Goal: Task Accomplishment & Management: Manage account settings

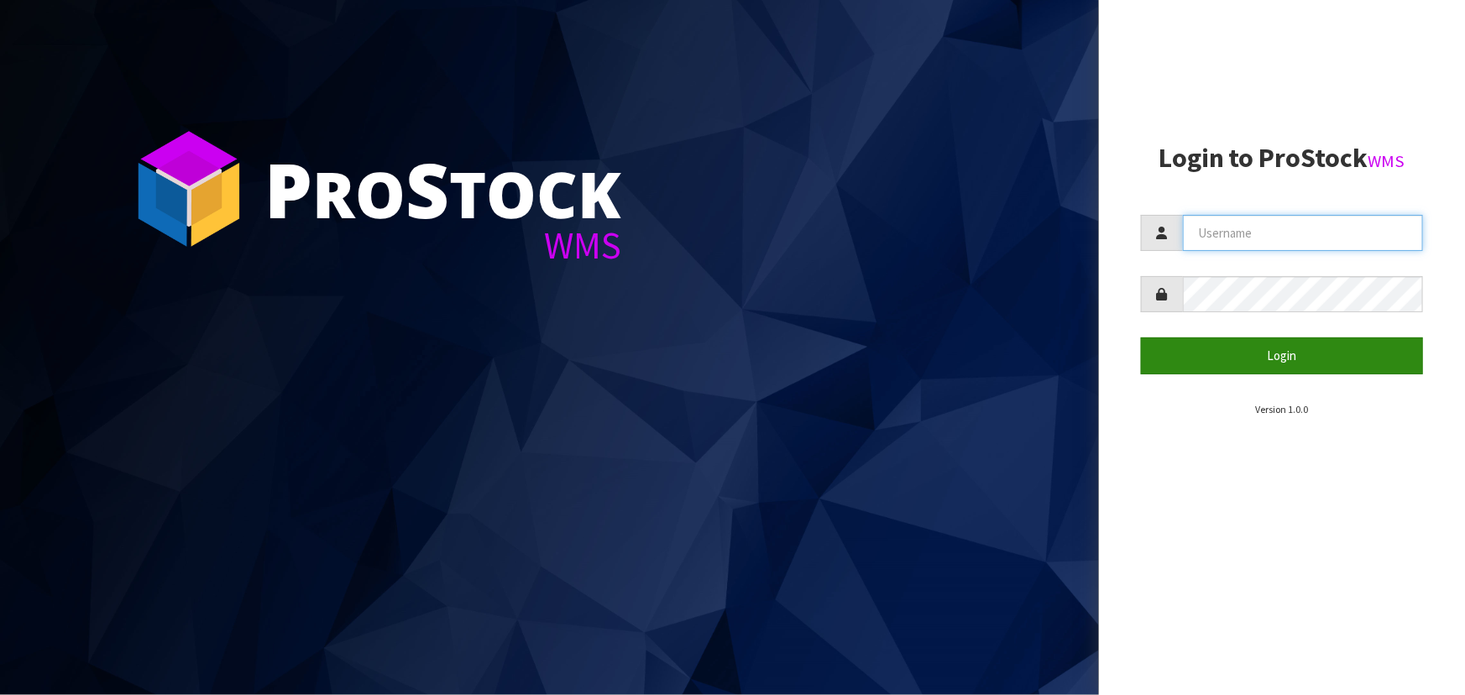
type input "priya"
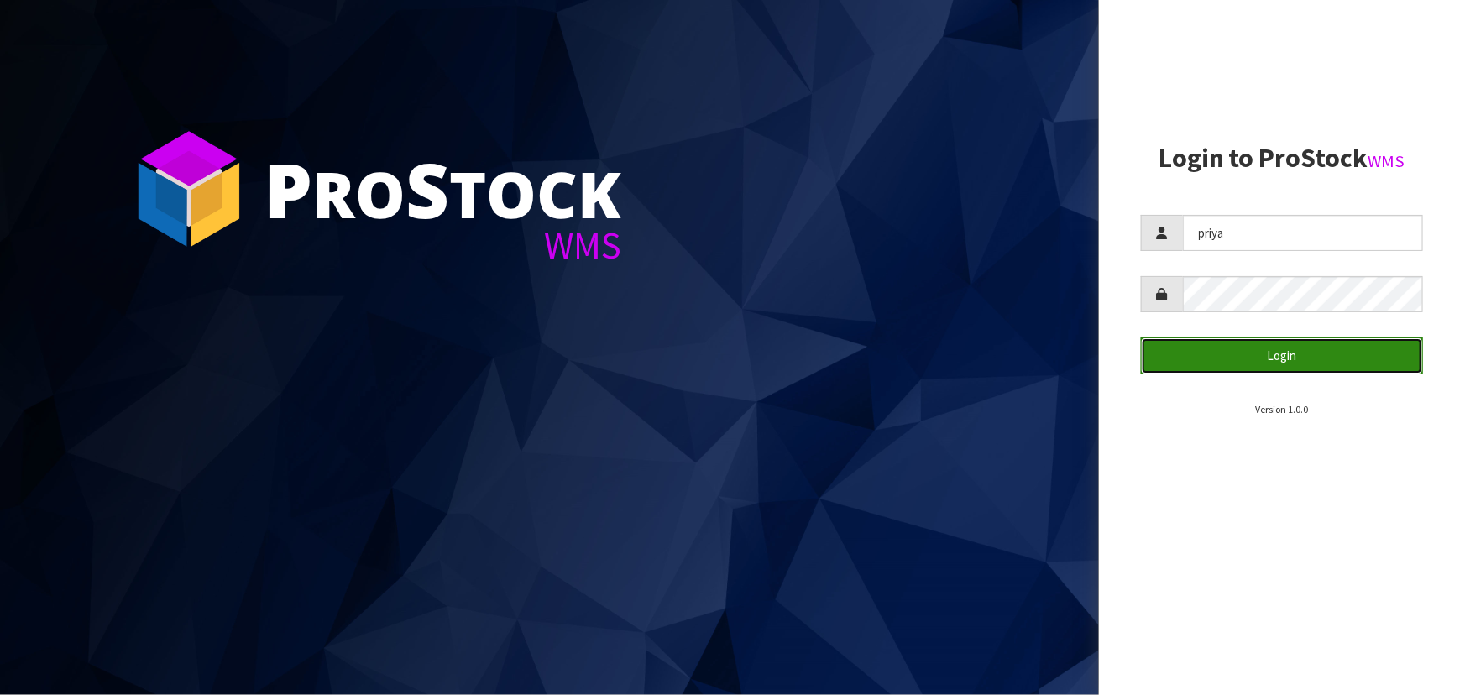
click at [1324, 349] on button "Login" at bounding box center [1282, 356] width 282 height 36
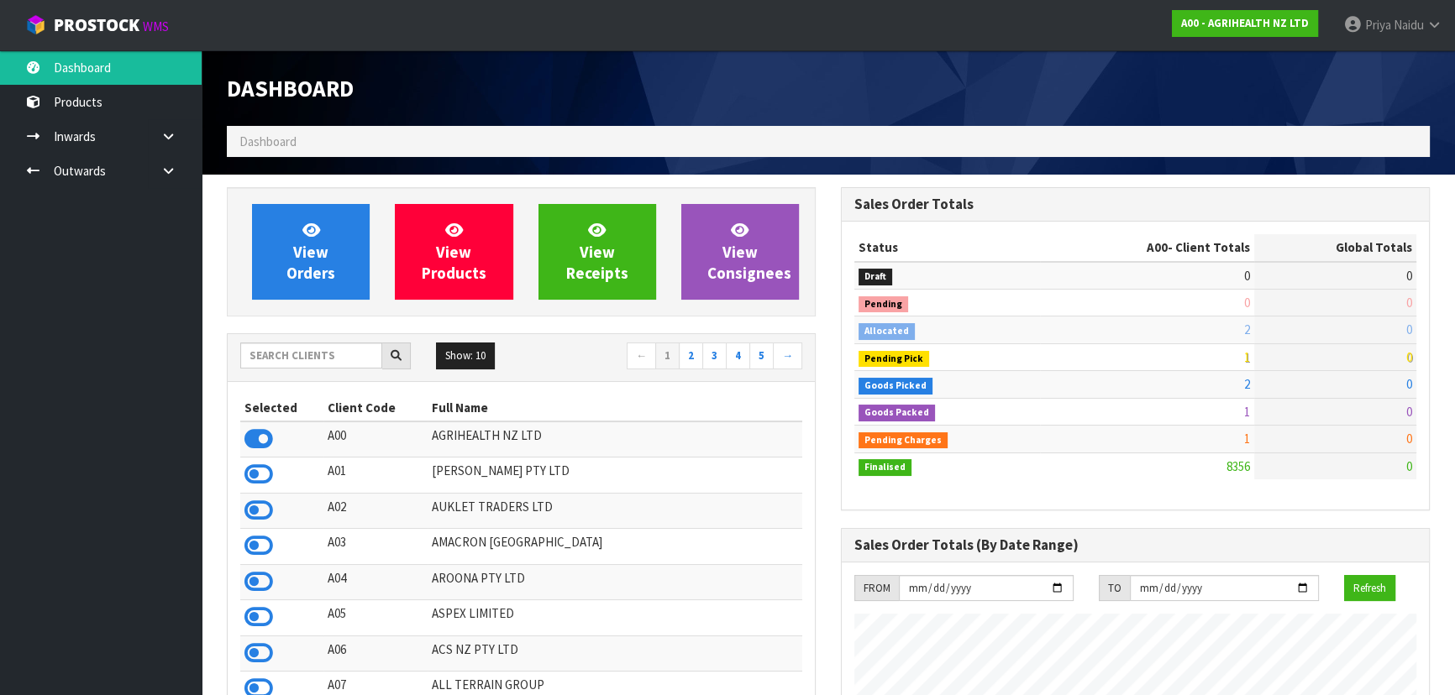
scroll to position [1270, 613]
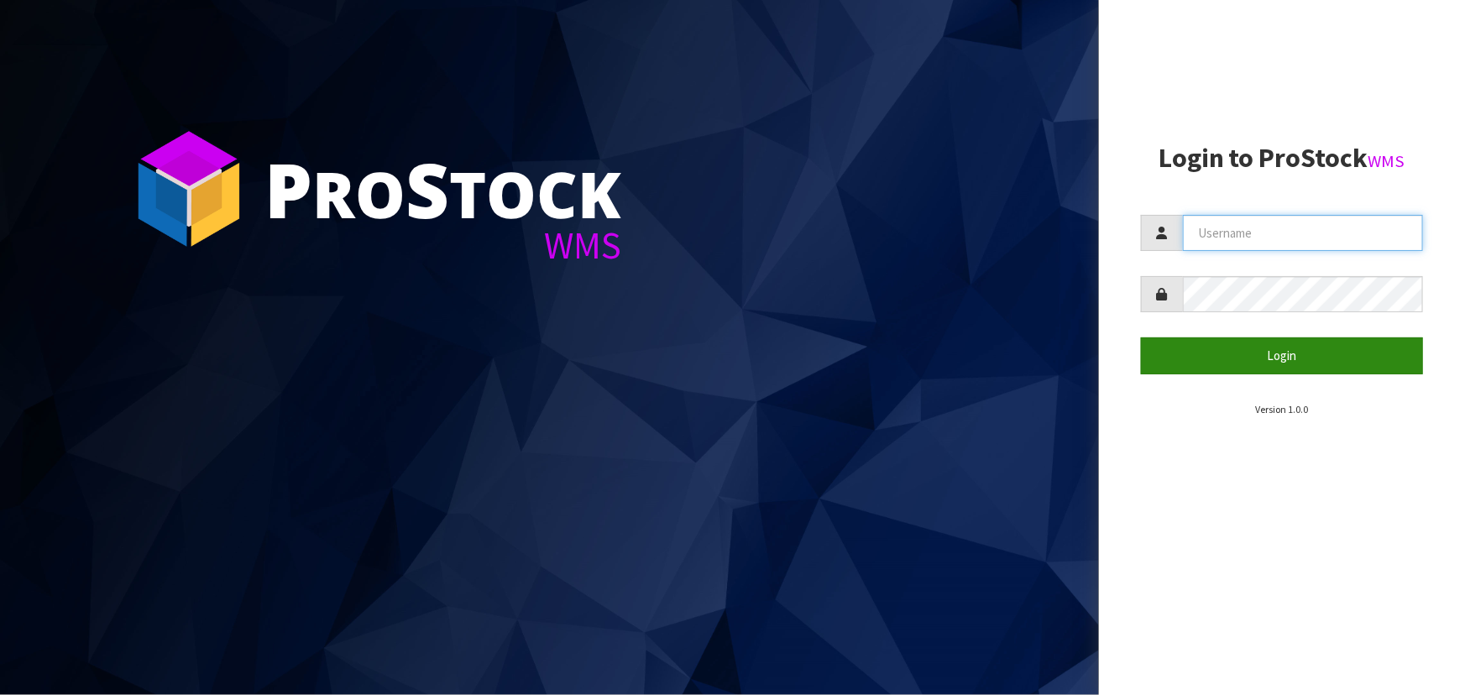
type input "priya"
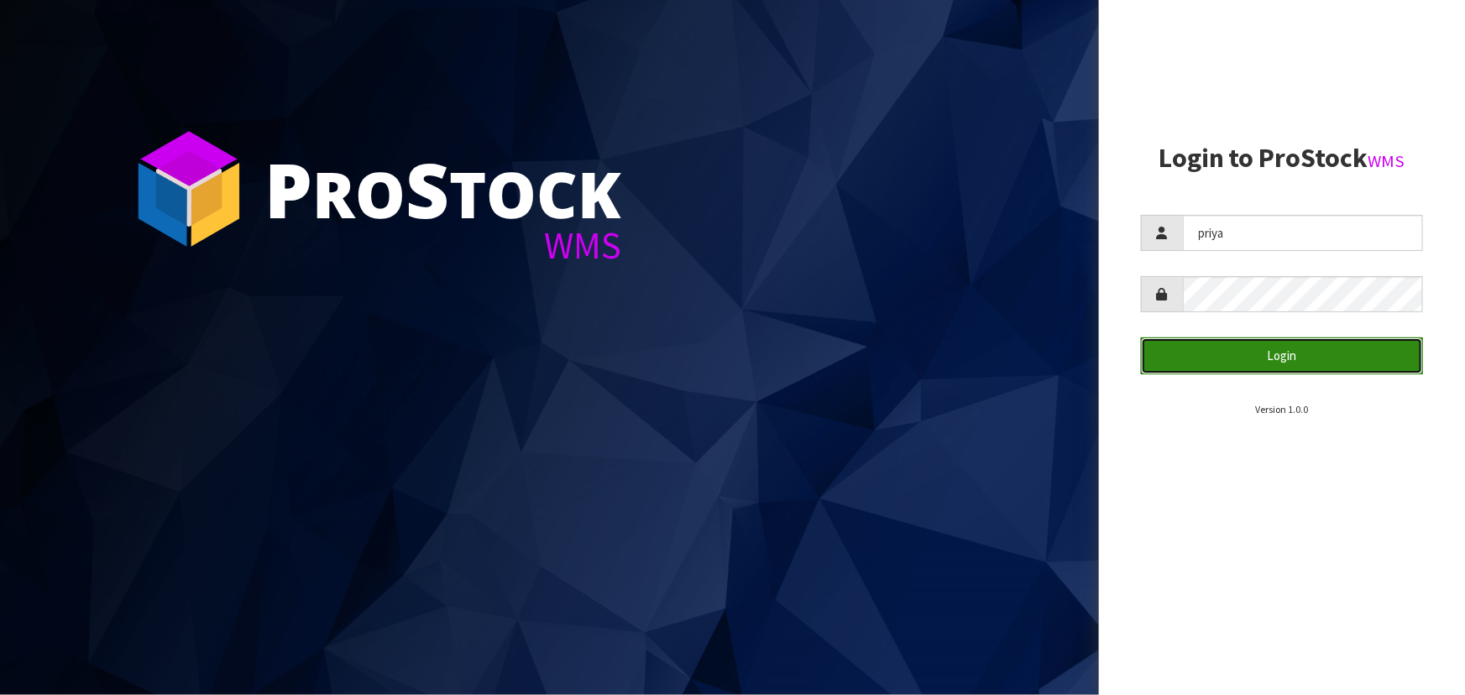
click at [1240, 354] on button "Login" at bounding box center [1282, 356] width 282 height 36
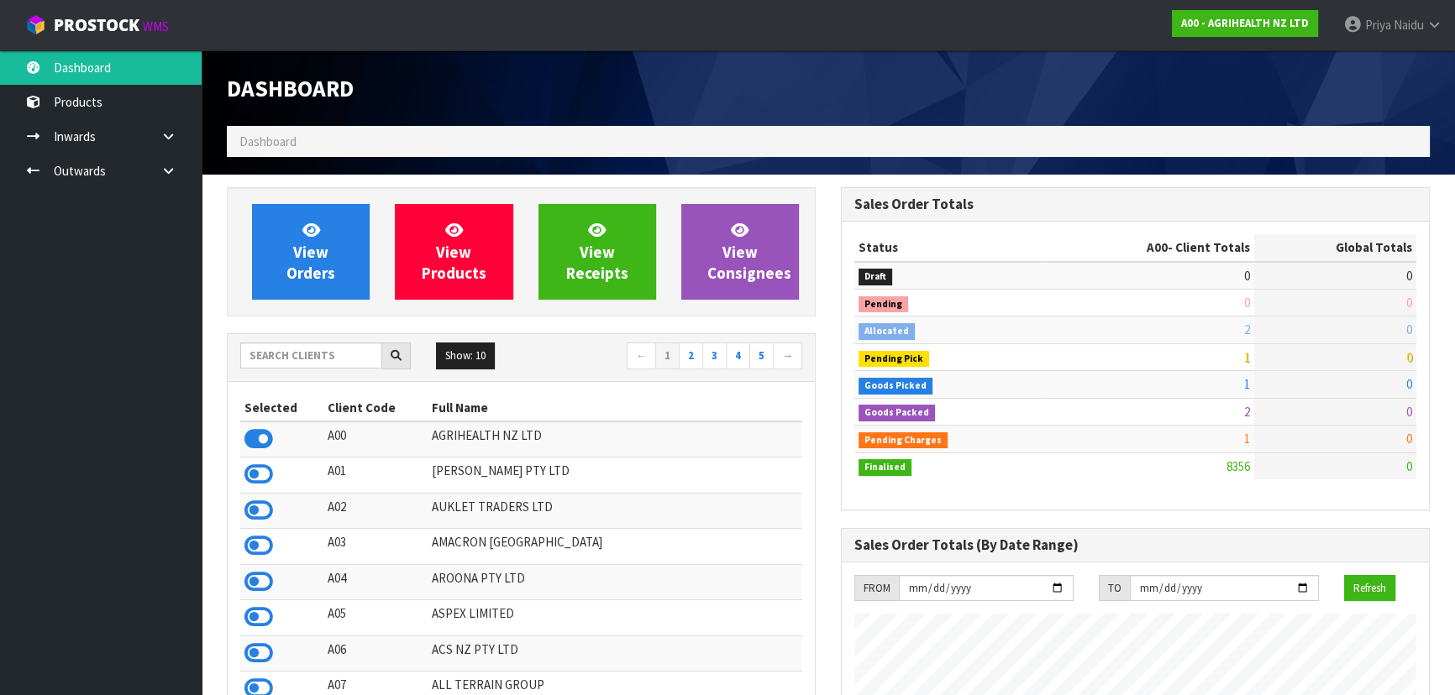
scroll to position [1270, 613]
click at [341, 360] on input "text" at bounding box center [311, 356] width 142 height 26
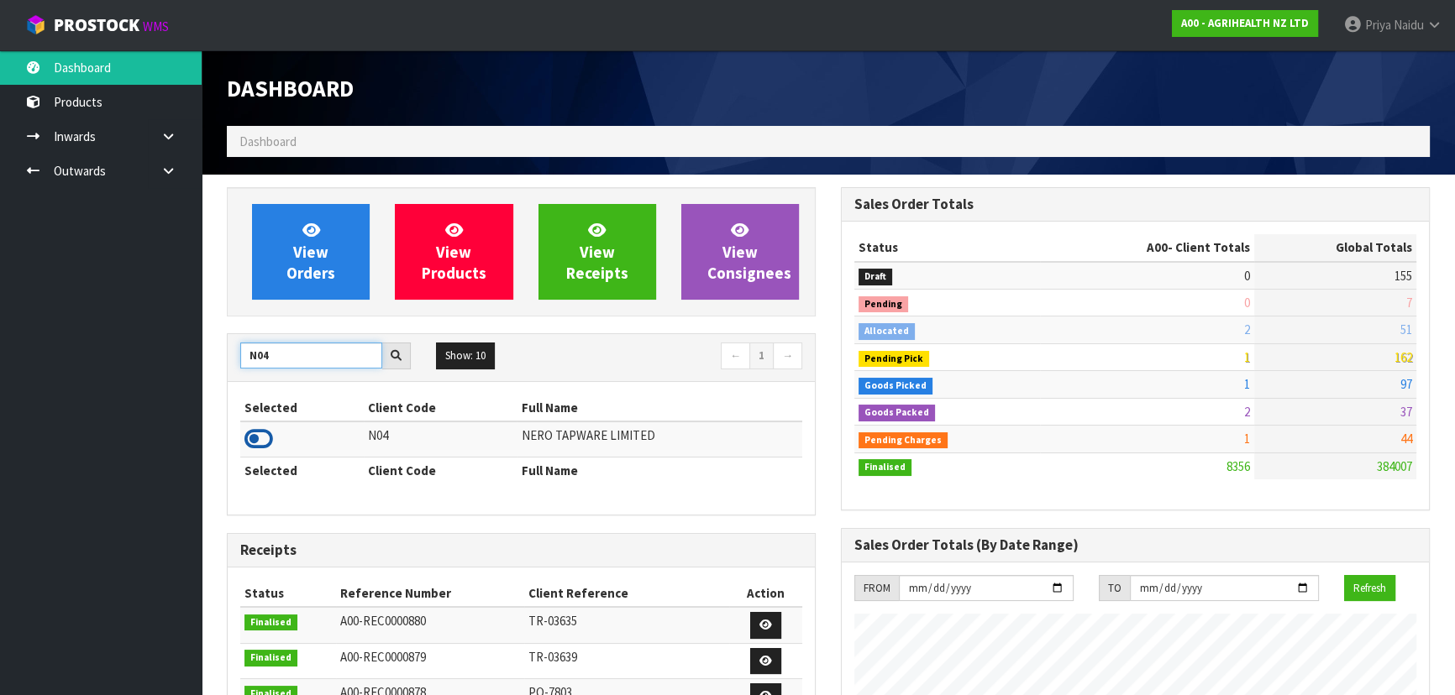
type input "N04"
click at [265, 435] on icon at bounding box center [258, 439] width 29 height 25
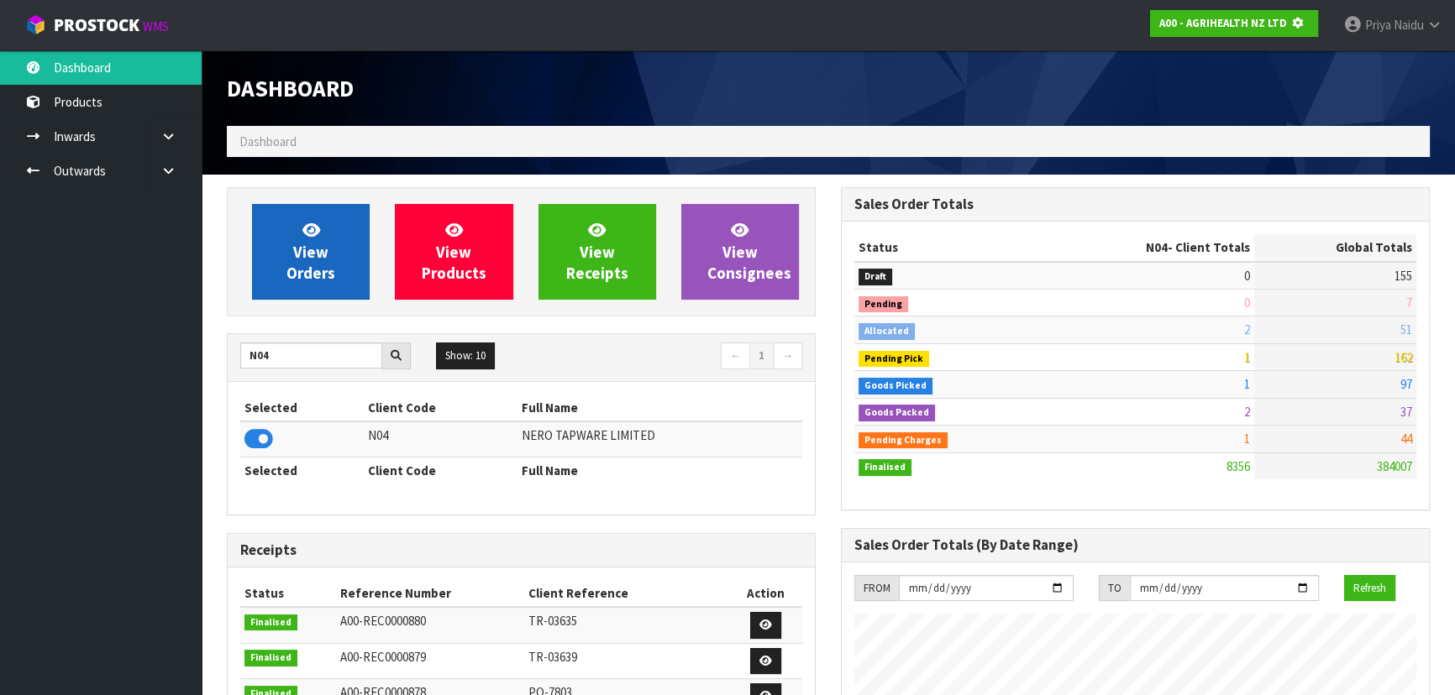
scroll to position [1046, 613]
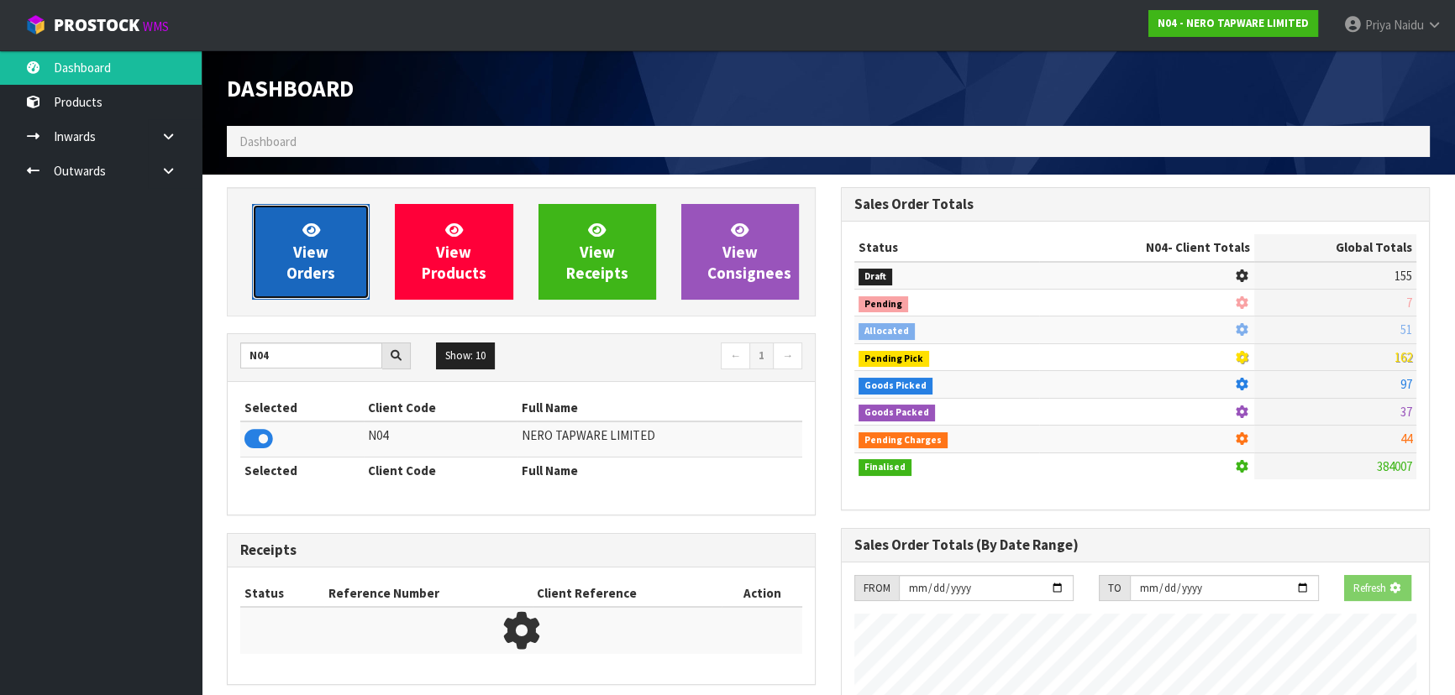
click at [345, 250] on link "View Orders" at bounding box center [311, 252] width 118 height 96
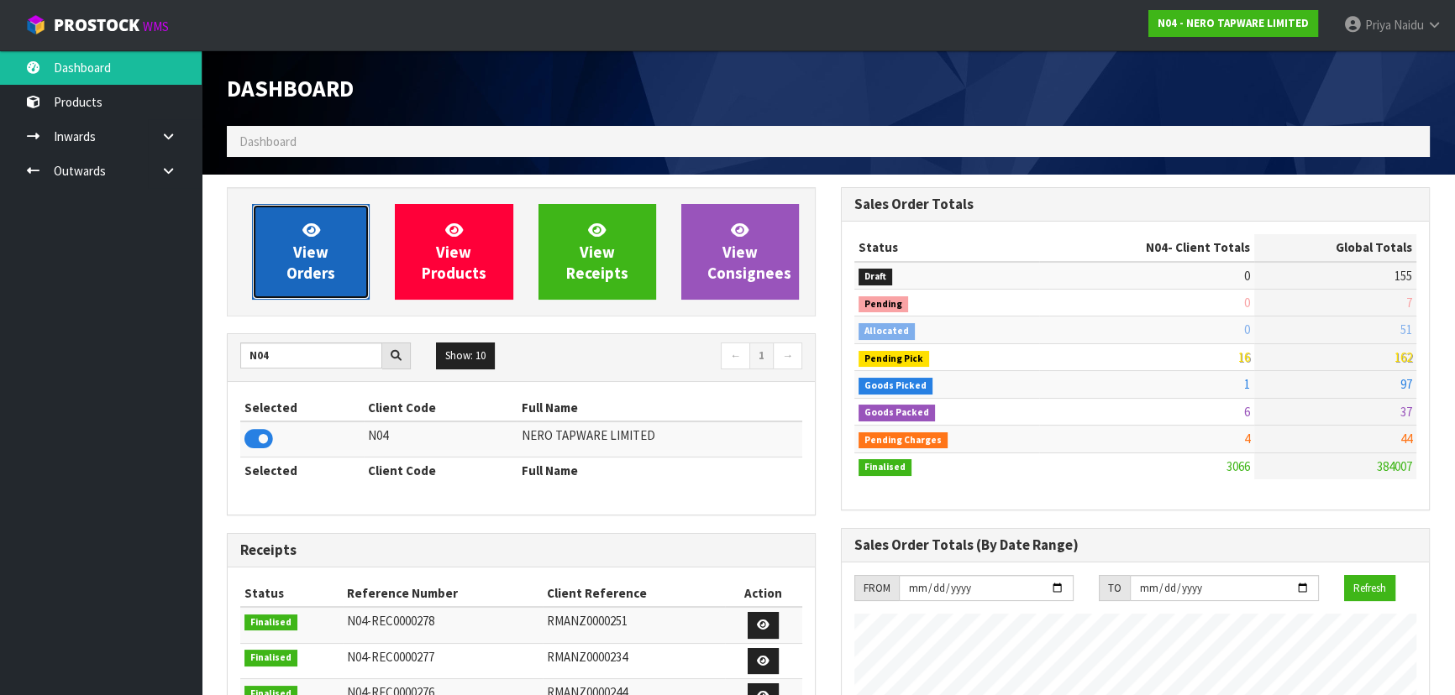
scroll to position [1324, 613]
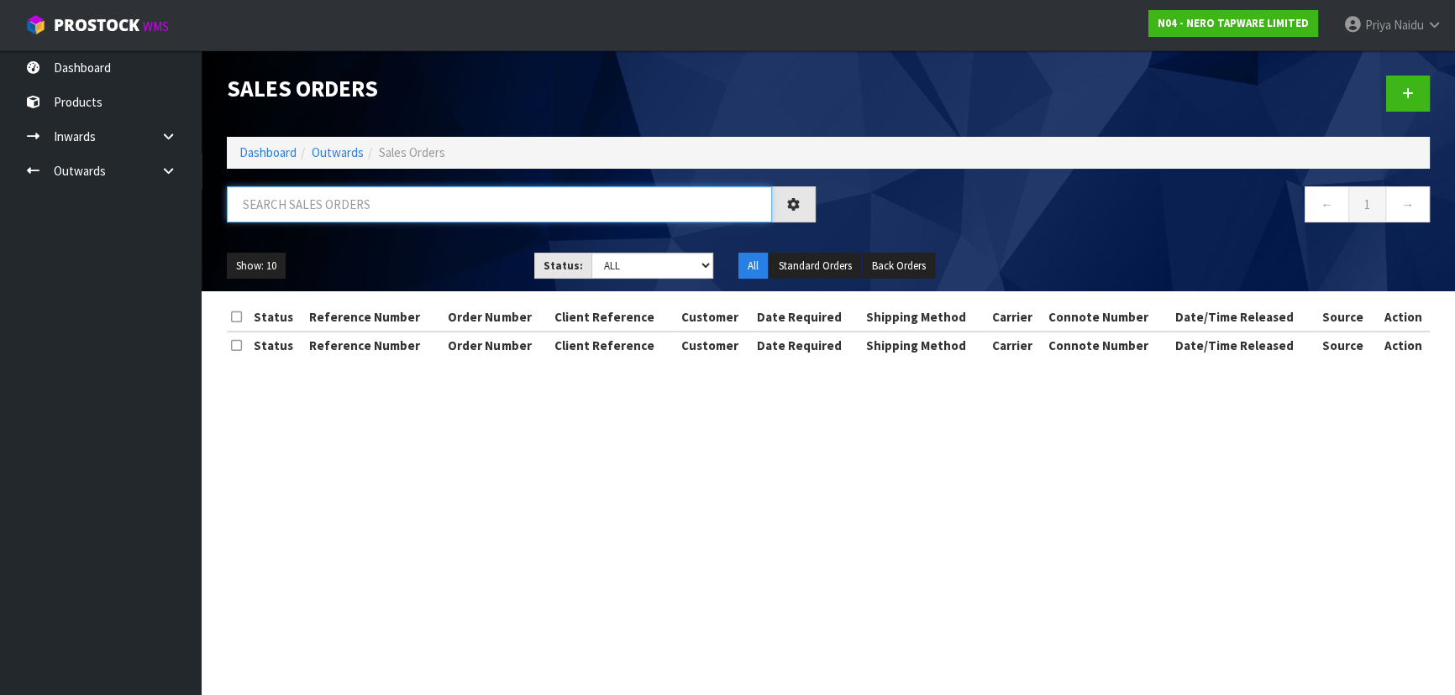
click at [380, 203] on input "text" at bounding box center [499, 204] width 545 height 36
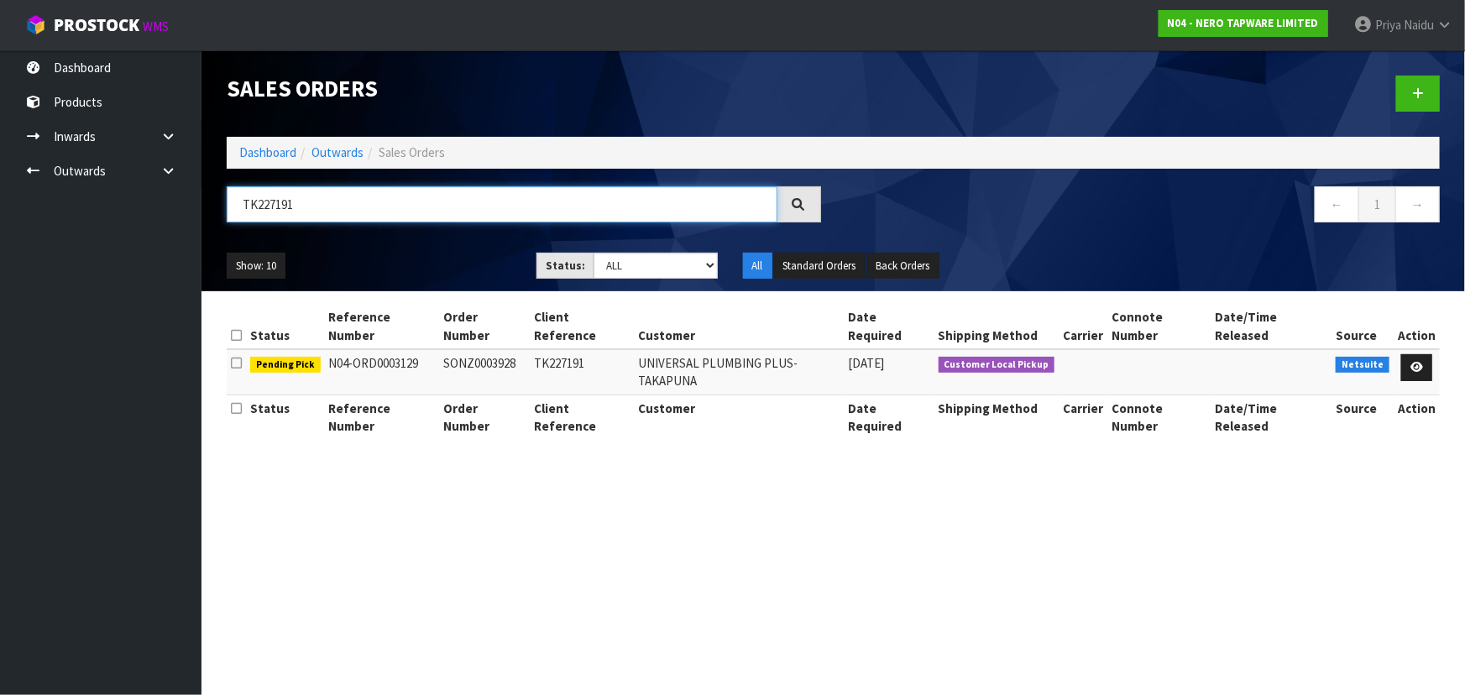
type input "TK227191"
click at [583, 488] on section "Sales Orders Dashboard Outwards Sales Orders TK227191 ← 1 → Show: 10 5 10 25 50…" at bounding box center [732, 347] width 1465 height 695
click at [1423, 362] on icon at bounding box center [1417, 367] width 13 height 11
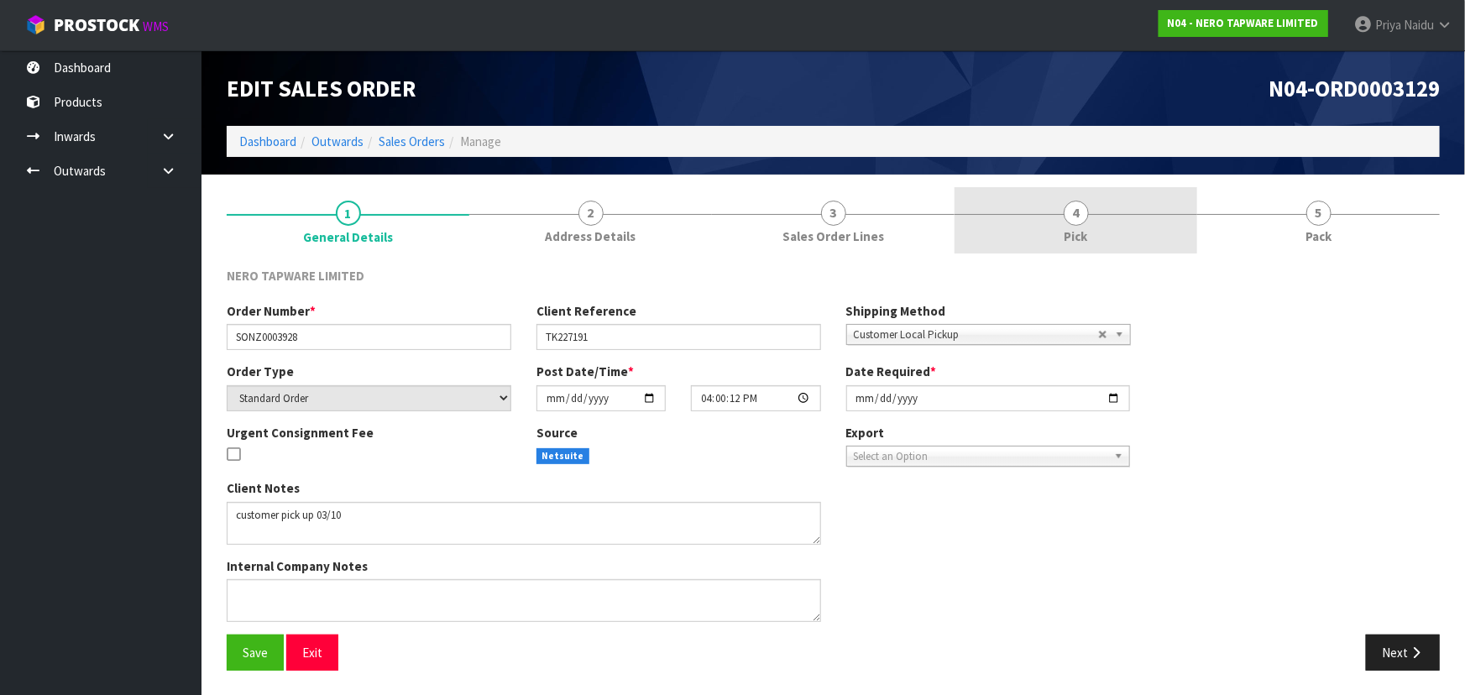
click at [1060, 218] on link "4 Pick" at bounding box center [1076, 220] width 243 height 66
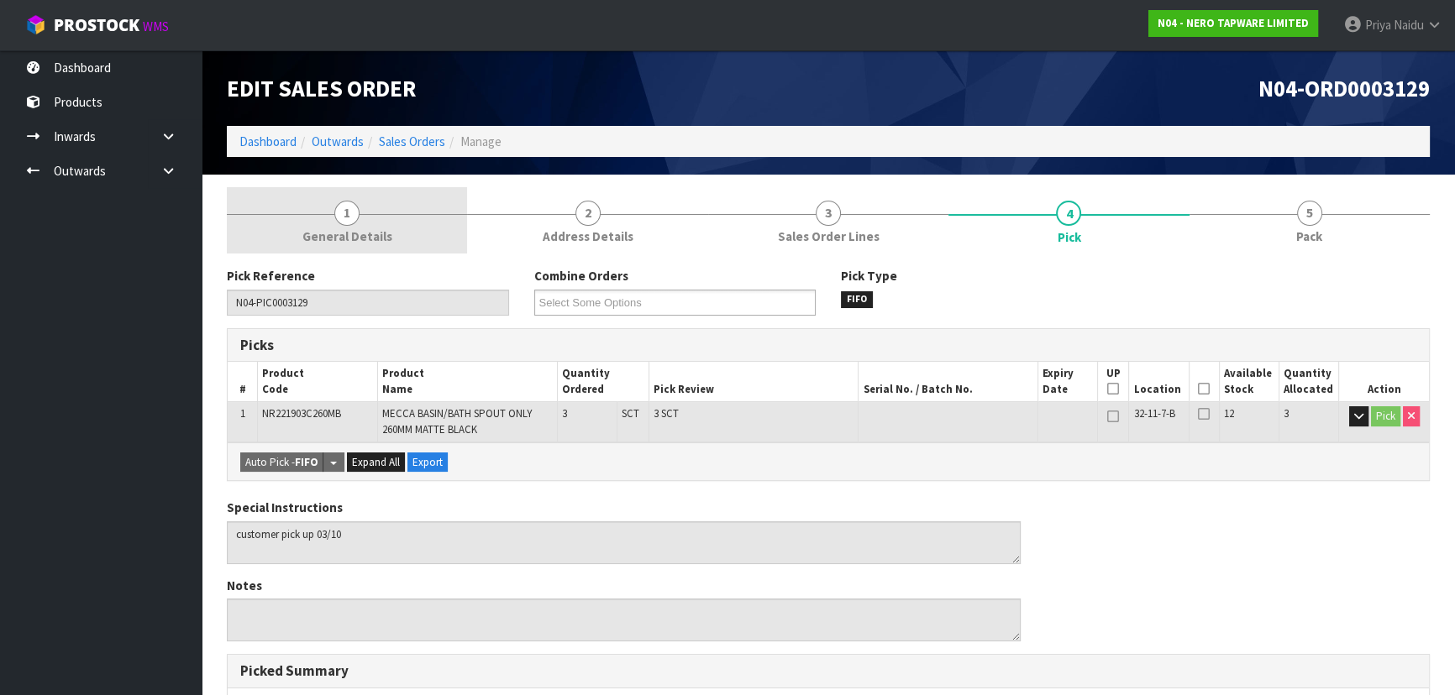
click at [299, 218] on link "1 General Details" at bounding box center [347, 220] width 240 height 66
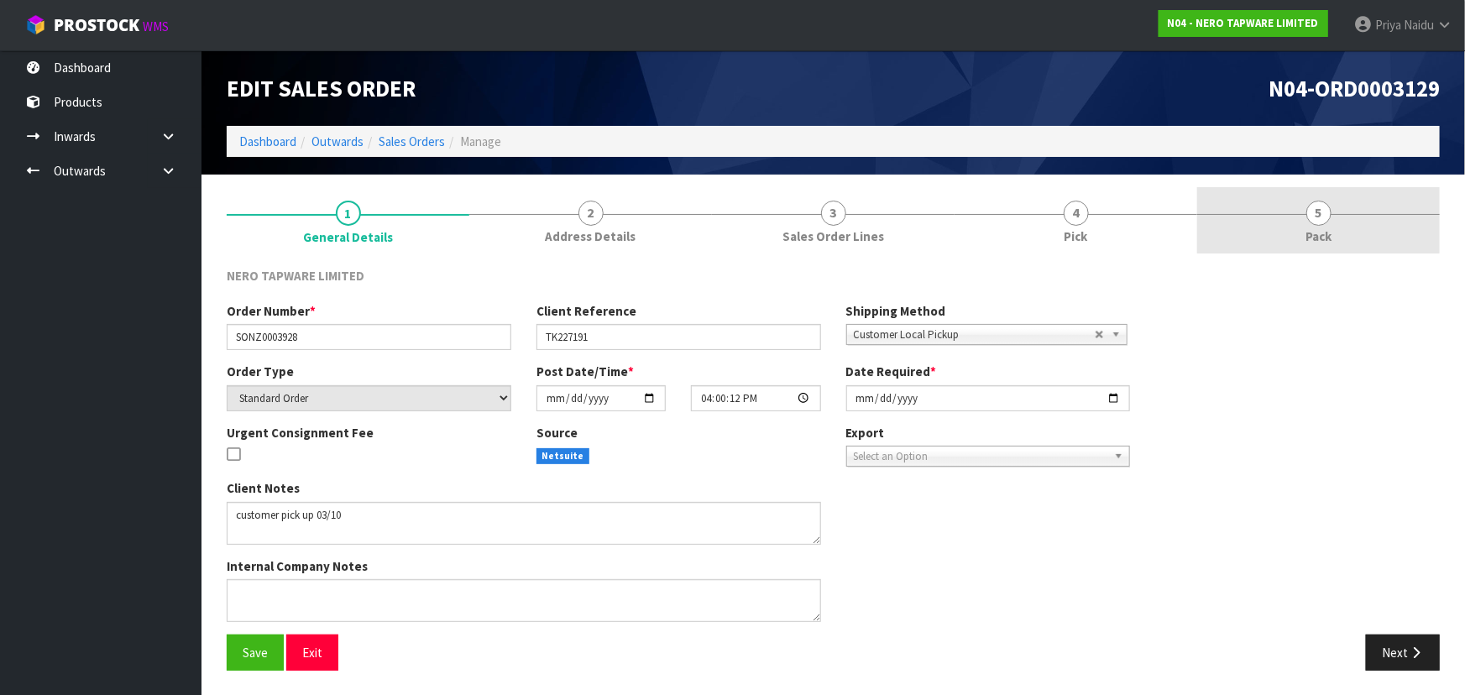
click at [1323, 201] on span "5" at bounding box center [1319, 213] width 25 height 25
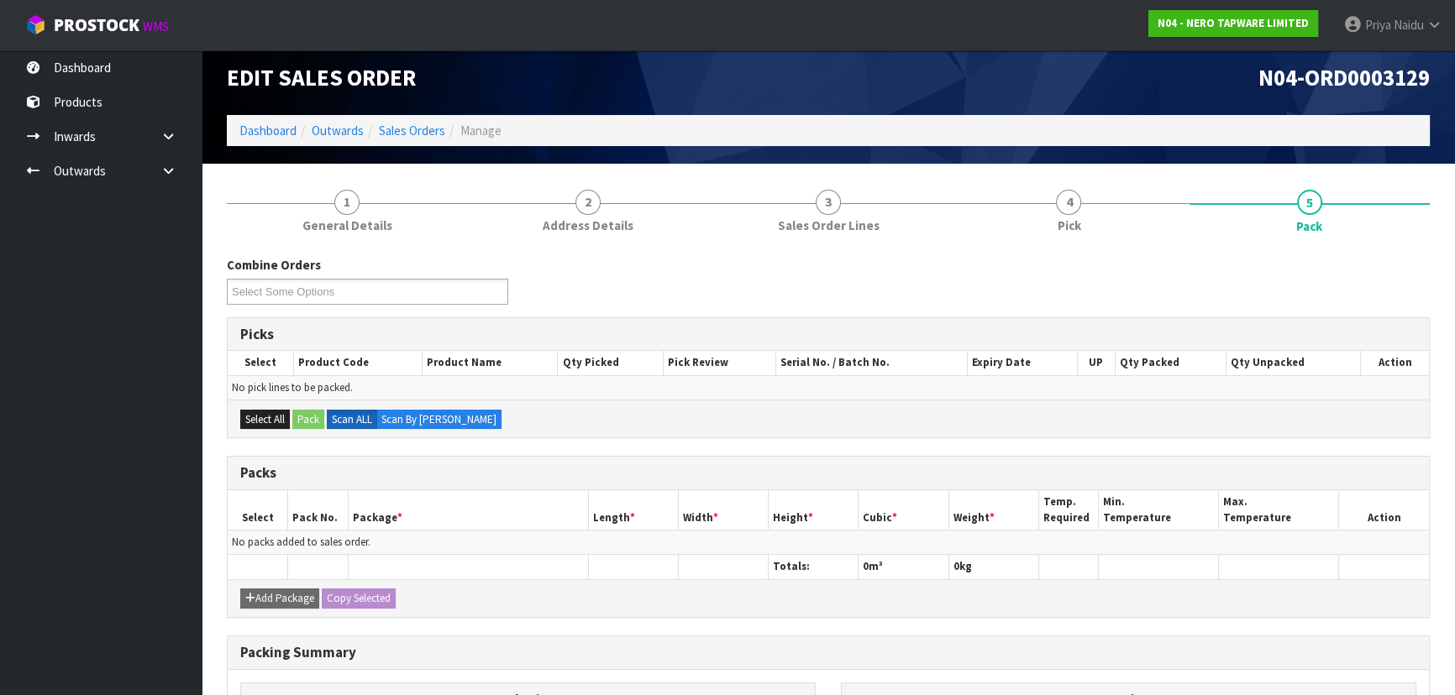
scroll to position [240, 0]
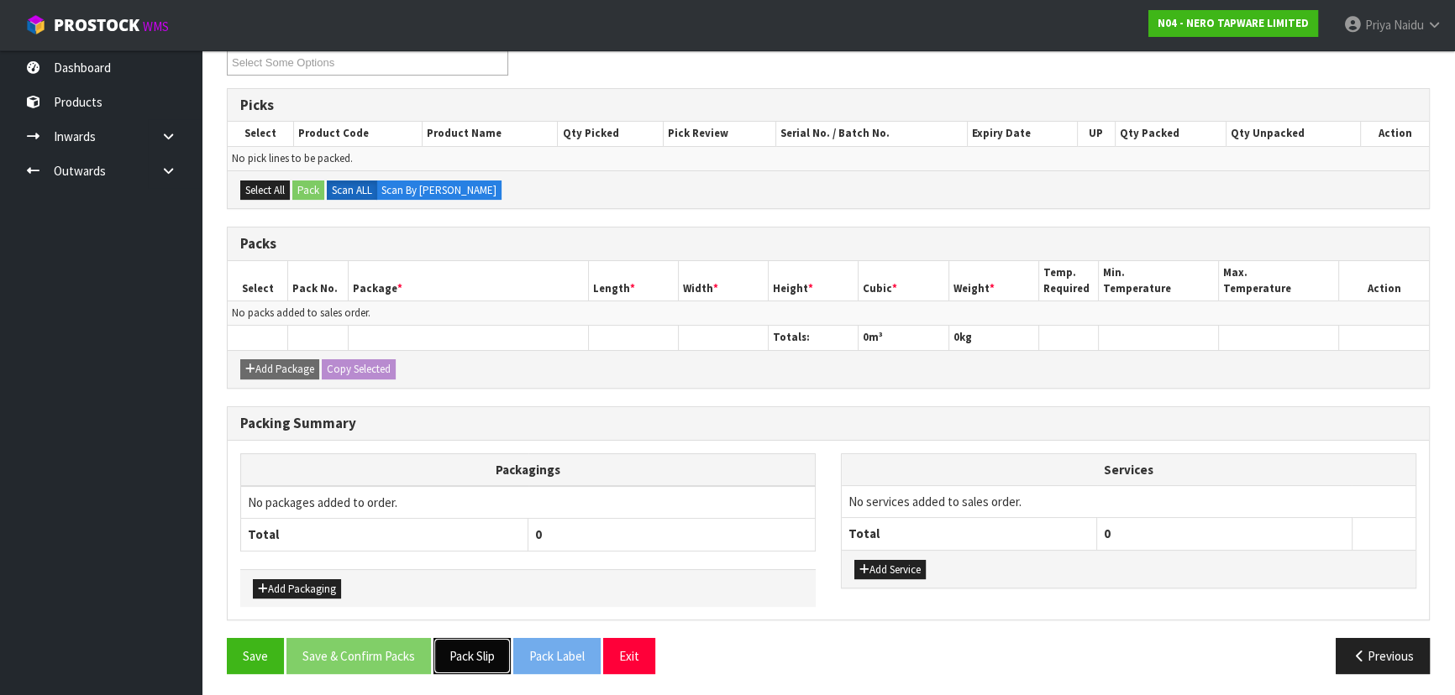
click at [485, 658] on button "Pack Slip" at bounding box center [471, 656] width 77 height 36
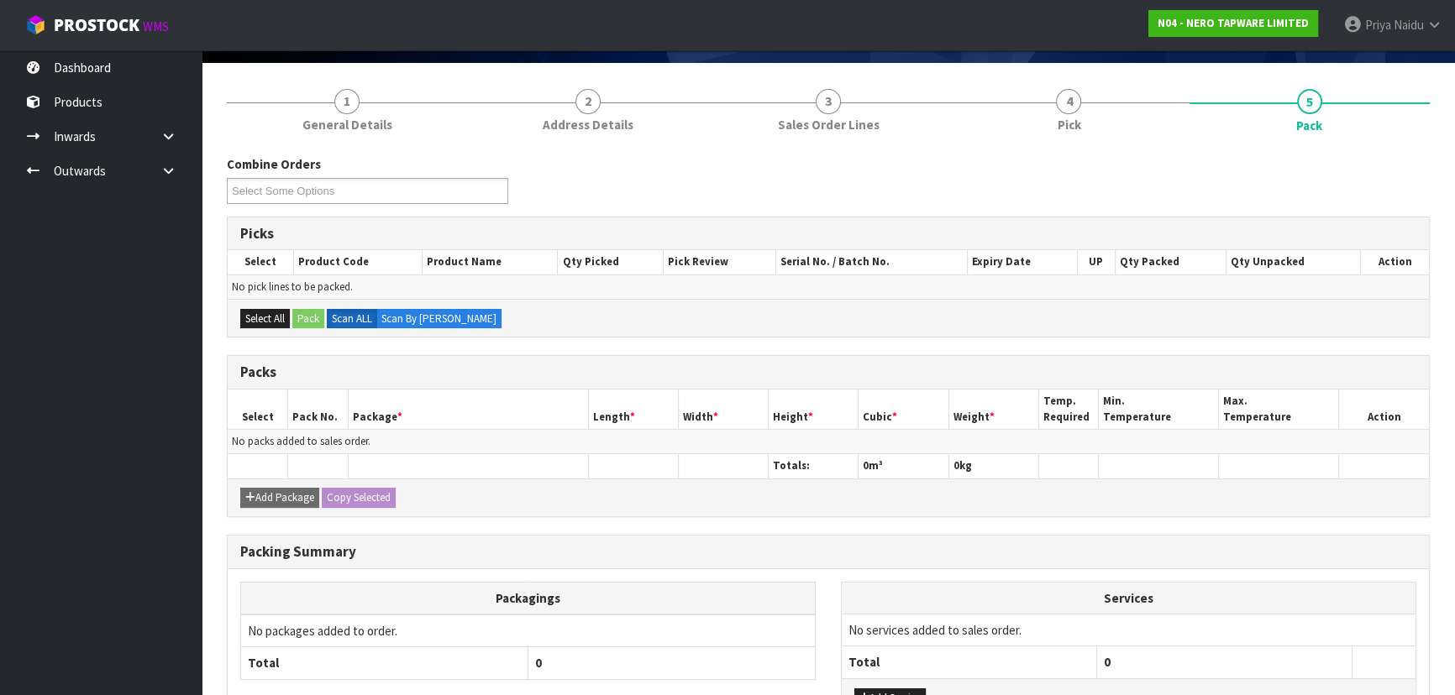
scroll to position [0, 0]
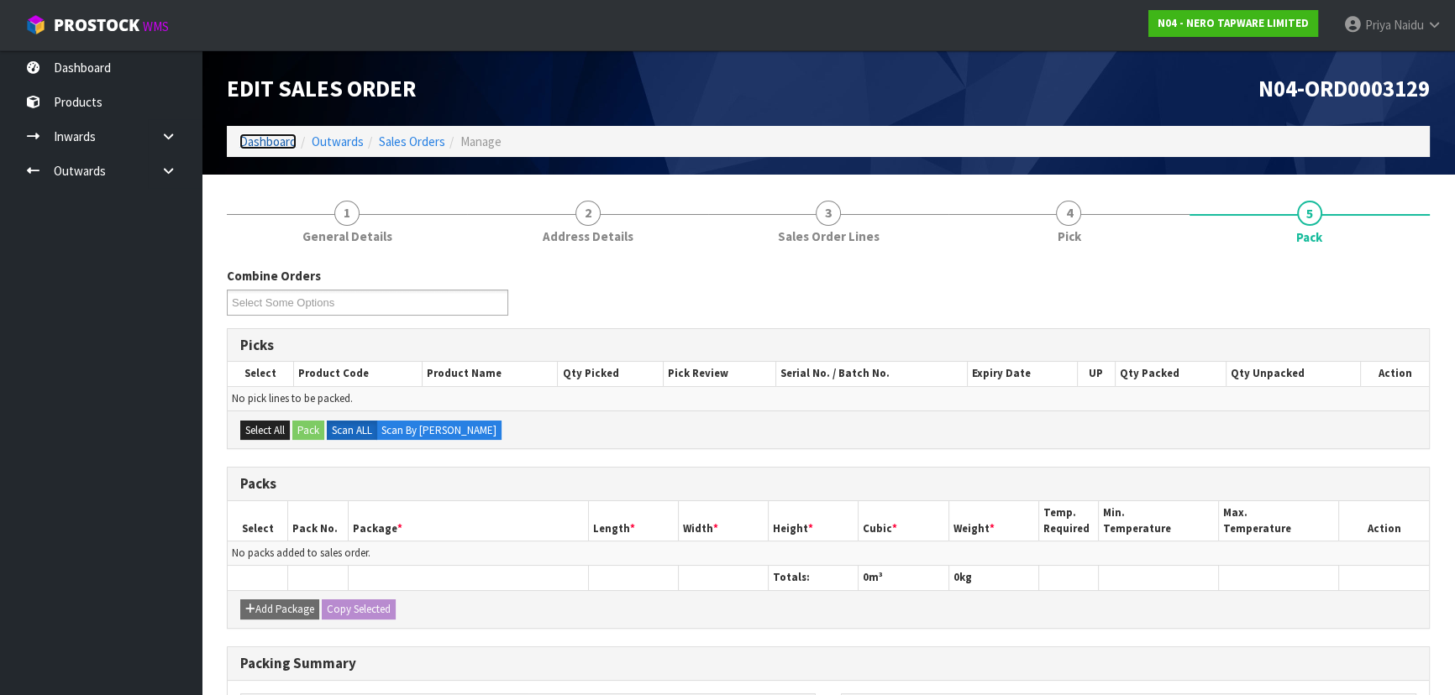
click at [288, 139] on link "Dashboard" at bounding box center [267, 142] width 57 height 16
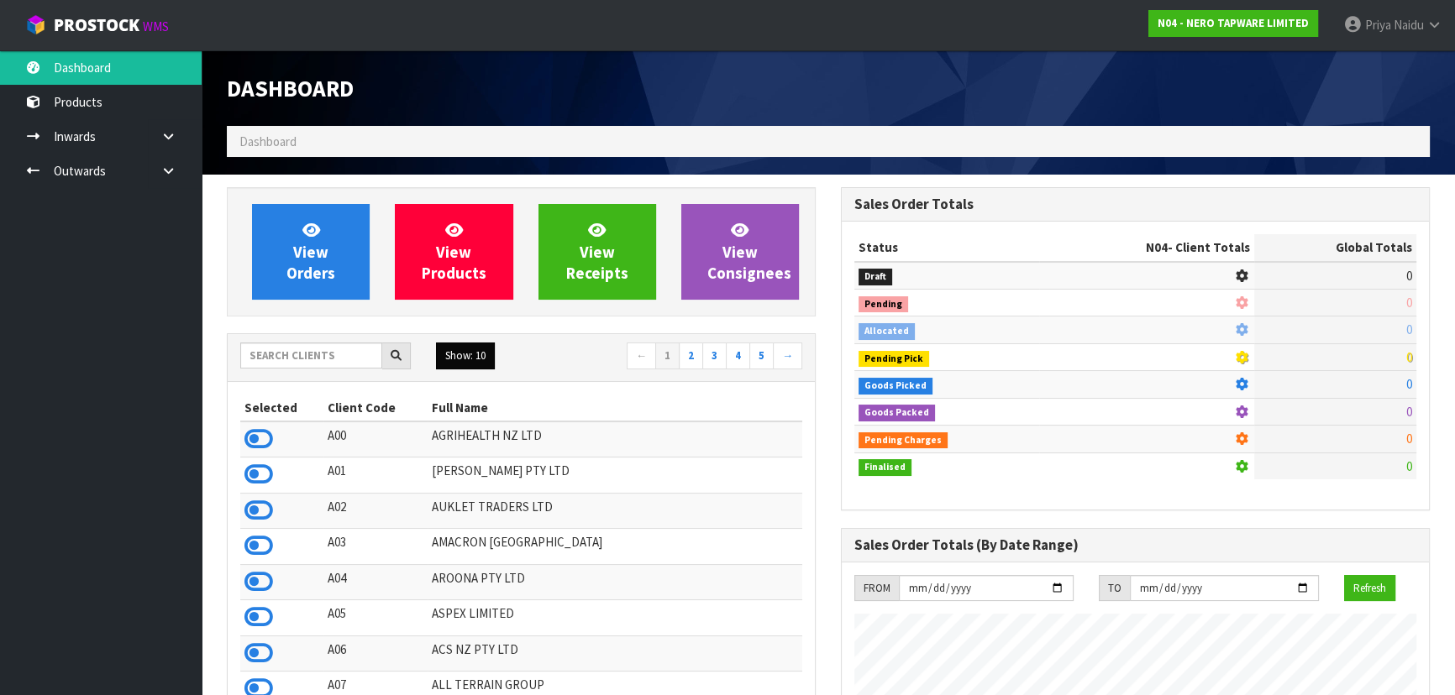
scroll to position [1324, 613]
click at [305, 353] on input "text" at bounding box center [311, 356] width 142 height 26
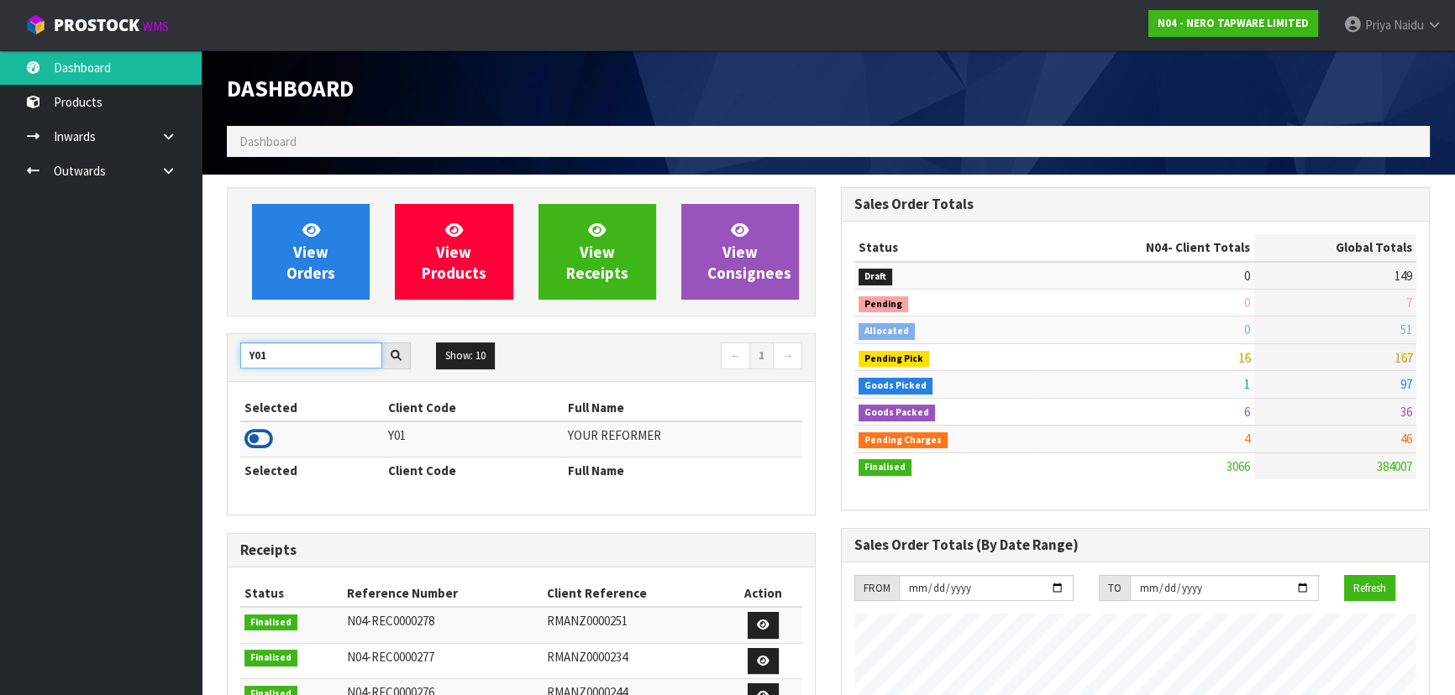
type input "Y01"
click at [254, 437] on icon at bounding box center [258, 439] width 29 height 25
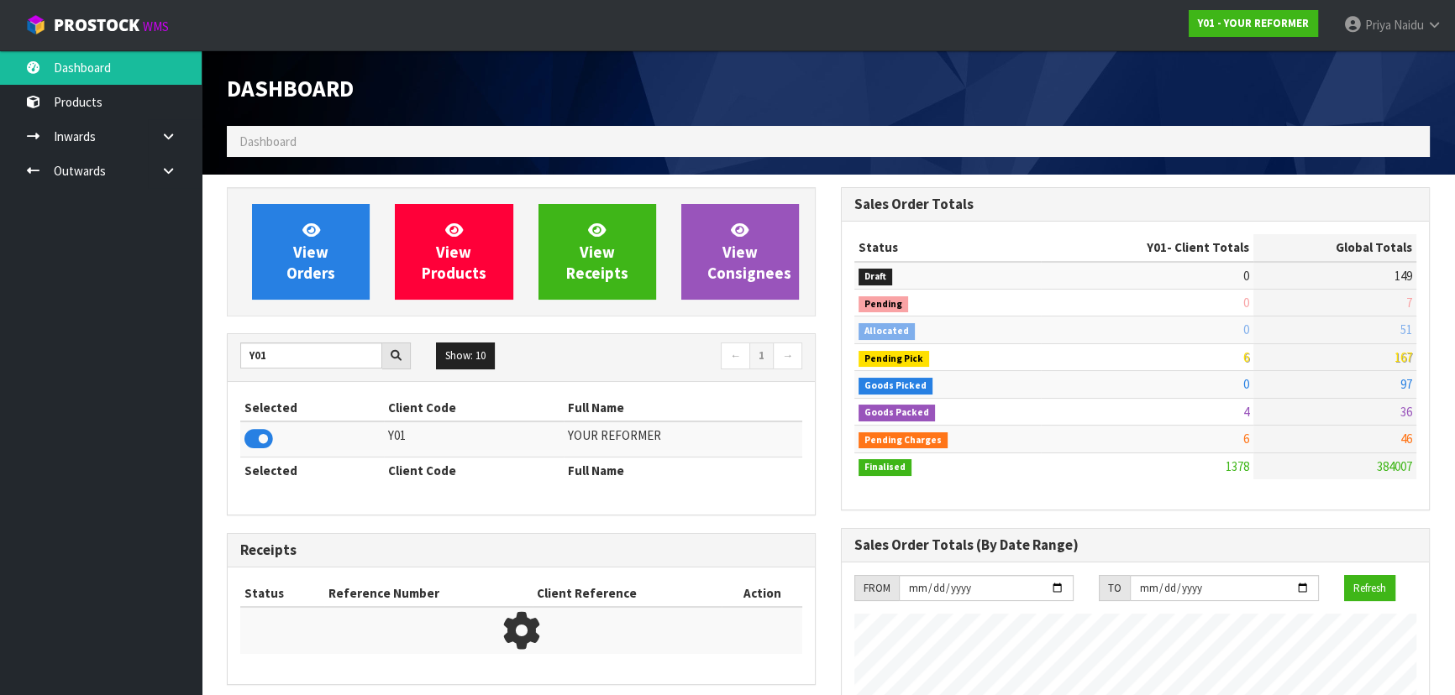
scroll to position [1215, 613]
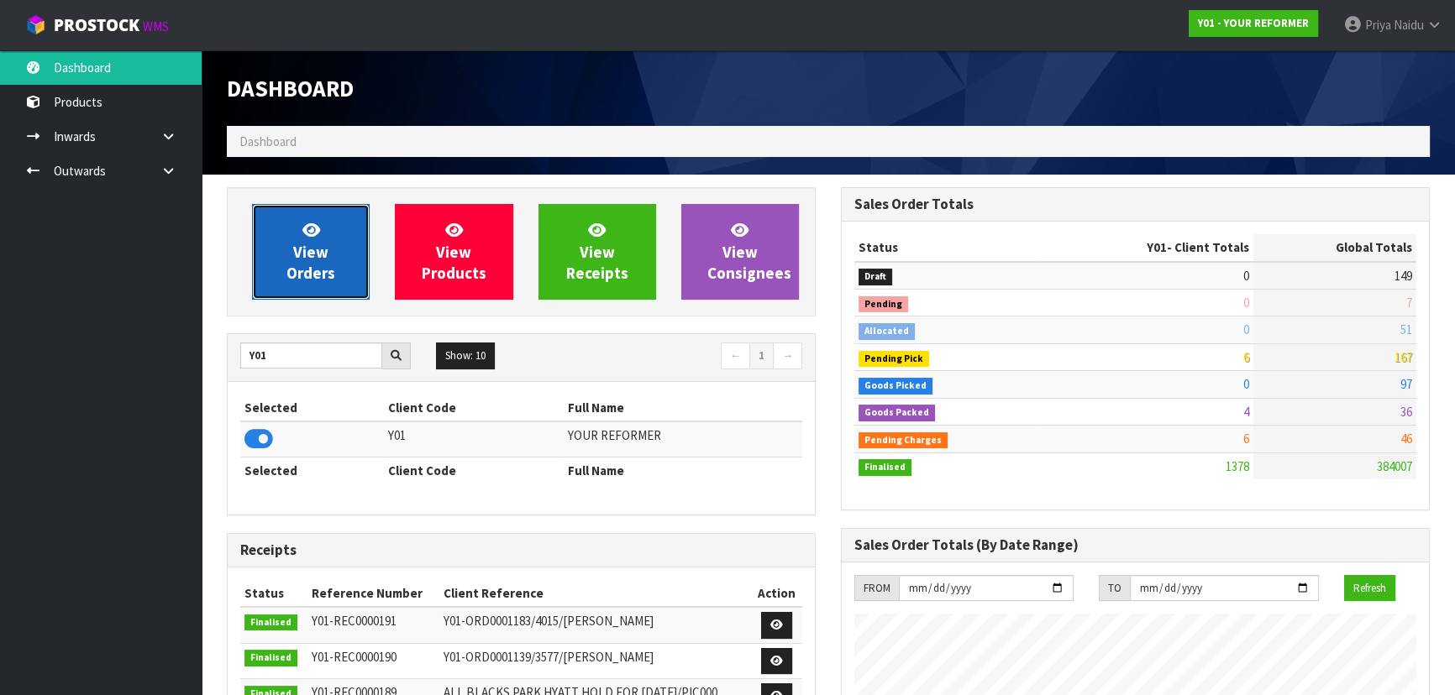
click at [319, 259] on span "View Orders" at bounding box center [310, 251] width 49 height 63
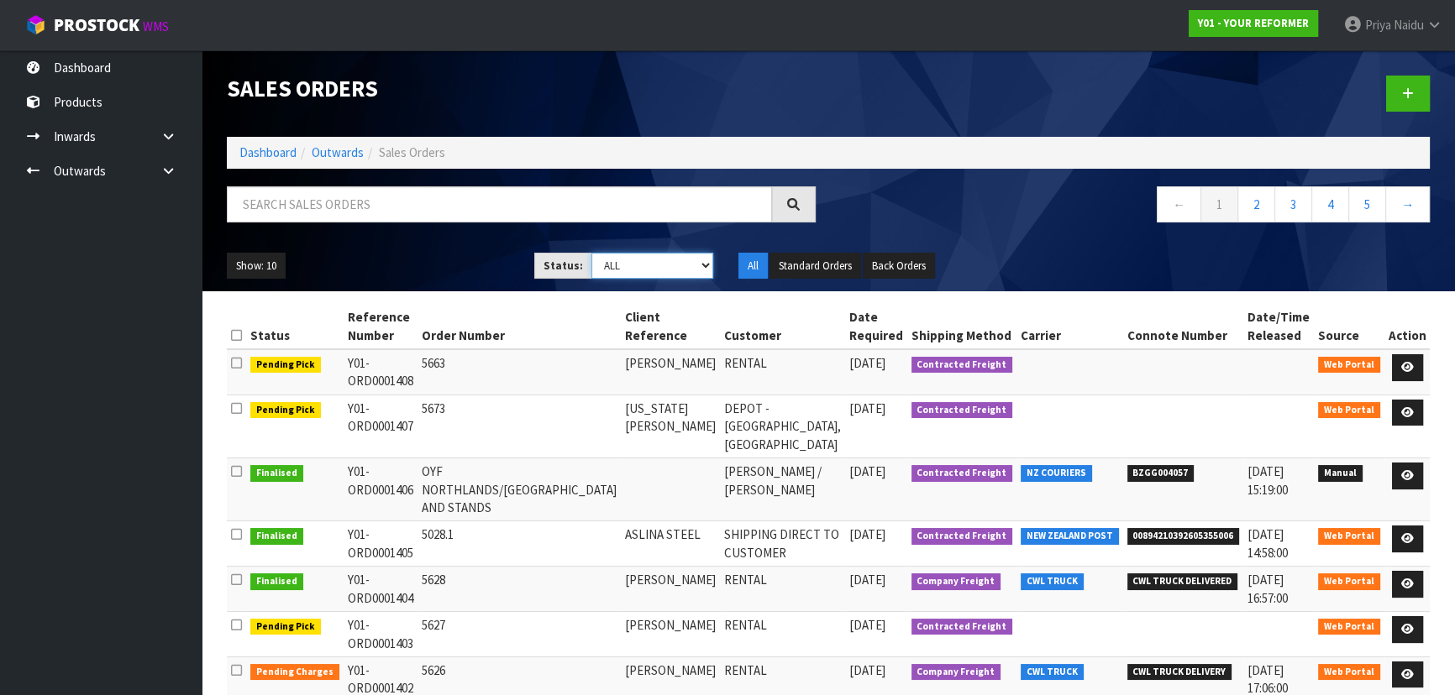
click at [620, 267] on select "Draft Pending Allocated Pending Pick Goods Picked Goods Packed Pending Charges …" at bounding box center [652, 266] width 123 height 26
select select "string:6"
click at [591, 253] on select "Draft Pending Allocated Pending Pick Goods Picked Goods Packed Pending Charges …" at bounding box center [652, 266] width 123 height 26
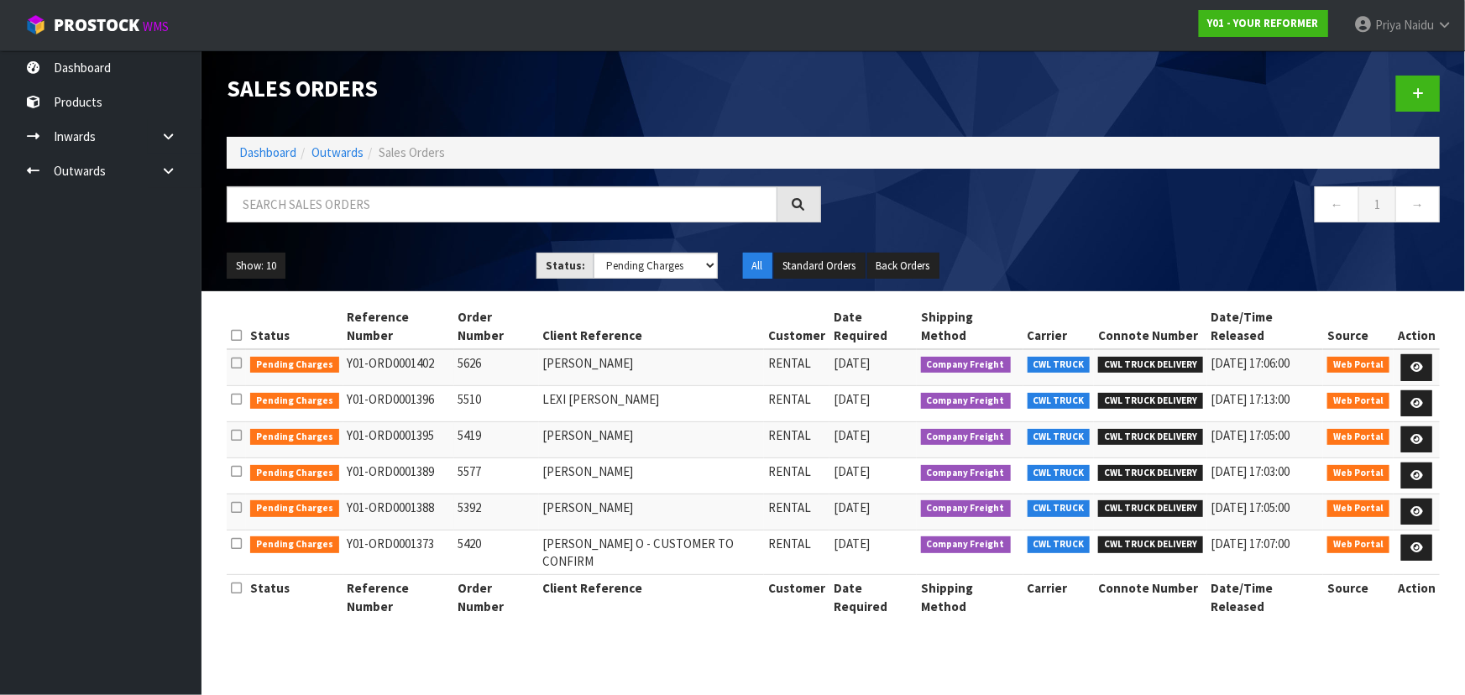
click at [443, 253] on ul "Show: 10 5 10 25 50" at bounding box center [369, 266] width 285 height 27
click at [1413, 434] on icon at bounding box center [1417, 439] width 13 height 11
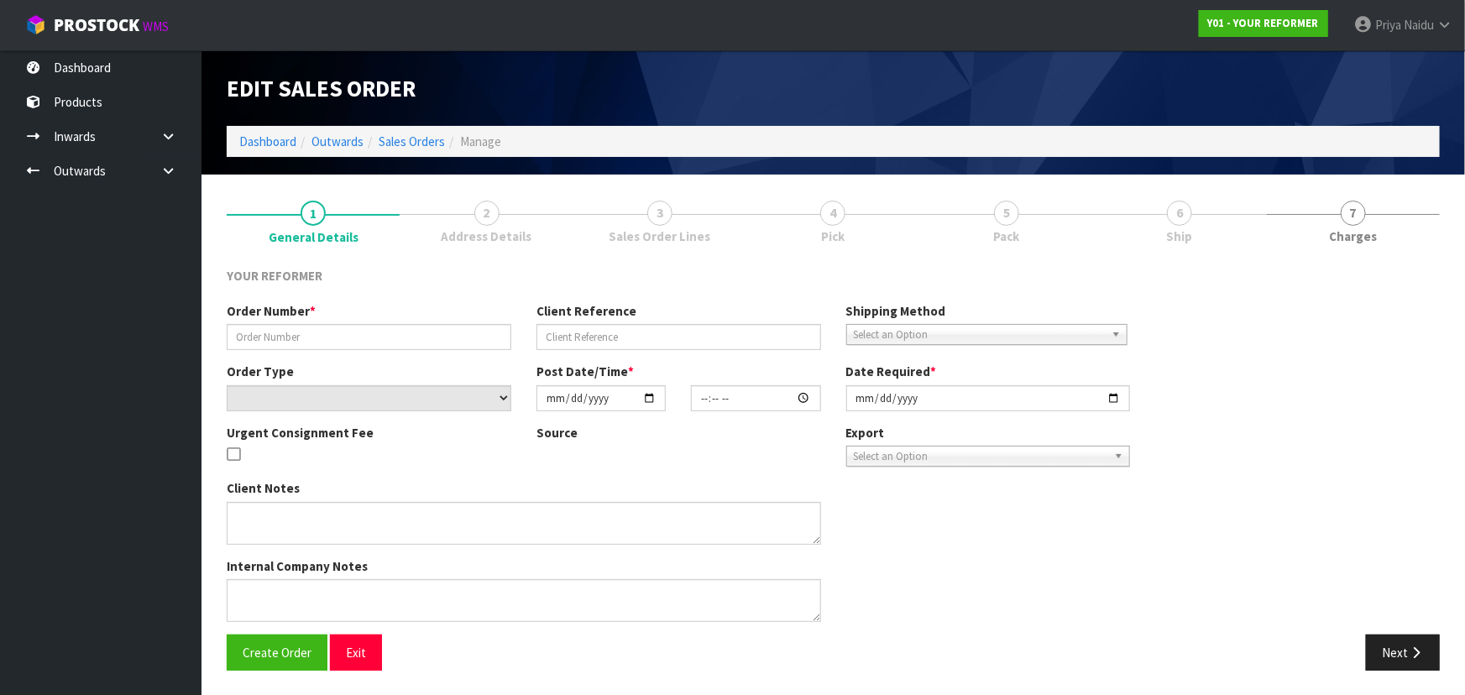
type input "5419"
type input "[PERSON_NAME]"
select select "number:0"
type input "[DATE]"
type input "13:52:00.000"
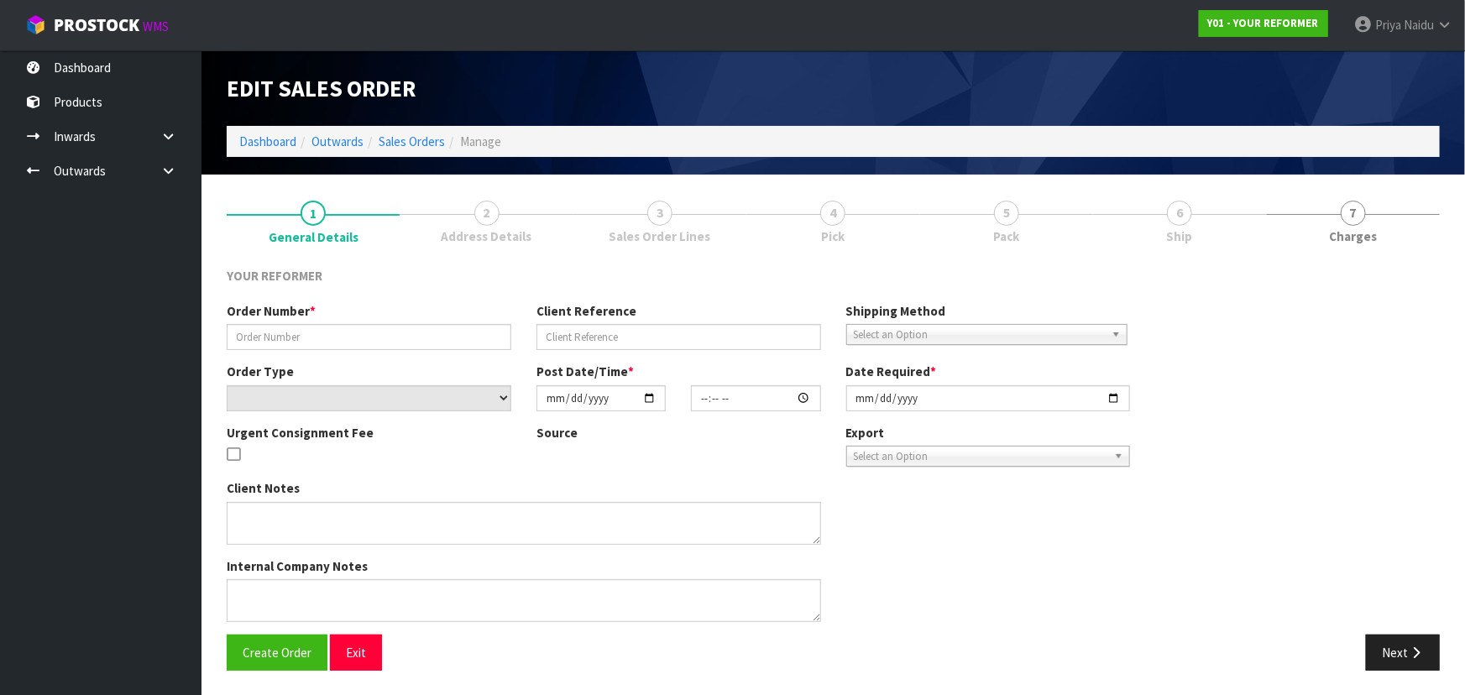
type input "[DATE]"
type textarea "[PERSON_NAME] [STREET_ADDRESS] [PHONE_NUMBER]"
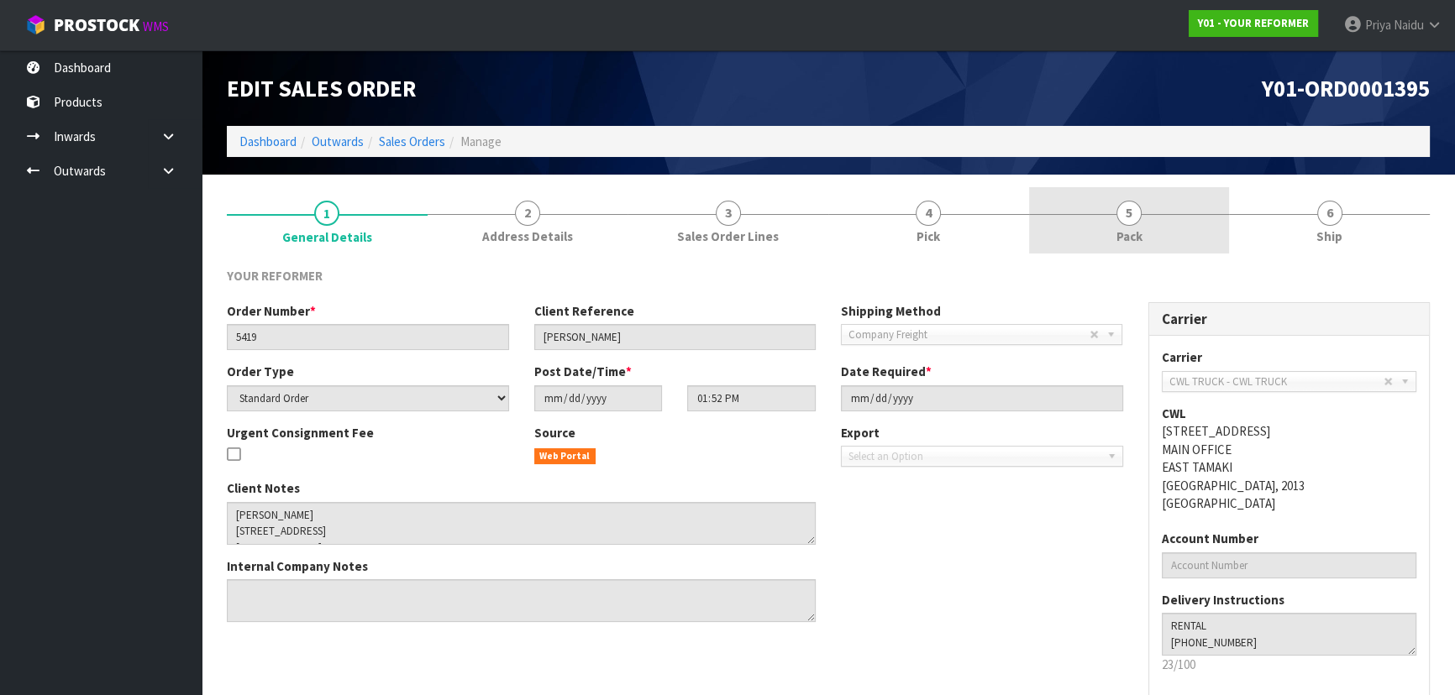
click at [1161, 230] on link "5 Pack" at bounding box center [1129, 220] width 201 height 66
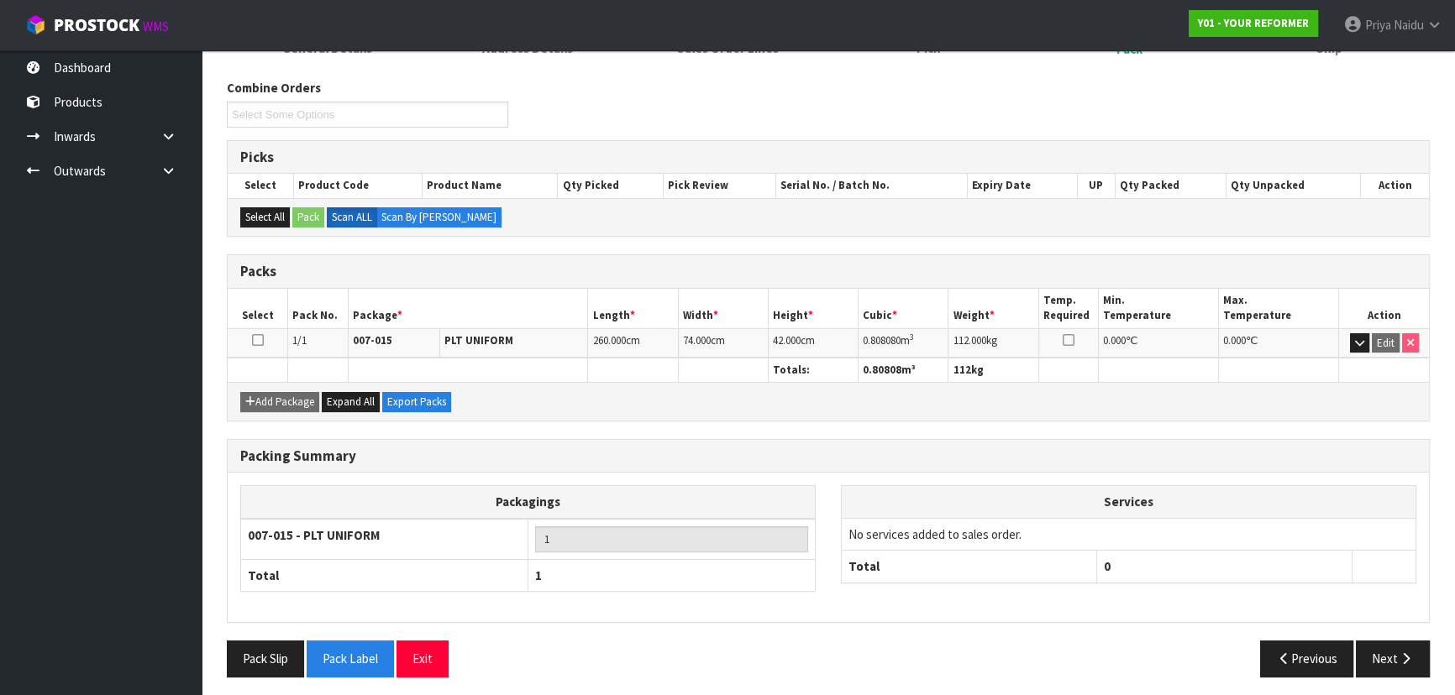
scroll to position [191, 0]
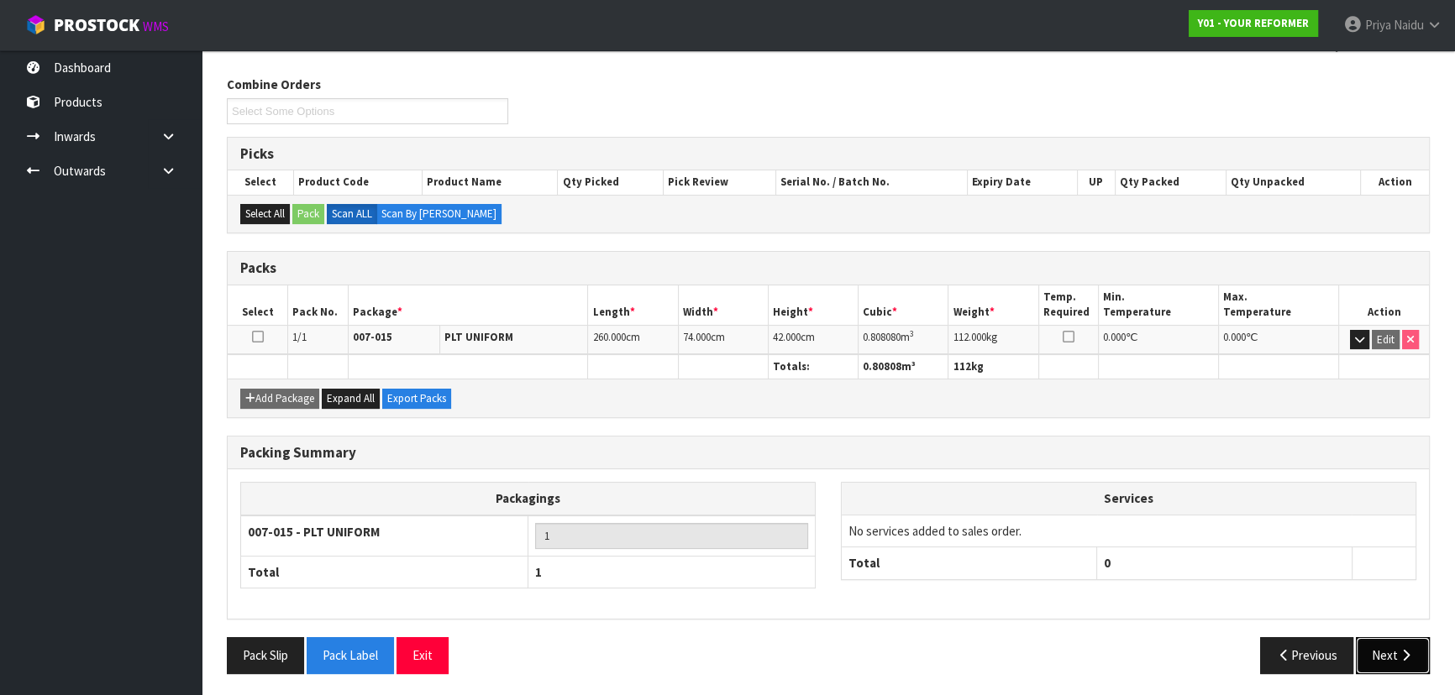
click at [1386, 638] on button "Next" at bounding box center [1392, 655] width 74 height 36
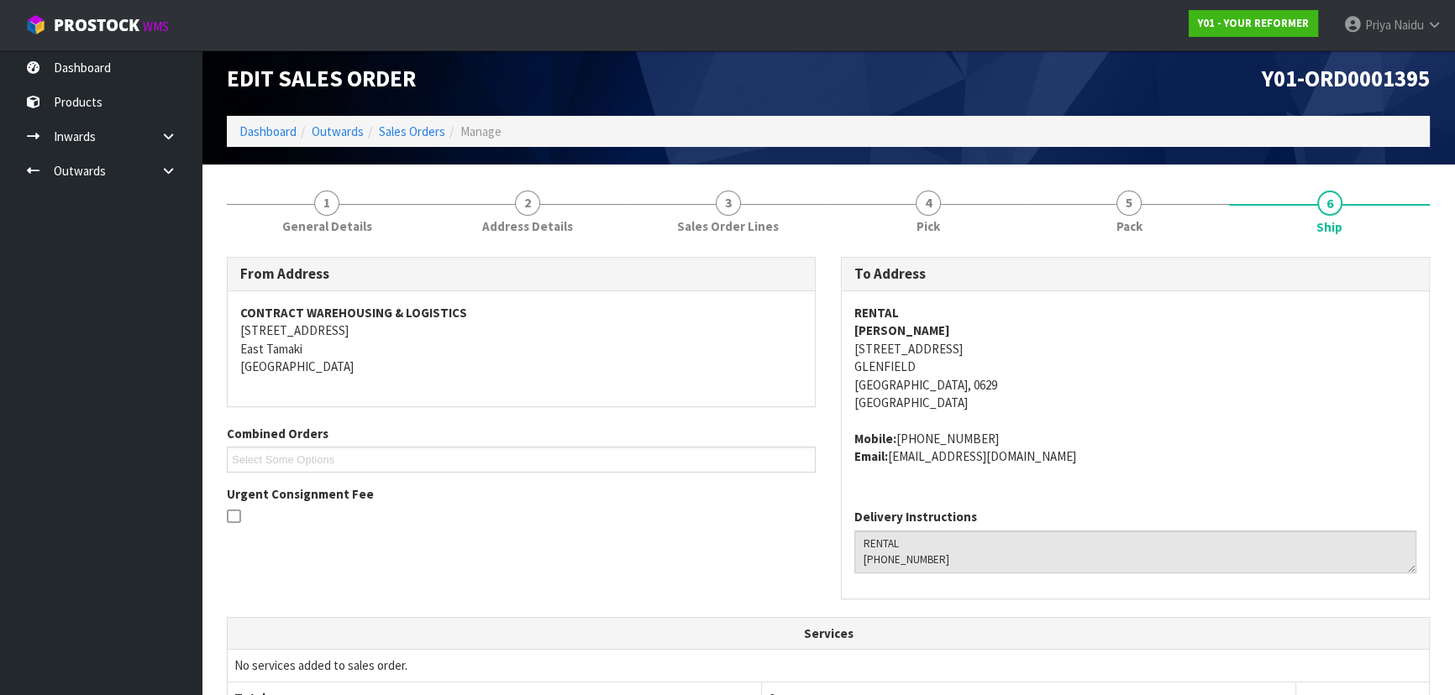
scroll to position [0, 0]
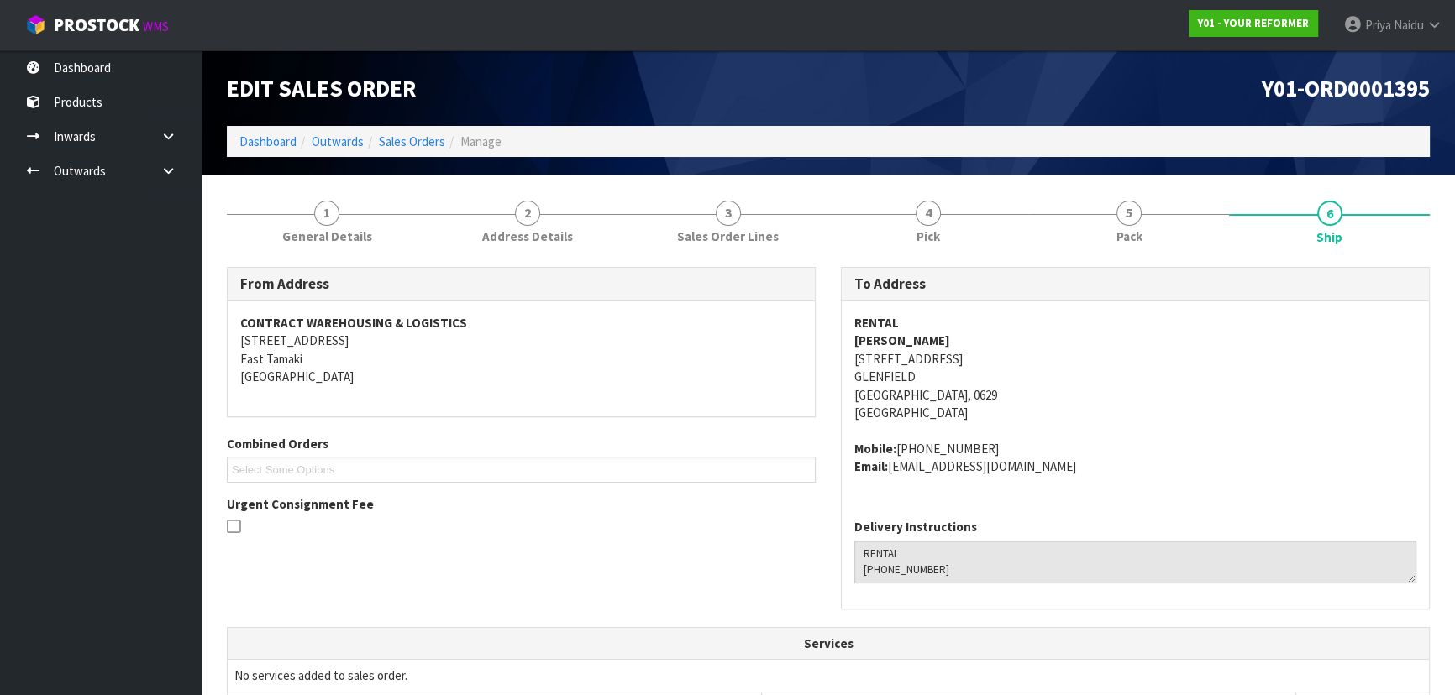
click at [750, 550] on div "From Address CONTRACT WAREHOUSING & LOGISTICS [STREET_ADDRESS] Combined Orders …" at bounding box center [521, 409] width 614 height 284
click at [750, 549] on div "From Address CONTRACT WAREHOUSING & LOGISTICS [STREET_ADDRESS] Combined Orders …" at bounding box center [521, 409] width 614 height 284
click at [264, 140] on link "Dashboard" at bounding box center [267, 142] width 57 height 16
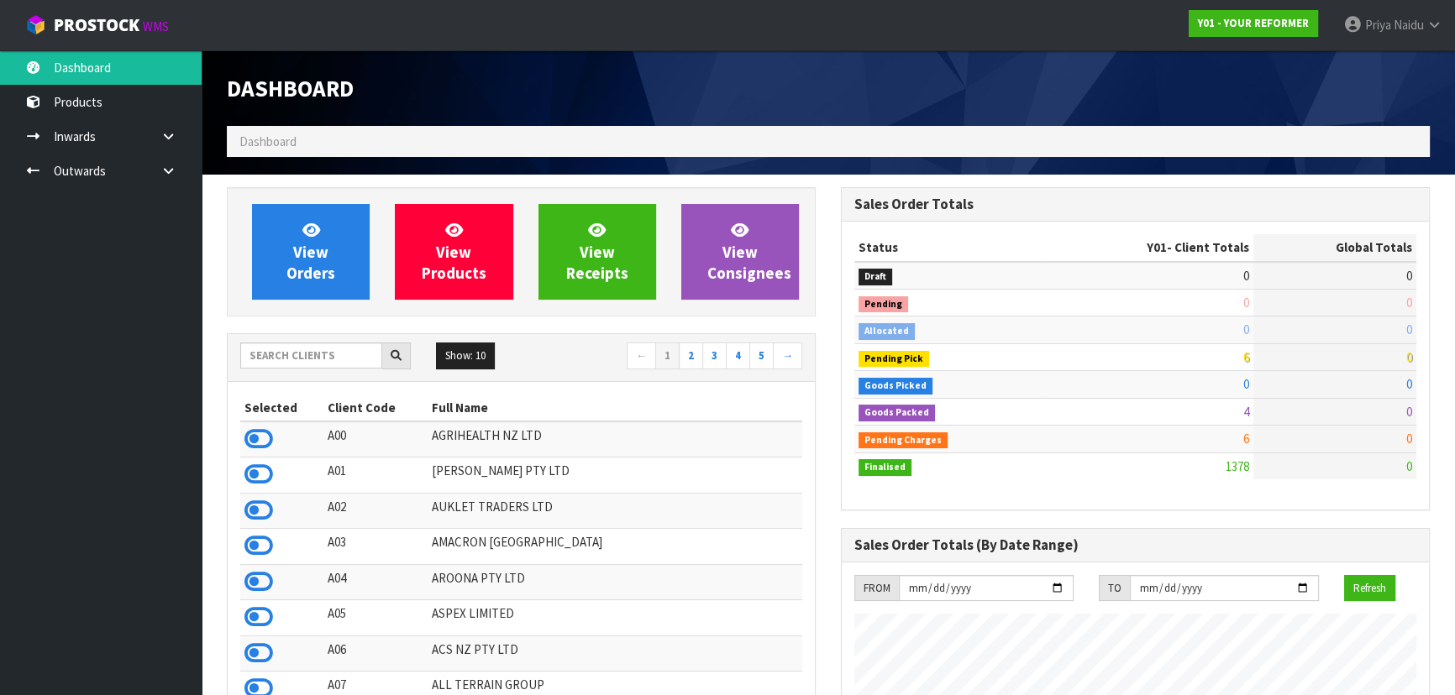
scroll to position [1215, 613]
click at [285, 353] on input "text" at bounding box center [311, 356] width 142 height 26
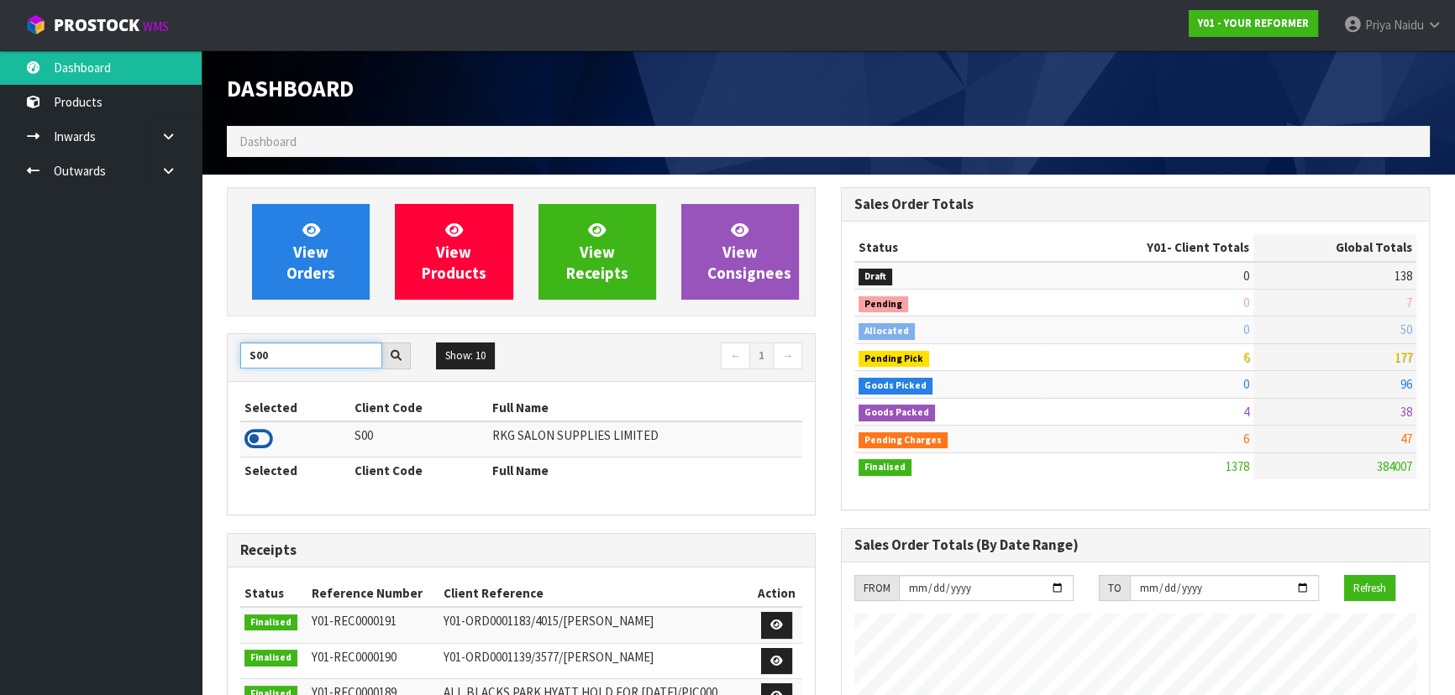
type input "S00"
click at [255, 443] on icon at bounding box center [258, 439] width 29 height 25
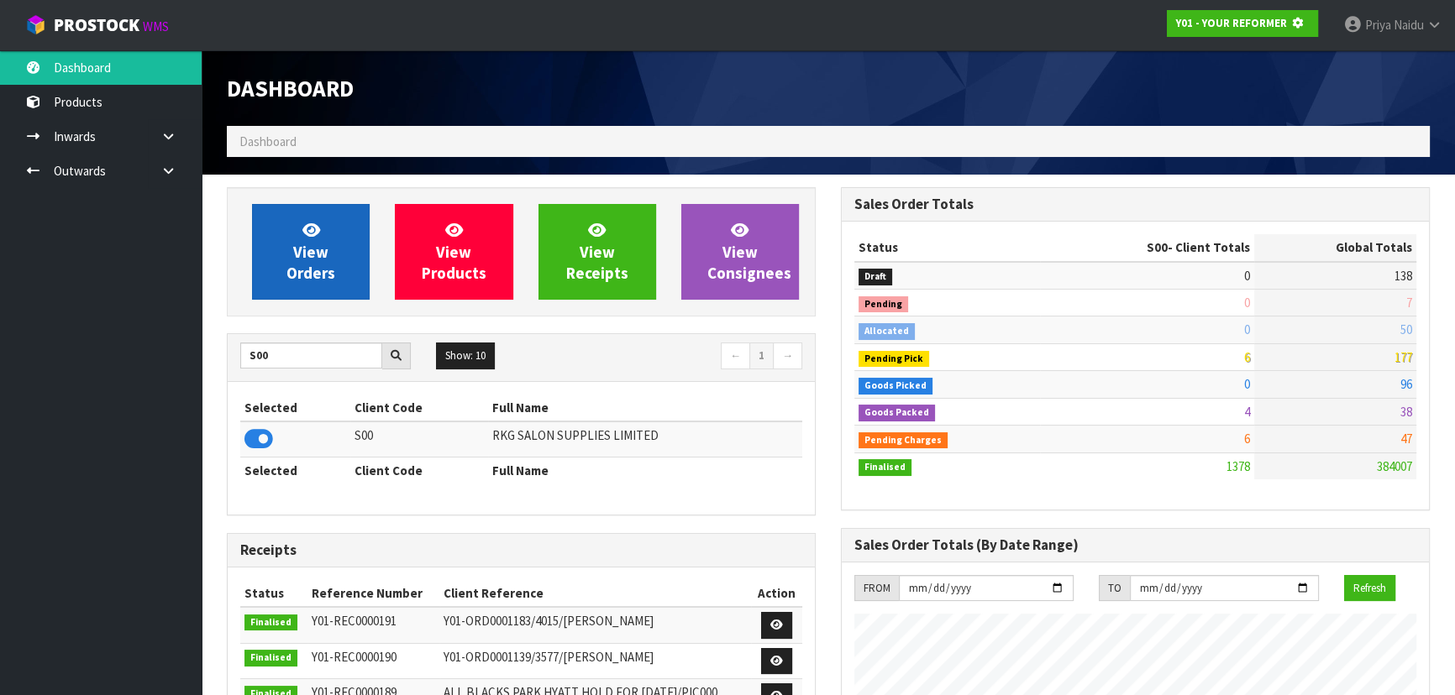
scroll to position [1046, 613]
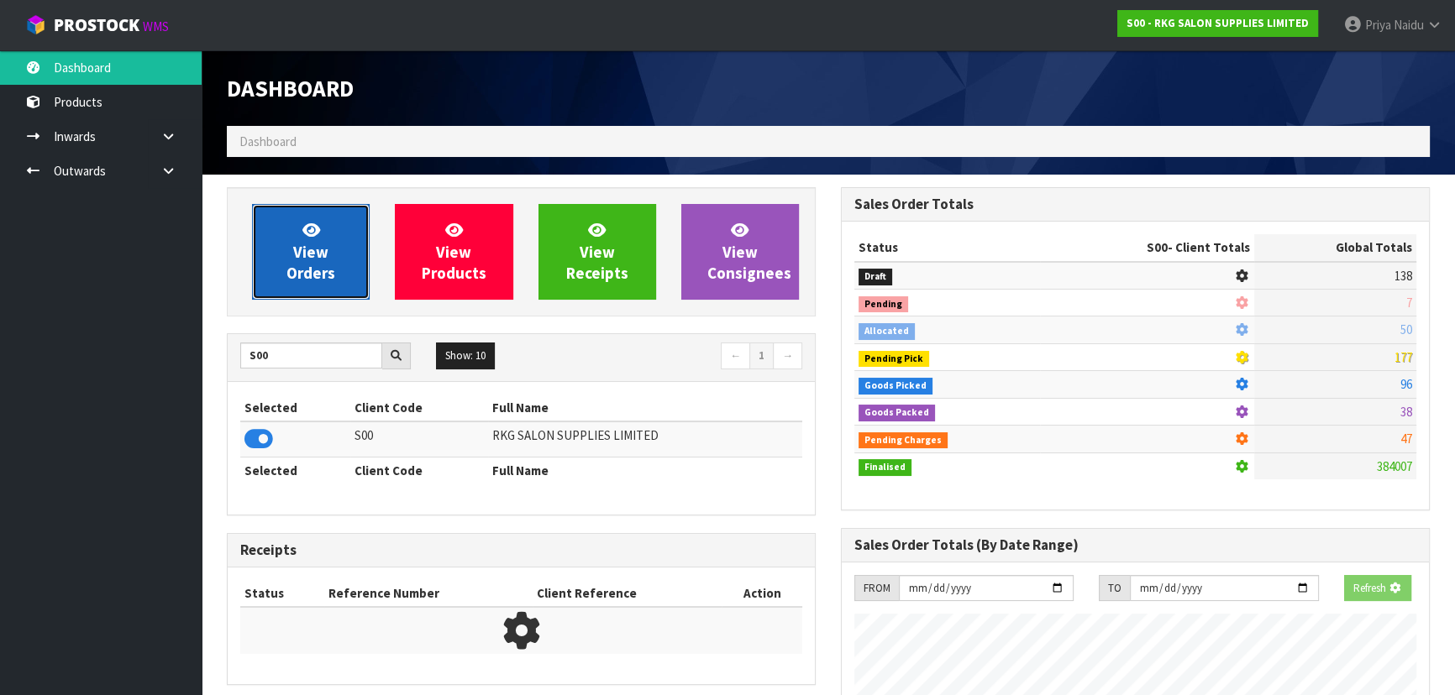
click at [300, 255] on span "View Orders" at bounding box center [310, 251] width 49 height 63
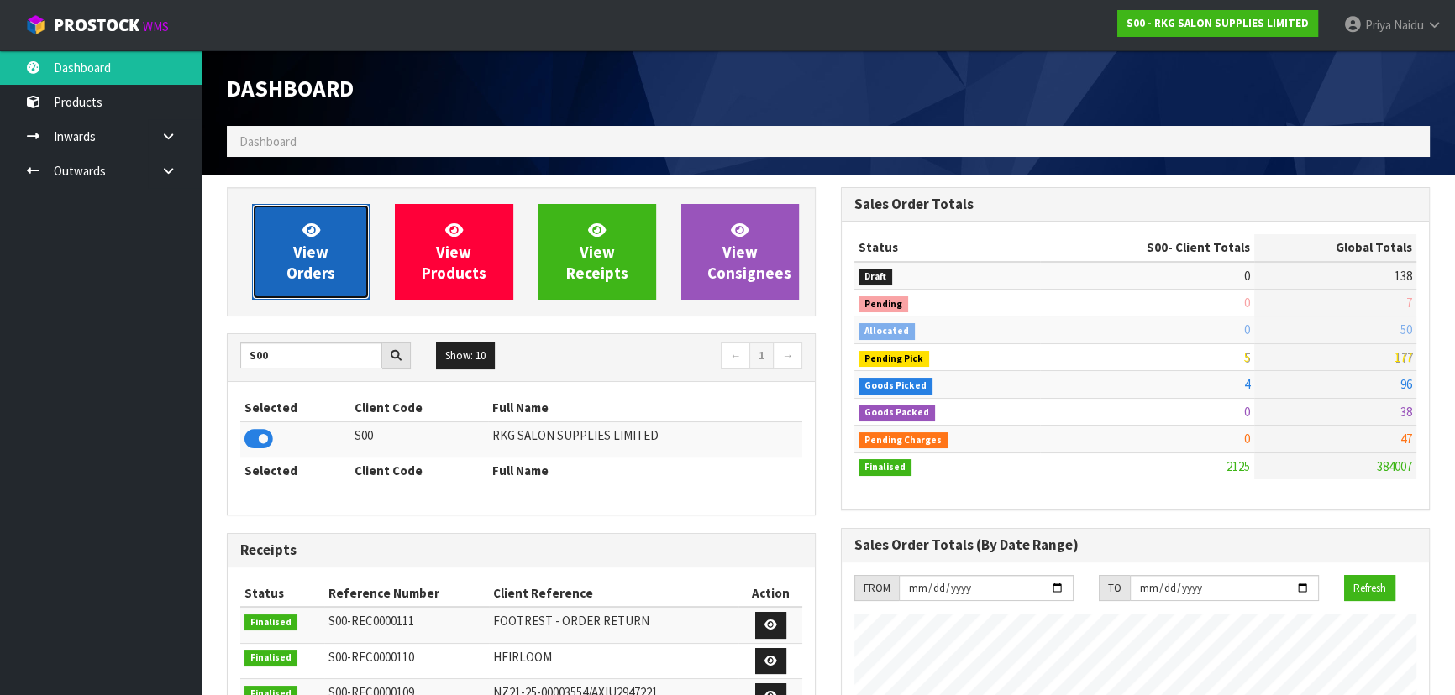
scroll to position [1270, 613]
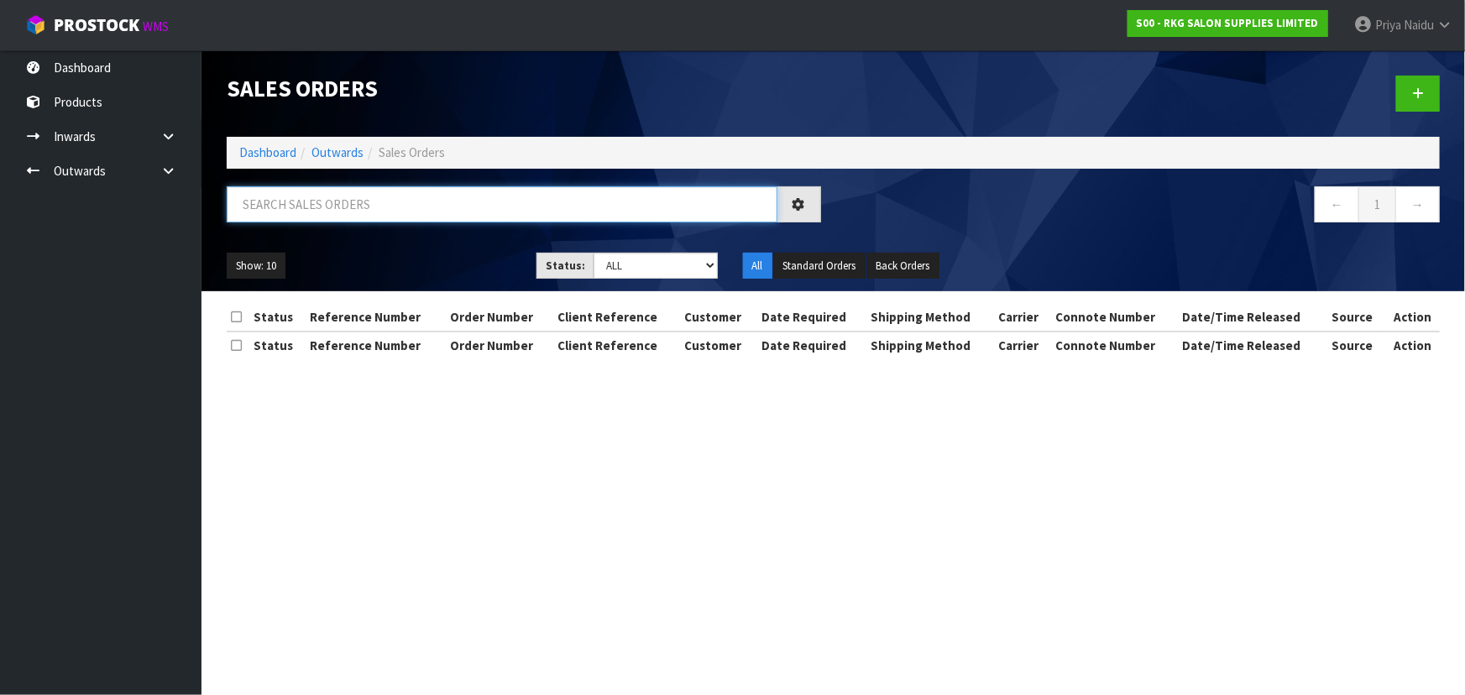
click at [361, 205] on input "text" at bounding box center [502, 204] width 551 height 36
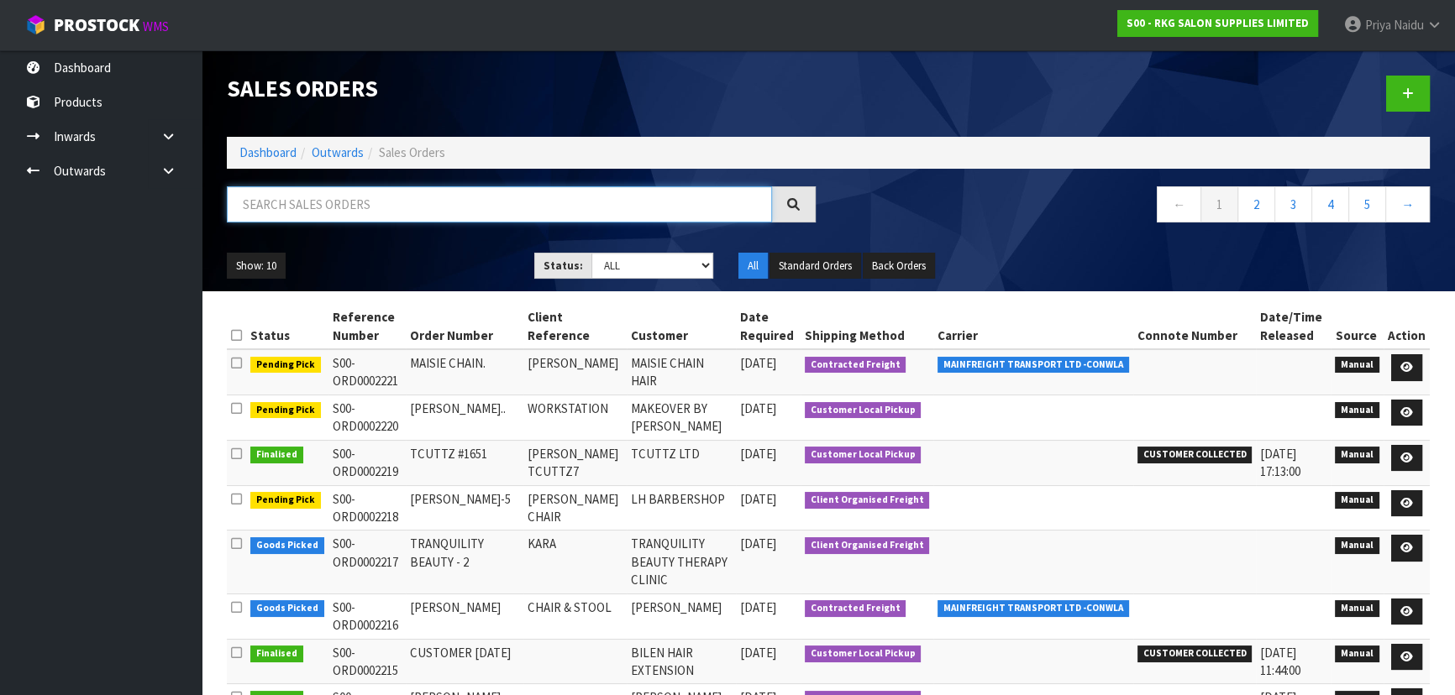
click at [368, 202] on input "text" at bounding box center [499, 204] width 545 height 36
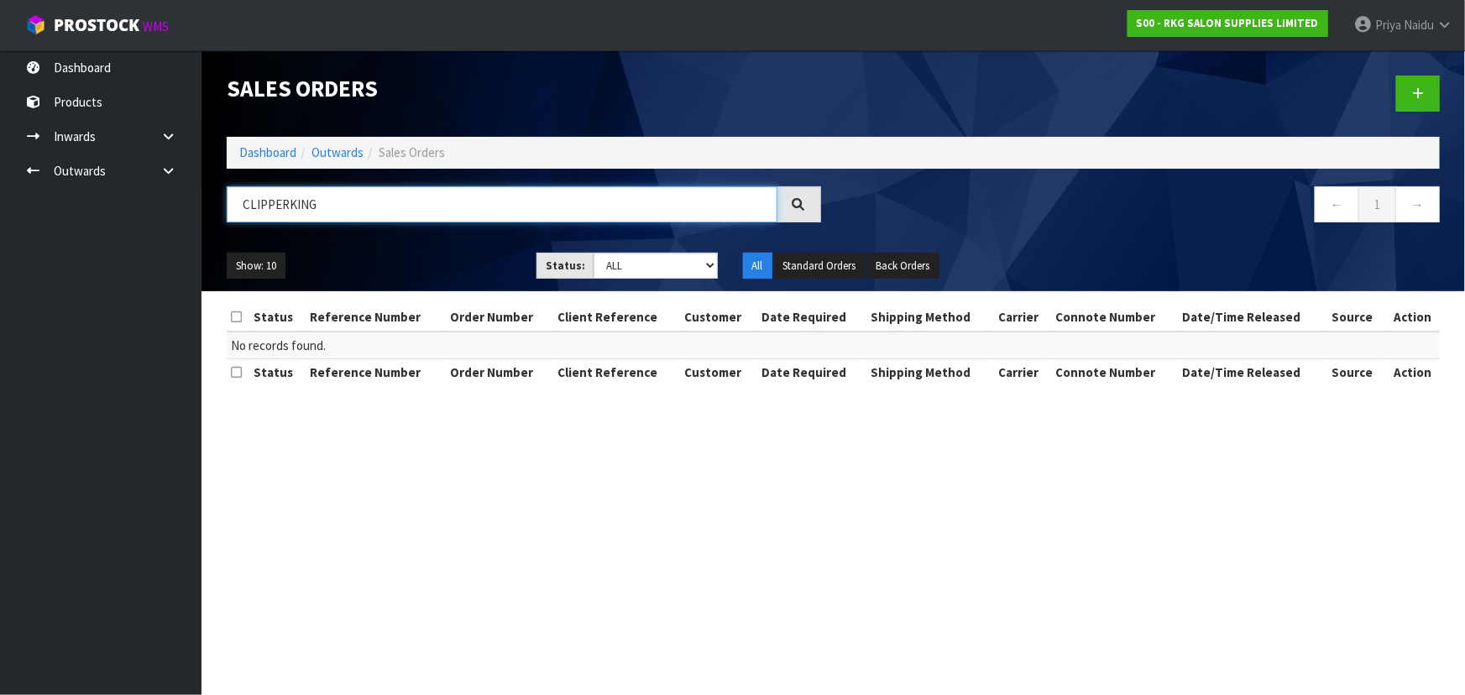
click at [287, 207] on input "CLIPPERKING" at bounding box center [502, 204] width 551 height 36
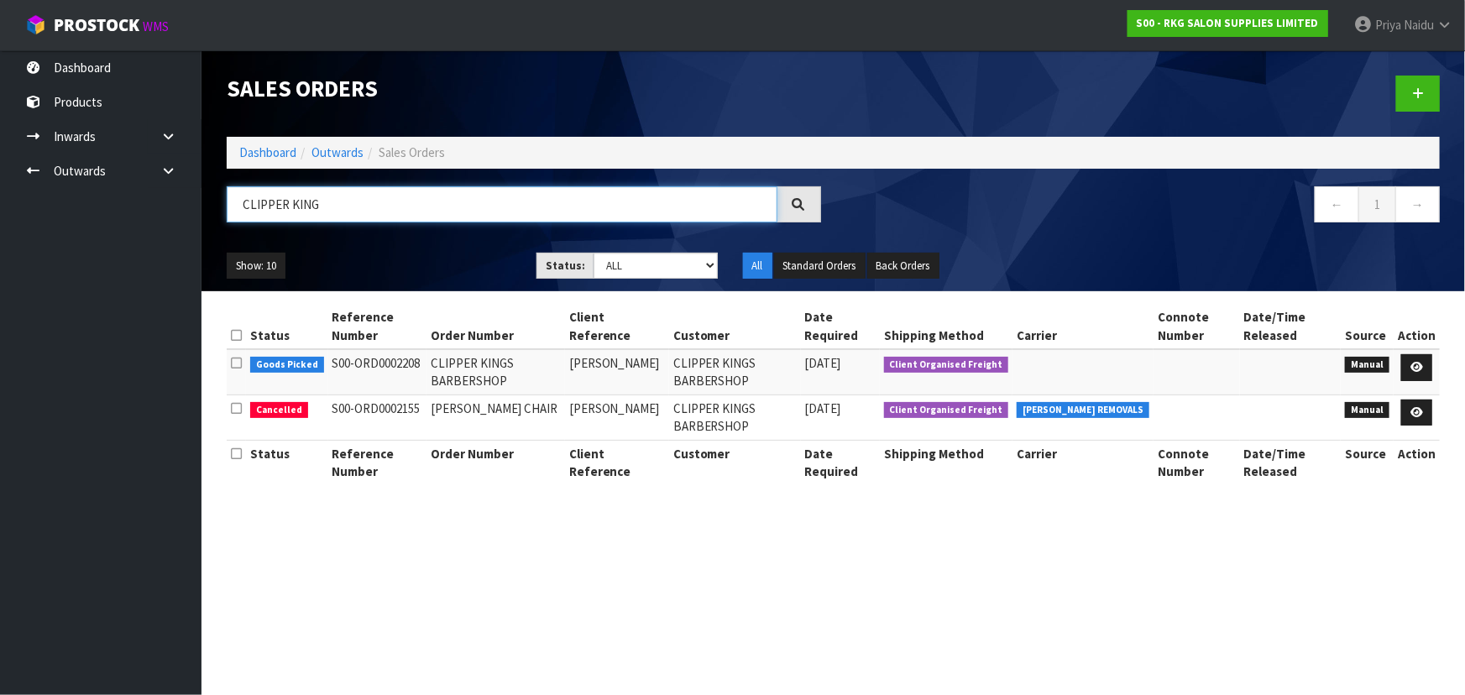
click at [321, 210] on input "CLIPPER KING" at bounding box center [502, 204] width 551 height 36
type input "CLIPPER KING"
click at [1420, 362] on icon at bounding box center [1417, 367] width 13 height 11
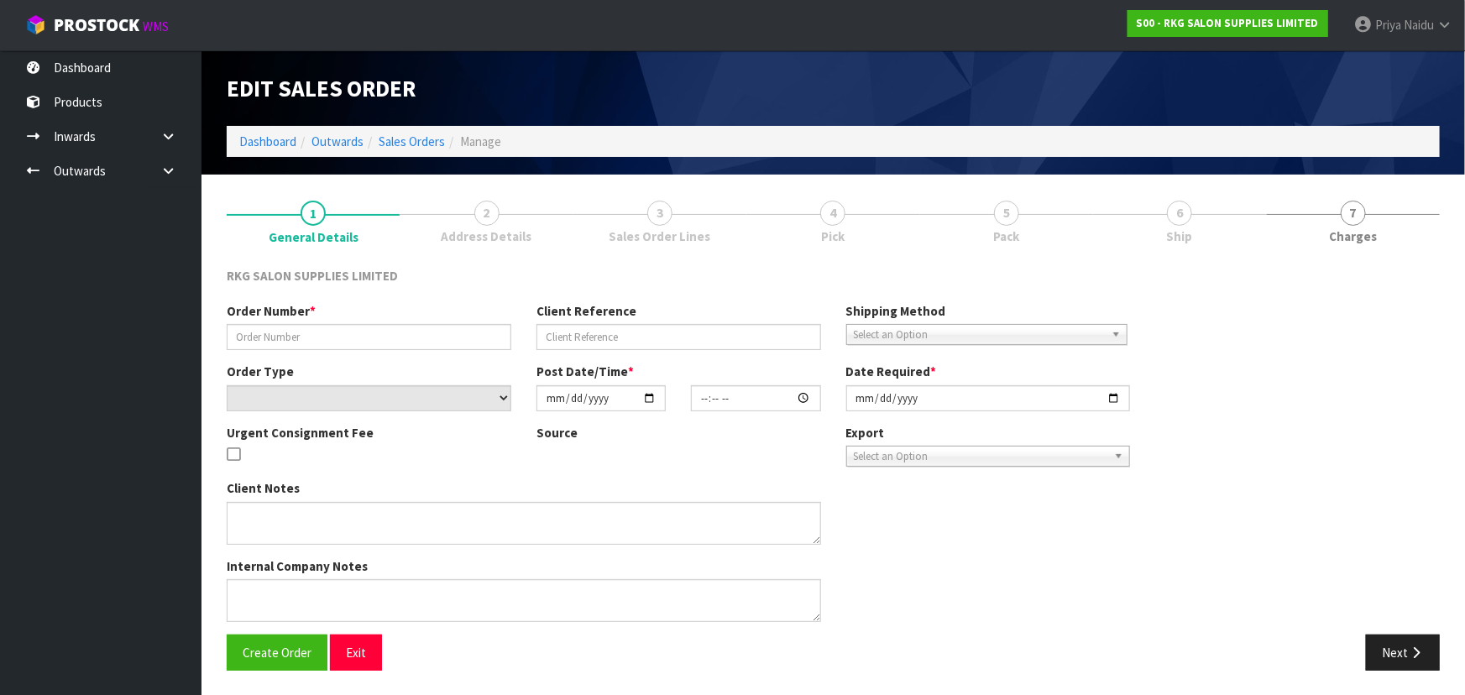
type input "CLIPPER KINGS BARBERSHOP"
type input "[PERSON_NAME]"
select select "number:0"
type input "[DATE]"
type input "21:40:00.000"
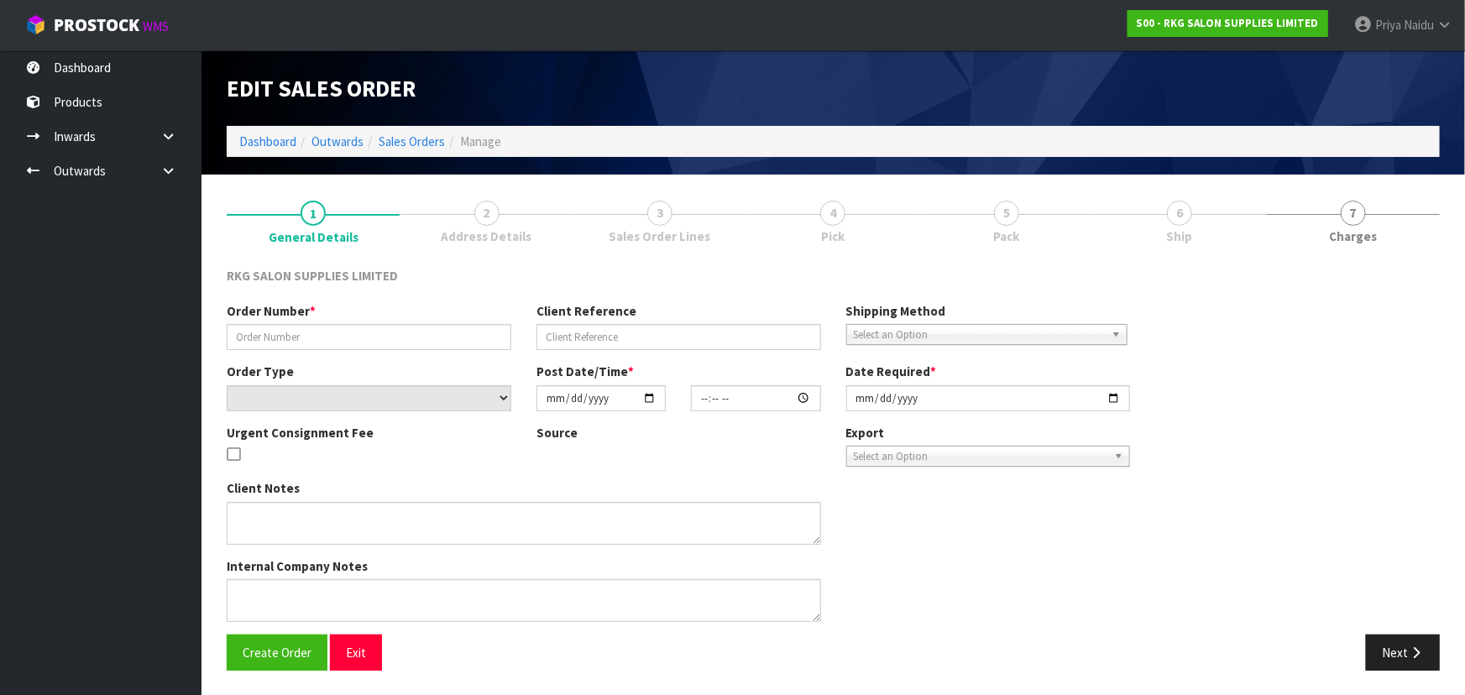
type input "[DATE]"
type textarea "[PERSON_NAME] COLLECT [DATE], JOB 2980249 1 X CHAIR ASSEMBLED SHRINKWRAP IN SHO…"
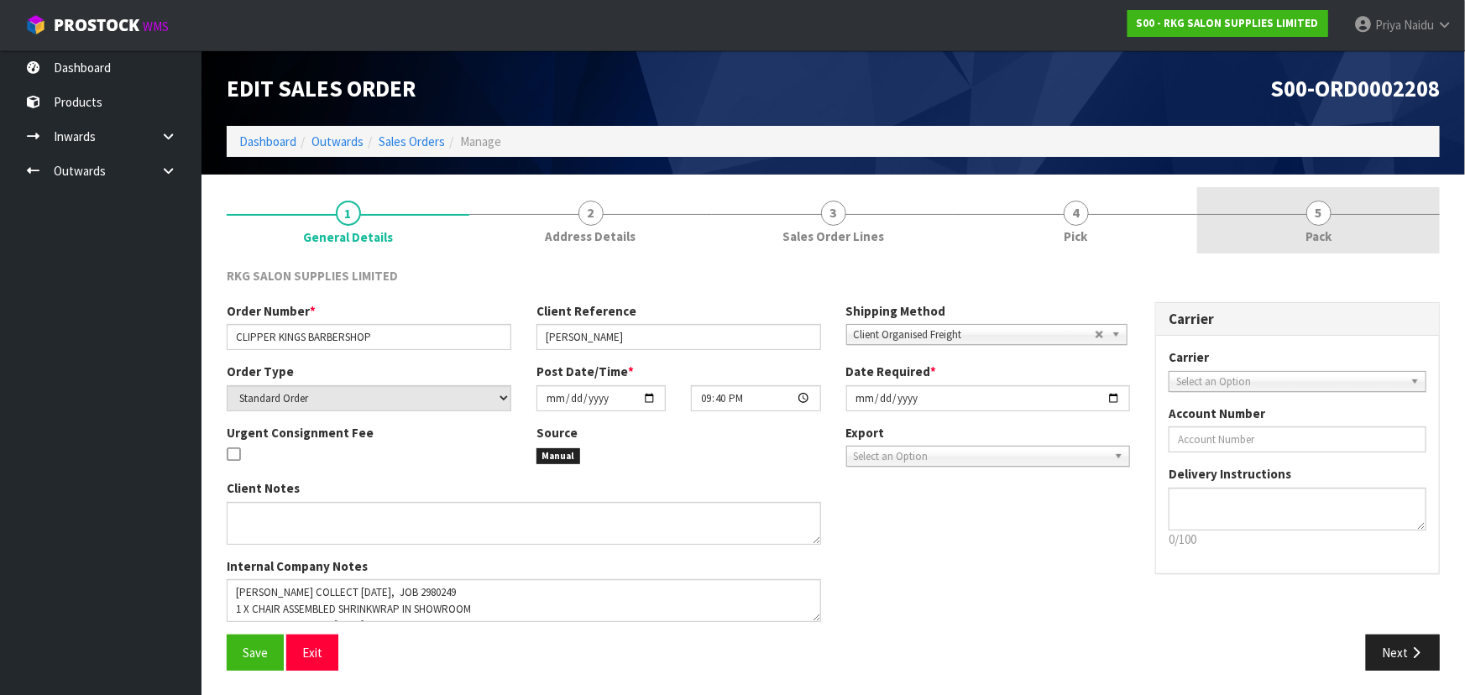
click at [1301, 212] on link "5 Pack" at bounding box center [1319, 220] width 243 height 66
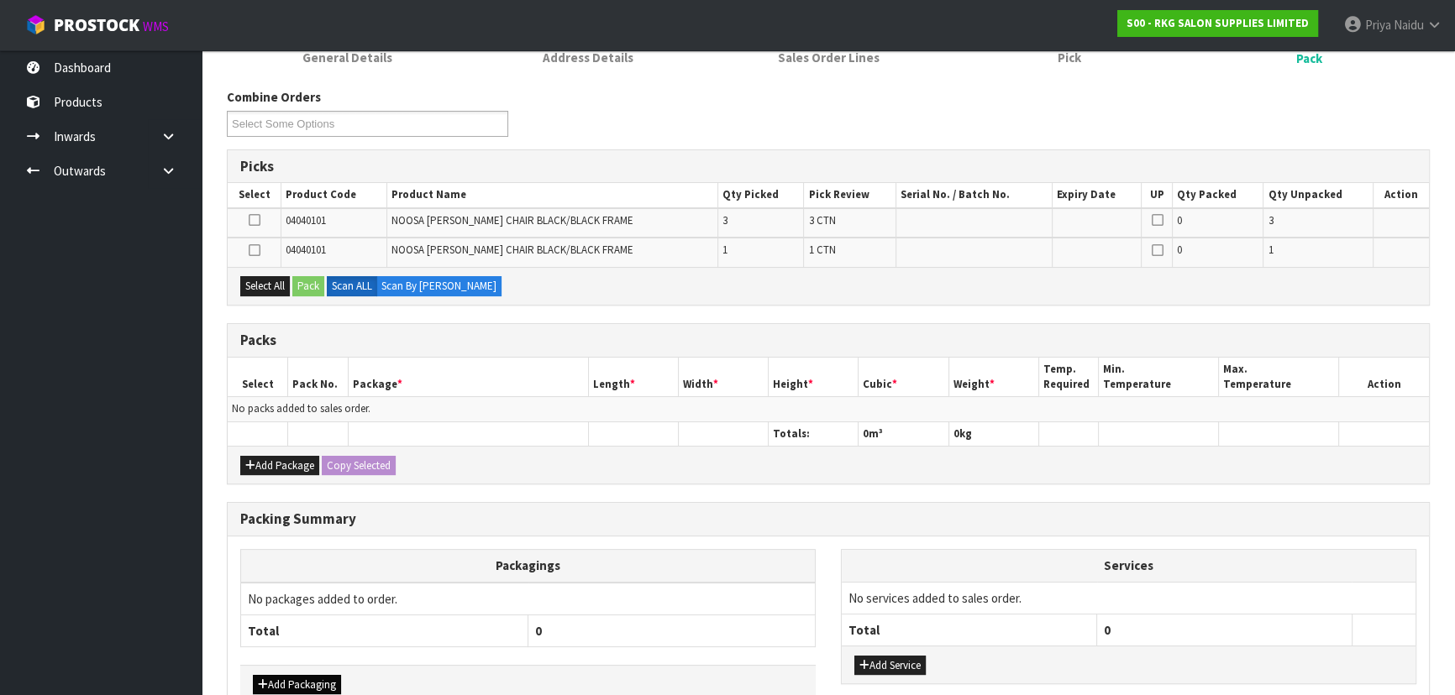
scroll to position [275, 0]
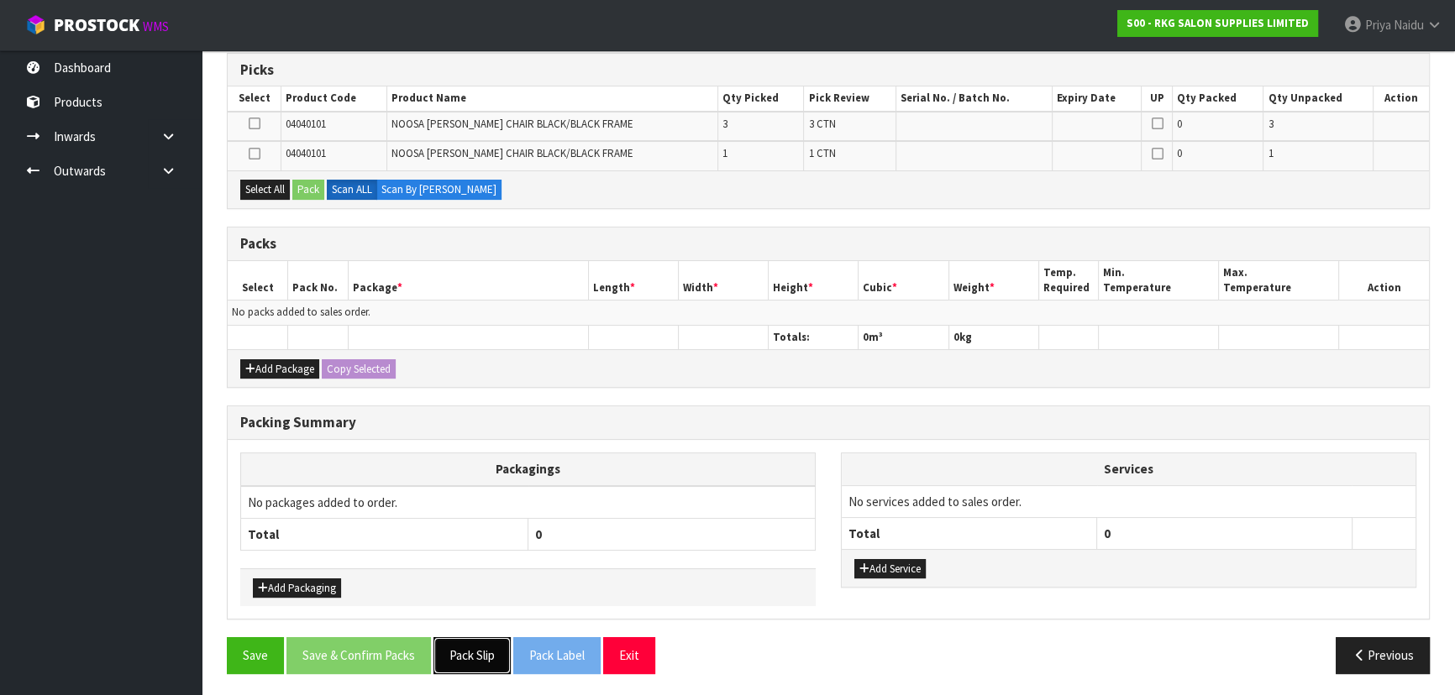
click at [446, 642] on button "Pack Slip" at bounding box center [471, 655] width 77 height 36
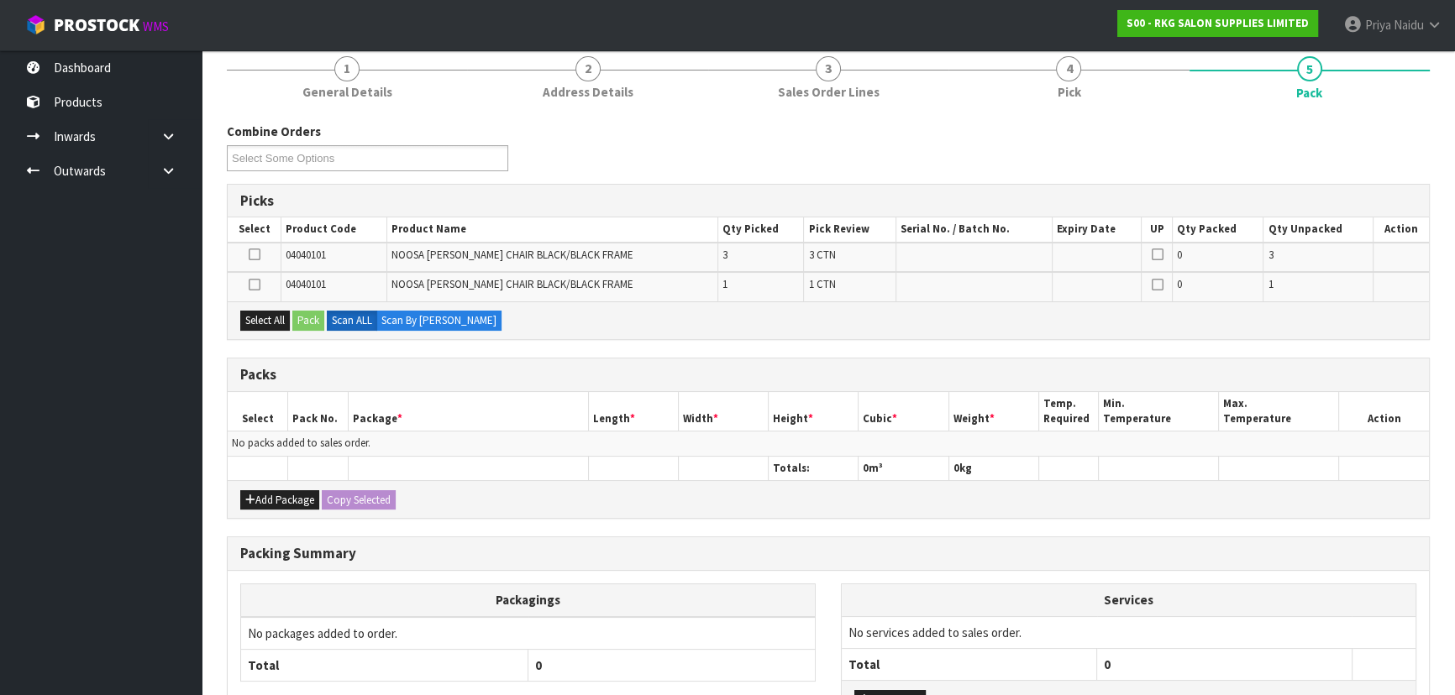
scroll to position [0, 0]
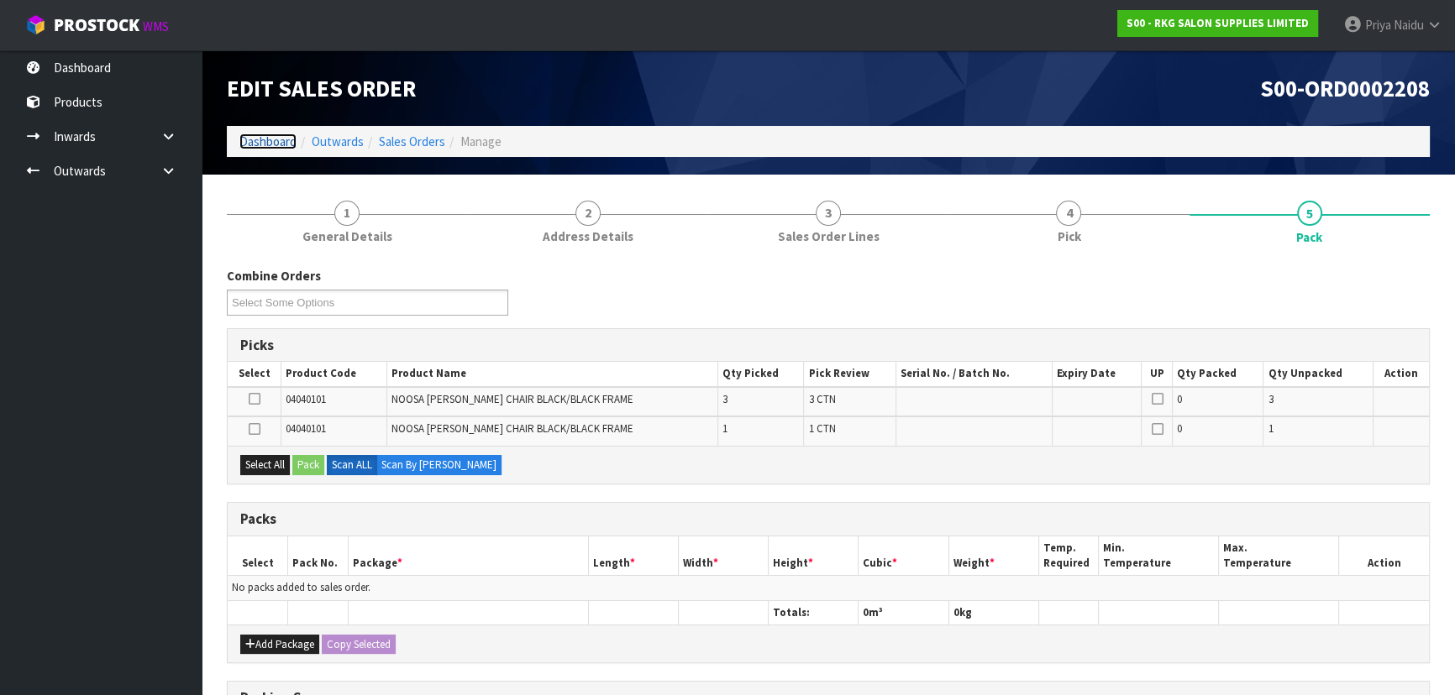
click at [285, 149] on link "Dashboard" at bounding box center [267, 142] width 57 height 16
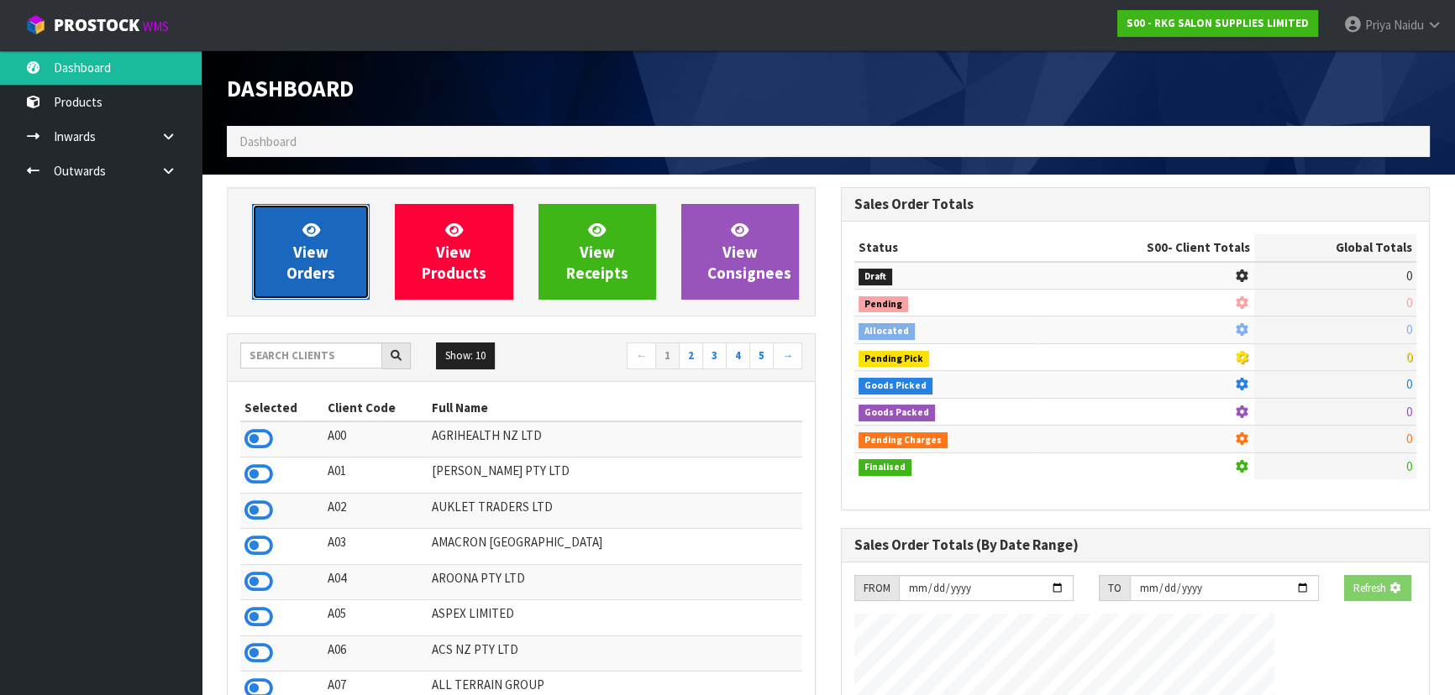
click at [328, 244] on link "View Orders" at bounding box center [311, 252] width 118 height 96
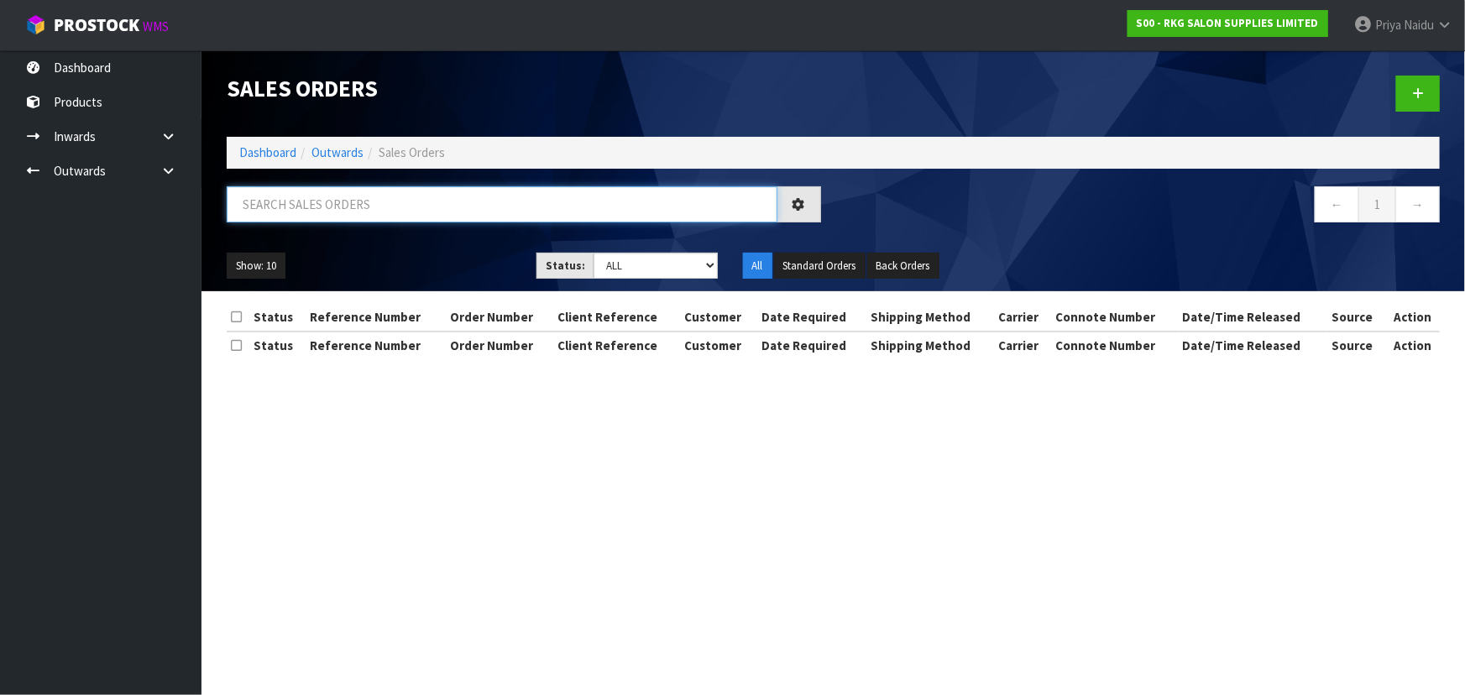
drag, startPoint x: 338, startPoint y: 232, endPoint x: 351, endPoint y: 211, distance: 24.9
click at [351, 211] on input "text" at bounding box center [502, 204] width 551 height 36
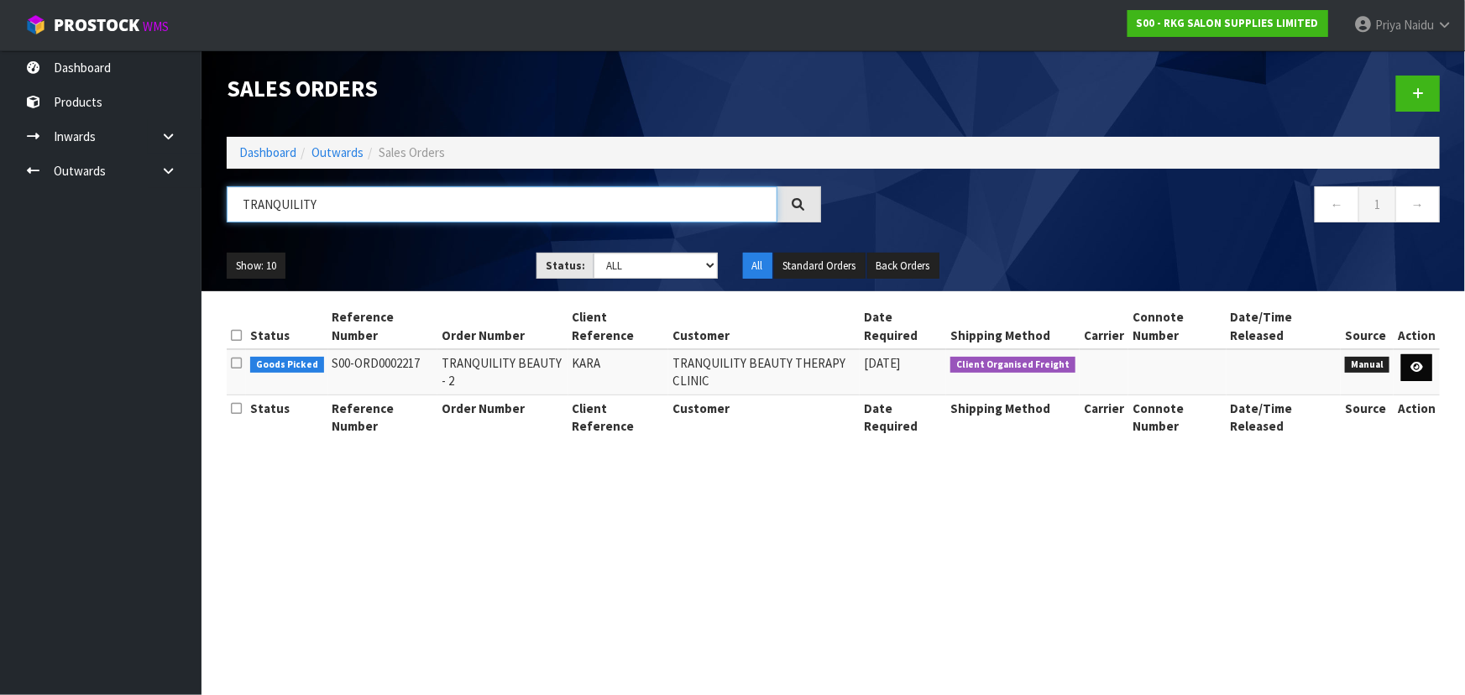
type input "TRANQUILITY"
click at [1418, 364] on icon at bounding box center [1417, 367] width 13 height 11
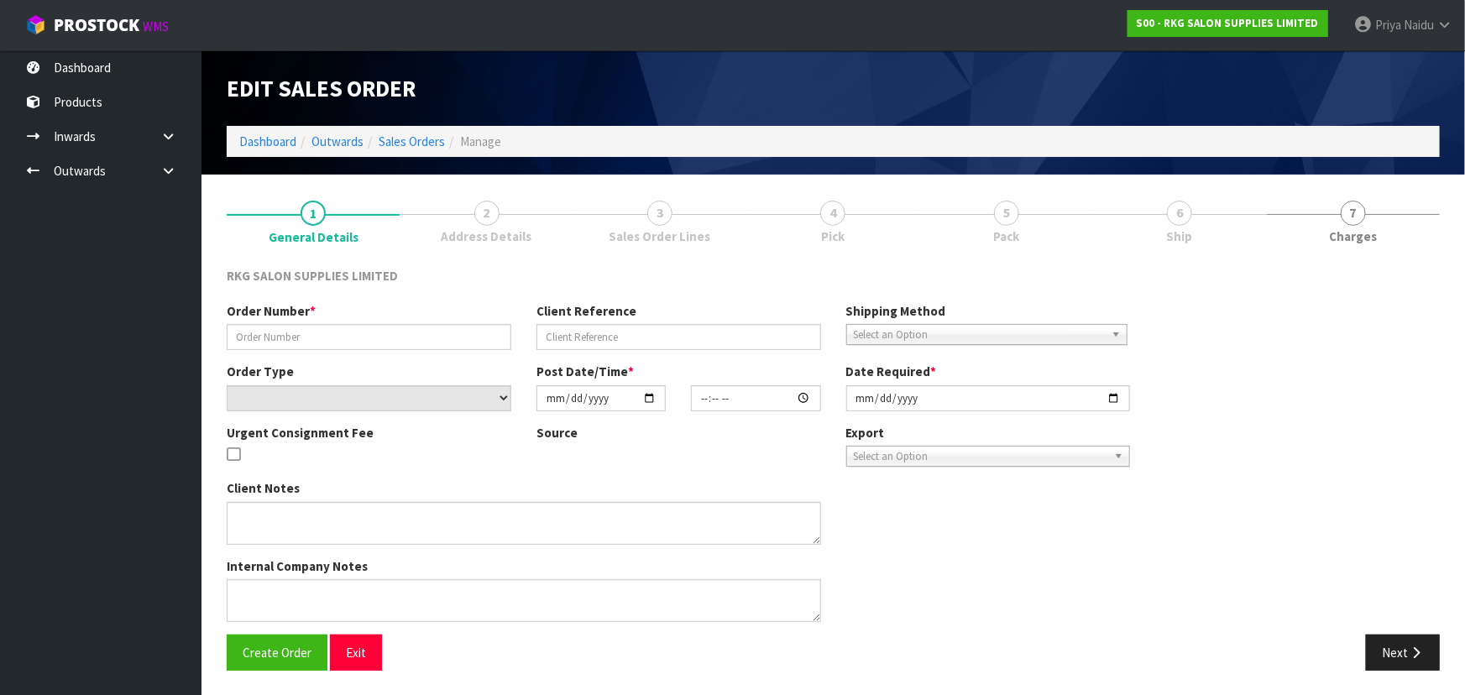
type input "TRANQUILITY BEAUTY - 2"
type input "KARA"
select select "number:0"
type input "[DATE]"
type input "10:15:00.000"
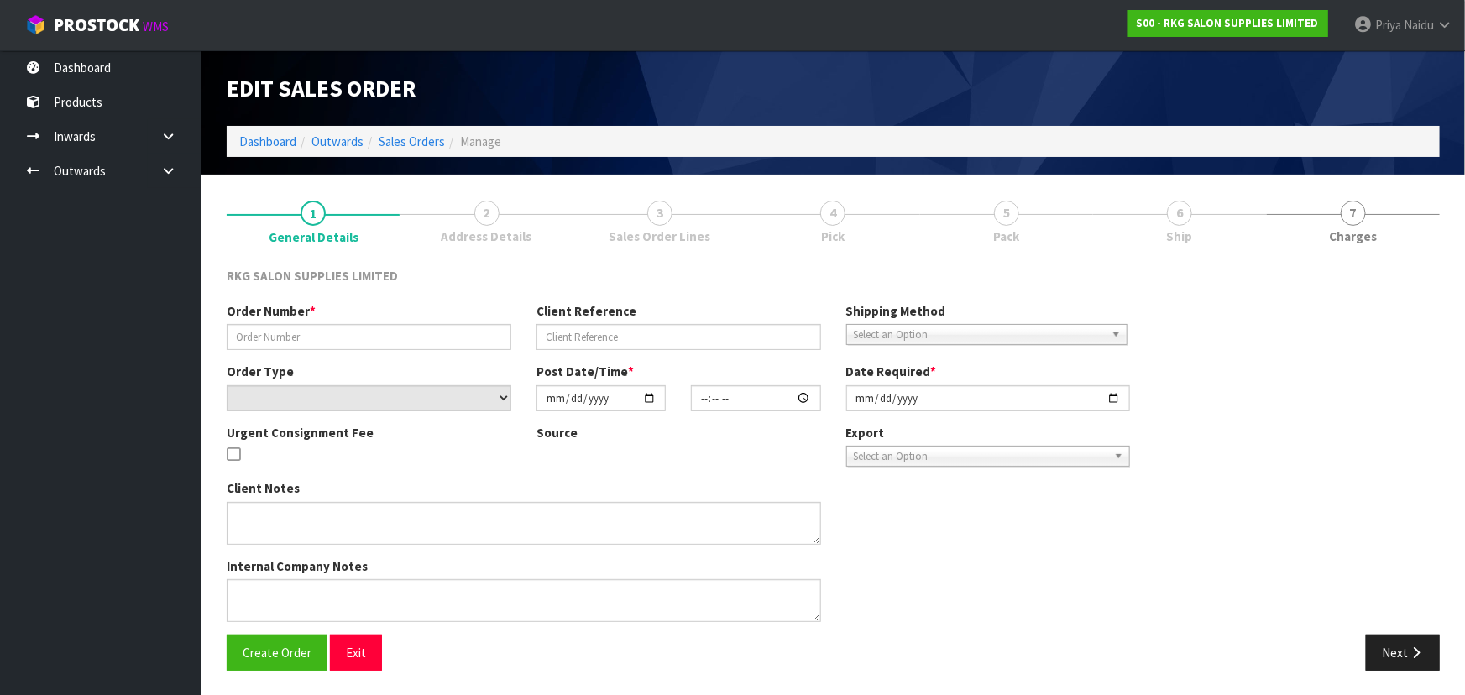
type input "[DATE]"
type textarea "PLEASE PACK ONTO A PALLET CONROYS TO COLLECT FRI 3.10 JOB#2980735"
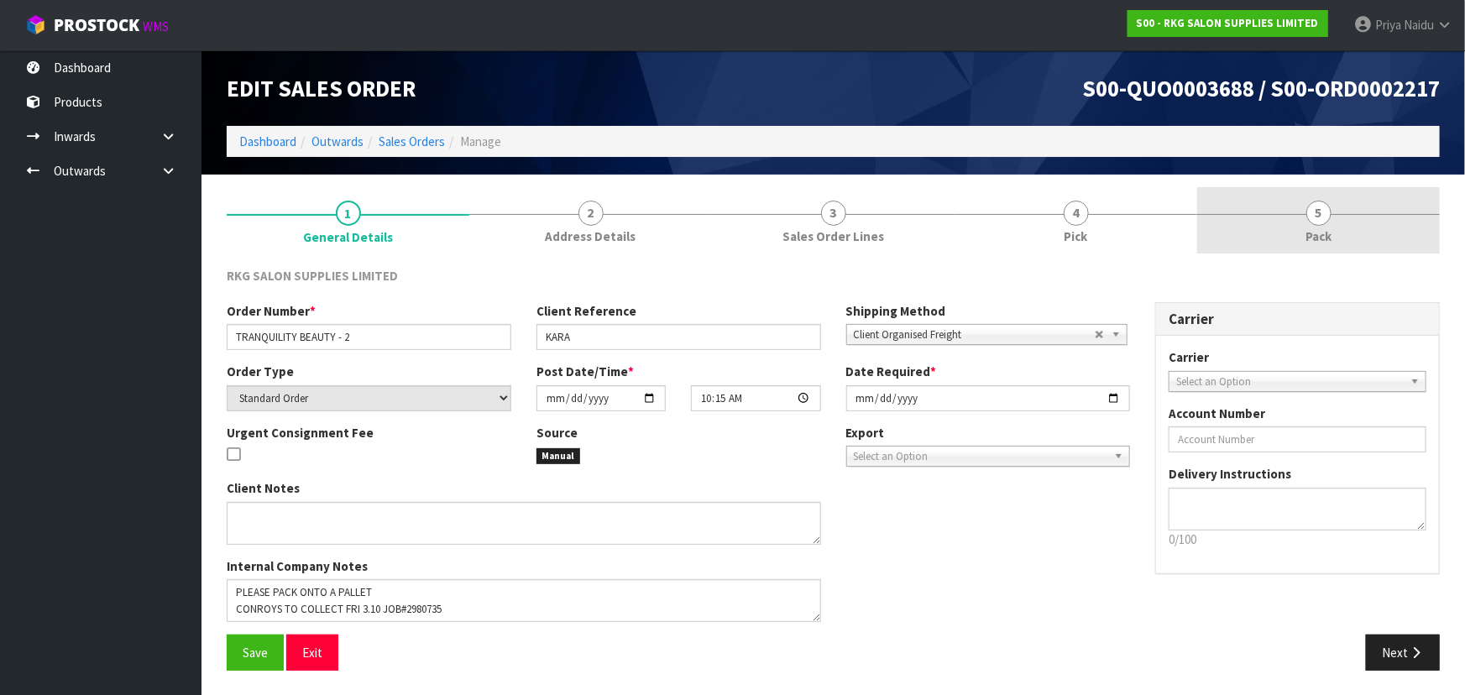
click at [1259, 223] on link "5 Pack" at bounding box center [1319, 220] width 243 height 66
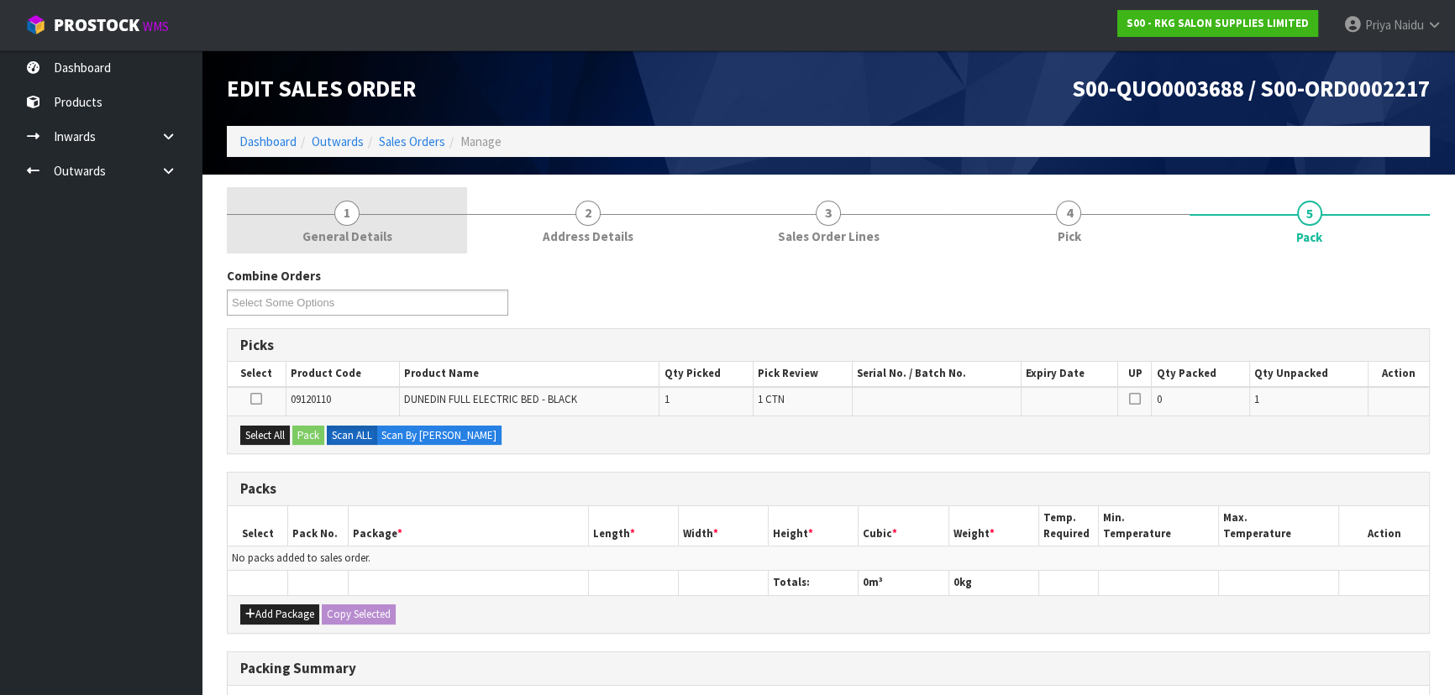
click at [340, 214] on span "1" at bounding box center [346, 213] width 25 height 25
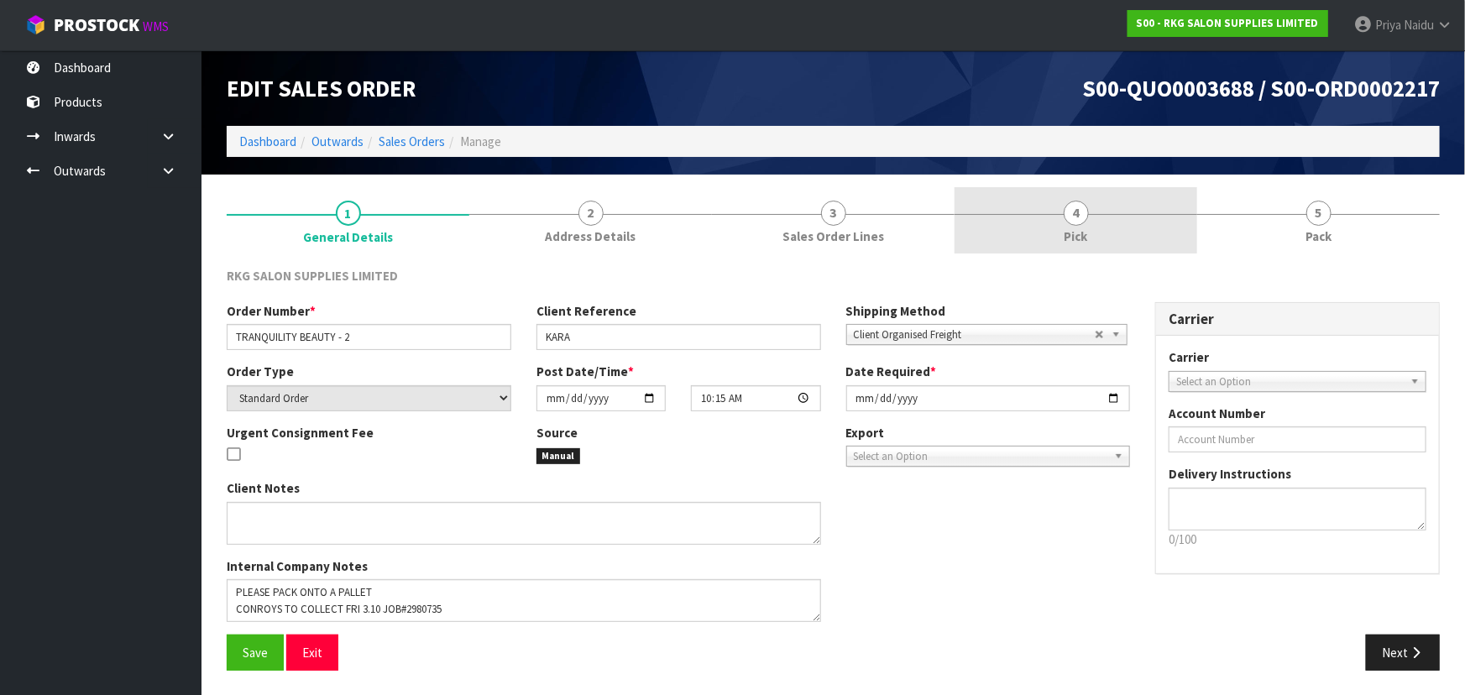
click at [1065, 218] on link "4 Pick" at bounding box center [1076, 220] width 243 height 66
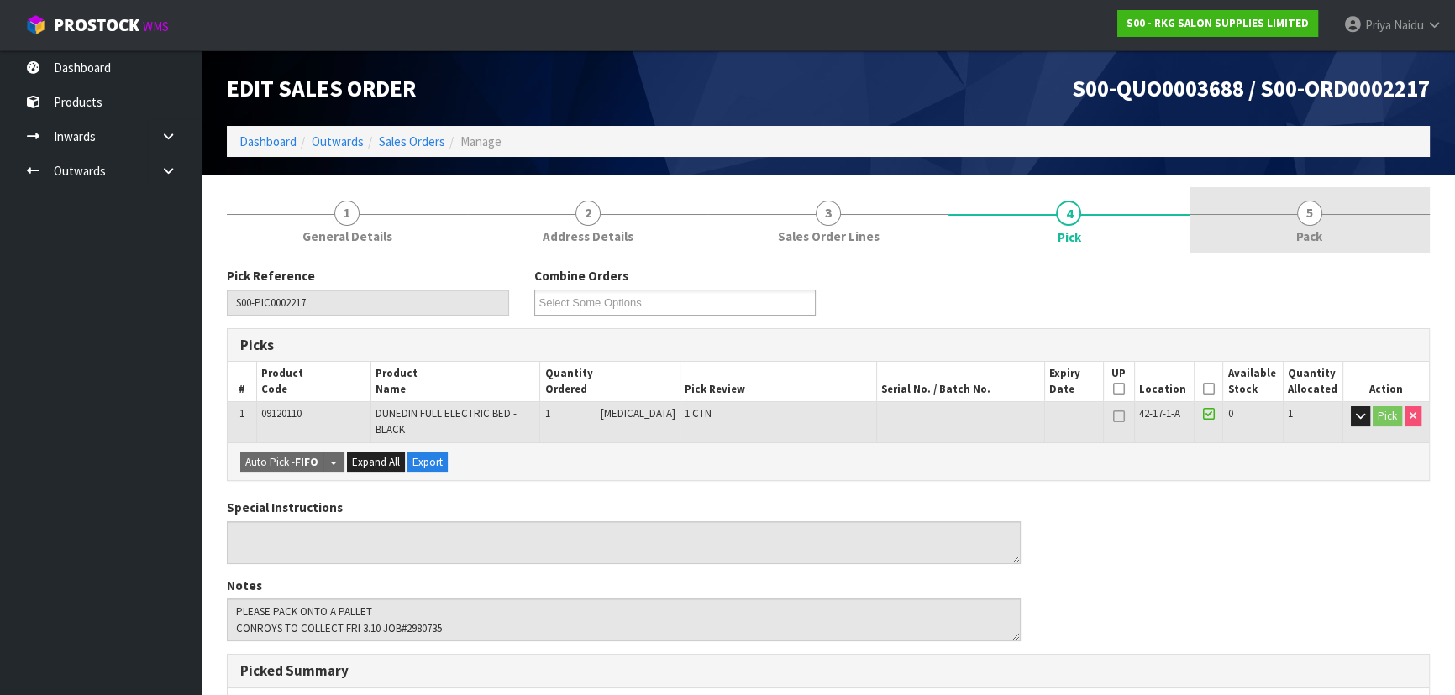
click at [1303, 228] on span "Pack" at bounding box center [1309, 237] width 26 height 18
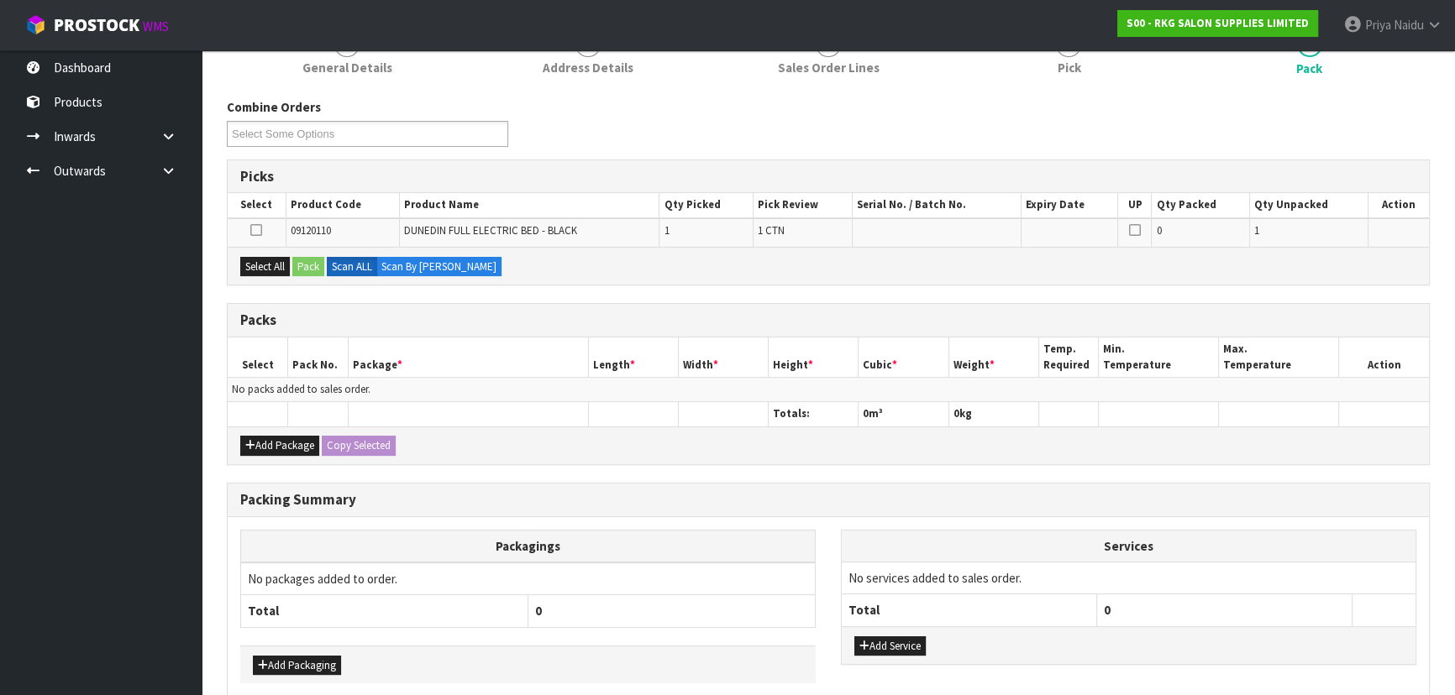
scroll to position [245, 0]
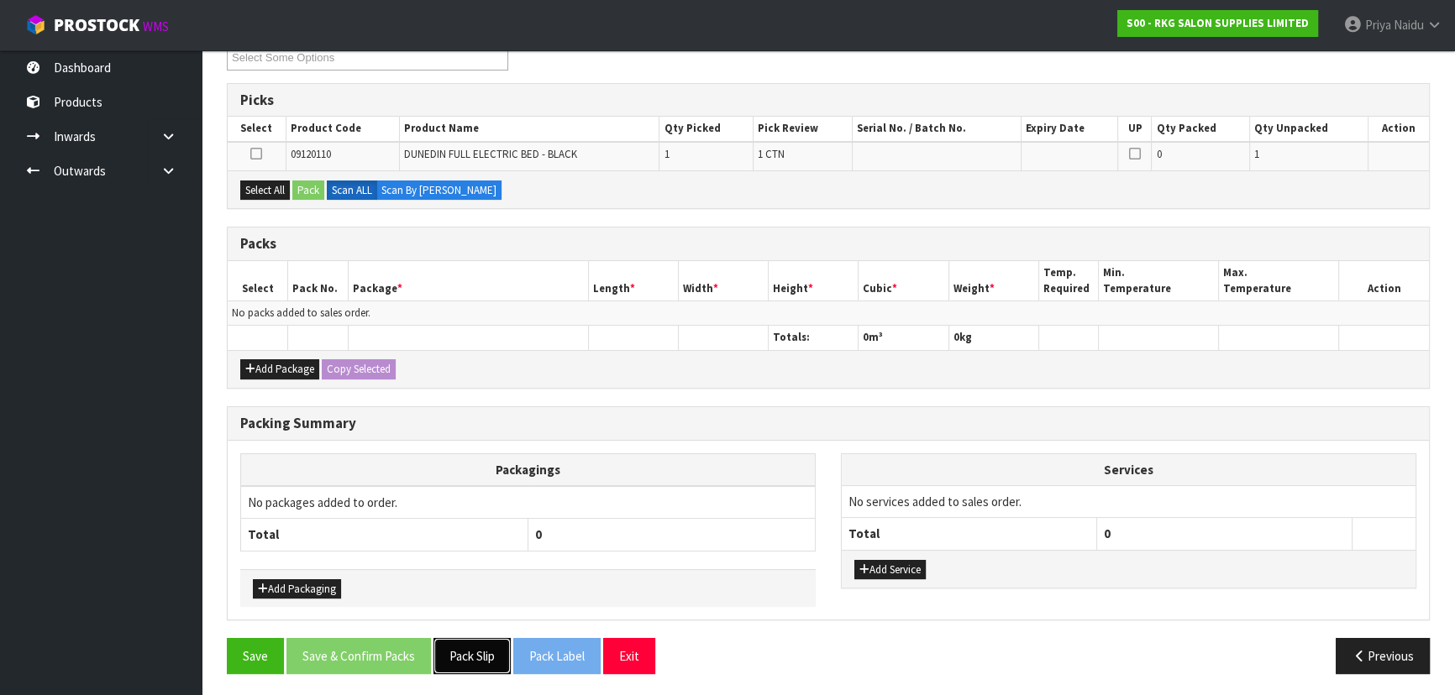
click at [470, 663] on button "Pack Slip" at bounding box center [471, 656] width 77 height 36
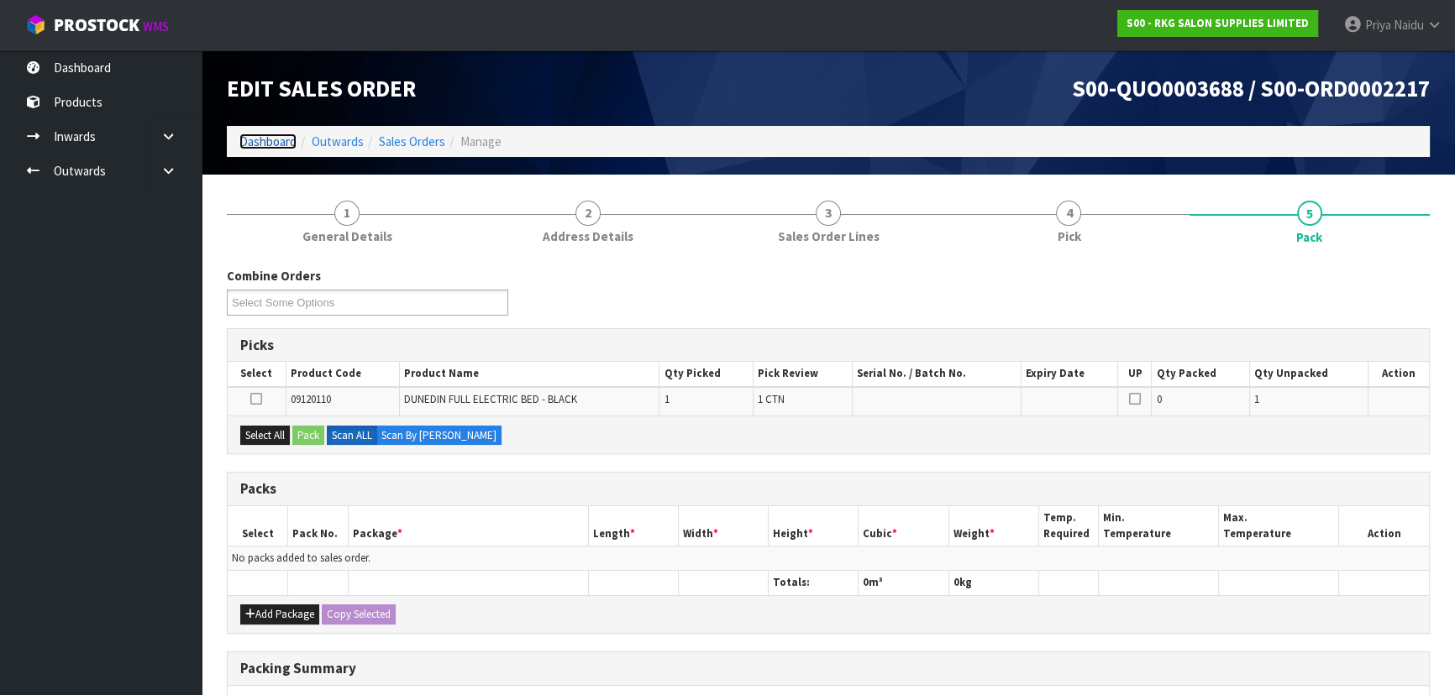
click at [264, 142] on link "Dashboard" at bounding box center [267, 142] width 57 height 16
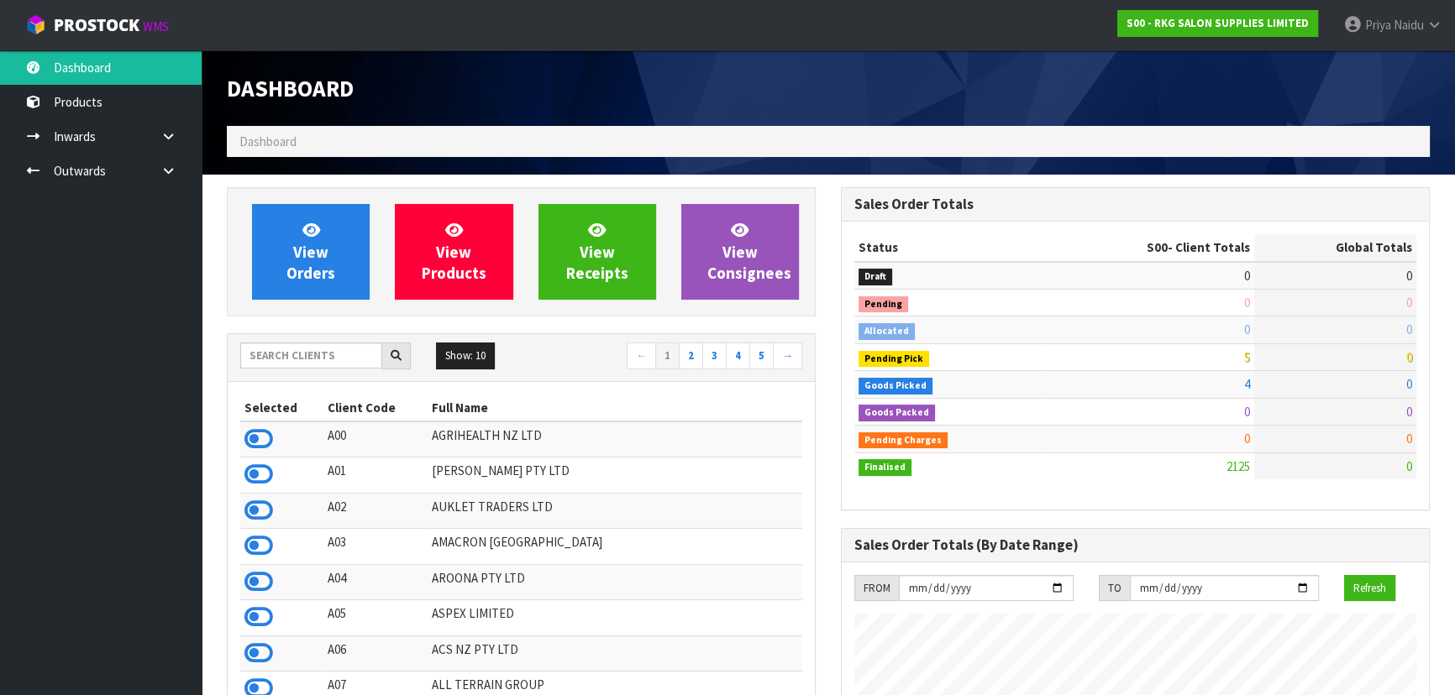
scroll to position [1270, 613]
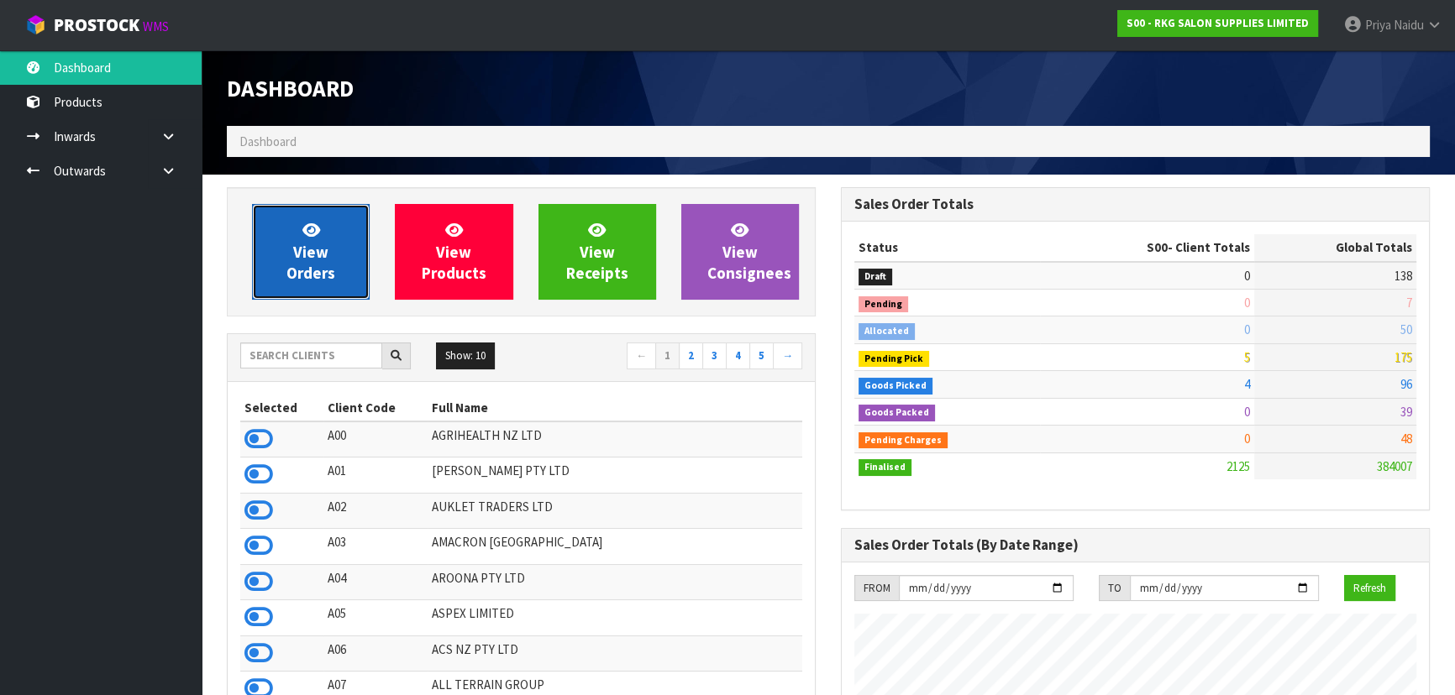
click at [328, 285] on link "View Orders" at bounding box center [311, 252] width 118 height 96
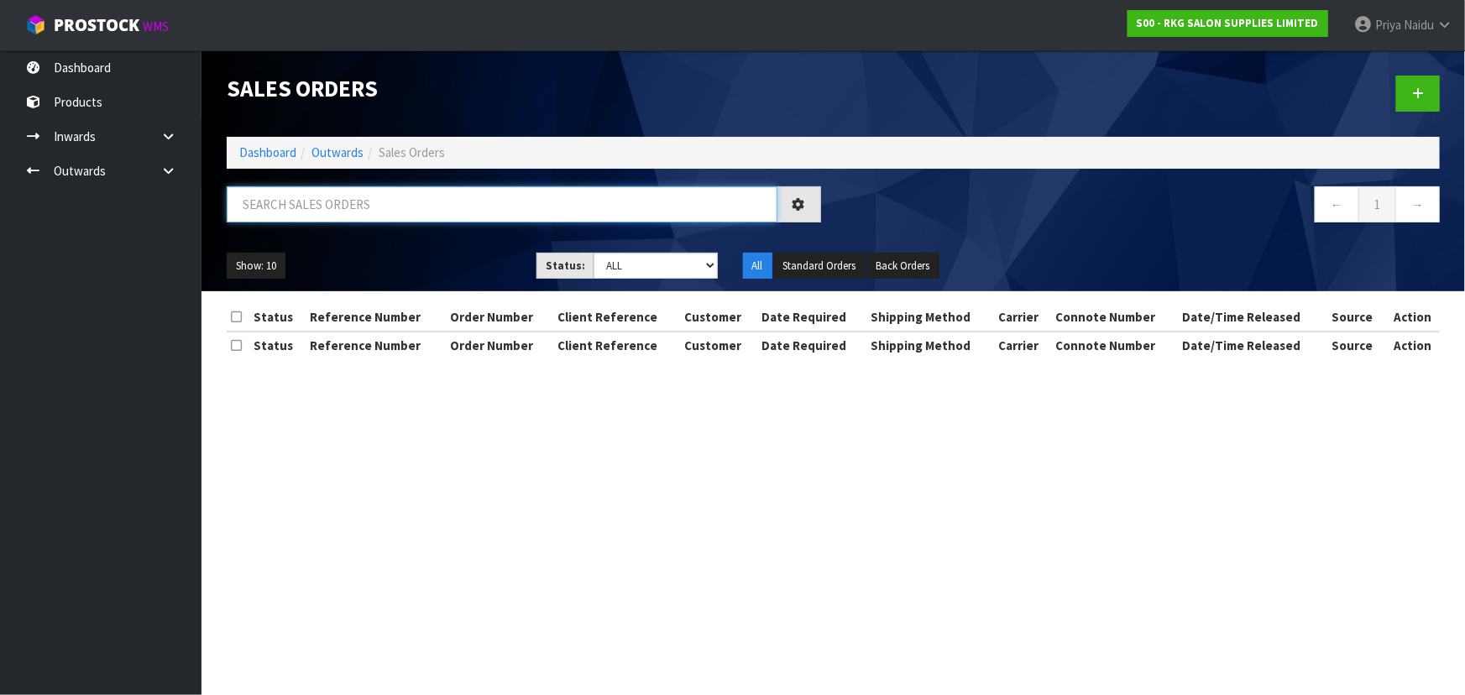
click at [328, 201] on input "text" at bounding box center [502, 204] width 551 height 36
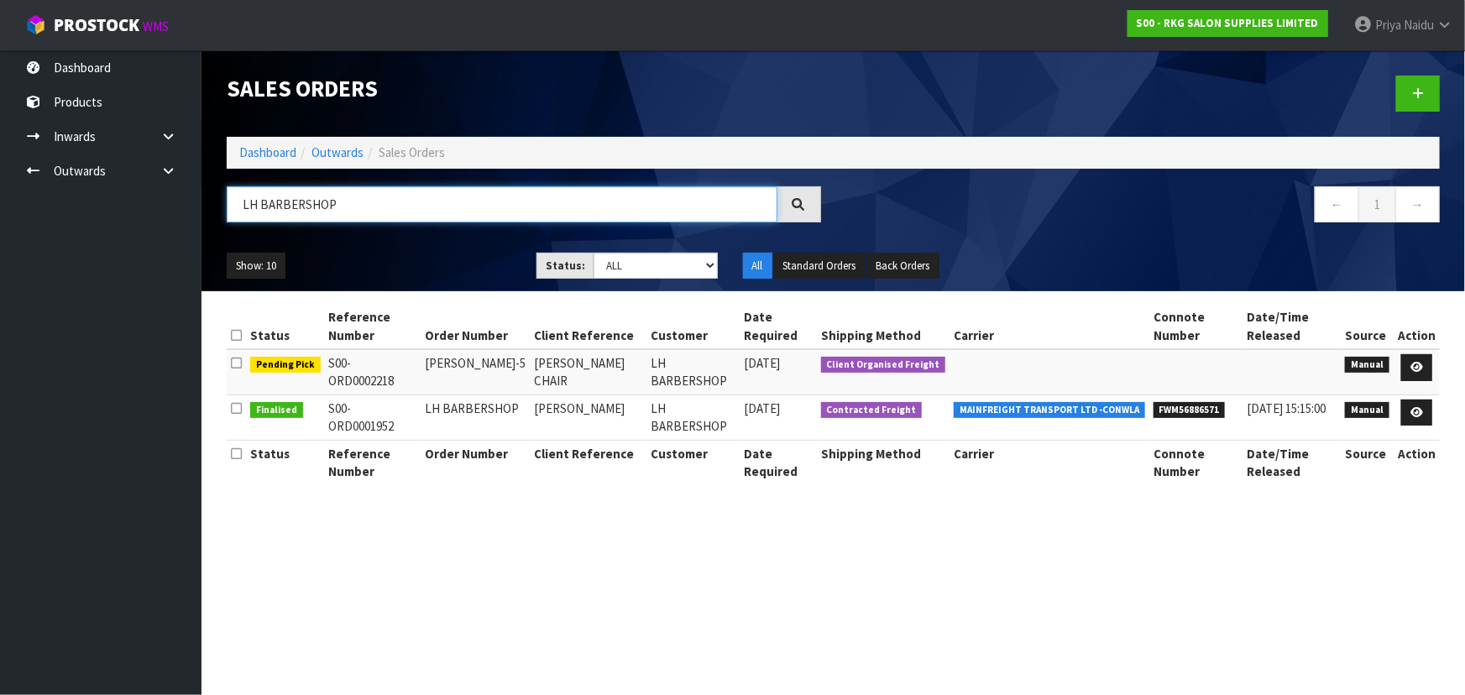
type input "LH BARBERSHOP"
click at [464, 249] on div "Show: 10 5 10 25 50 Status: Draft Pending Allocated Pending Pick Goods Picked G…" at bounding box center [833, 266] width 1239 height 52
click at [1423, 370] on icon at bounding box center [1417, 367] width 13 height 11
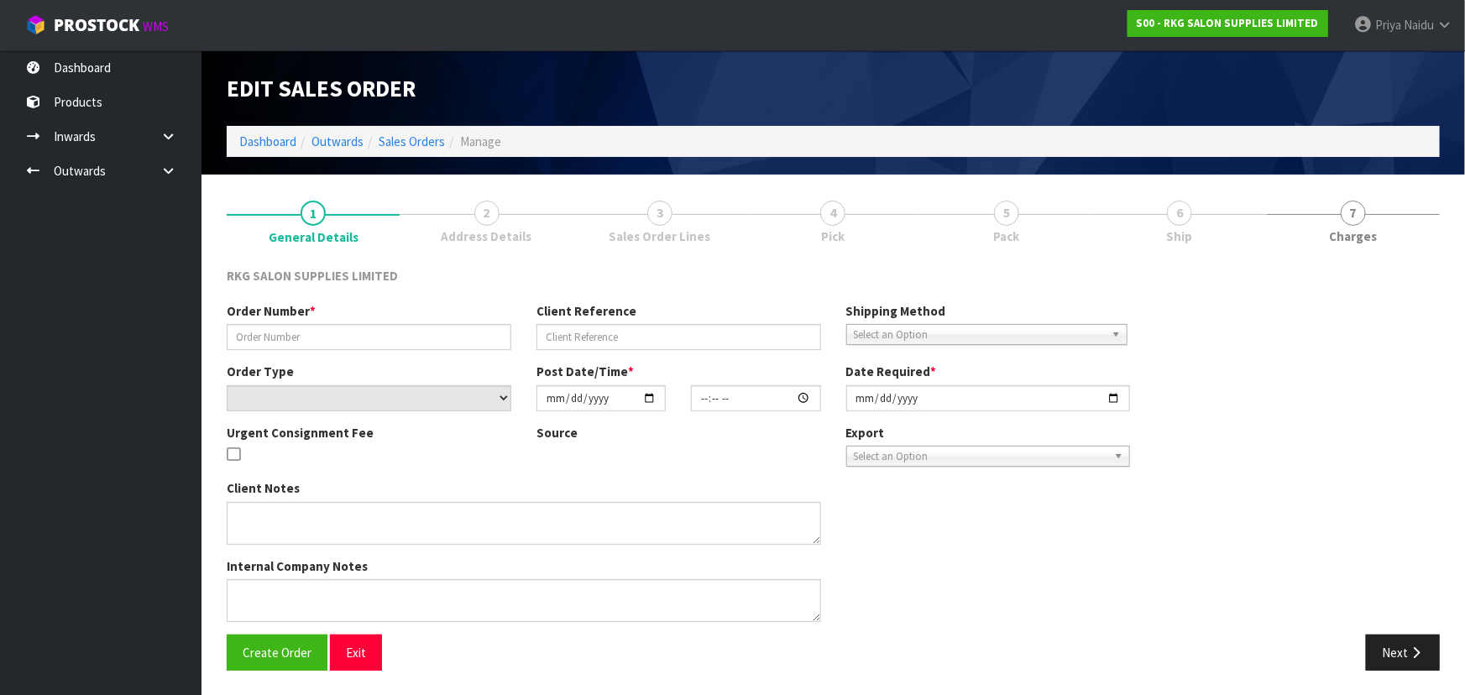
type input "[PERSON_NAME]-5"
type input "[PERSON_NAME] CHAIR"
select select "number:0"
type input "[DATE]"
type input "10:30:00.000"
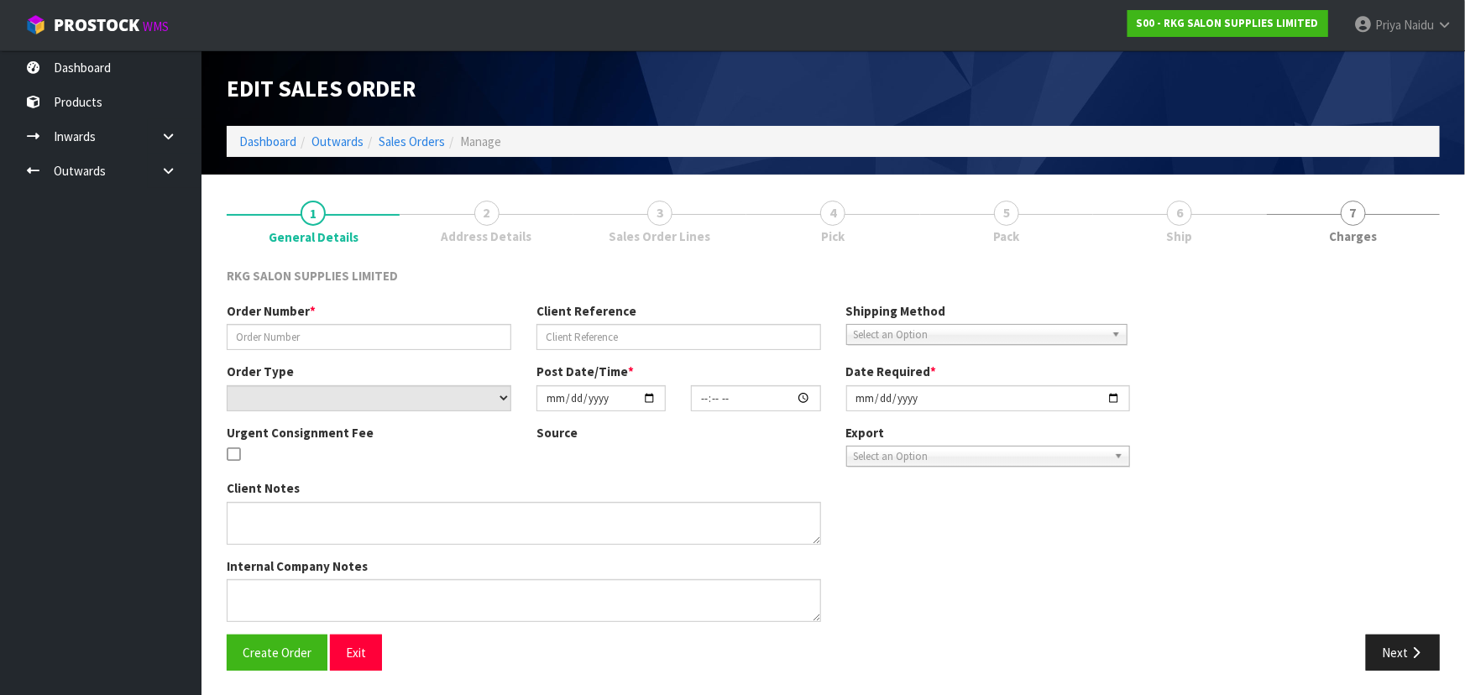
type input "[DATE]"
type textarea "PLEASE PACK ON A PALLET CONROYS TO COLLECT [DATE] - JOB#2980740"
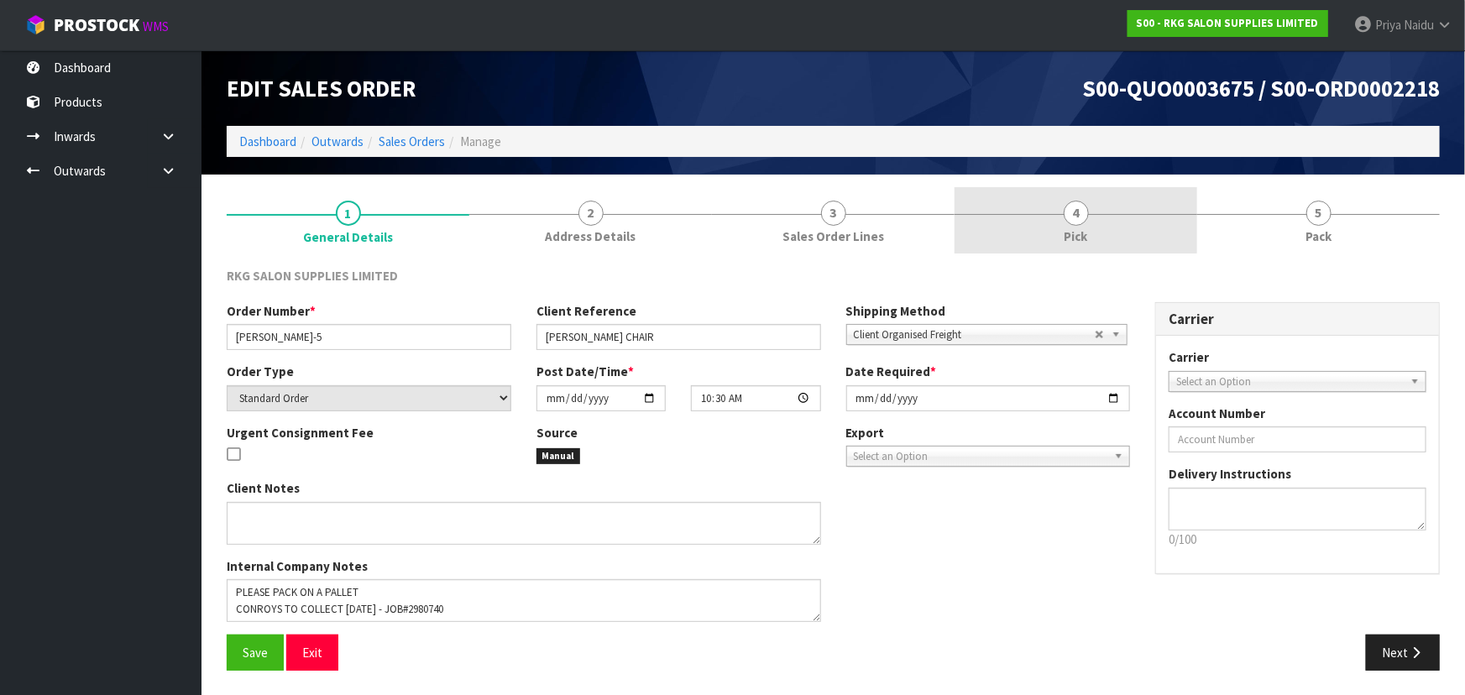
click at [1098, 250] on link "4 Pick" at bounding box center [1076, 220] width 243 height 66
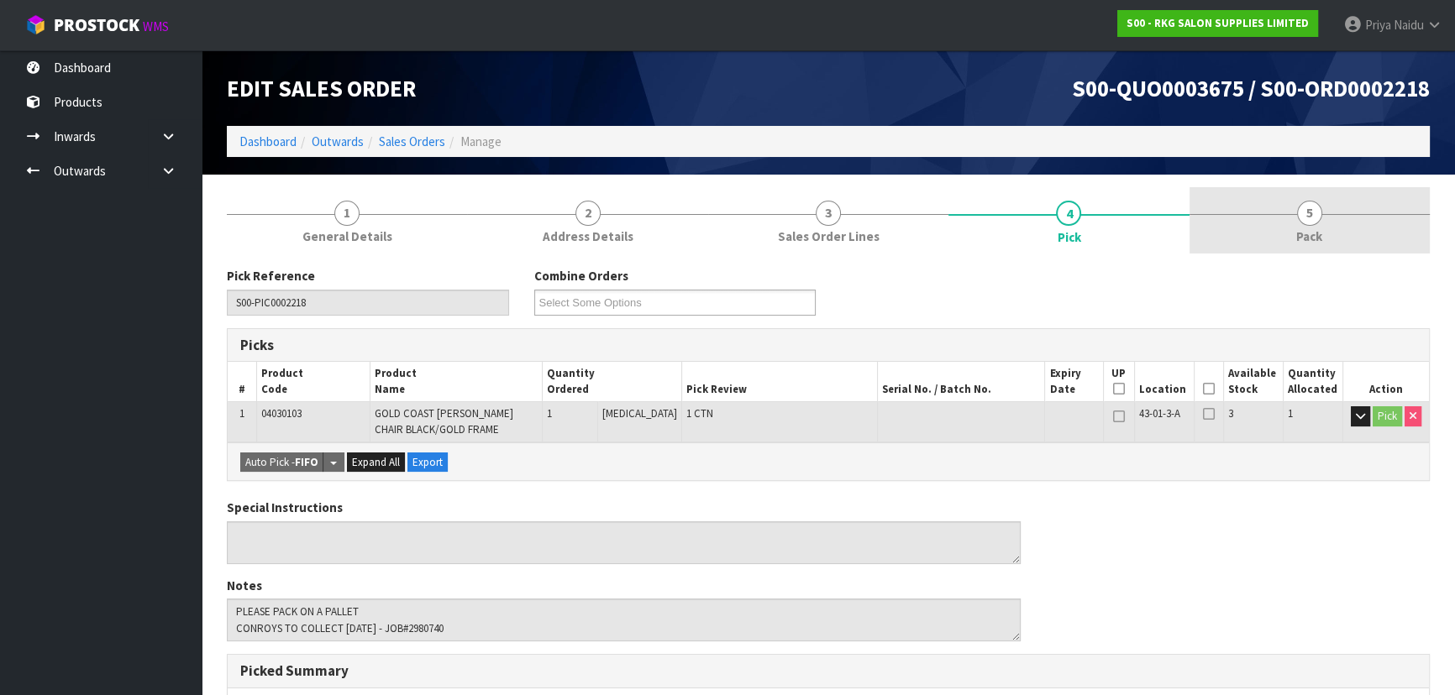
click at [1319, 221] on link "5 Pack" at bounding box center [1309, 220] width 240 height 66
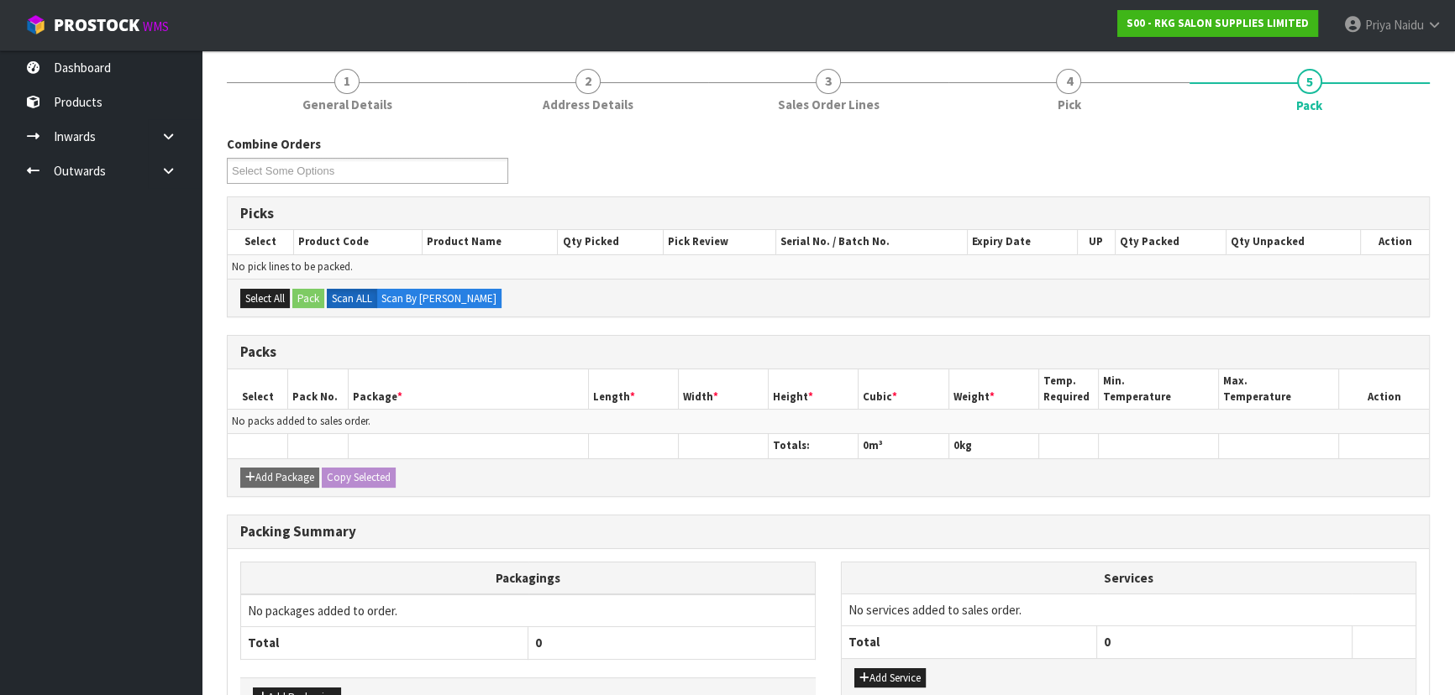
scroll to position [240, 0]
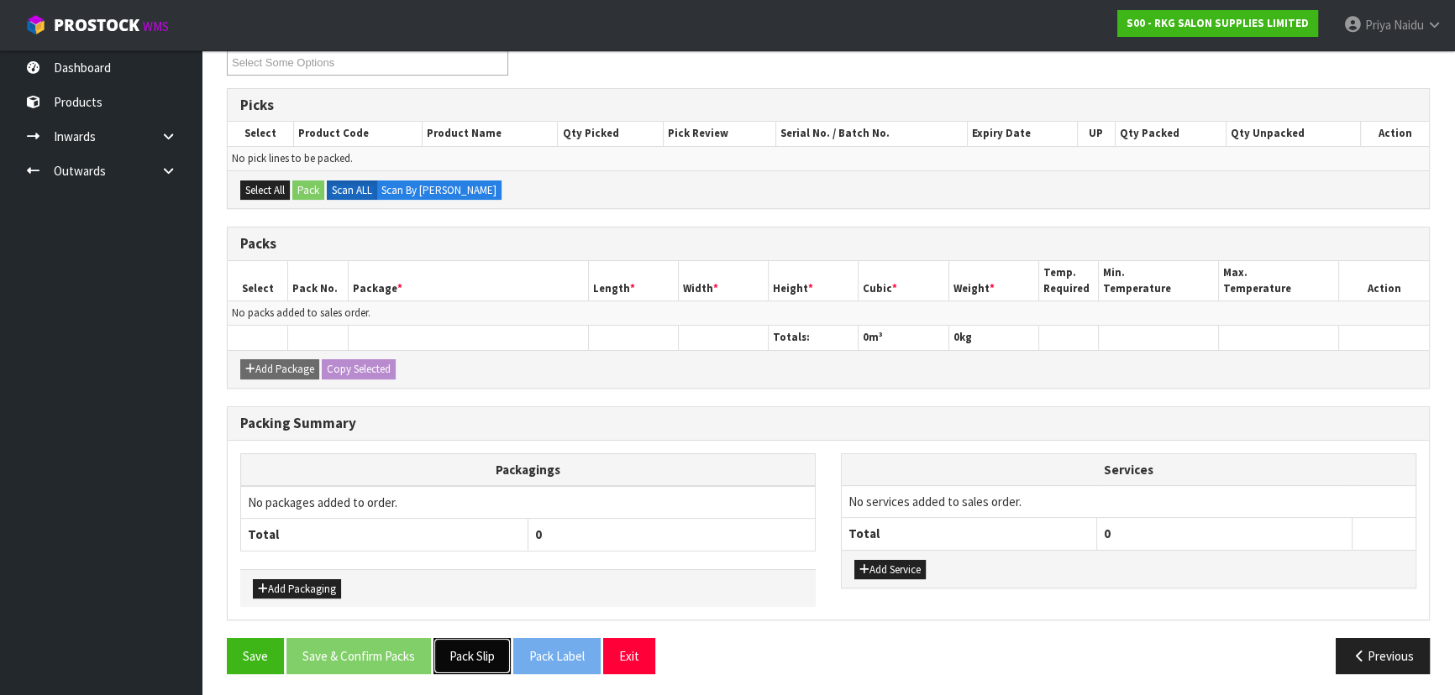
click at [470, 667] on button "Pack Slip" at bounding box center [471, 656] width 77 height 36
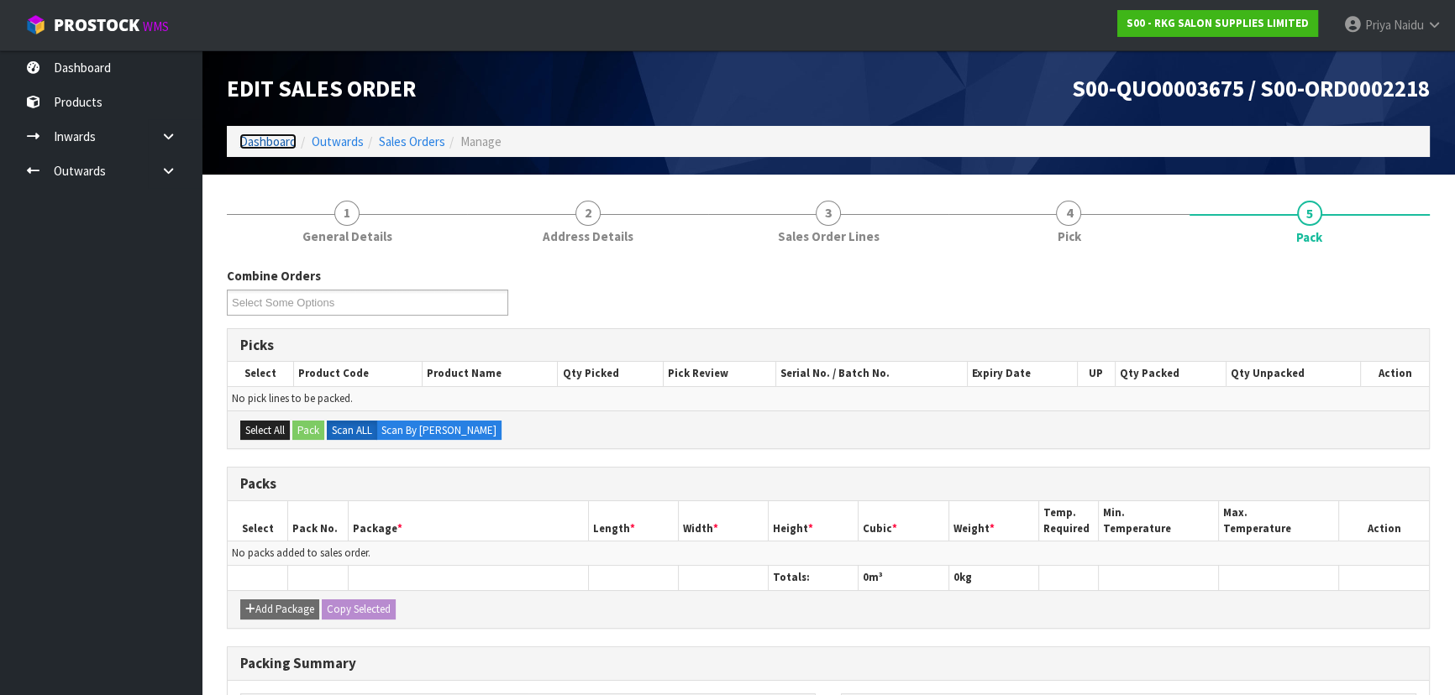
click at [279, 140] on link "Dashboard" at bounding box center [267, 142] width 57 height 16
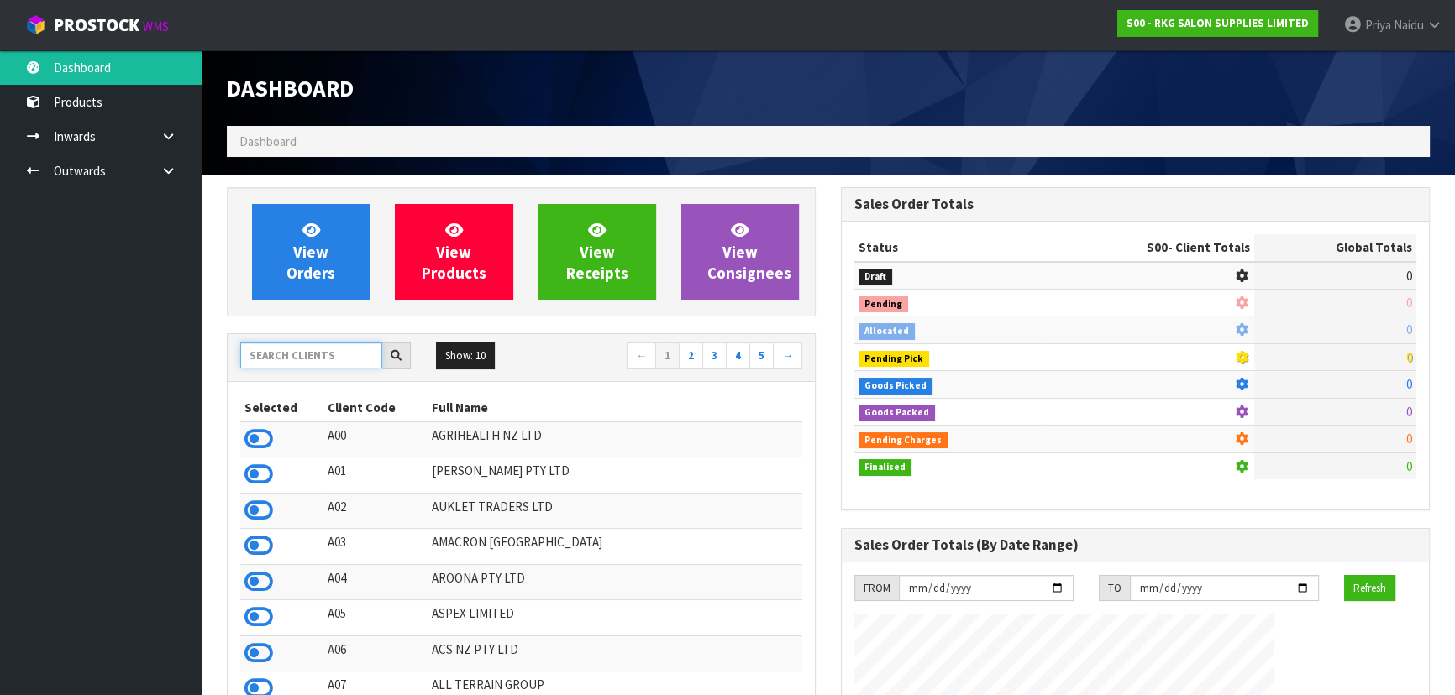
click at [310, 366] on input "text" at bounding box center [311, 356] width 142 height 26
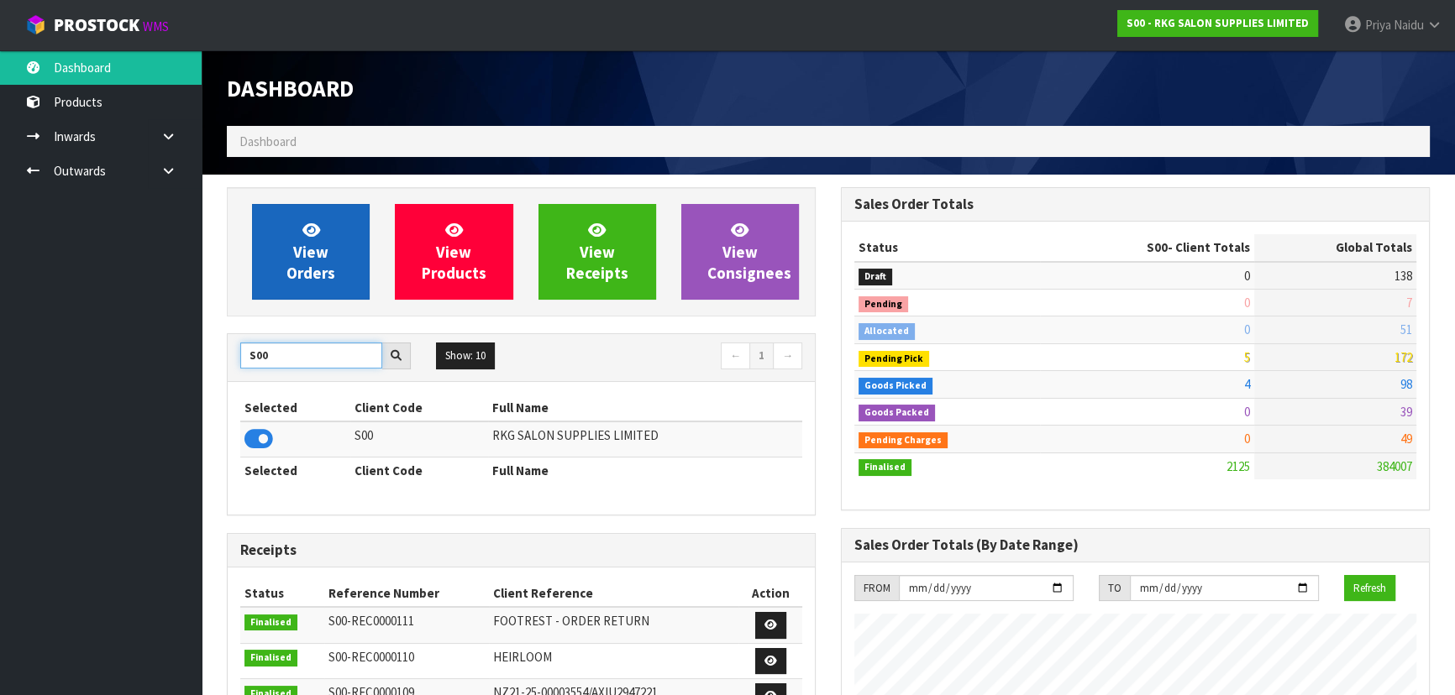
type input "S00"
click at [326, 259] on span "View Orders" at bounding box center [310, 251] width 49 height 63
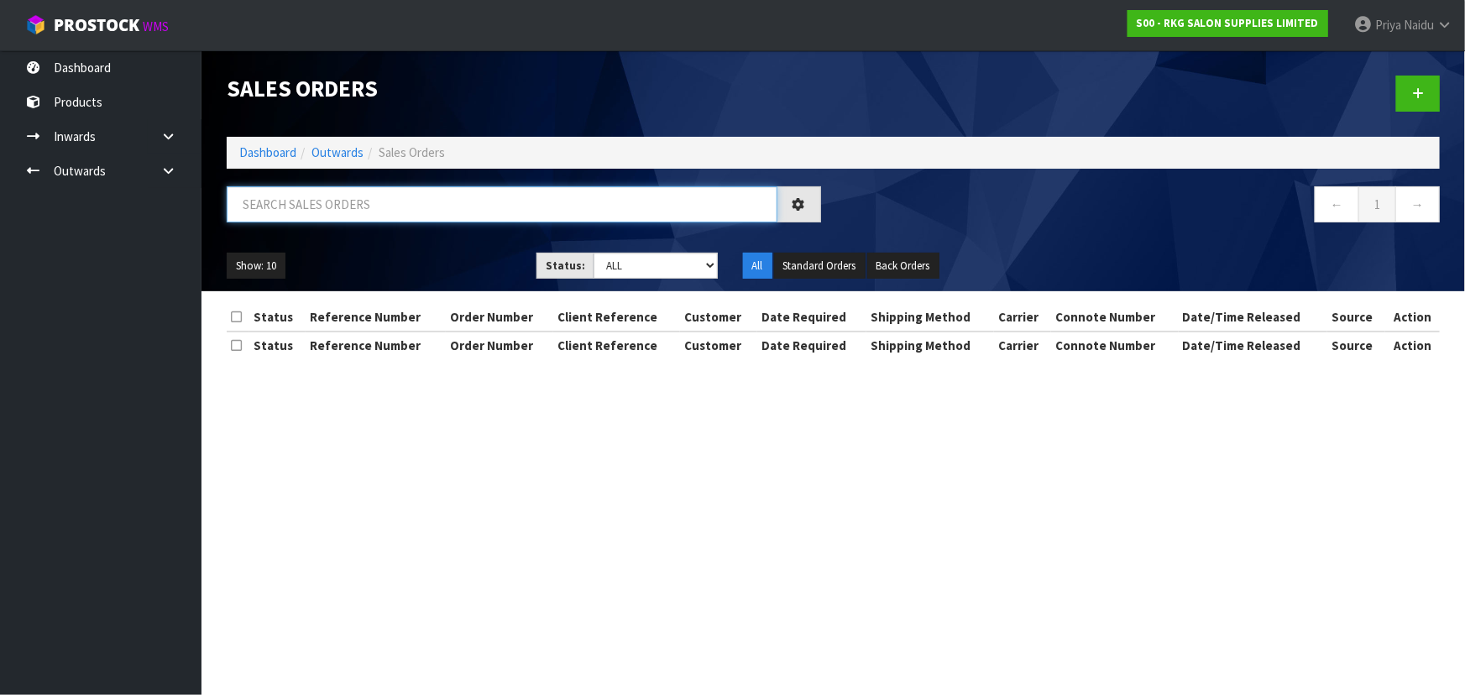
click at [380, 201] on input "text" at bounding box center [502, 204] width 551 height 36
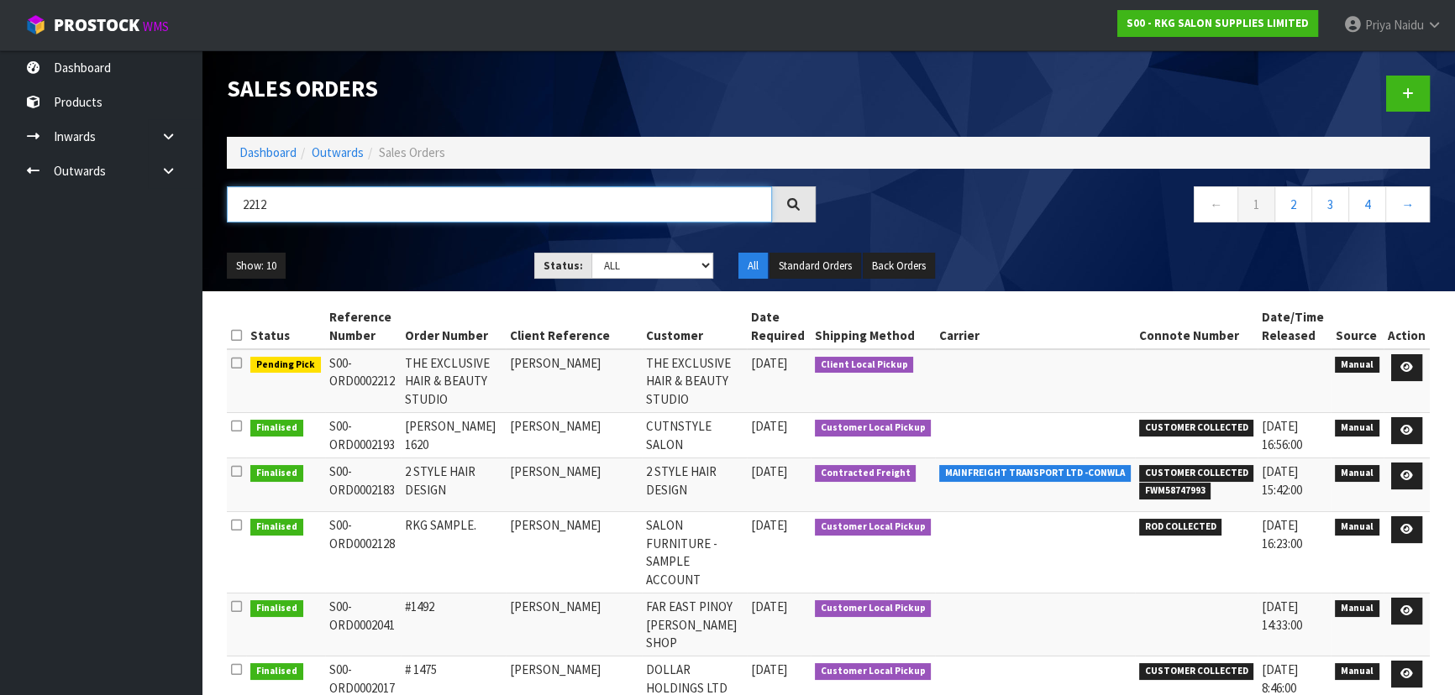
type input "2212"
click at [444, 255] on ul "Show: 10 5 10 25 50" at bounding box center [368, 266] width 282 height 27
click at [270, 155] on link "Dashboard" at bounding box center [267, 152] width 57 height 16
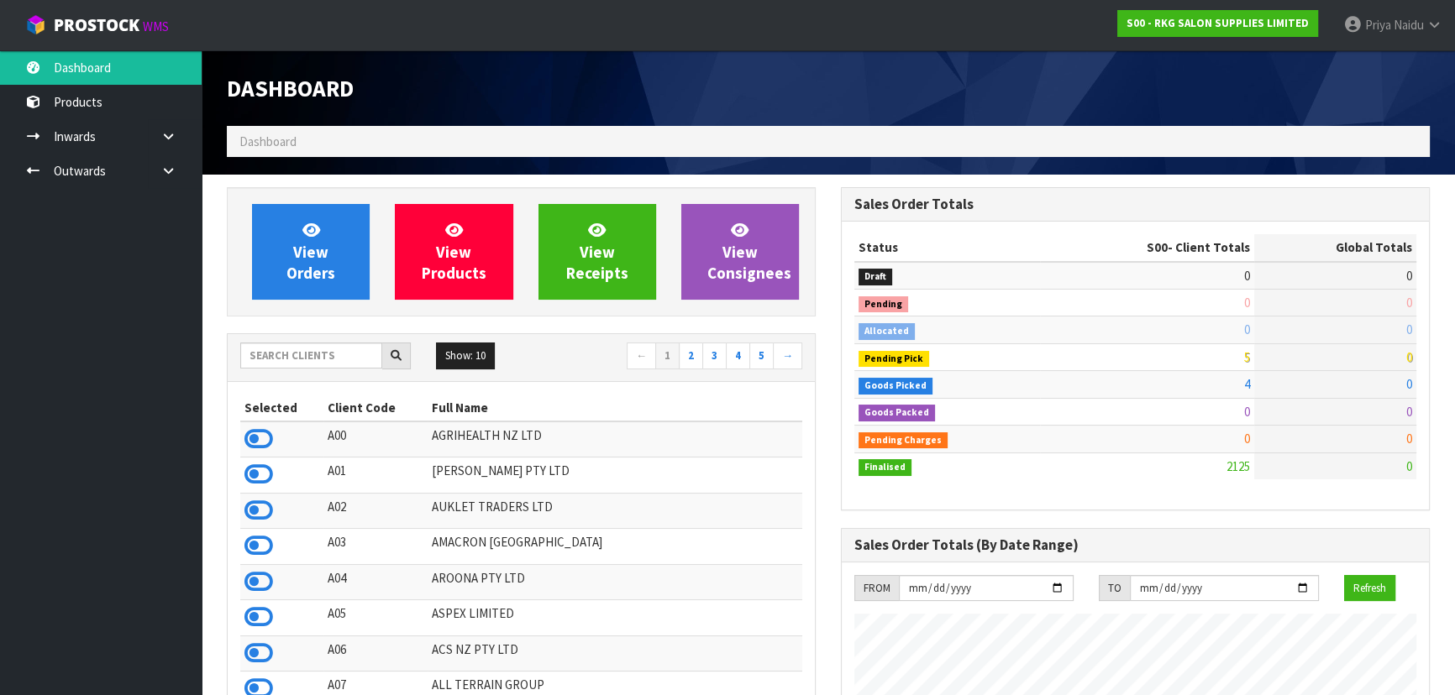
scroll to position [1324, 613]
click at [301, 361] on input "text" at bounding box center [311, 356] width 142 height 26
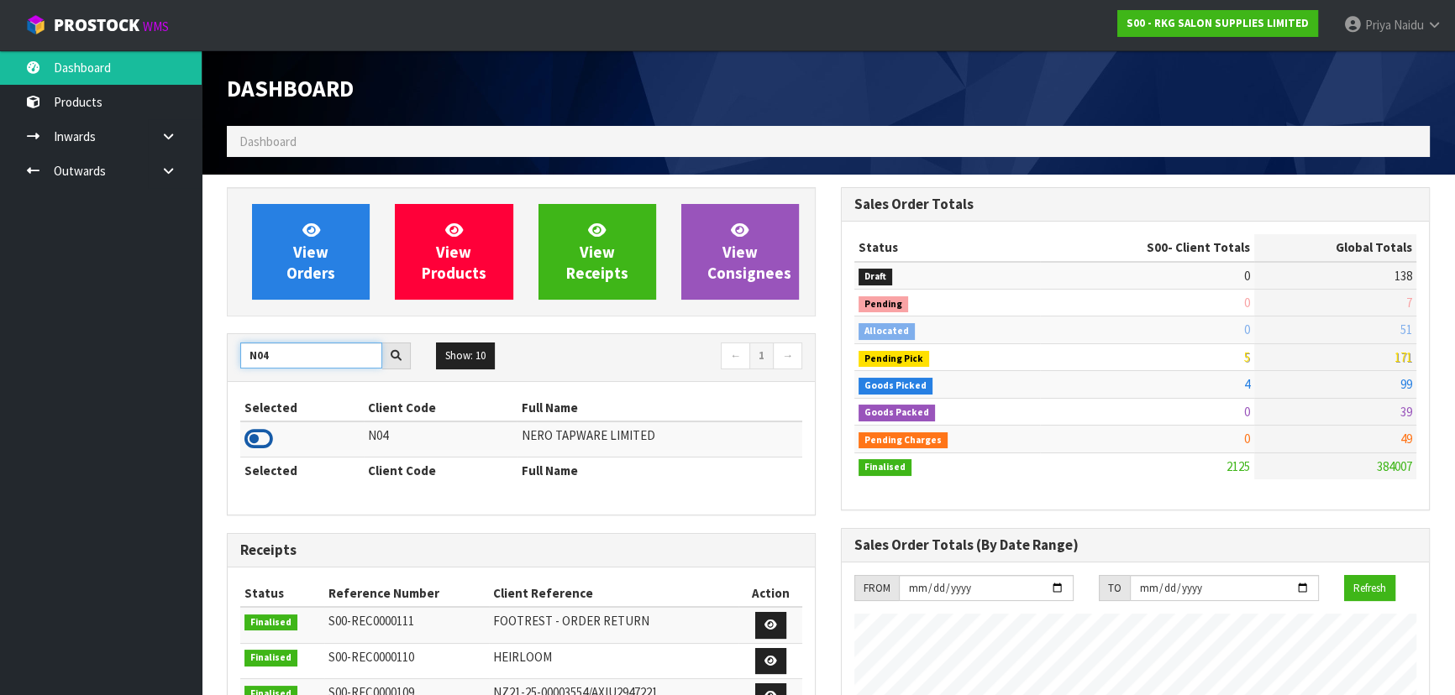
type input "N04"
click at [261, 444] on icon at bounding box center [258, 439] width 29 height 25
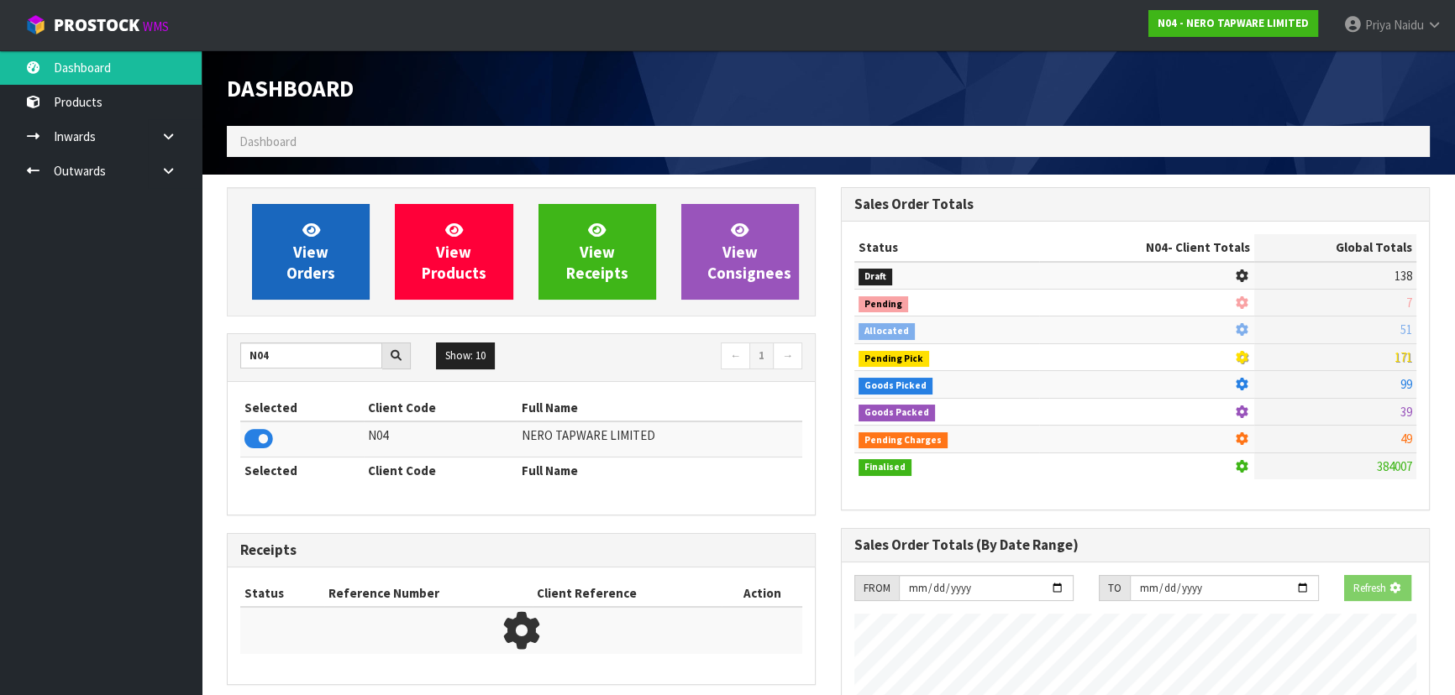
scroll to position [1046, 613]
click at [296, 286] on link "View Orders" at bounding box center [311, 252] width 118 height 96
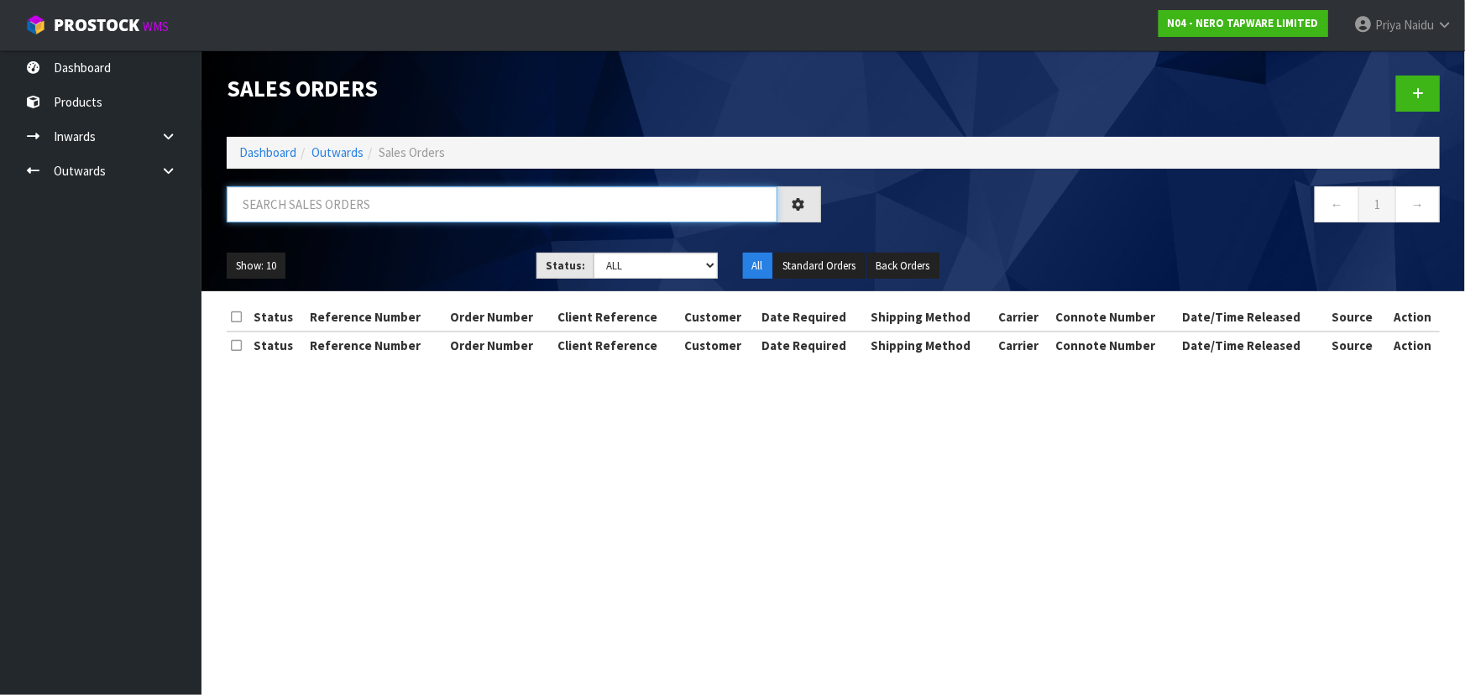
click at [365, 196] on input "text" at bounding box center [502, 204] width 551 height 36
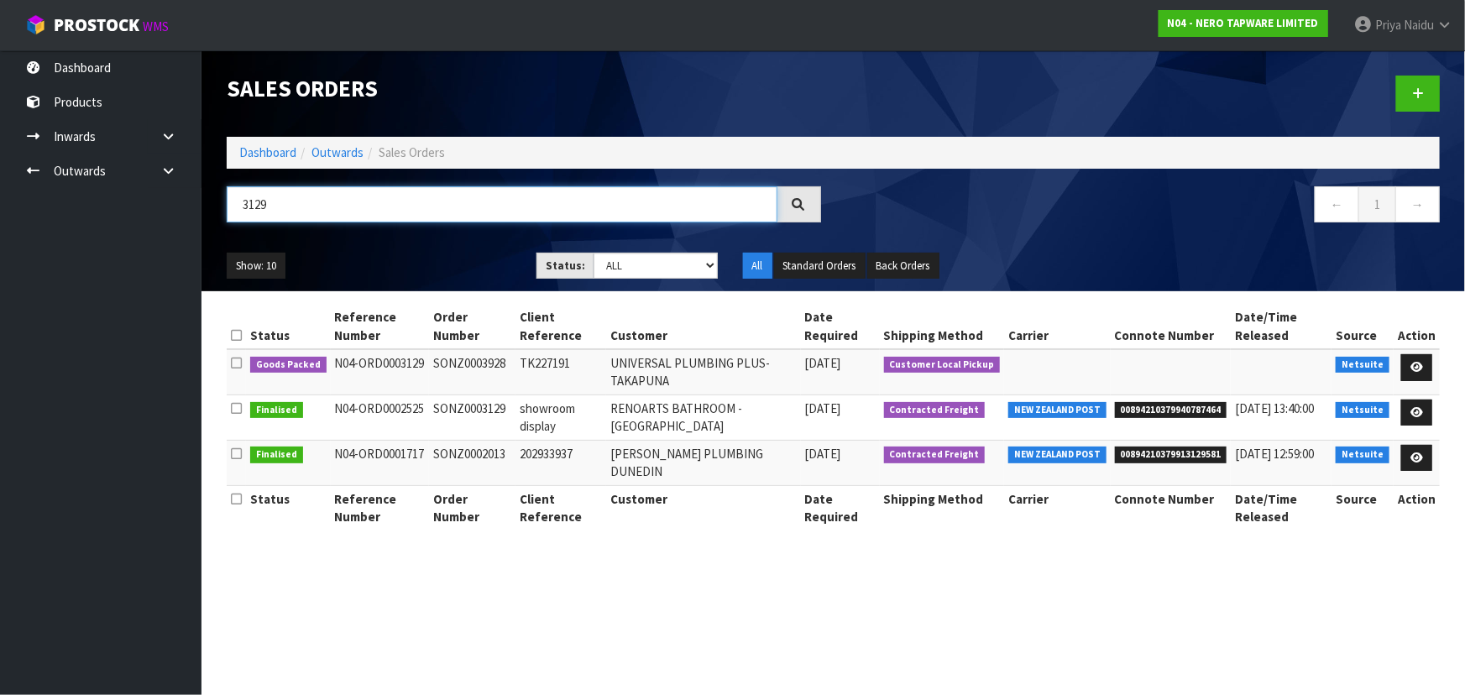
type input "3129"
click at [438, 257] on ul "Show: 10 5 10 25 50" at bounding box center [369, 266] width 285 height 27
click at [1427, 361] on link at bounding box center [1417, 367] width 31 height 27
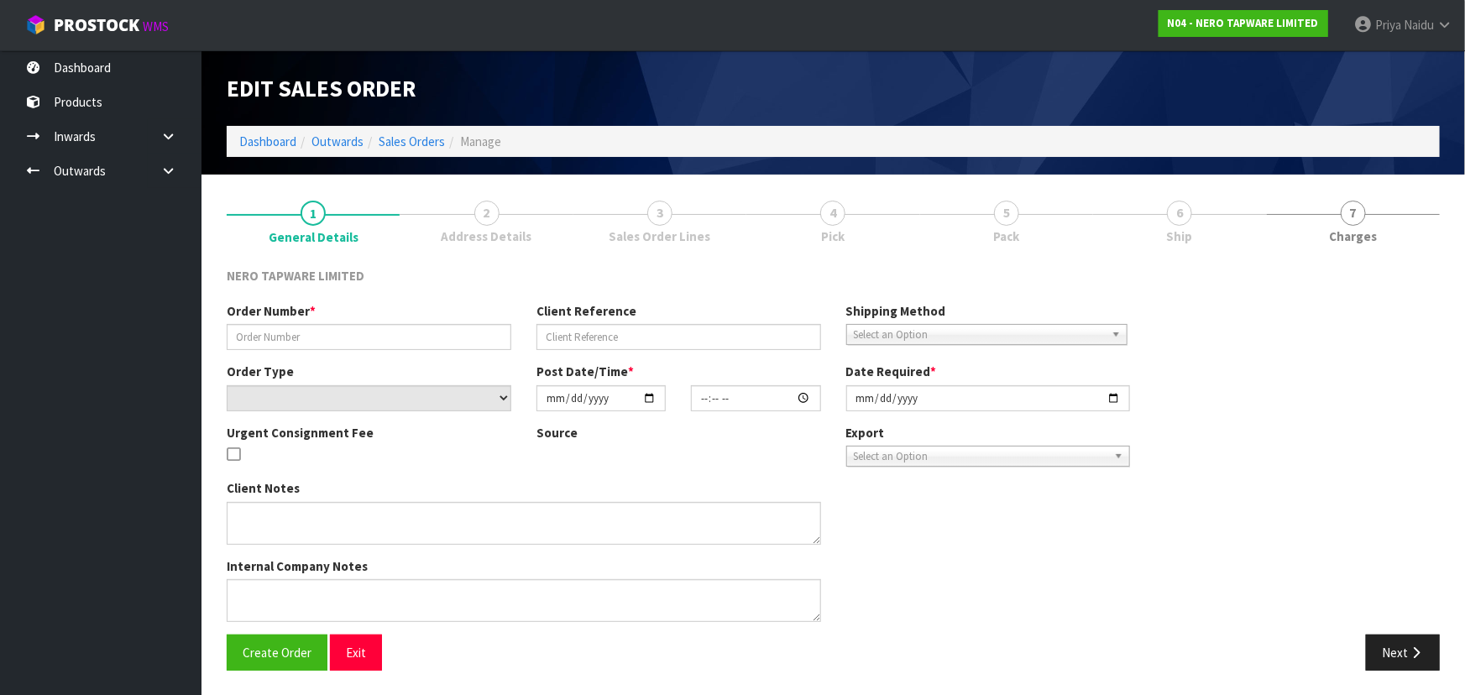
type input "SONZ0003928"
type input "TK227191"
select select "number:0"
type input "[DATE]"
type input "16:00:12.000"
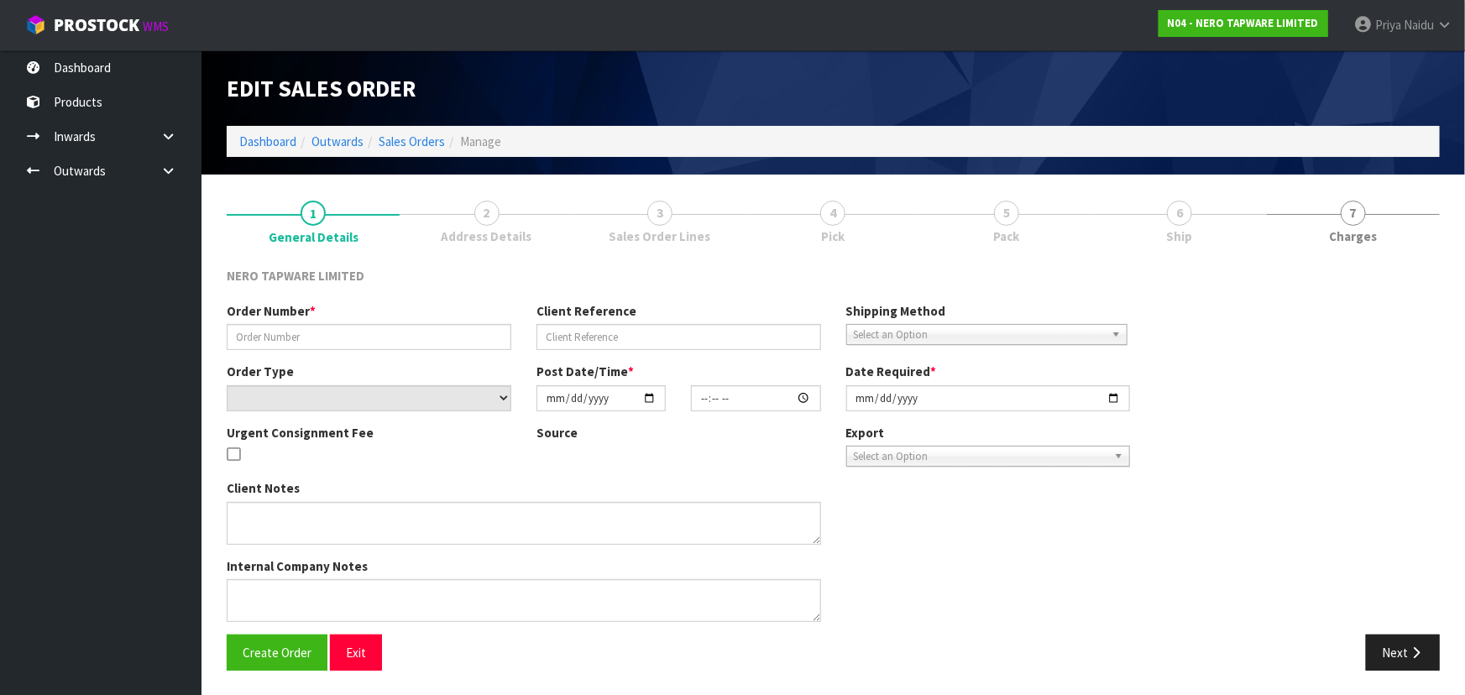
type input "[DATE]"
type textarea "customer pick up 03/10"
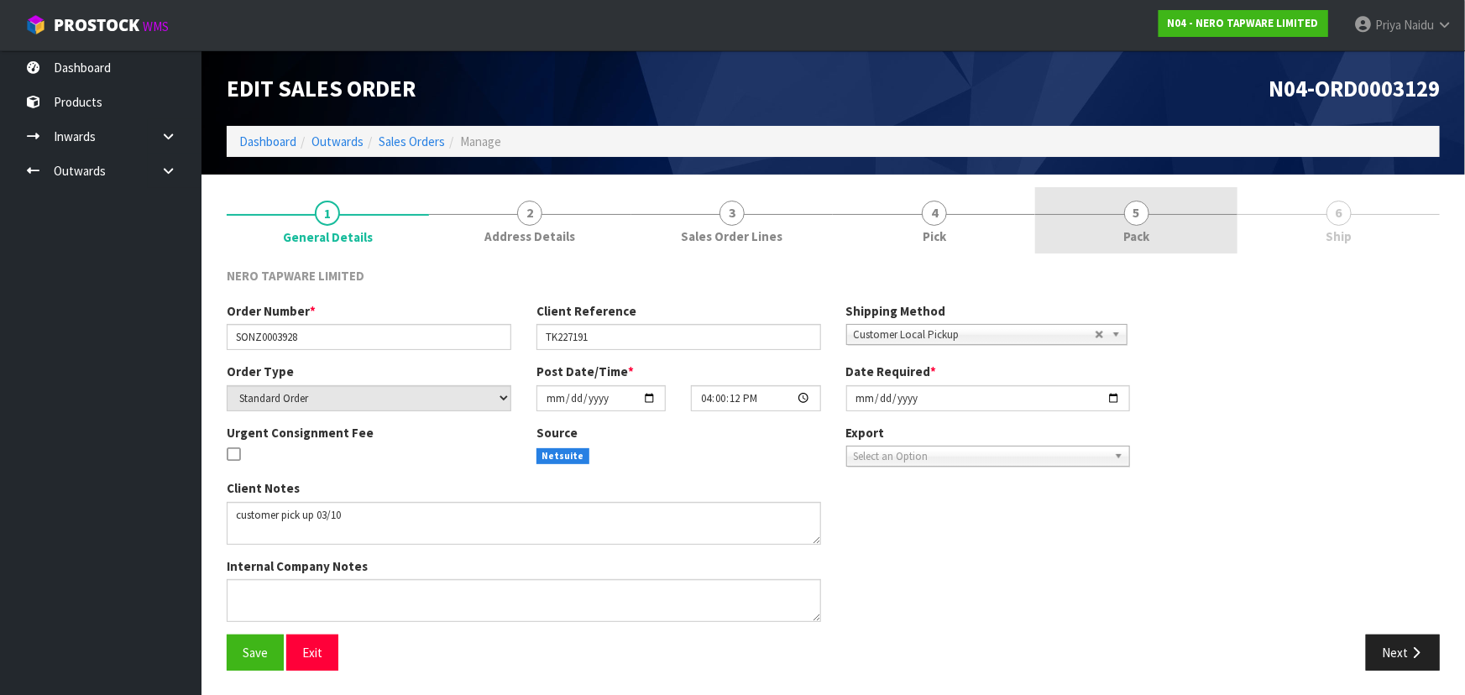
click at [1151, 238] on link "5 Pack" at bounding box center [1136, 220] width 202 height 66
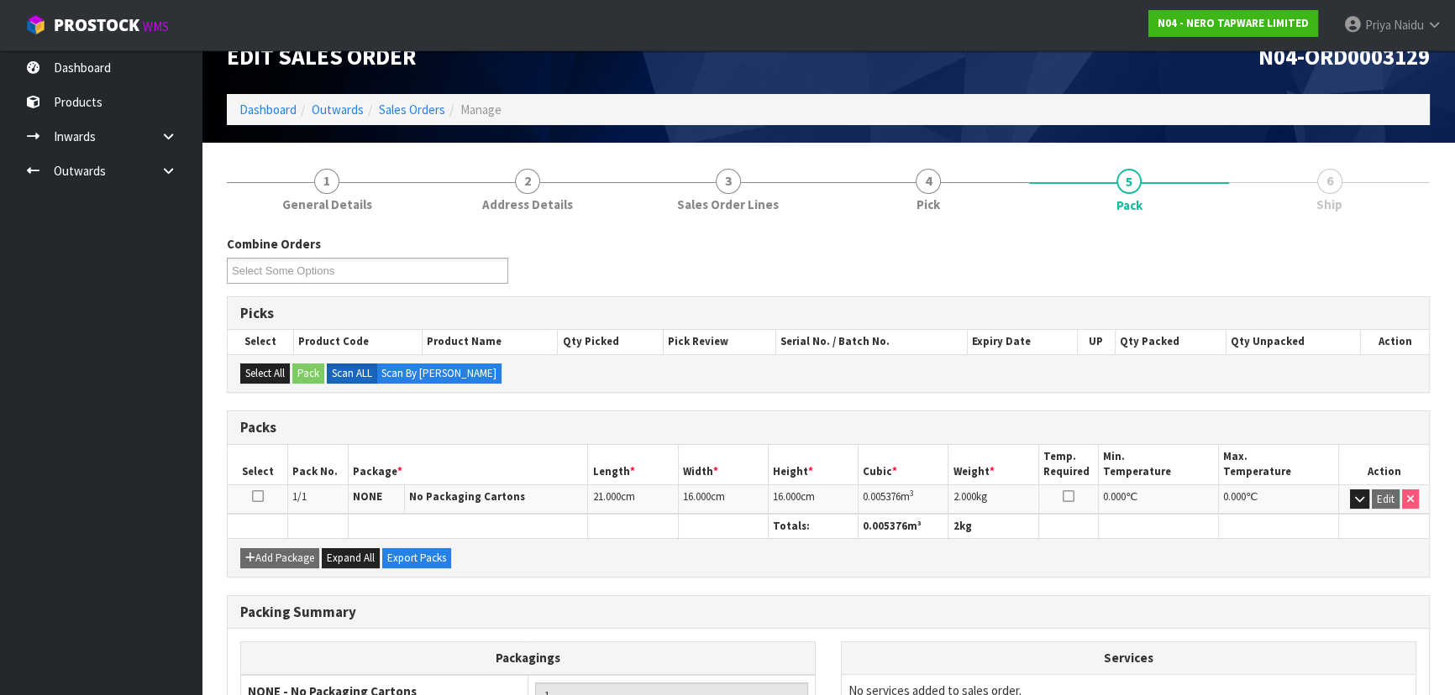
scroll to position [191, 0]
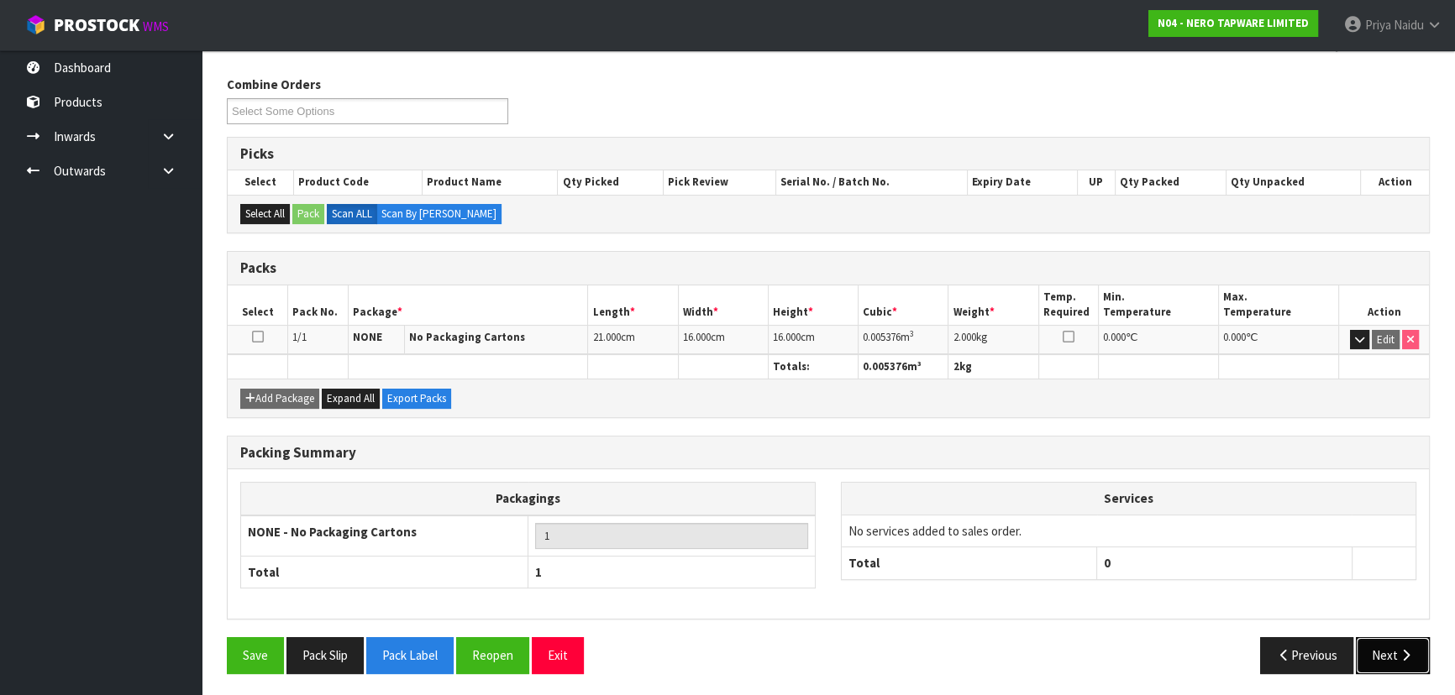
click at [1394, 655] on button "Next" at bounding box center [1392, 655] width 74 height 36
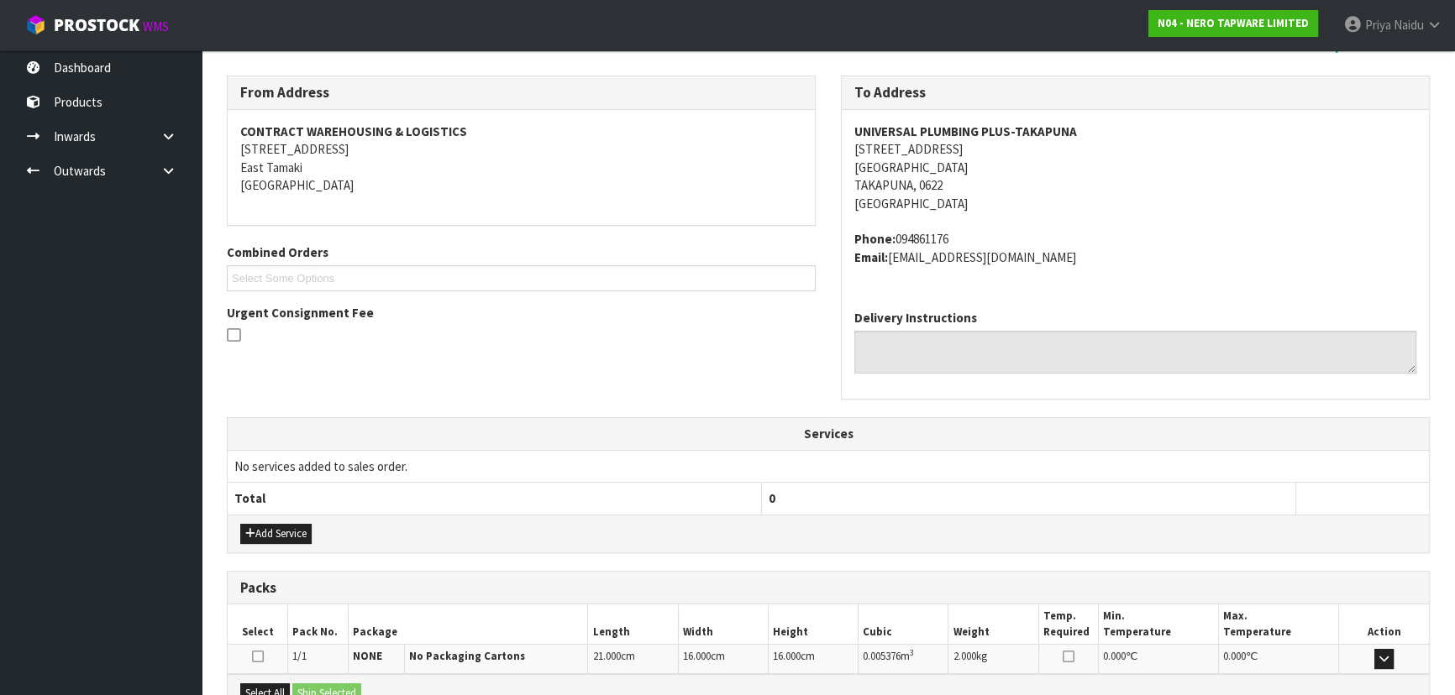
scroll to position [386, 0]
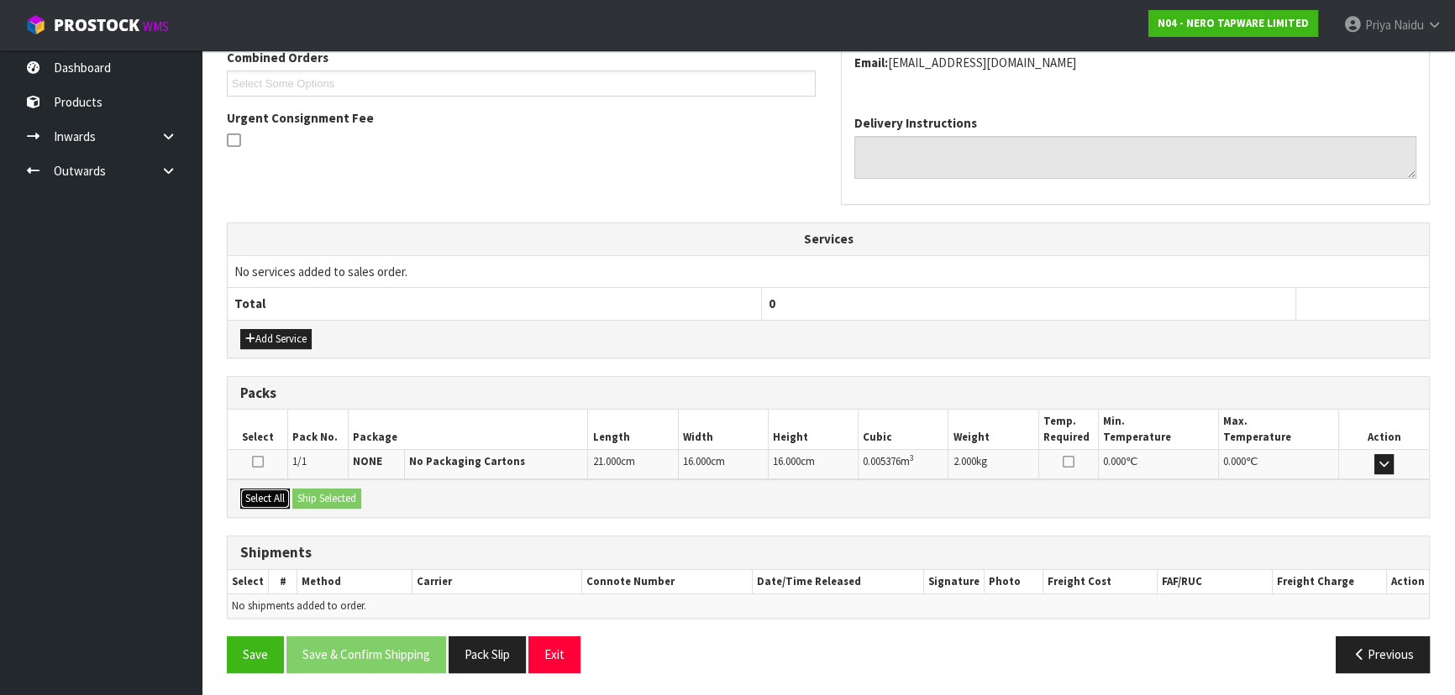
click at [252, 501] on button "Select All" at bounding box center [265, 499] width 50 height 20
click at [353, 501] on button "Ship Selected" at bounding box center [326, 499] width 69 height 20
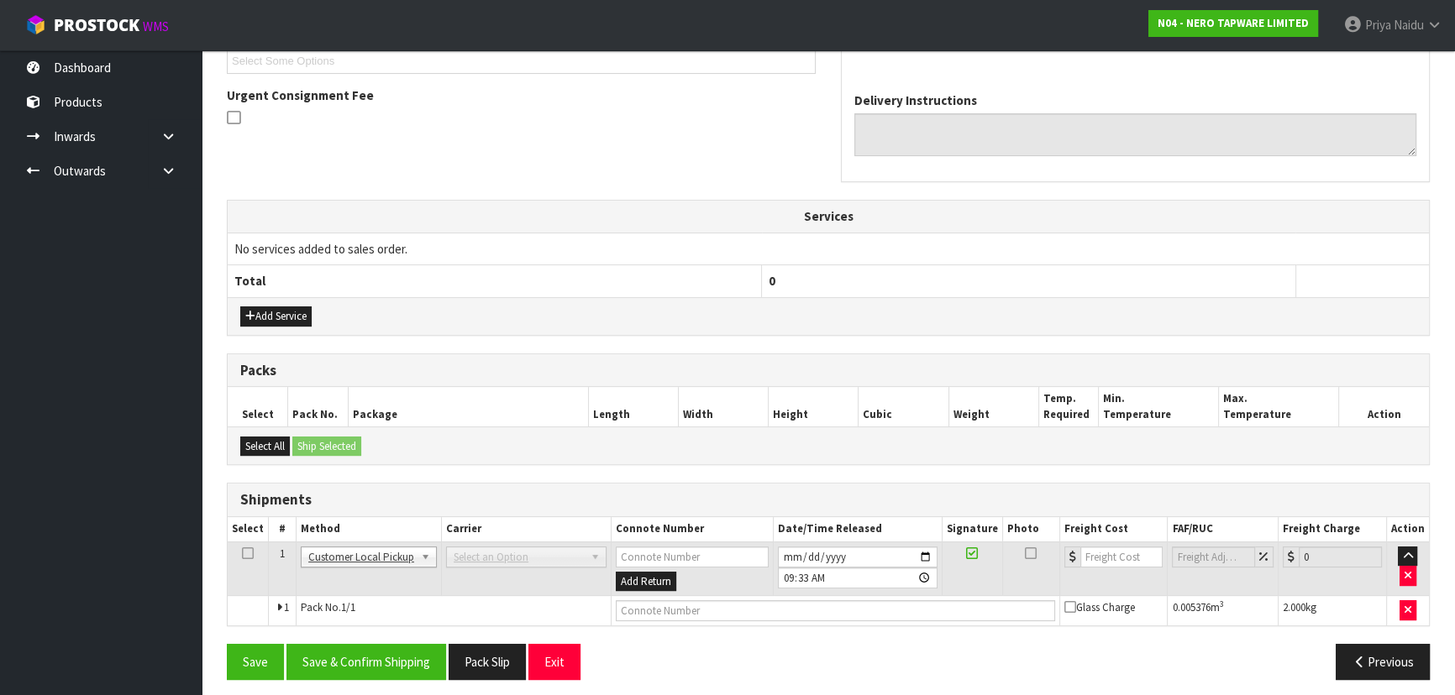
scroll to position [416, 0]
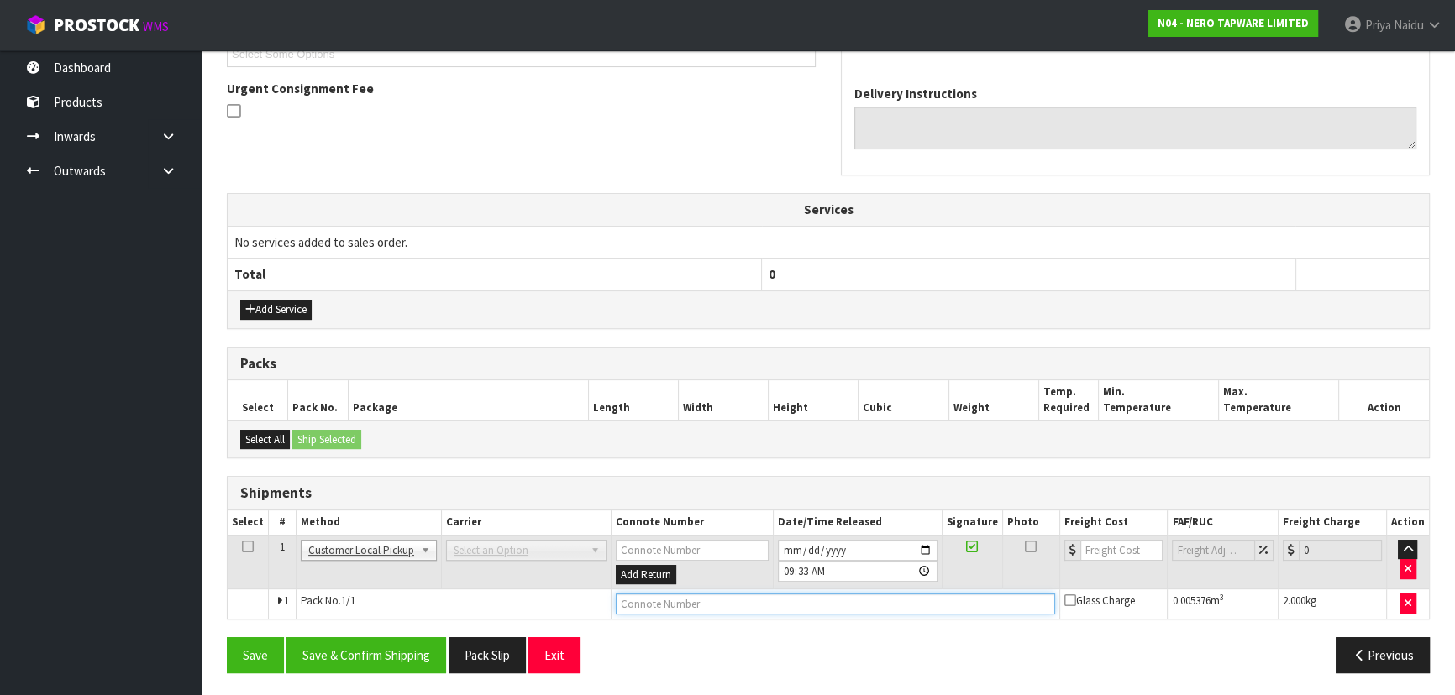
click at [656, 605] on input "text" at bounding box center [835, 604] width 439 height 21
type input "CUSTOMER COLLECTED"
click at [360, 651] on button "Save & Confirm Shipping" at bounding box center [366, 655] width 160 height 36
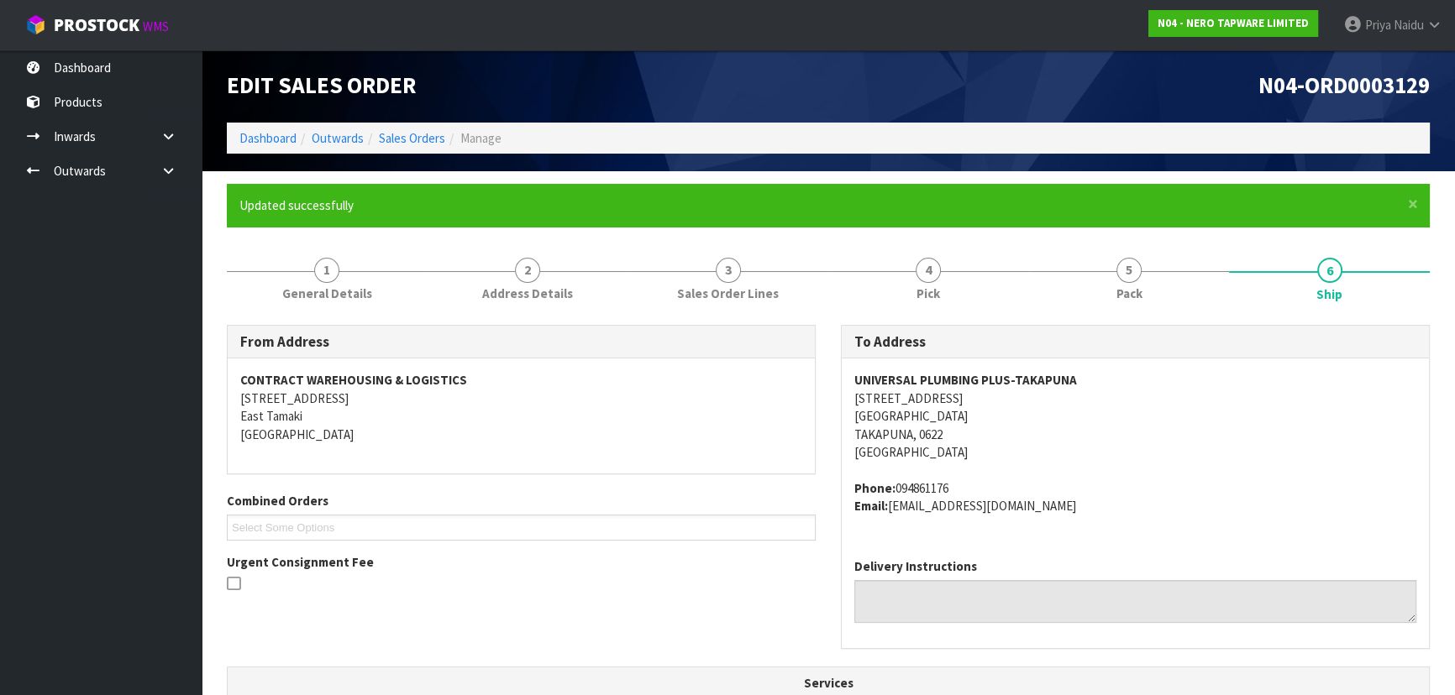
scroll to position [0, 0]
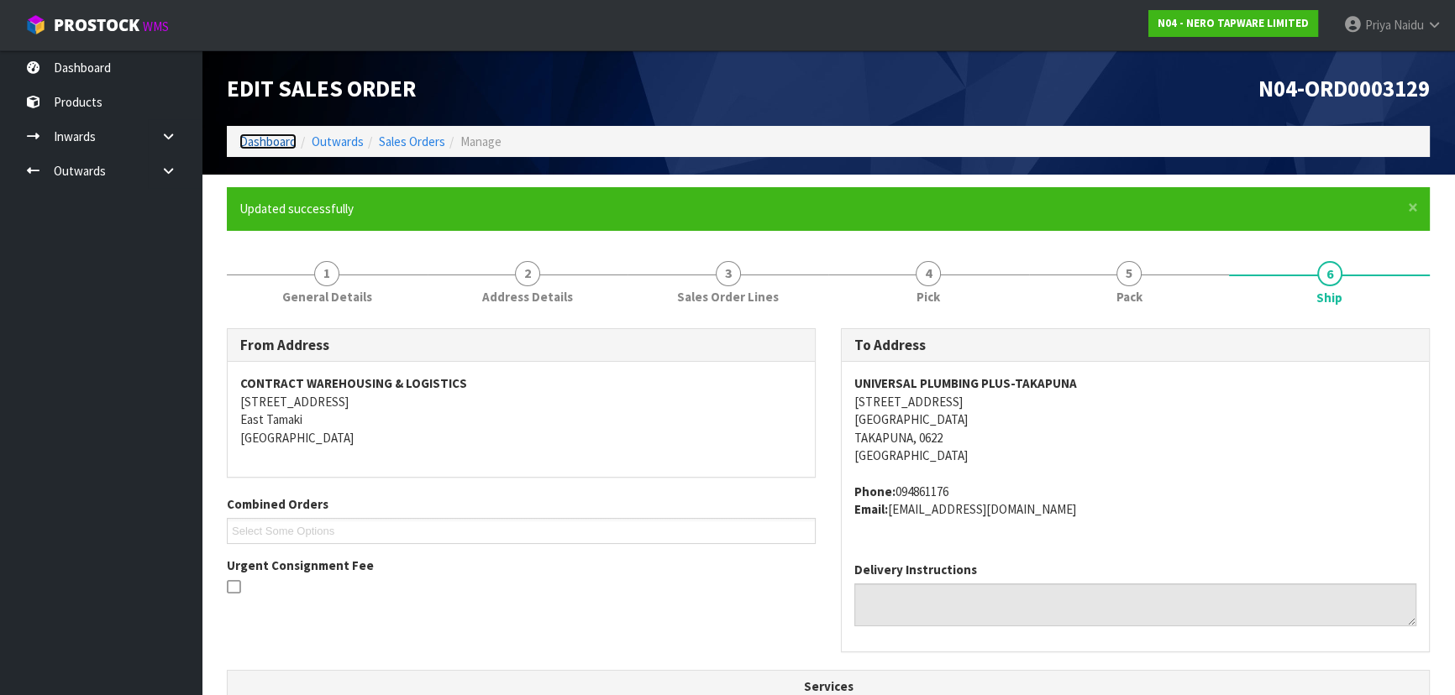
click at [275, 137] on link "Dashboard" at bounding box center [267, 142] width 57 height 16
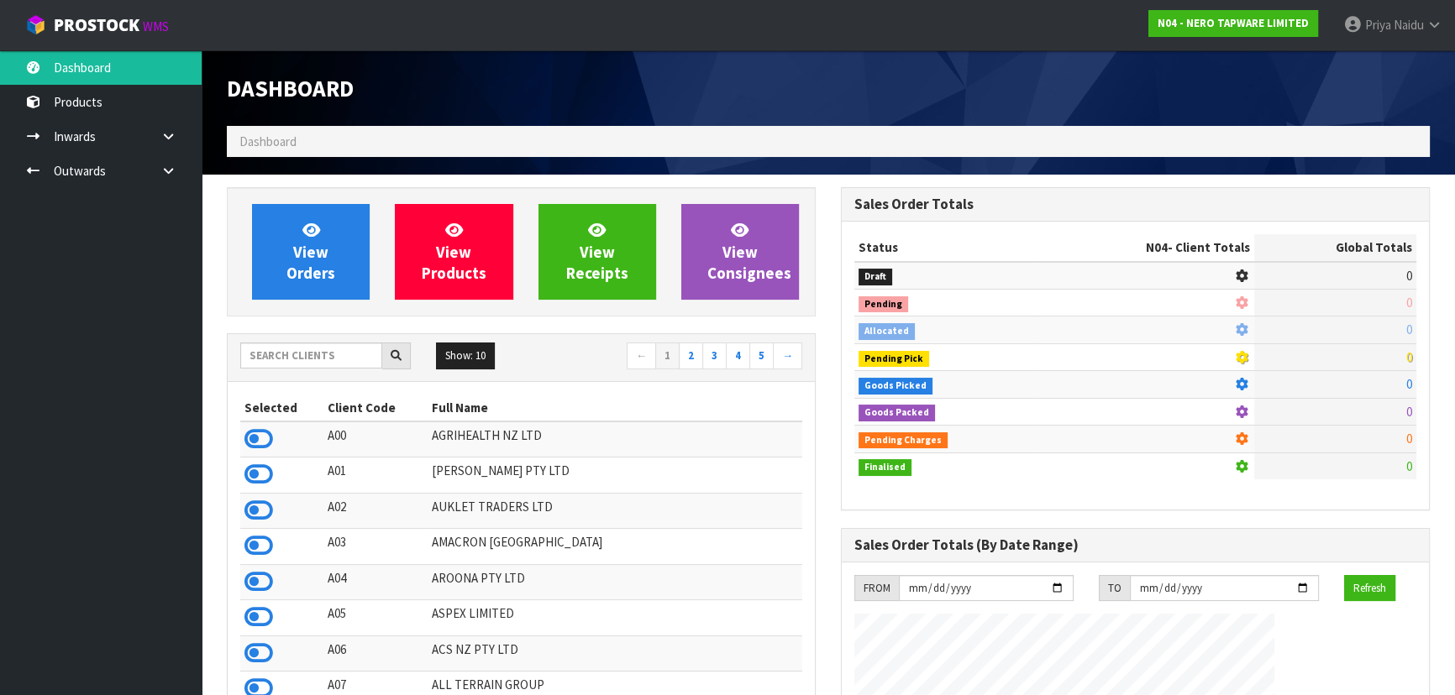
scroll to position [1324, 613]
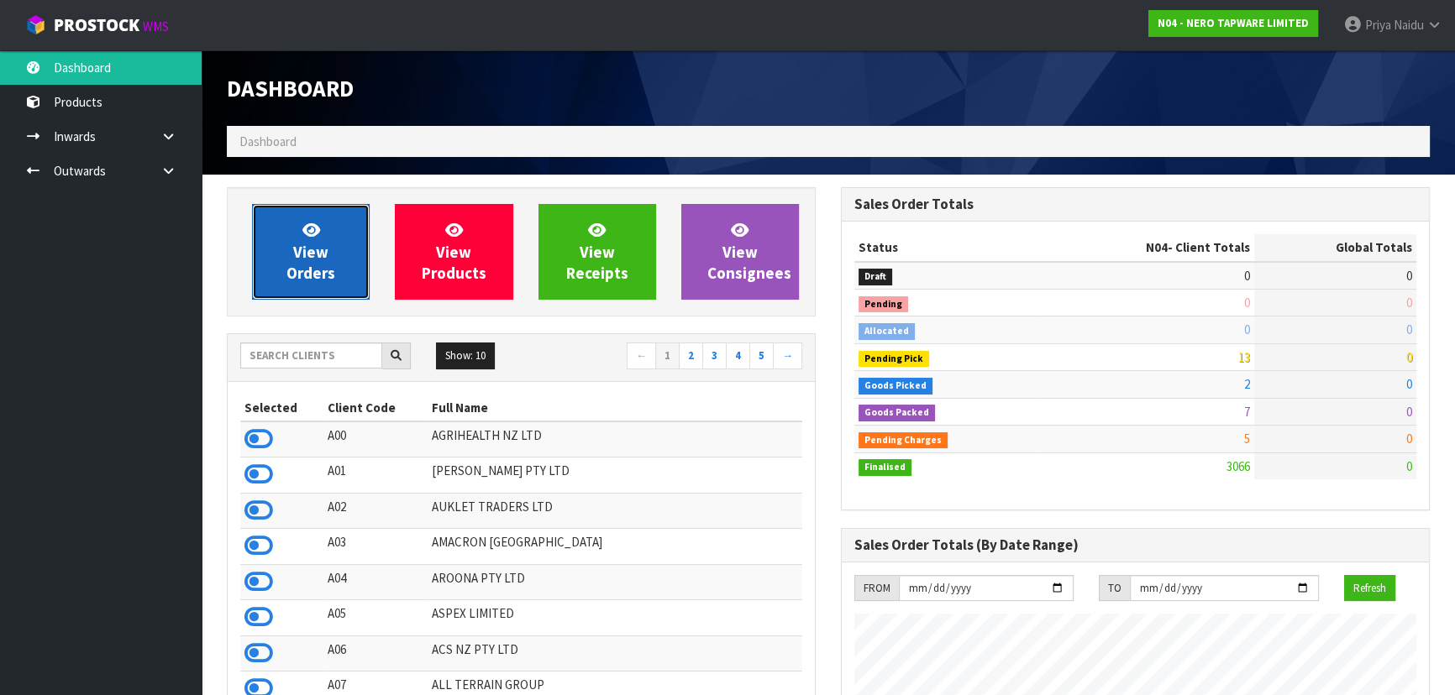
click at [291, 242] on link "View Orders" at bounding box center [311, 252] width 118 height 96
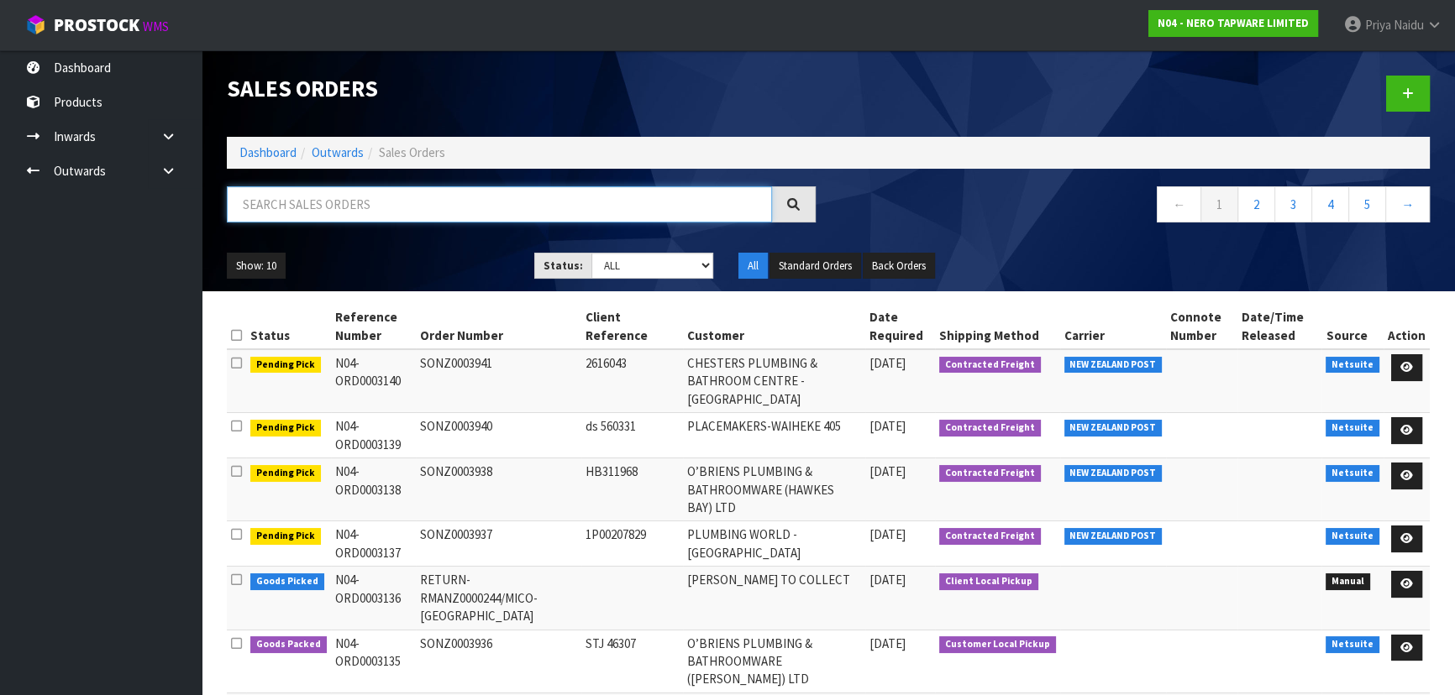
click at [343, 195] on input "text" at bounding box center [499, 204] width 545 height 36
type input "3124"
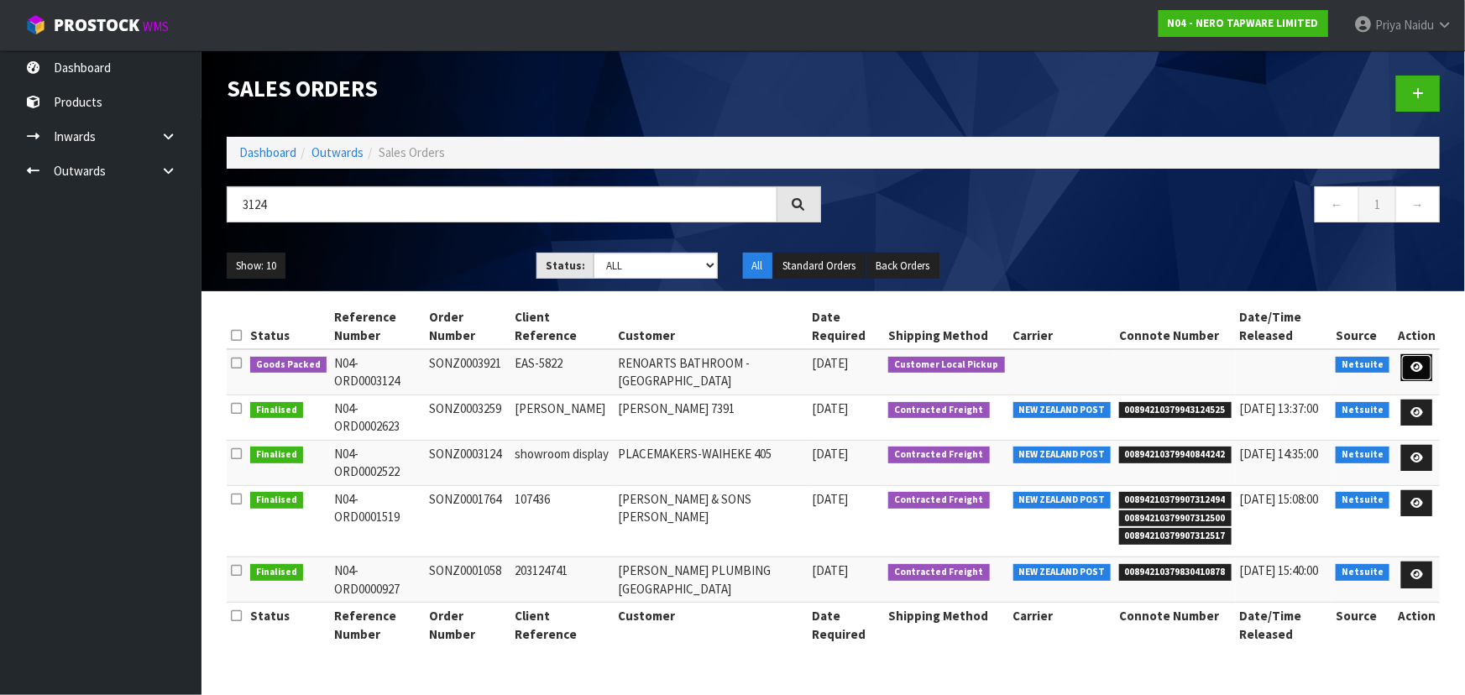
click at [1420, 364] on icon at bounding box center [1417, 367] width 13 height 11
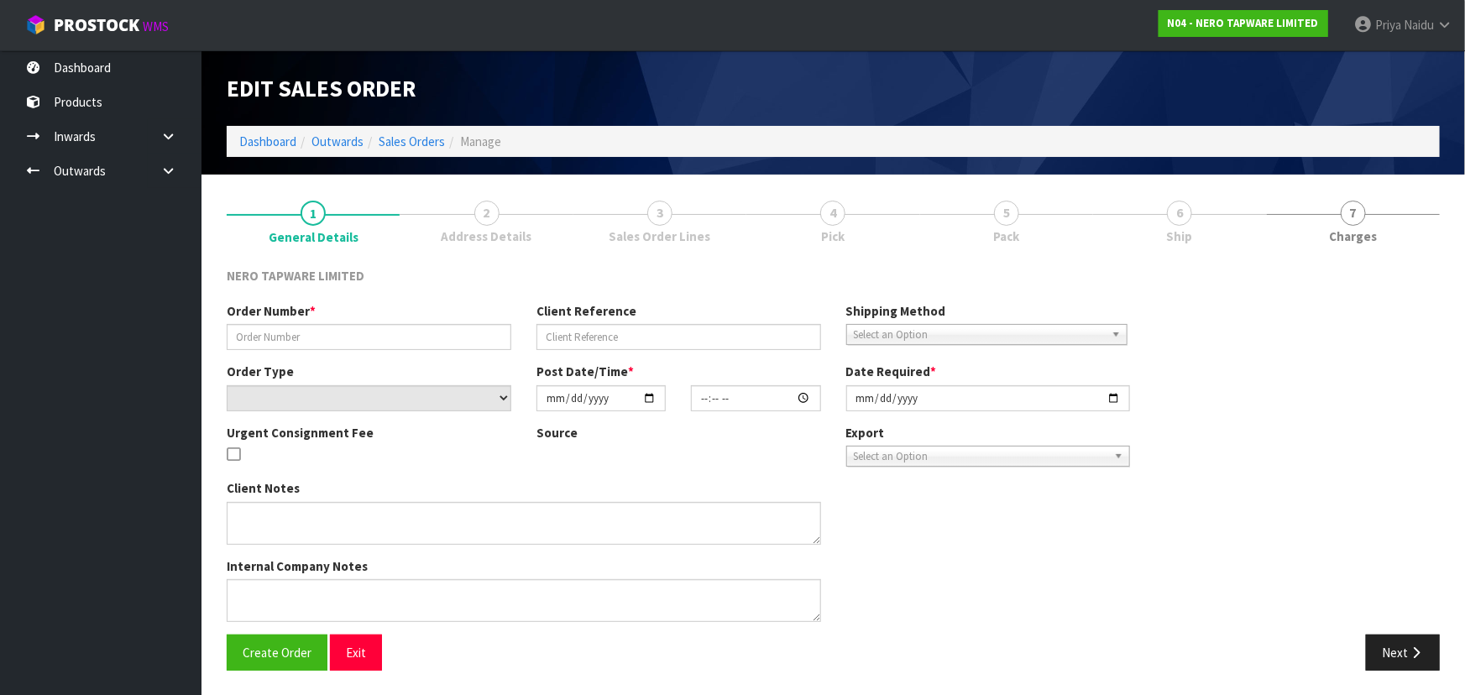
type input "SONZ0003921"
type input "EAS-5822"
select select "number:0"
type input "[DATE]"
type input "13:00:05.000"
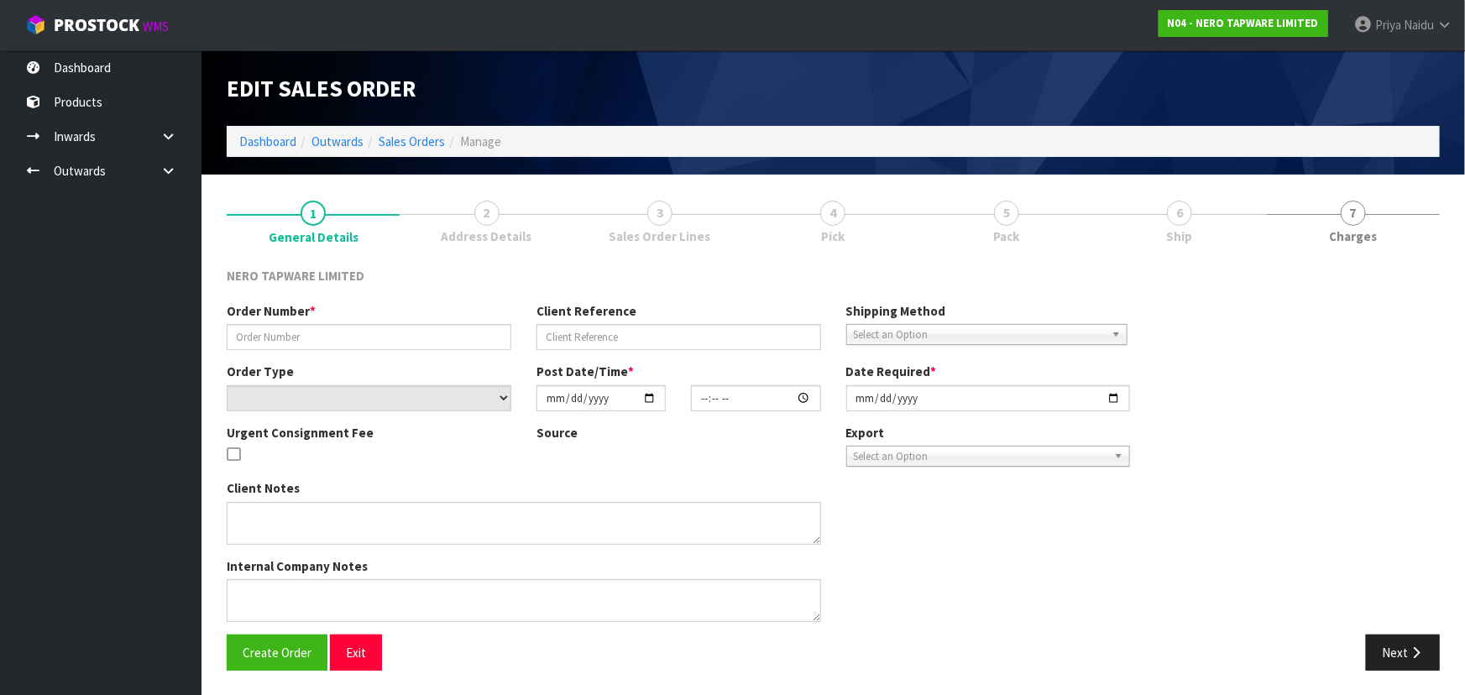
type input "[DATE]"
type textarea "customer pick up 02/10"
click at [1134, 182] on section "1 General Details 2 Address Details 3 Sales Order Lines 4 Pick 5 Pack 6 Ship 7 …" at bounding box center [834, 436] width 1264 height 522
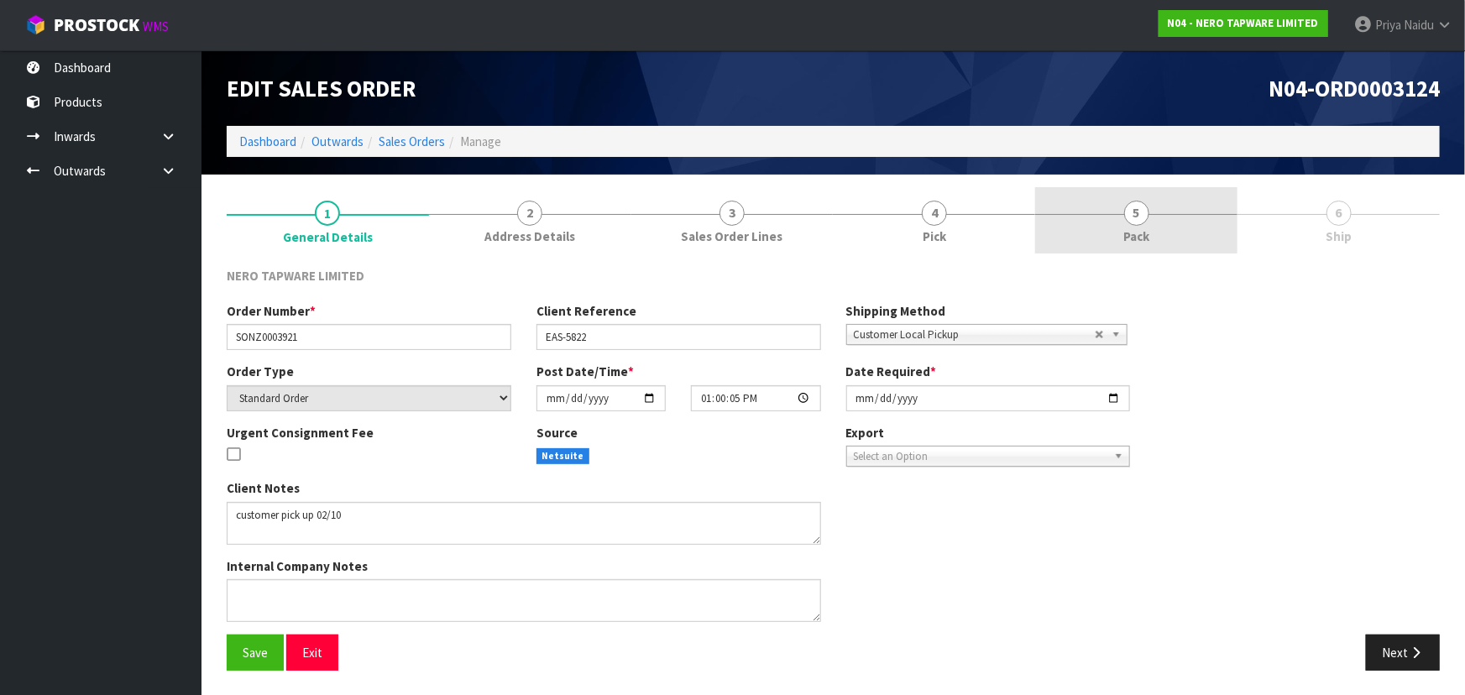
click at [1156, 236] on link "5 Pack" at bounding box center [1136, 220] width 202 height 66
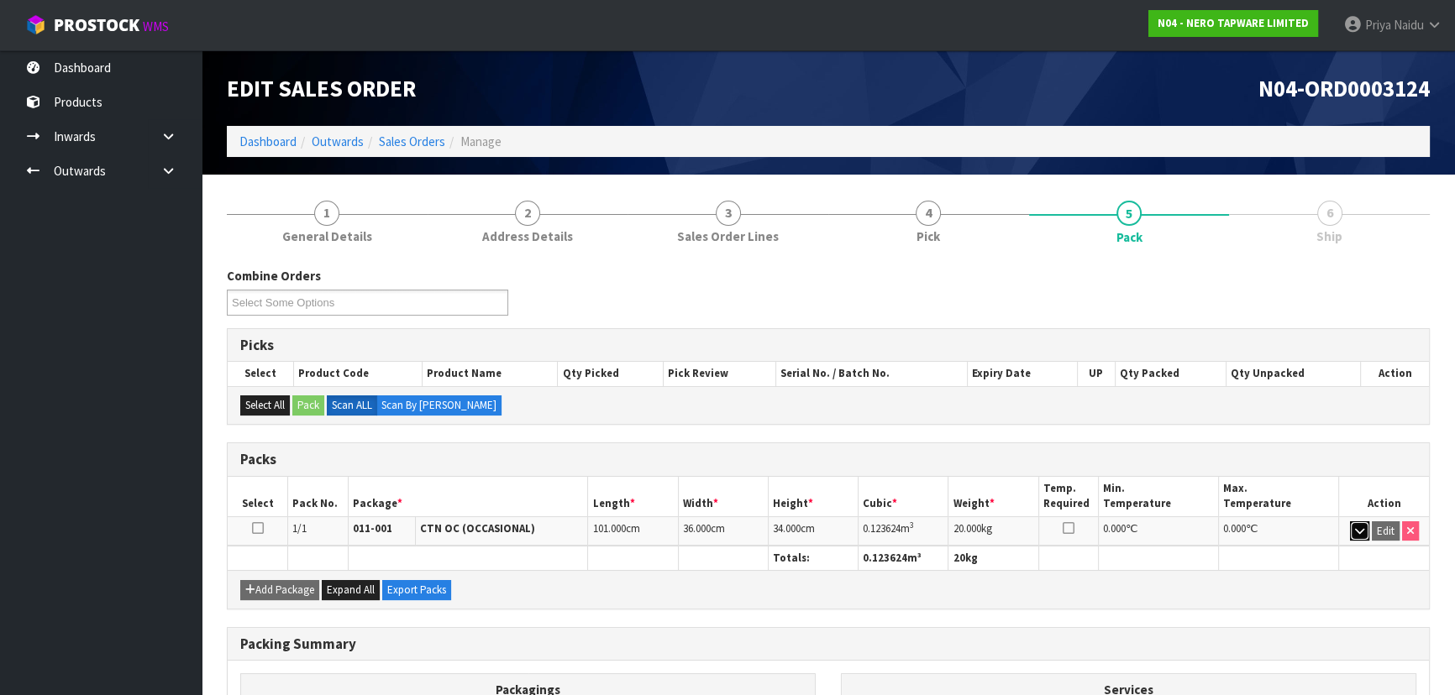
click at [1355, 526] on icon "button" at bounding box center [1359, 531] width 9 height 11
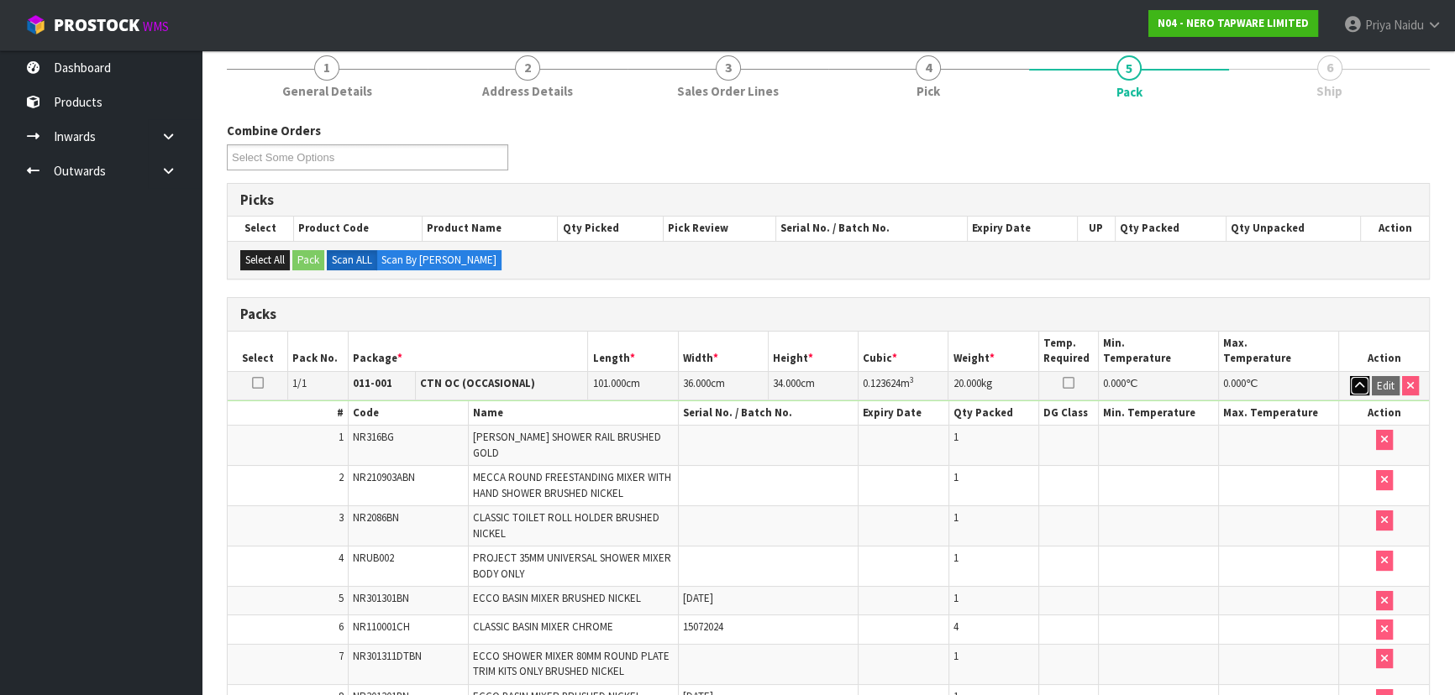
scroll to position [492, 0]
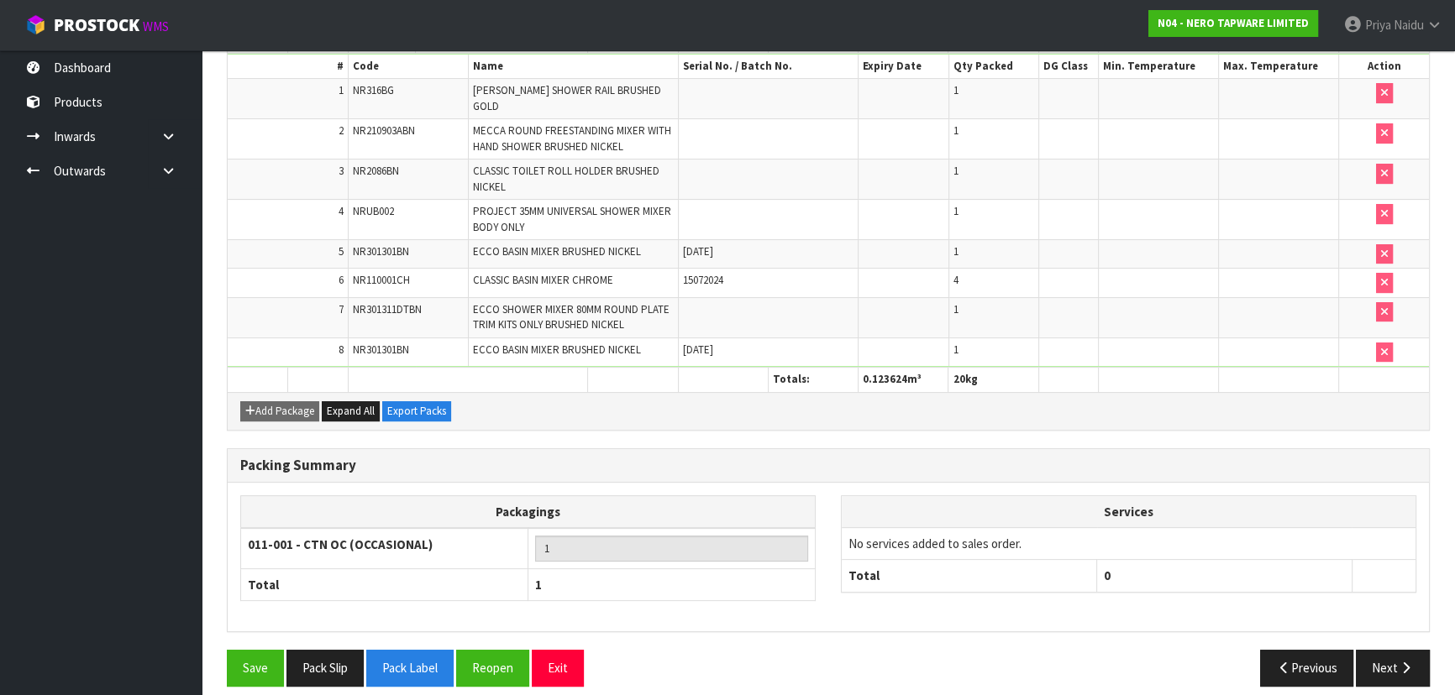
click at [1386, 672] on div "Save Pack Slip Pack Label Reopen Exit Previous Next" at bounding box center [828, 674] width 1228 height 49
click at [1385, 662] on button "Next" at bounding box center [1392, 668] width 74 height 36
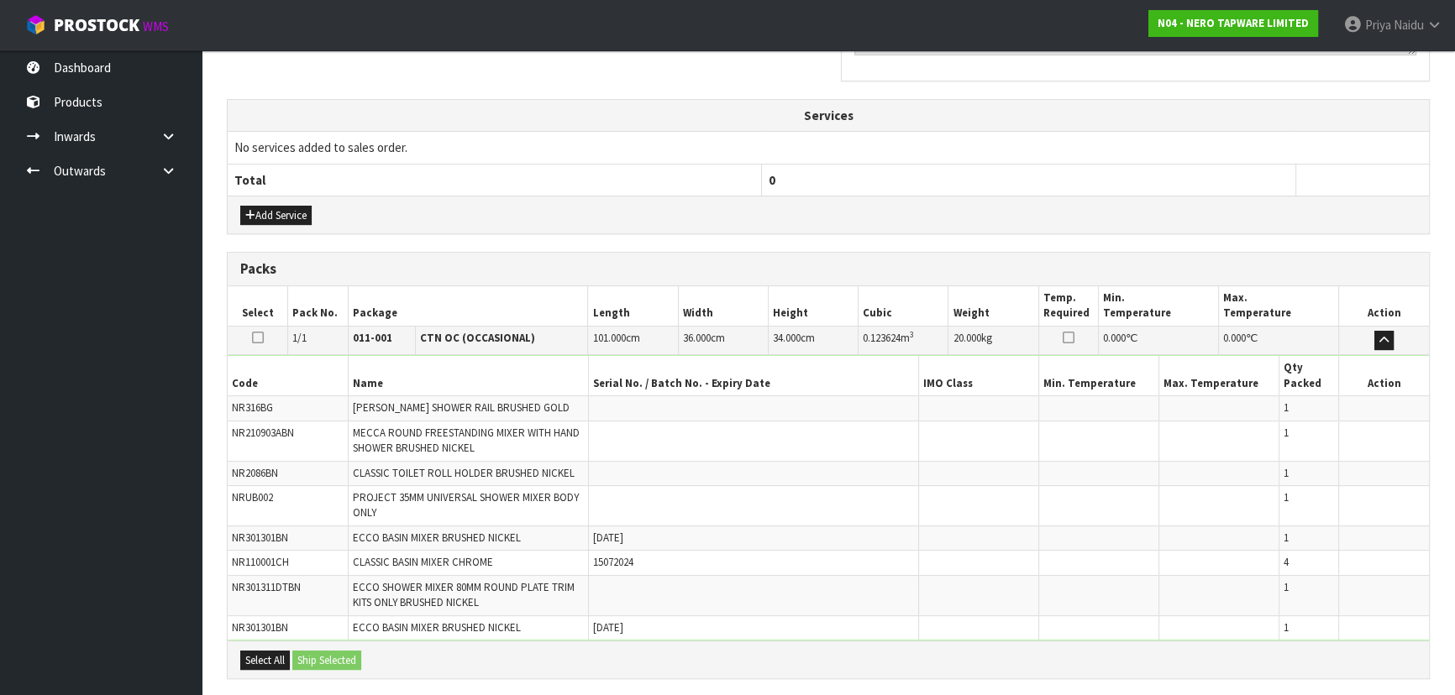
scroll to position [0, 0]
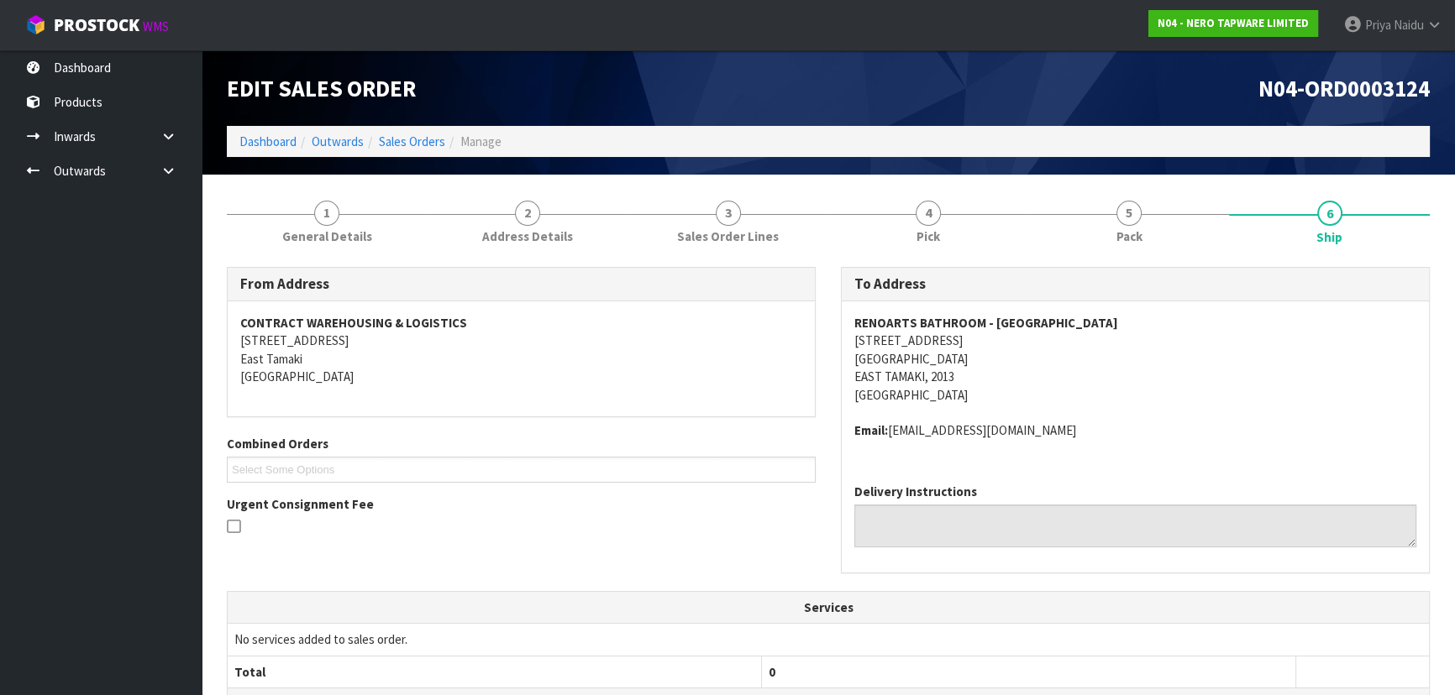
click at [1182, 418] on span "RENOARTS BATHROOM - [GEOGRAPHIC_DATA] [STREET_ADDRESS] Email: [EMAIL_ADDRESS][D…" at bounding box center [1135, 377] width 562 height 126
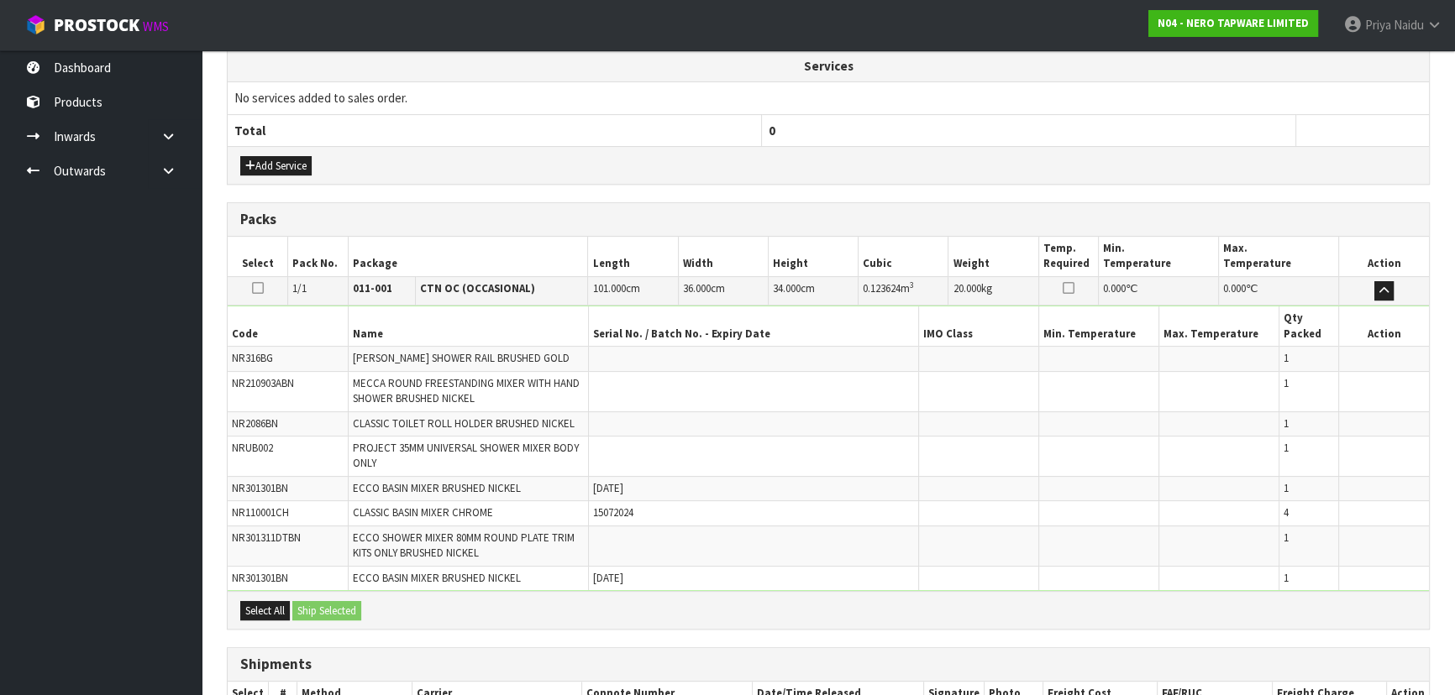
scroll to position [653, 0]
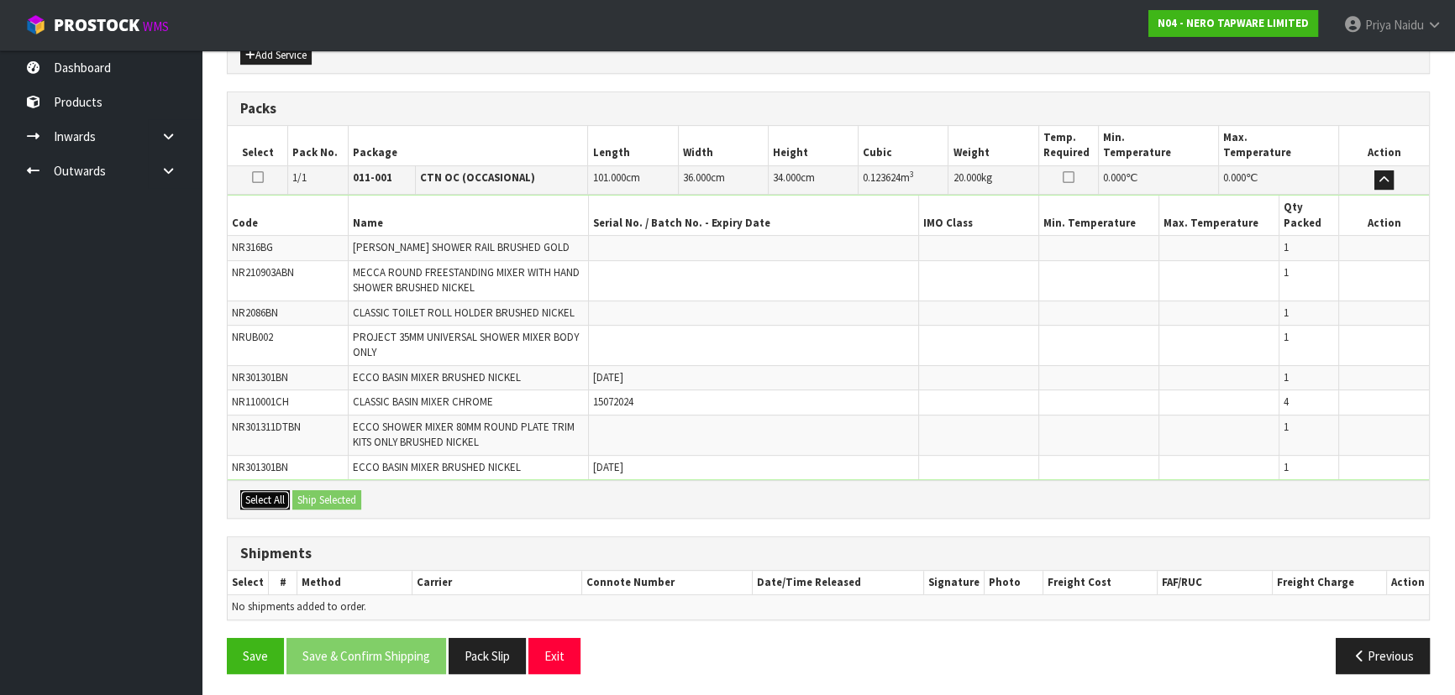
drag, startPoint x: 254, startPoint y: 495, endPoint x: 310, endPoint y: 500, distance: 55.6
click at [259, 497] on button "Select All" at bounding box center [265, 500] width 50 height 20
click at [319, 500] on button "Ship Selected" at bounding box center [326, 500] width 69 height 20
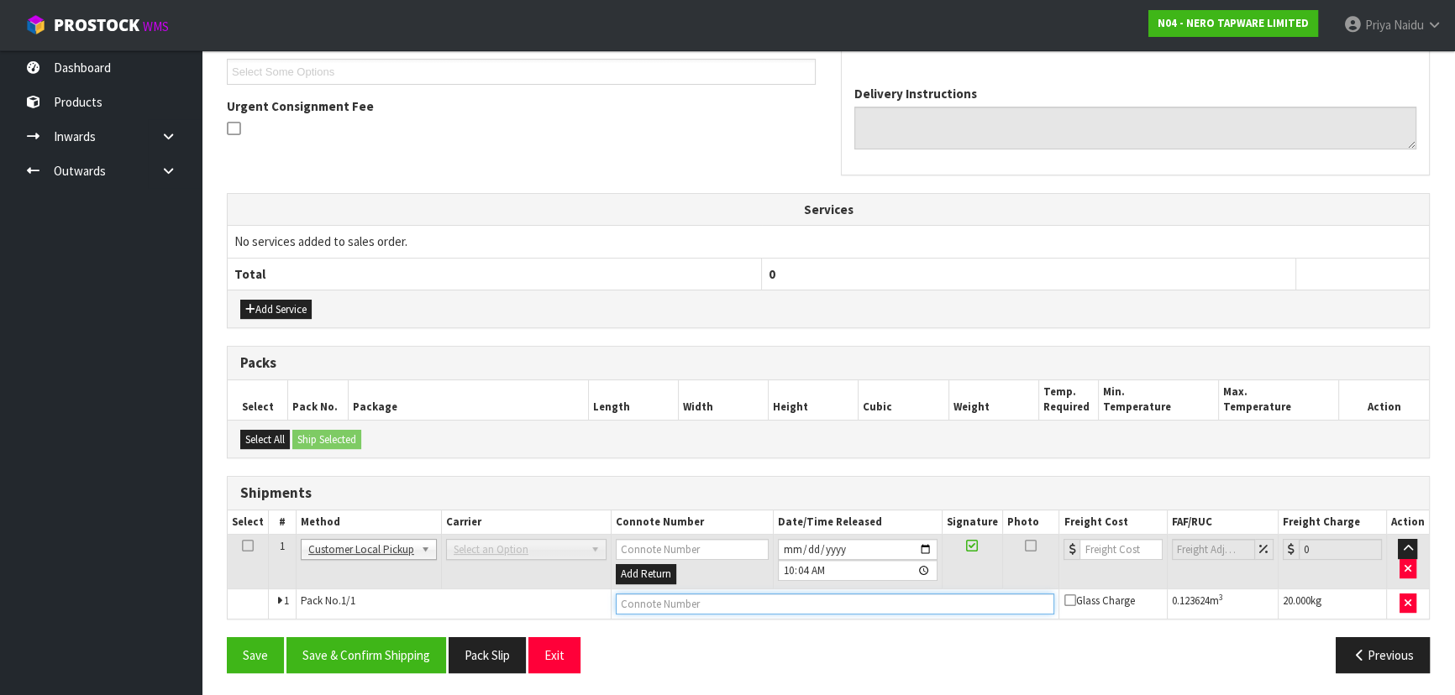
click at [637, 606] on input "text" at bounding box center [835, 604] width 439 height 21
type input "CUSTOMER COLLECTED"
click at [401, 656] on button "Save & Confirm Shipping" at bounding box center [366, 655] width 160 height 36
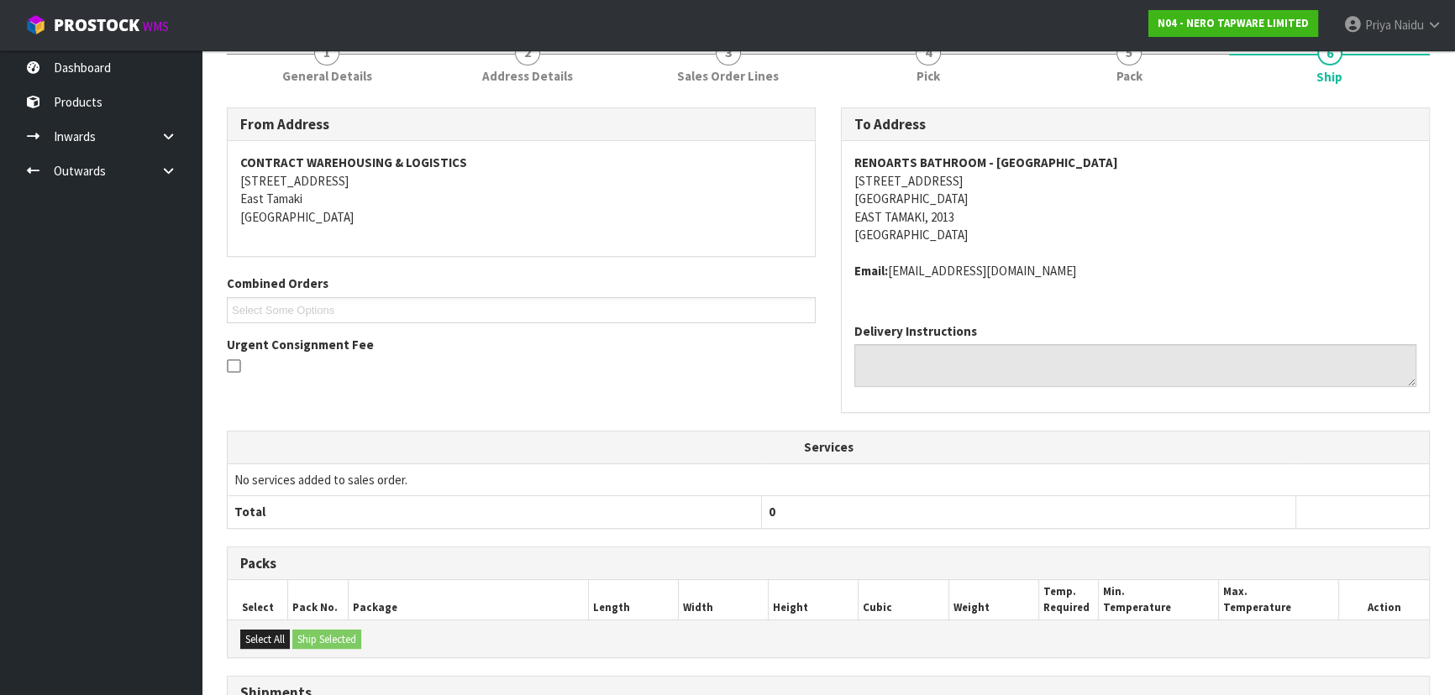
scroll to position [0, 0]
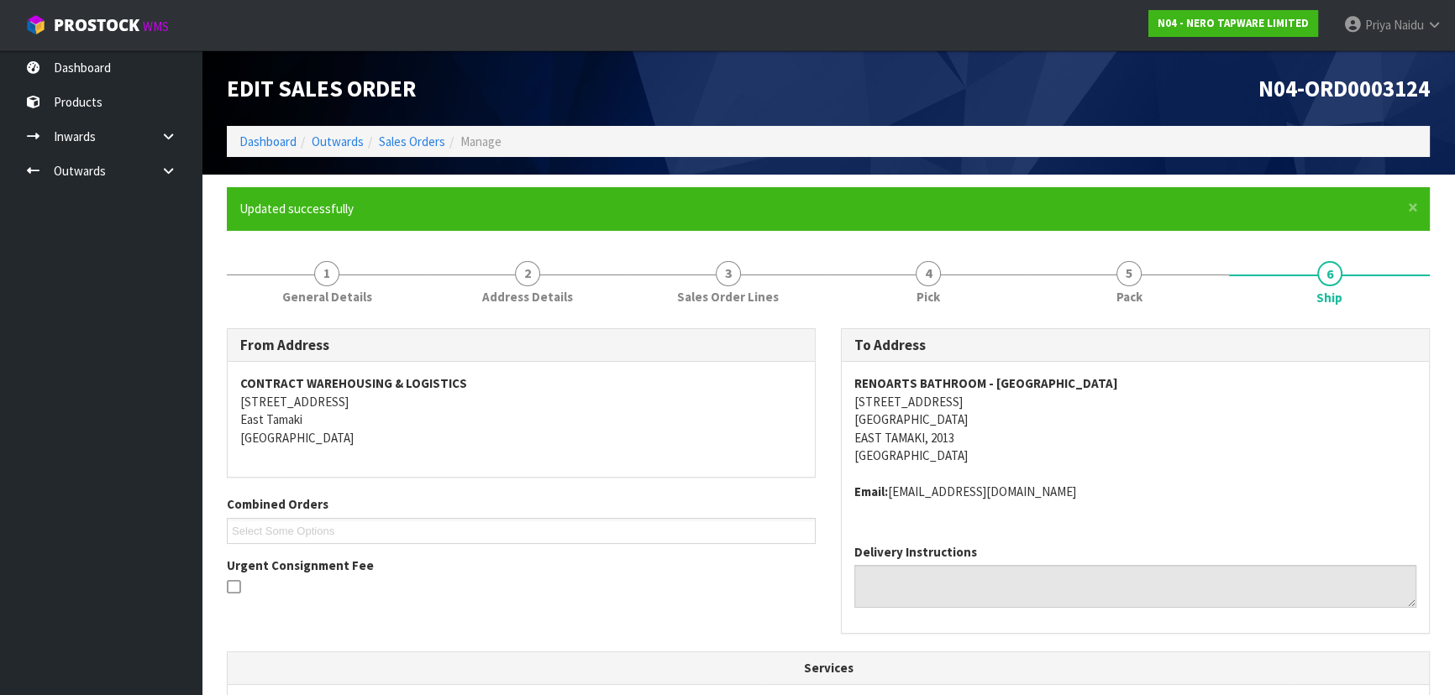
click at [270, 130] on ol "Dashboard Outwards Sales Orders Manage" at bounding box center [828, 141] width 1203 height 31
click at [270, 139] on link "Dashboard" at bounding box center [267, 142] width 57 height 16
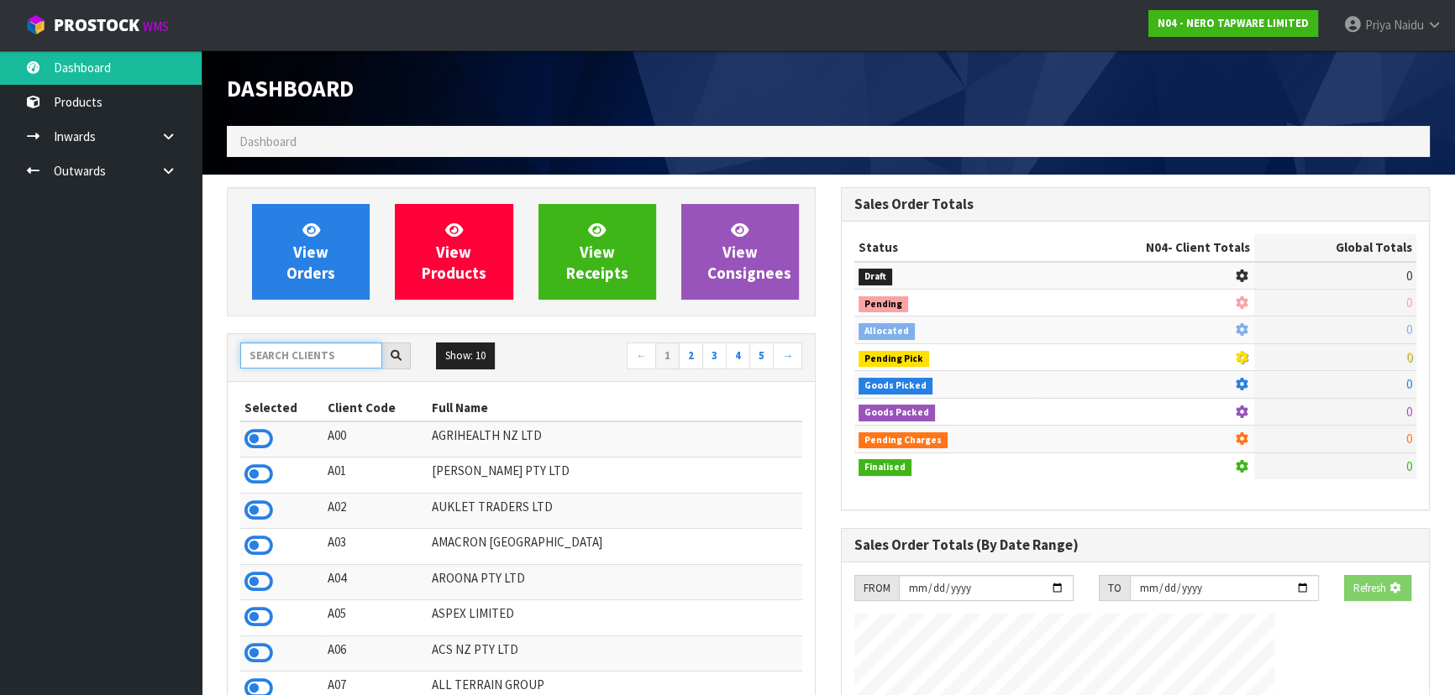
click at [323, 350] on input "text" at bounding box center [311, 356] width 142 height 26
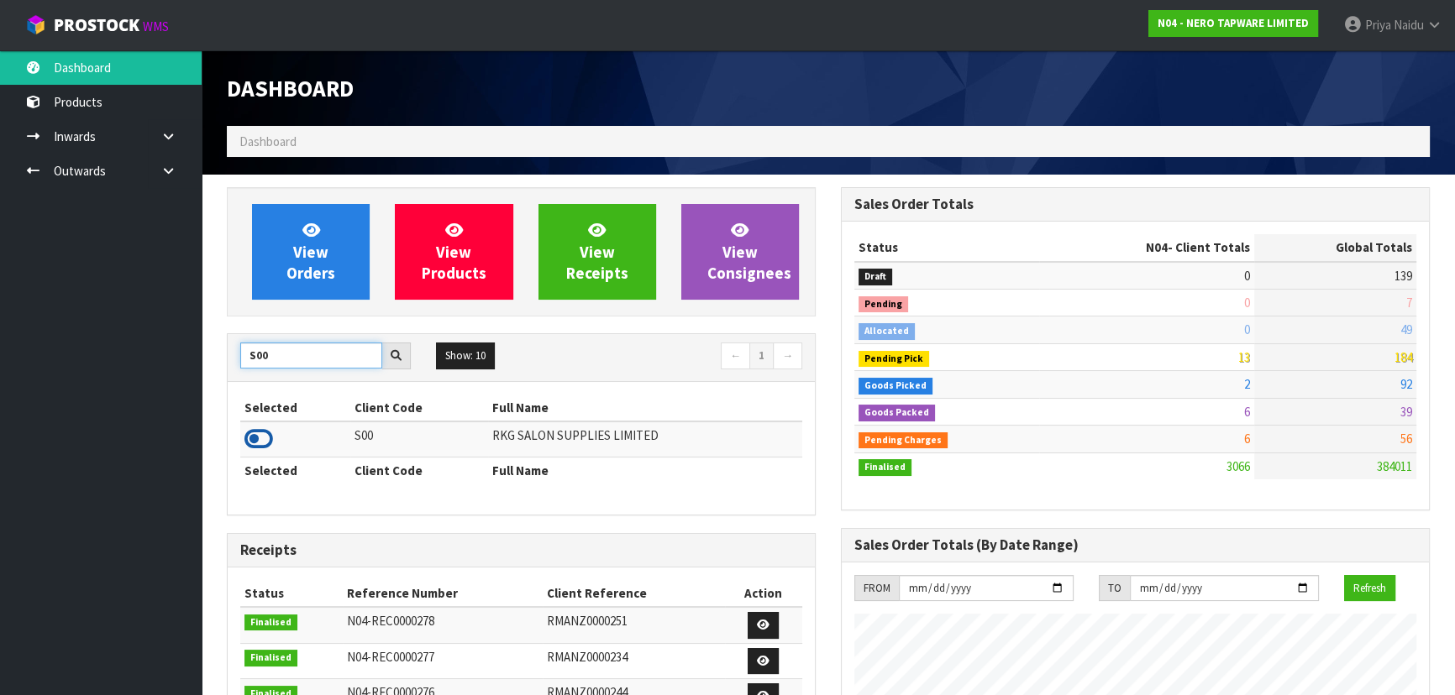
type input "S00"
click at [252, 439] on icon at bounding box center [258, 439] width 29 height 25
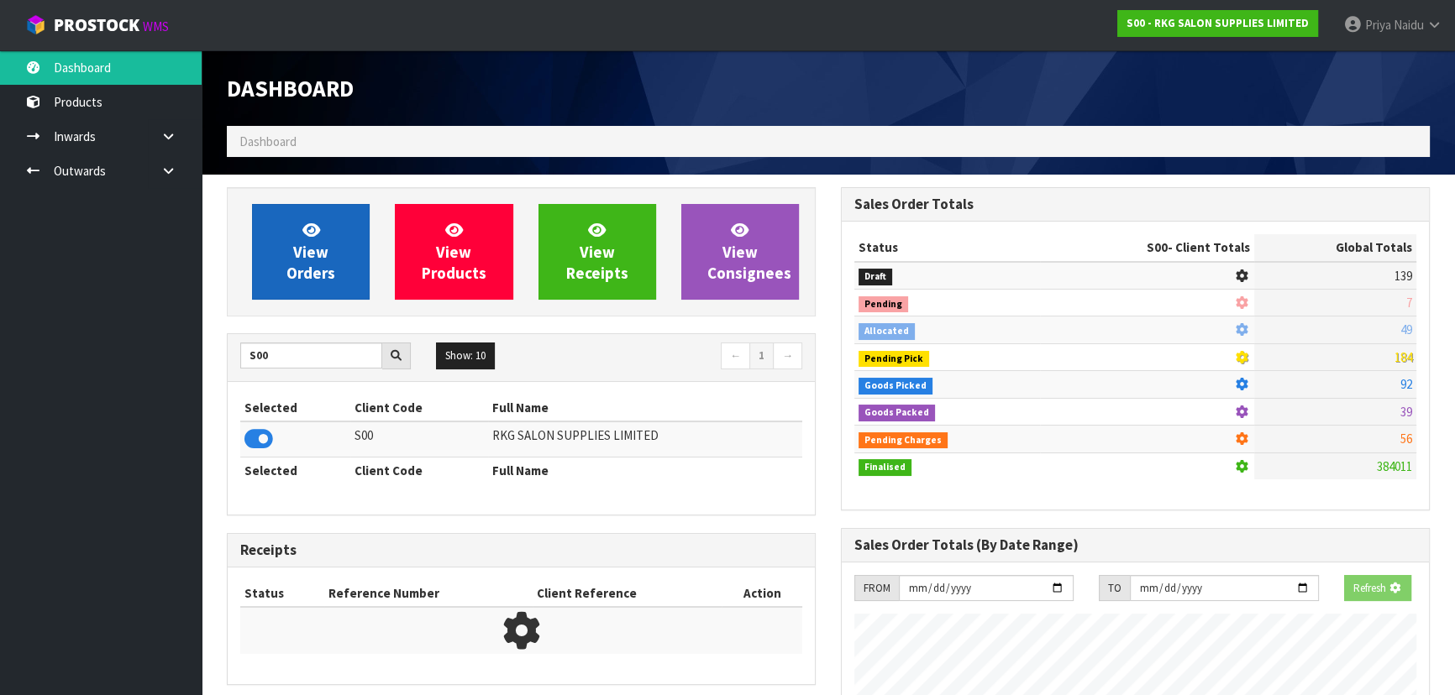
scroll to position [838745, 839176]
click at [301, 280] on span "View Orders" at bounding box center [310, 251] width 49 height 63
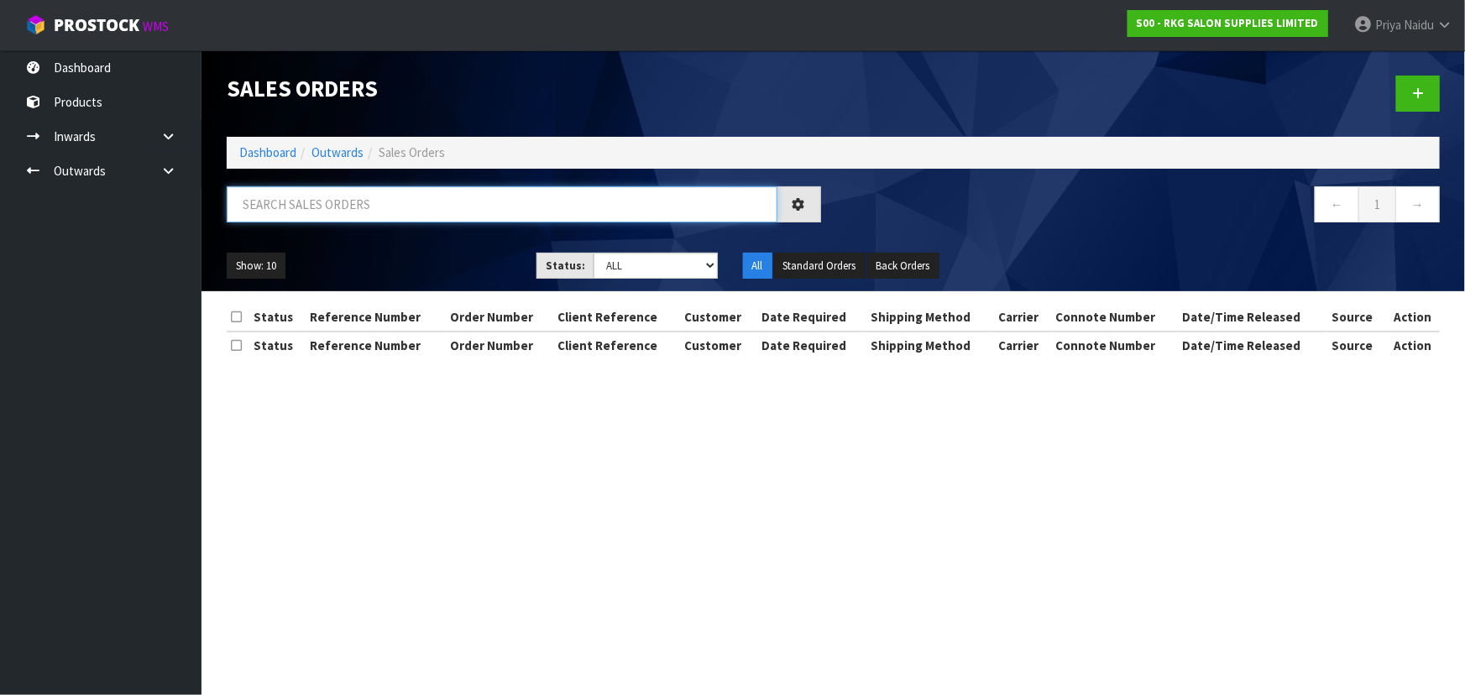
click at [347, 216] on input "text" at bounding box center [502, 204] width 551 height 36
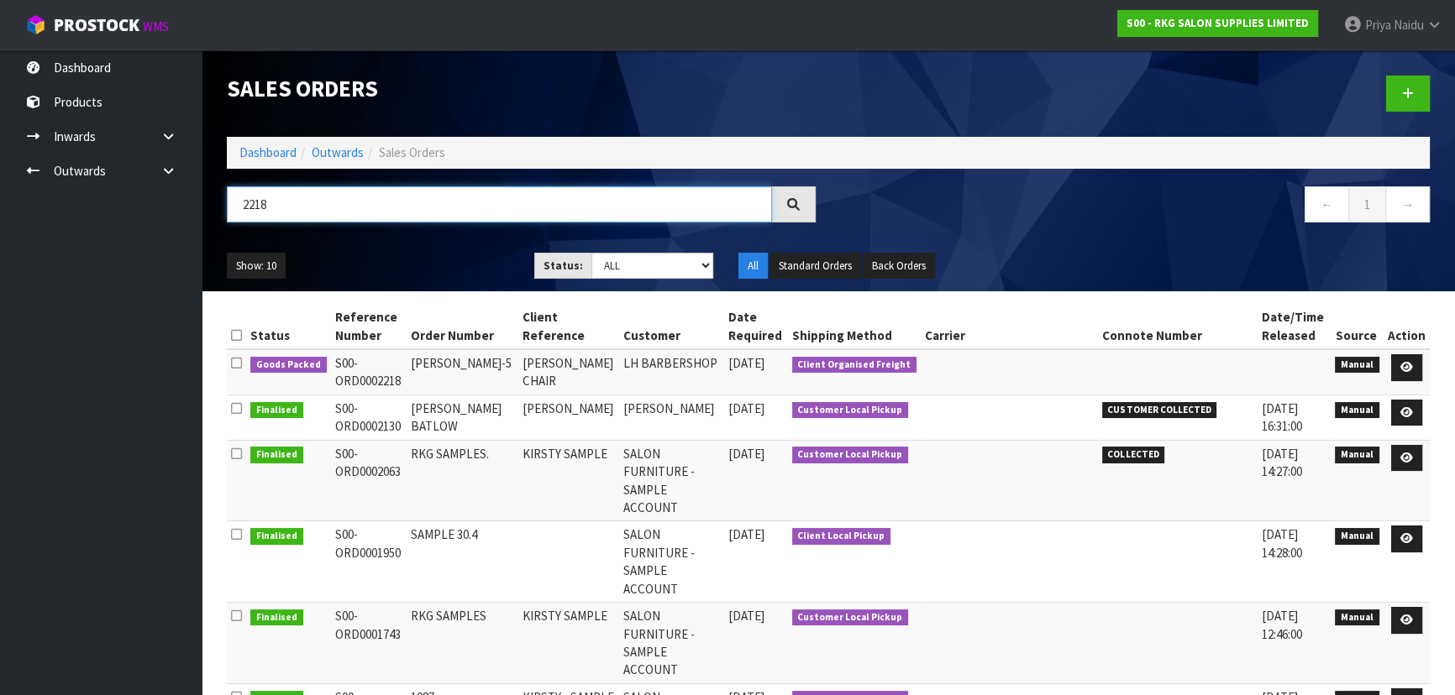
type input "2218"
click at [447, 290] on div "Show: 10 5 10 25 50 Status: Draft Pending Allocated Pending Pick Goods Picked G…" at bounding box center [828, 266] width 1228 height 52
click at [452, 255] on ul "Show: 10 5 10 25 50" at bounding box center [368, 266] width 282 height 27
click at [1407, 364] on icon at bounding box center [1406, 367] width 13 height 11
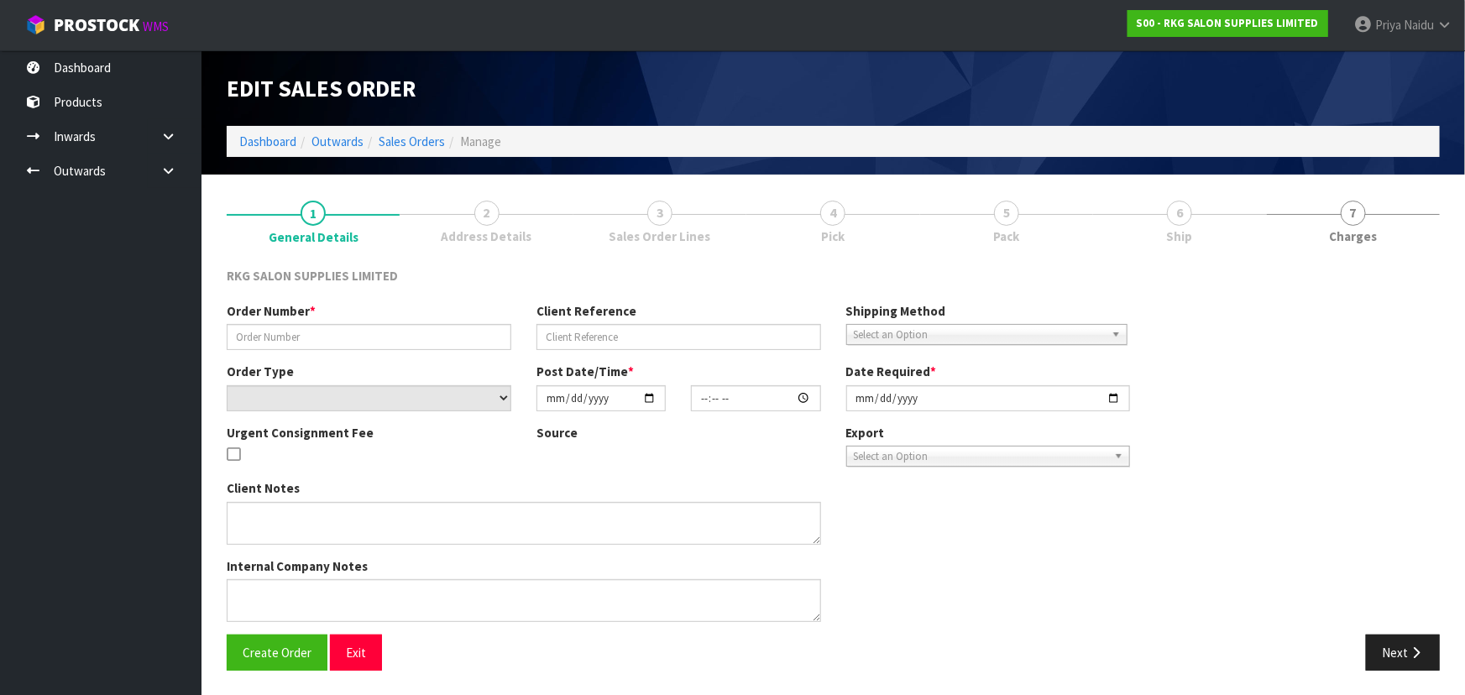
type input "[PERSON_NAME]-5"
type input "[PERSON_NAME] CHAIR"
select select "number:0"
type input "[DATE]"
type input "10:30:00.000"
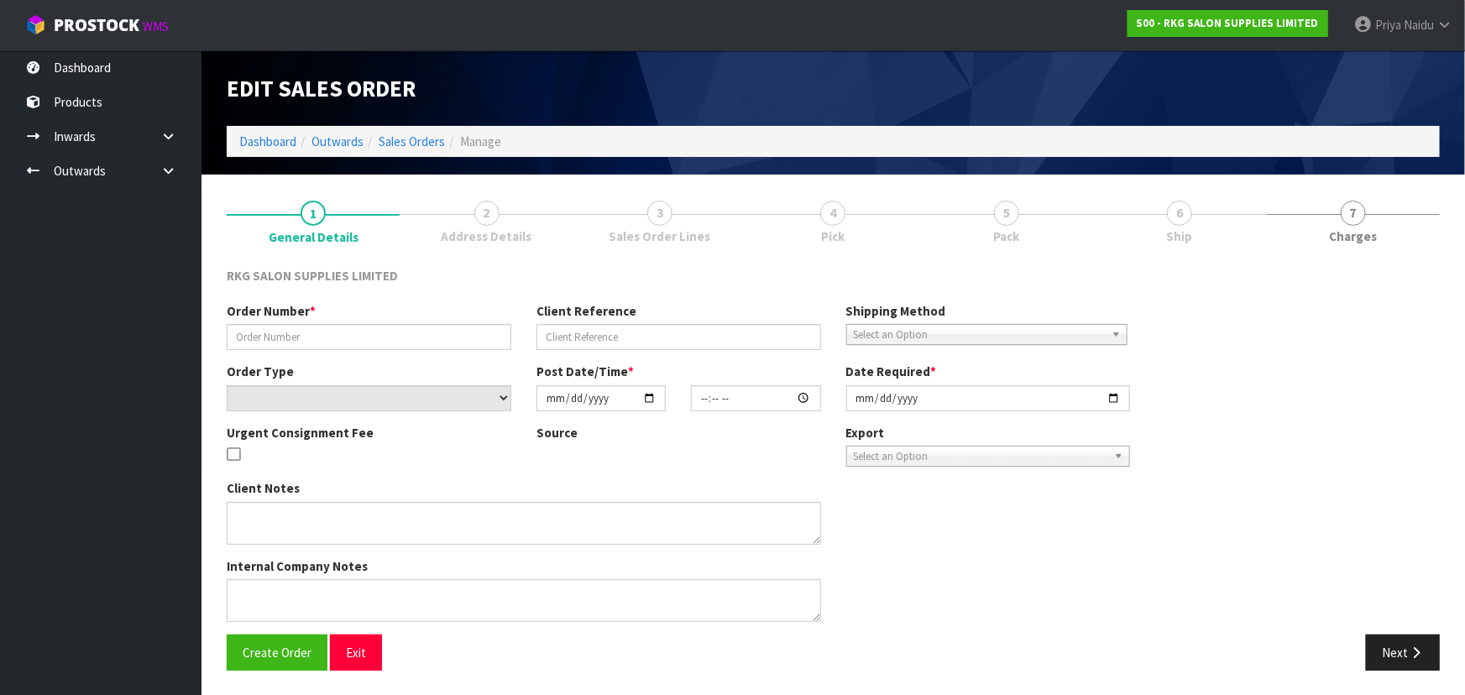
type input "[DATE]"
type textarea "PLEASE PACK ON A PALLET CONROYS TO COLLECT [DATE] - JOB#2980740"
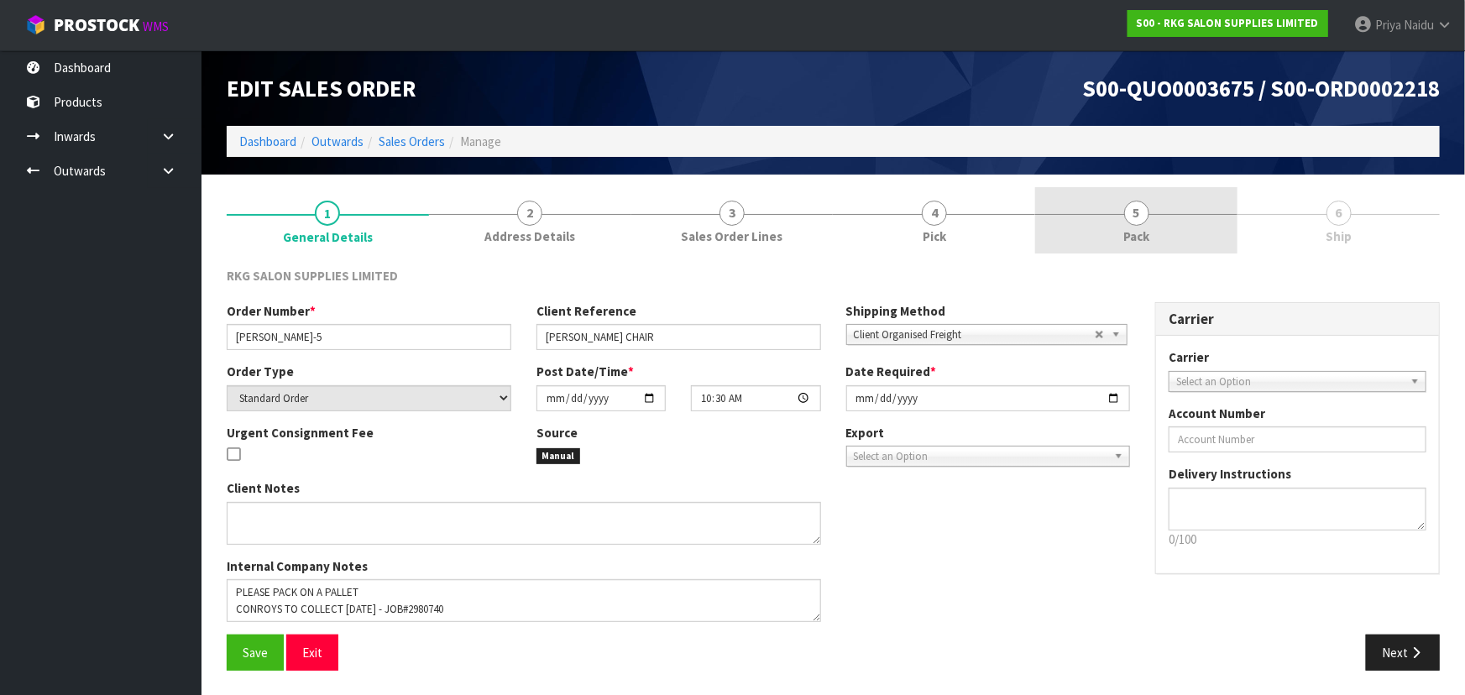
click at [1109, 222] on link "5 Pack" at bounding box center [1136, 220] width 202 height 66
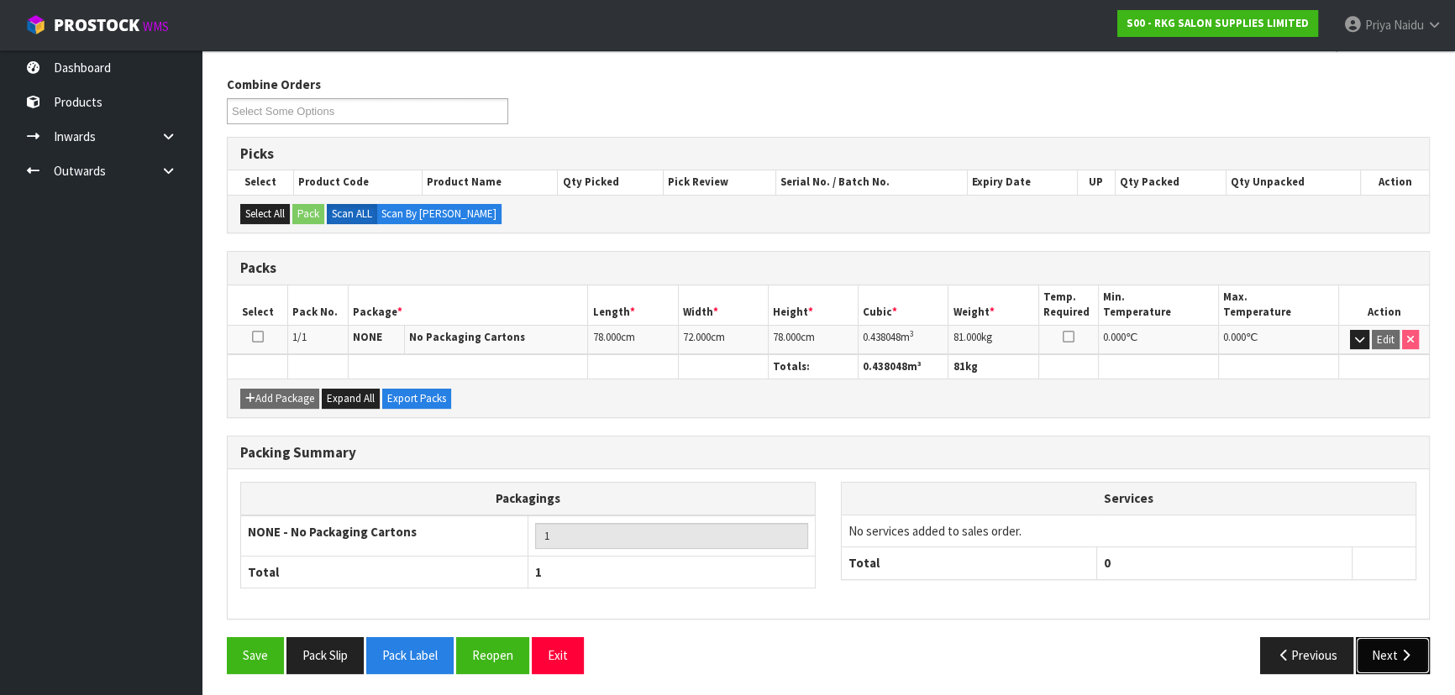
click at [1400, 659] on button "Next" at bounding box center [1392, 655] width 74 height 36
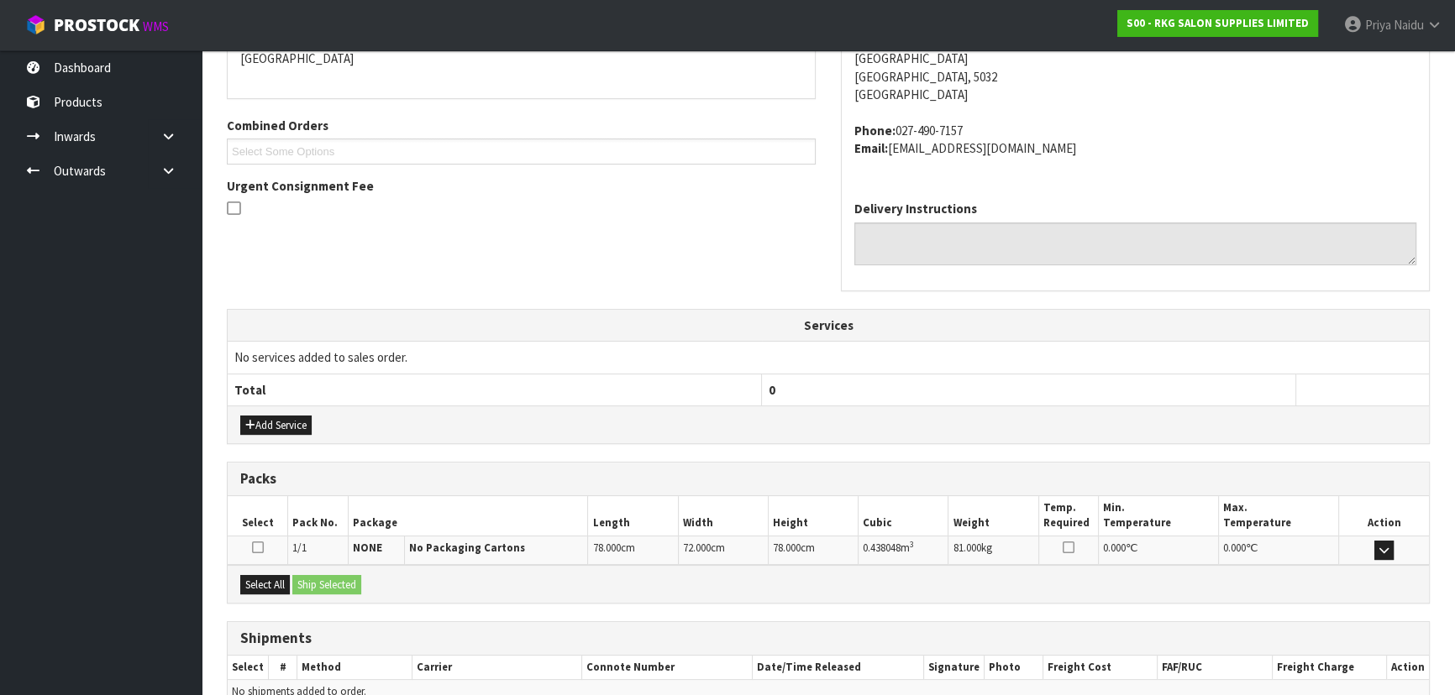
scroll to position [404, 0]
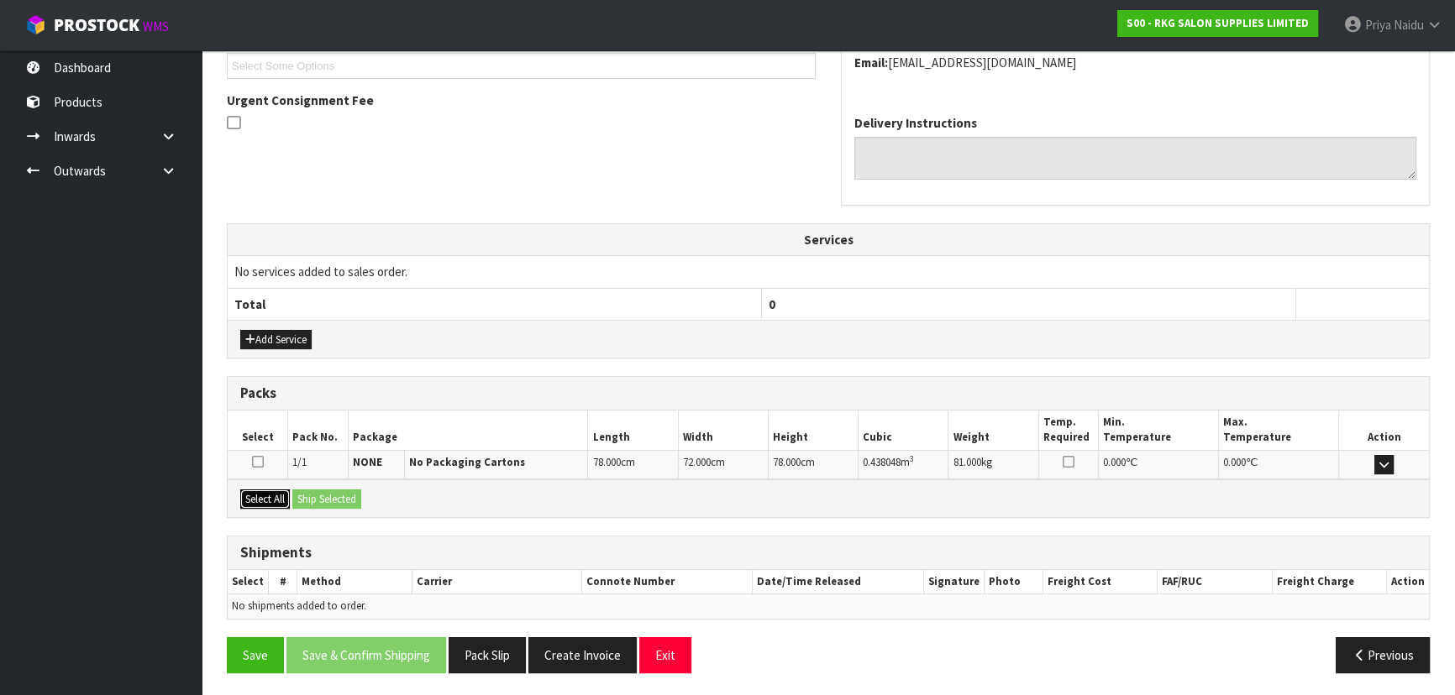
click at [268, 497] on button "Select All" at bounding box center [265, 500] width 50 height 20
drag, startPoint x: 311, startPoint y: 498, endPoint x: 355, endPoint y: 495, distance: 44.6
click at [319, 498] on button "Ship Selected" at bounding box center [326, 500] width 69 height 20
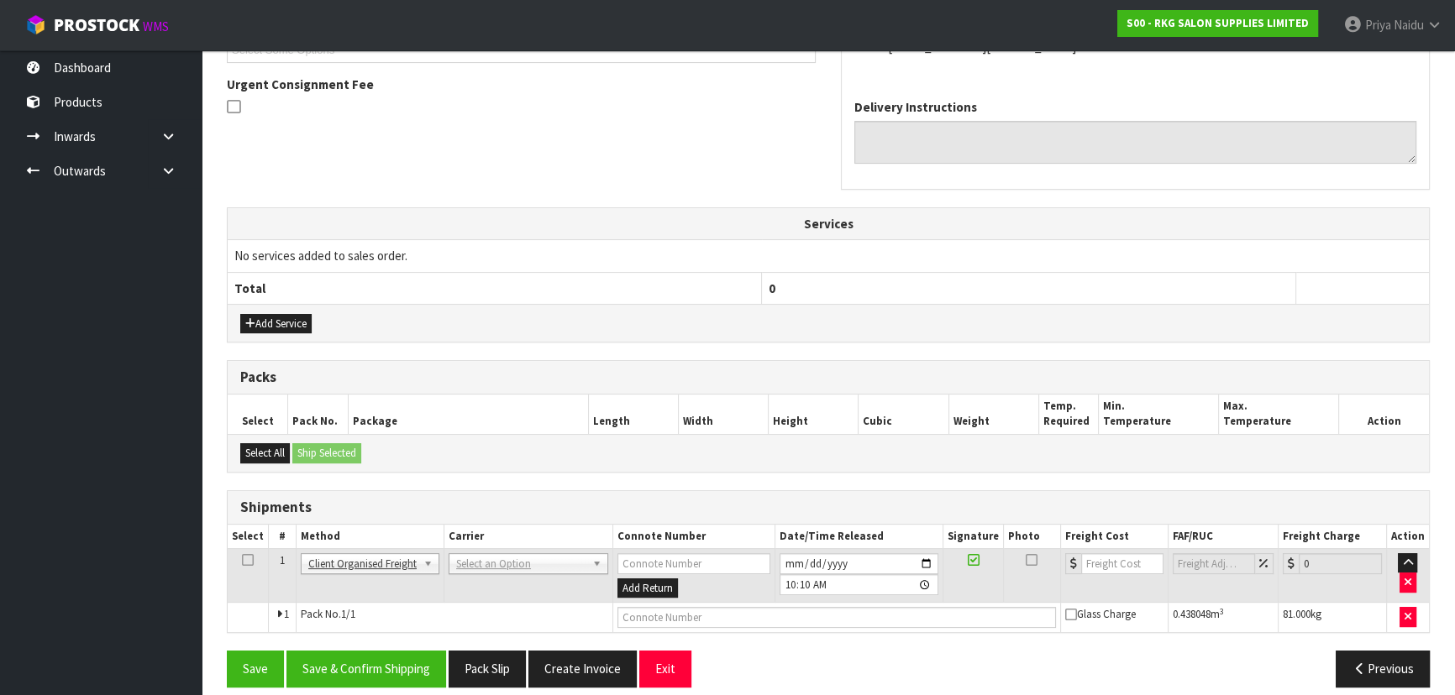
scroll to position [434, 0]
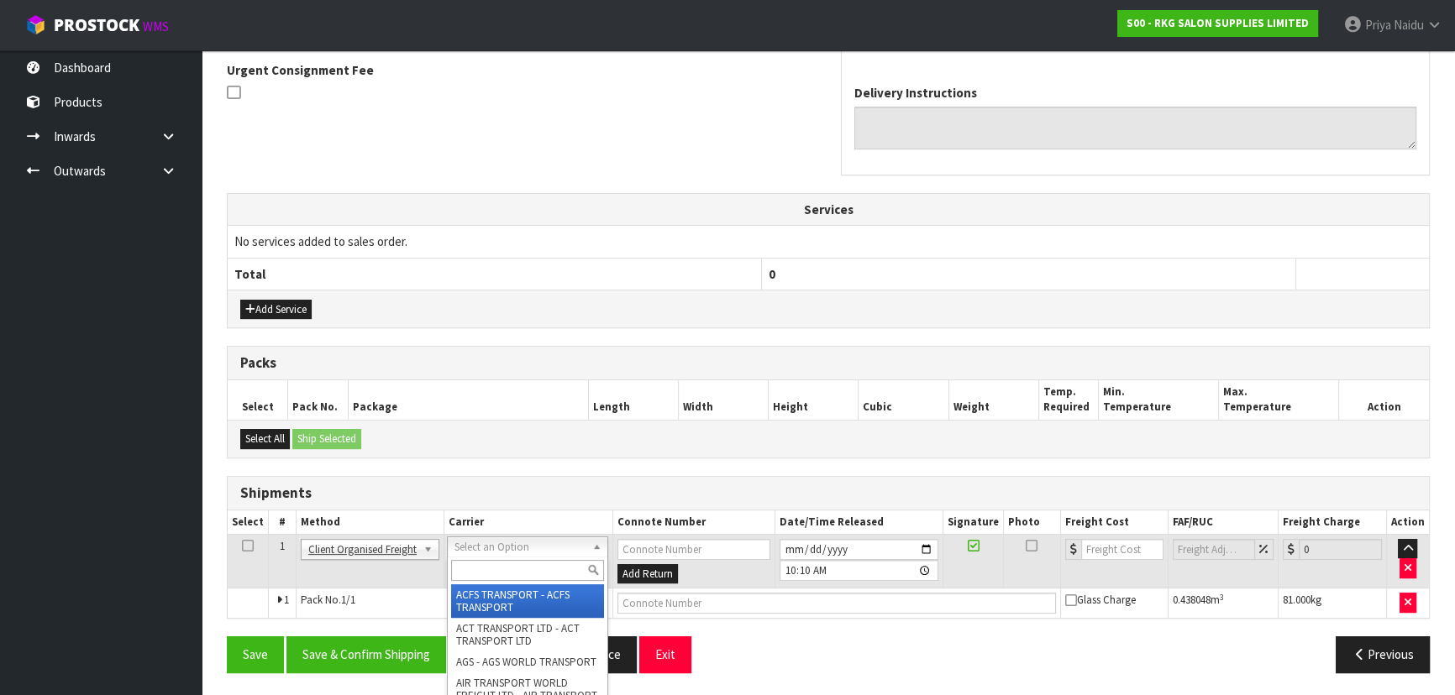
drag, startPoint x: 512, startPoint y: 544, endPoint x: 516, endPoint y: 563, distance: 18.8
click at [512, 579] on div at bounding box center [527, 571] width 159 height 28
type input "m"
click at [752, 600] on input "text" at bounding box center [836, 603] width 438 height 21
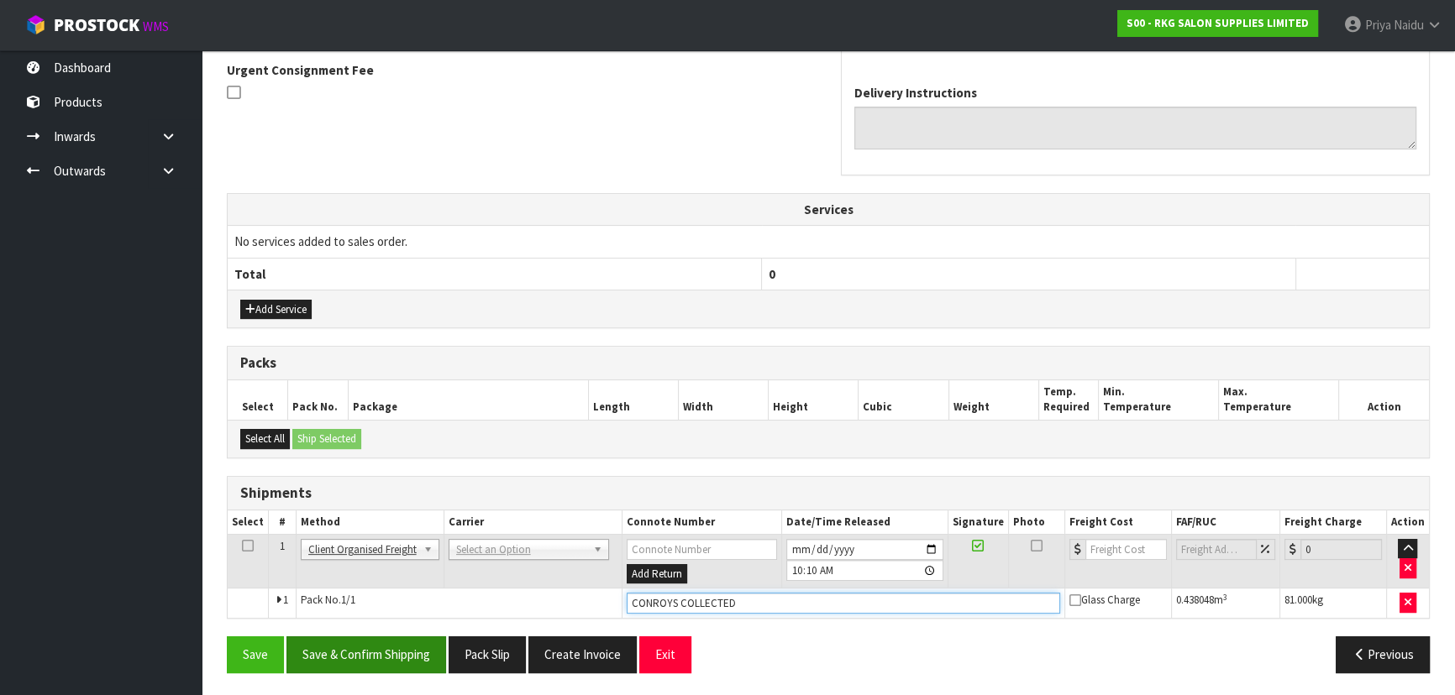
type input "CONROYS COLLECTED"
click at [381, 650] on button "Save & Confirm Shipping" at bounding box center [366, 655] width 160 height 36
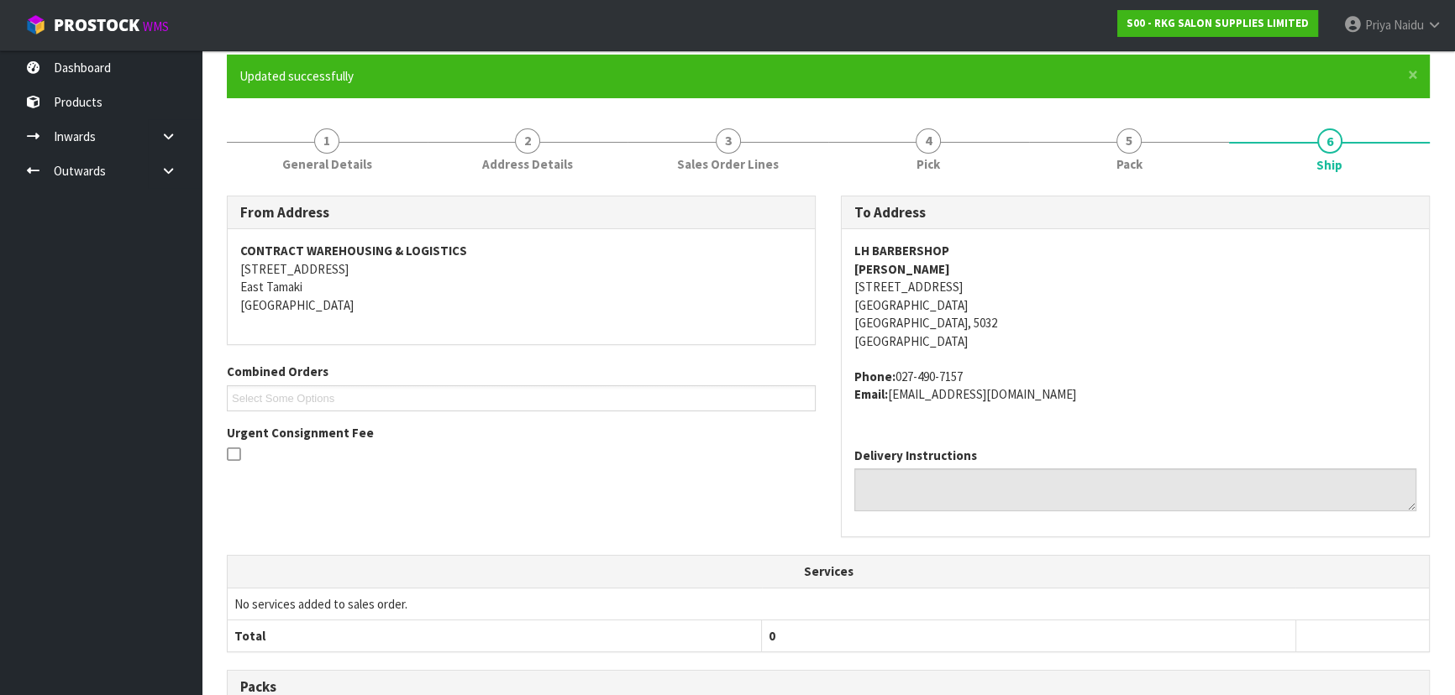
scroll to position [0, 0]
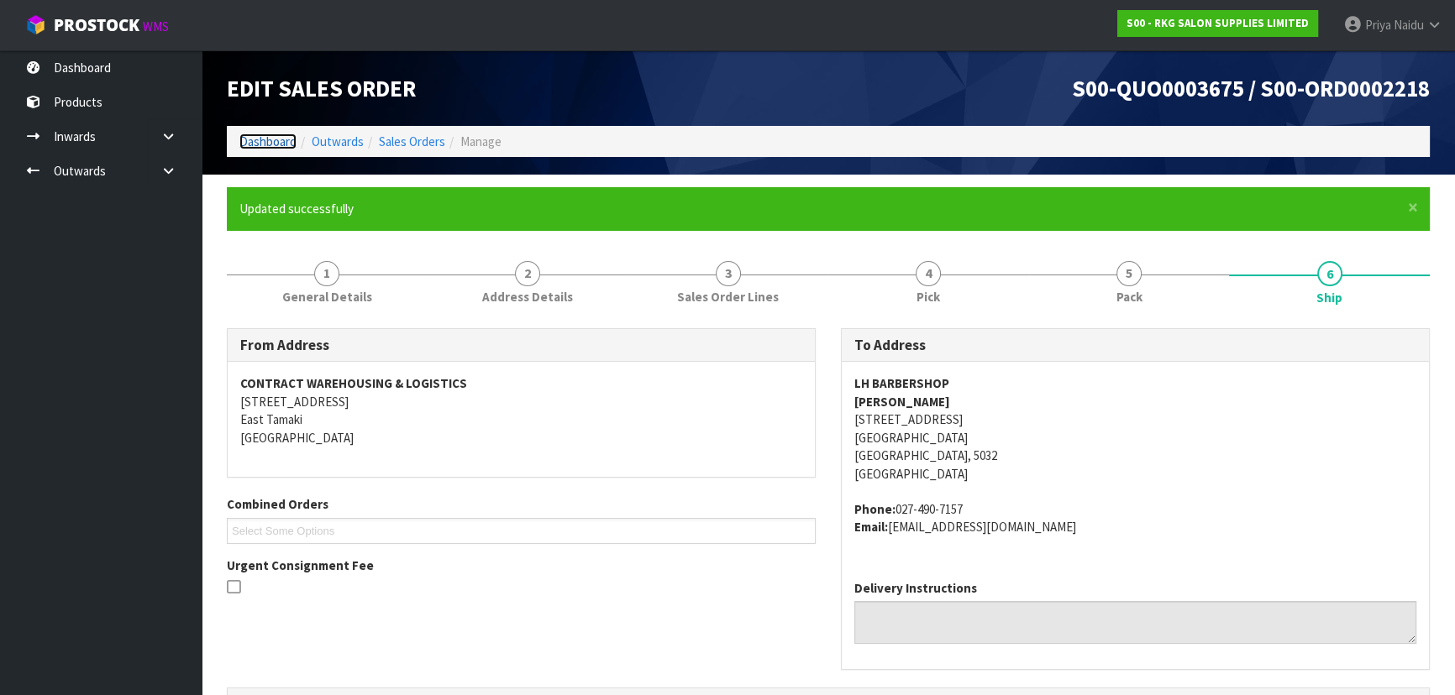
click at [273, 141] on link "Dashboard" at bounding box center [267, 142] width 57 height 16
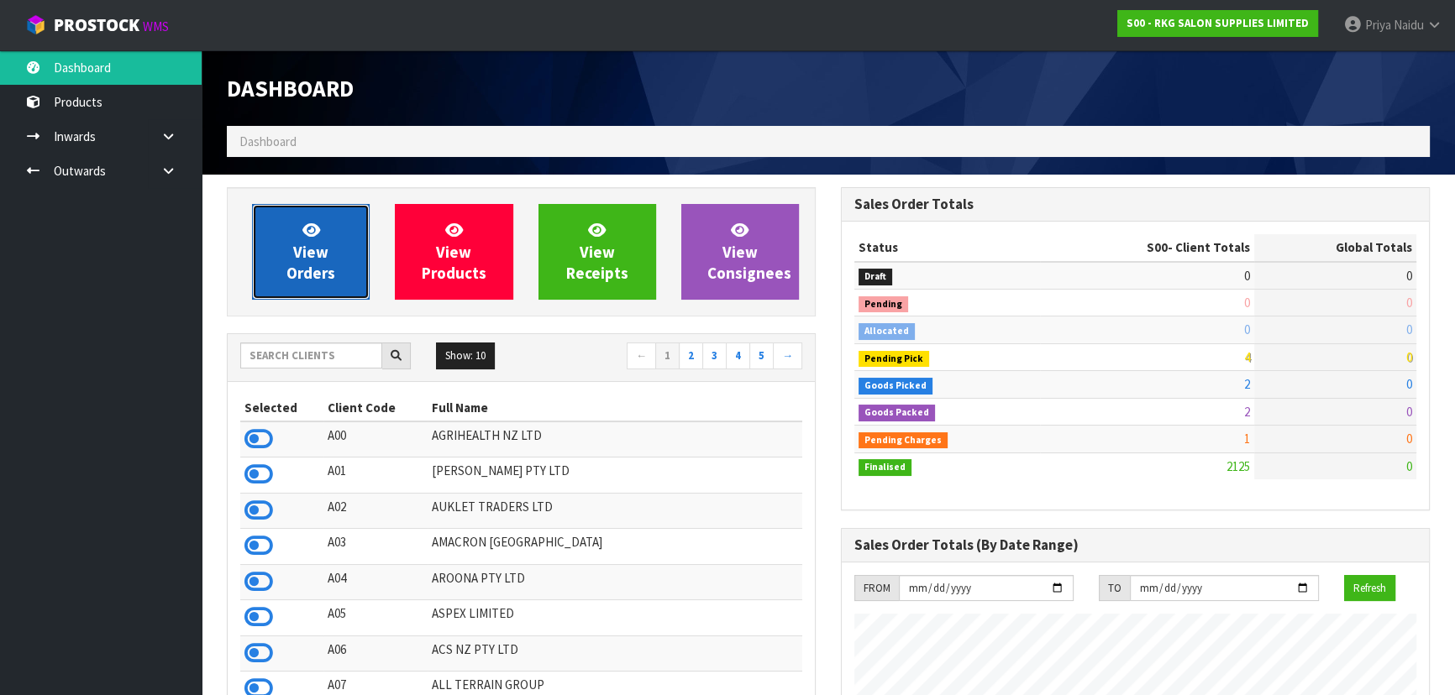
click at [340, 275] on link "View Orders" at bounding box center [311, 252] width 118 height 96
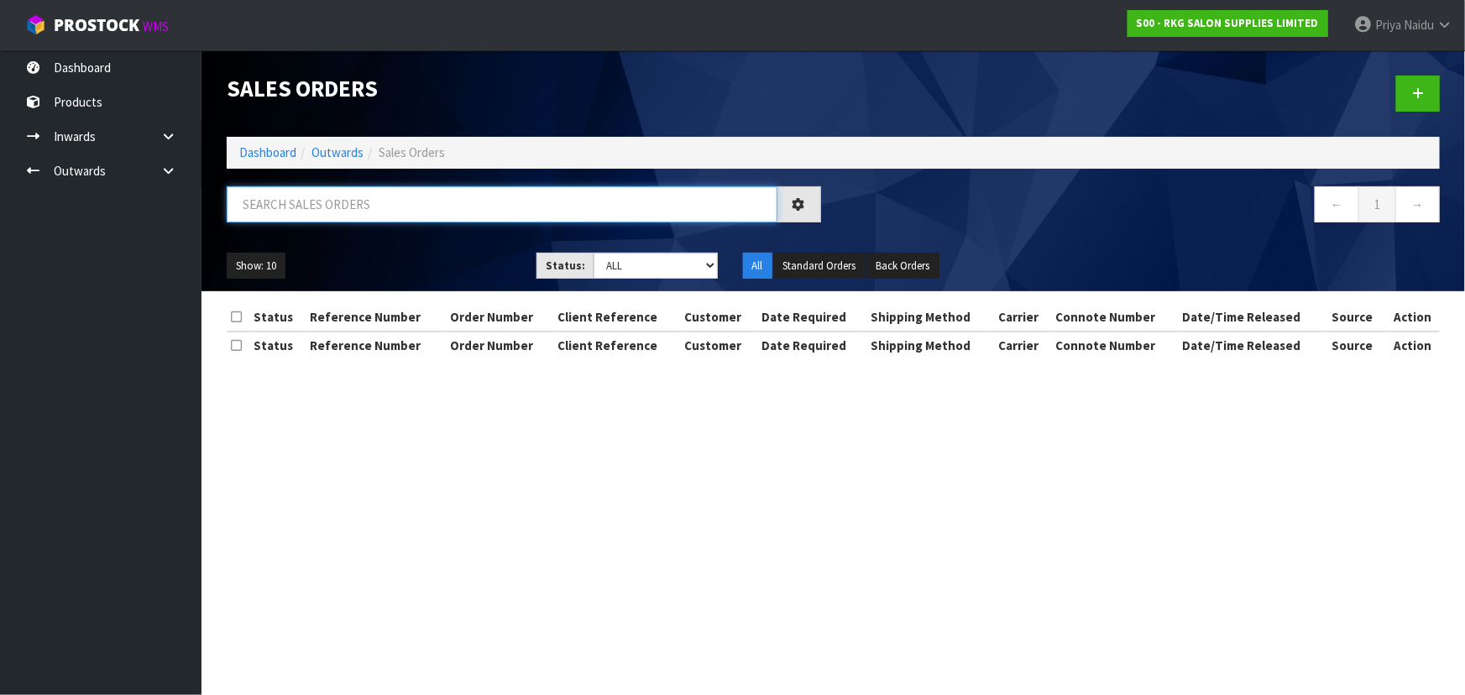
click at [352, 212] on input "text" at bounding box center [502, 204] width 551 height 36
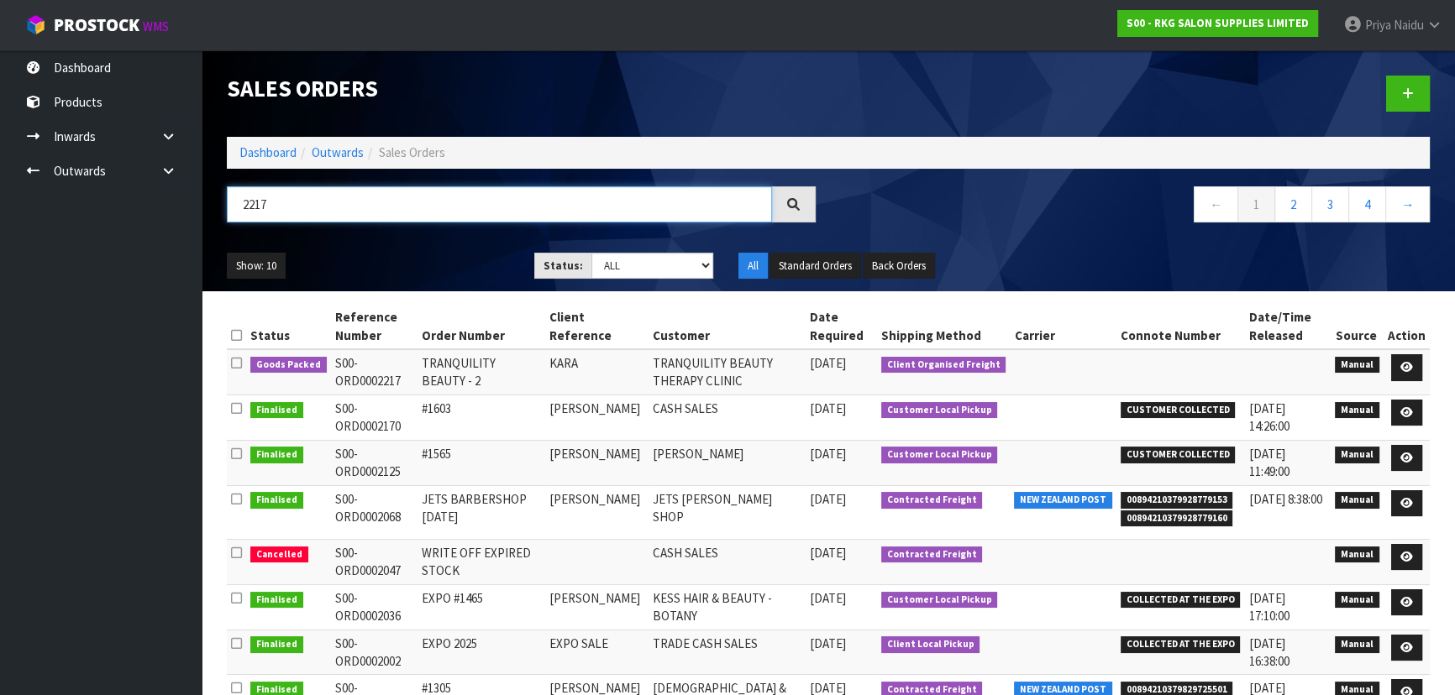
type input "2217"
click at [453, 265] on ul "Show: 10 5 10 25 50" at bounding box center [368, 266] width 282 height 27
click at [1413, 369] on icon at bounding box center [1406, 367] width 13 height 11
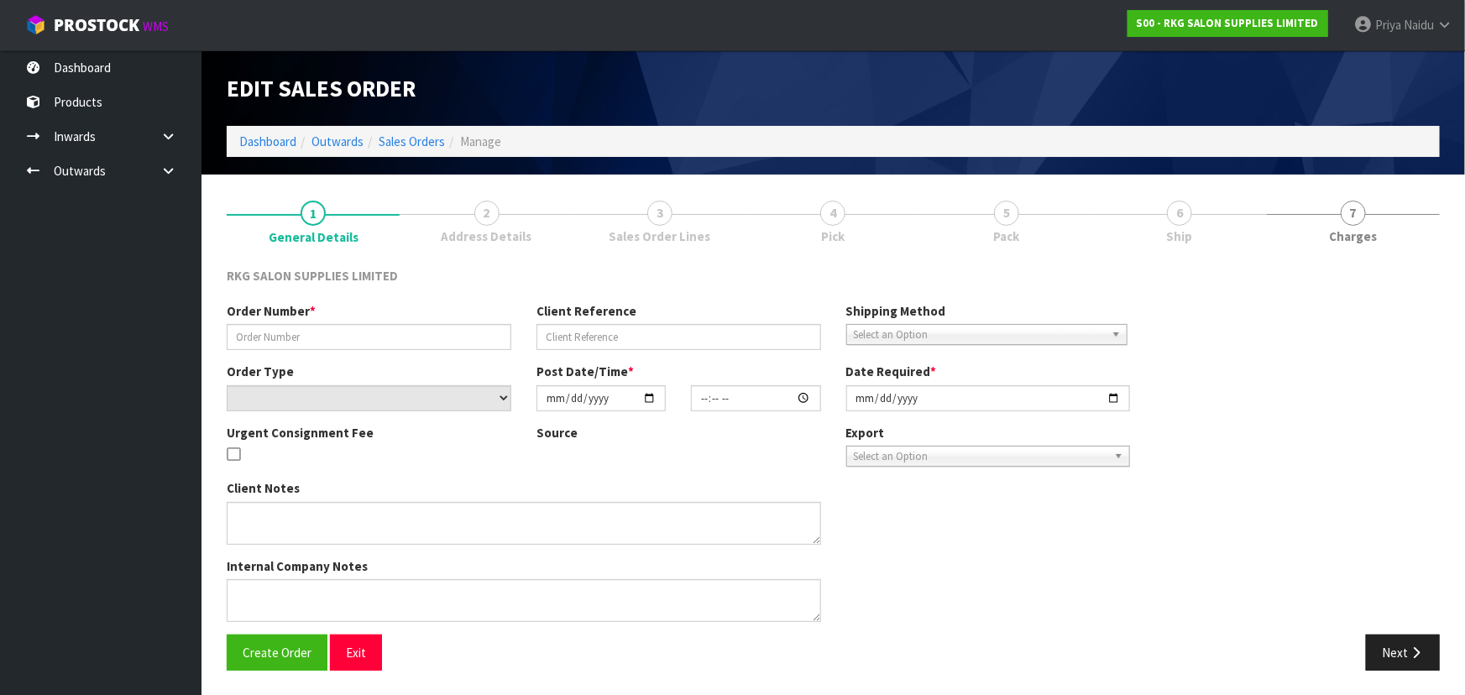
type input "TRANQUILITY BEAUTY - 2"
type input "KARA"
select select "number:0"
type input "[DATE]"
type input "10:15:00.000"
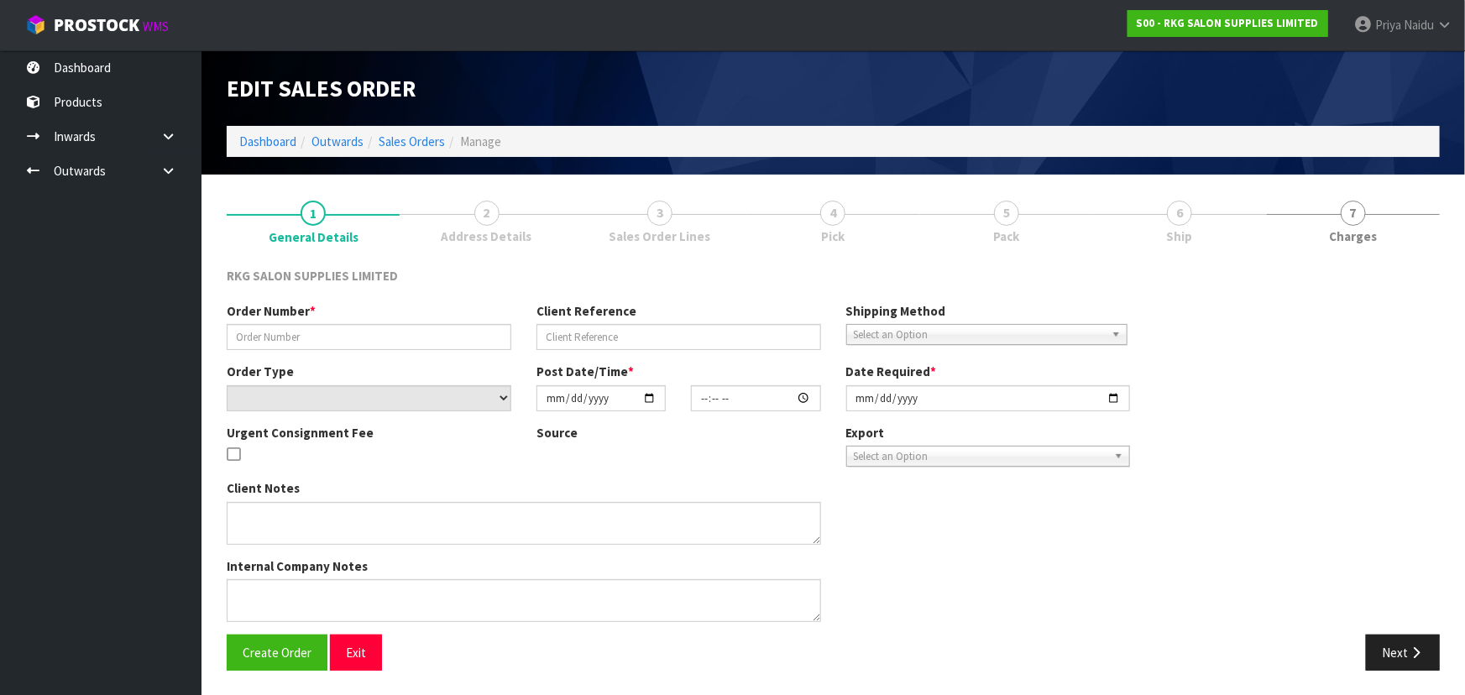
type input "[DATE]"
type textarea "PLEASE PACK ONTO A PALLET CONROYS TO COLLECT FRI 3.10 JOB#2980735"
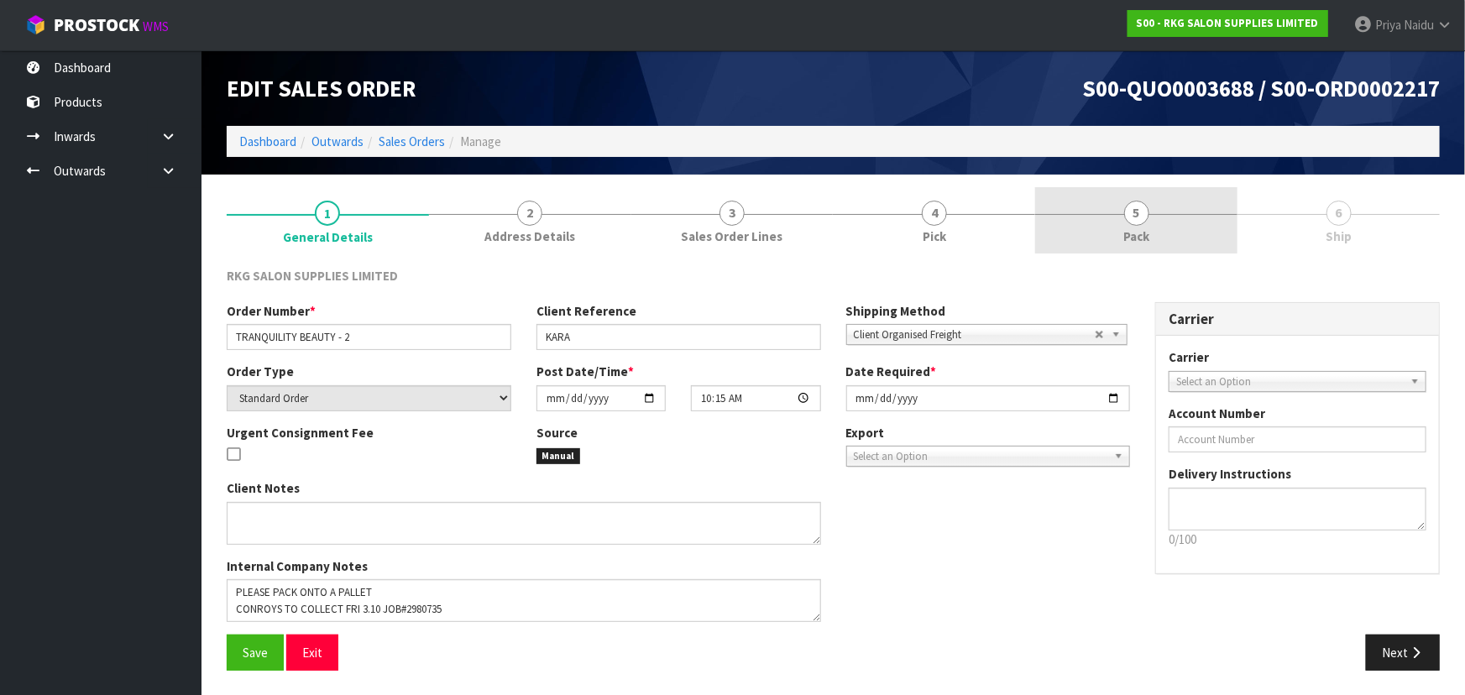
click at [1169, 245] on link "5 Pack" at bounding box center [1136, 220] width 202 height 66
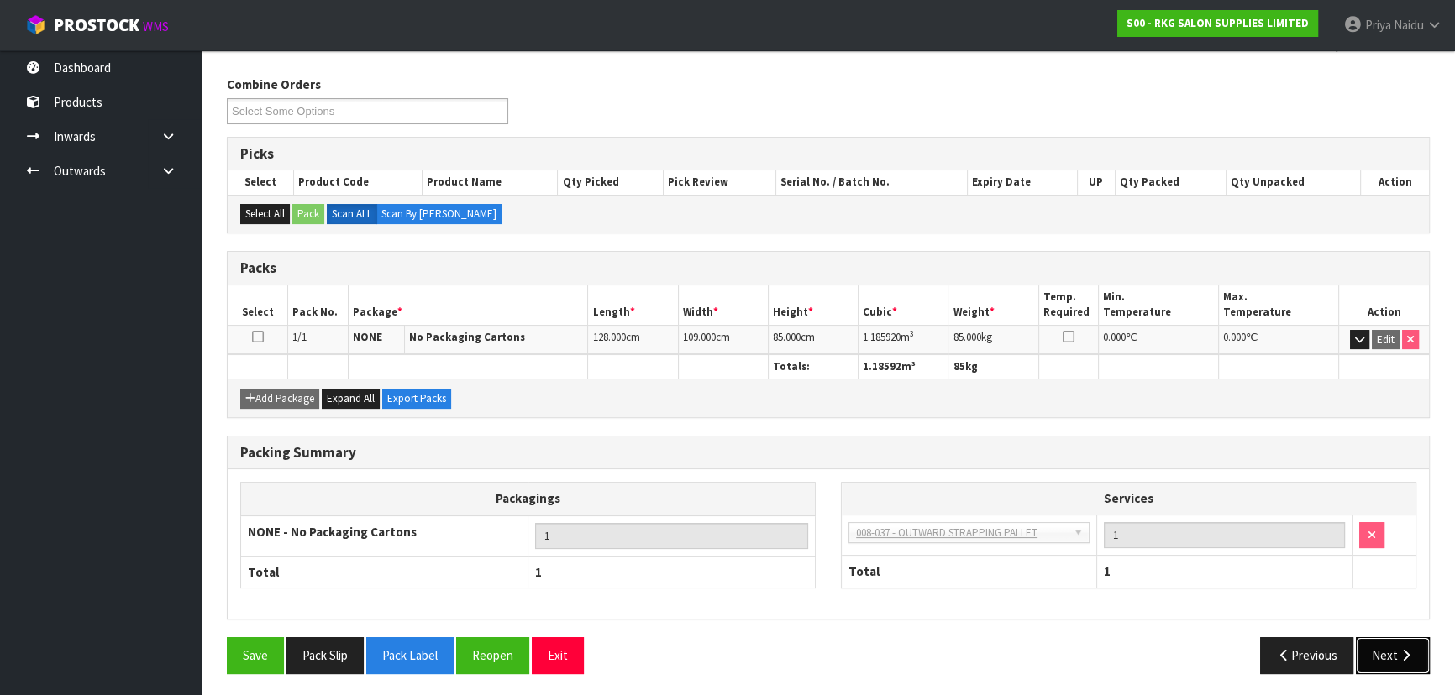
click at [1364, 651] on button "Next" at bounding box center [1392, 655] width 74 height 36
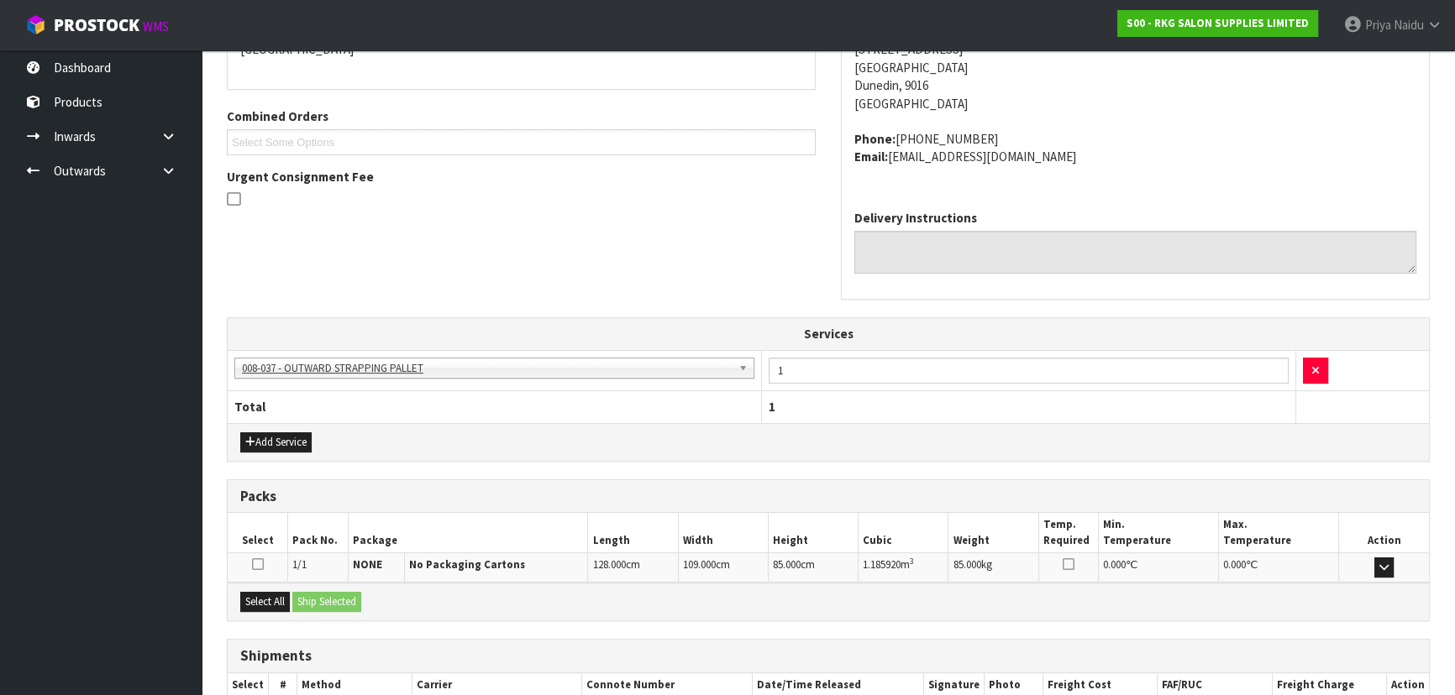
scroll to position [430, 0]
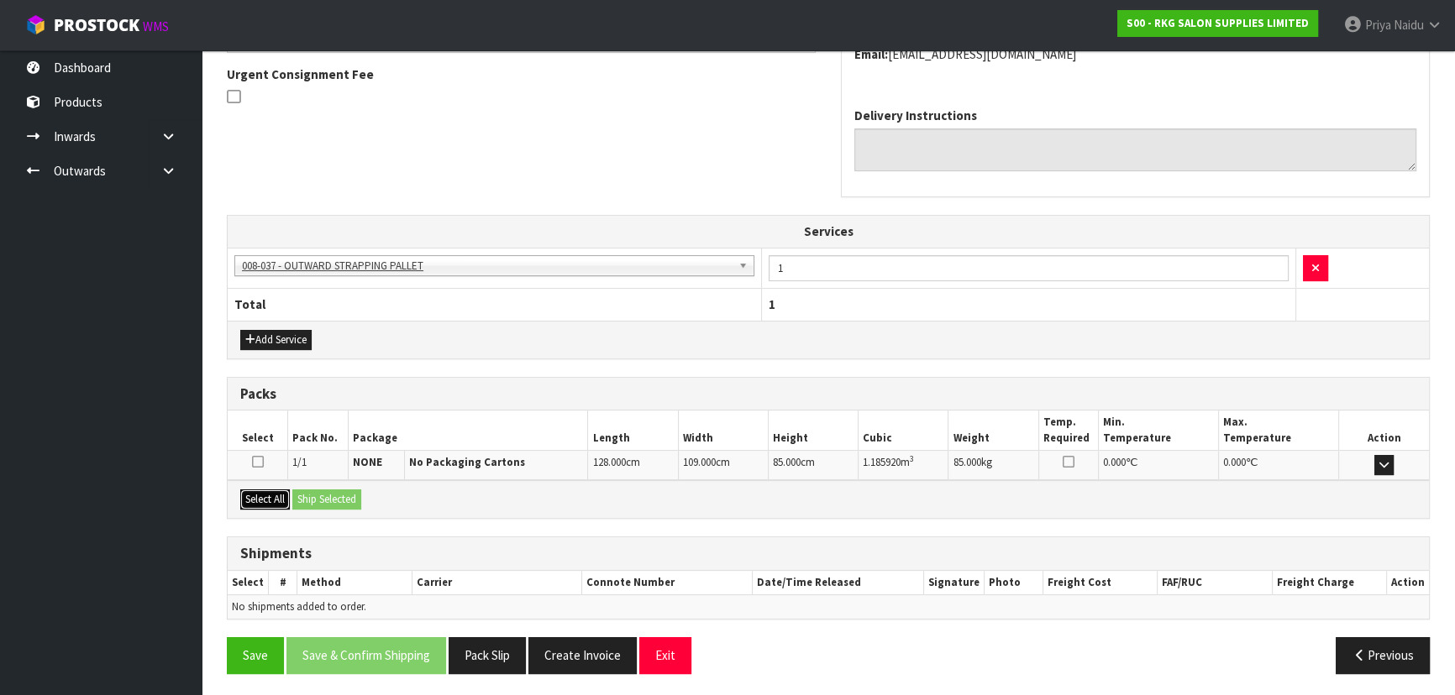
click at [287, 495] on button "Select All" at bounding box center [265, 500] width 50 height 20
drag, startPoint x: 316, startPoint y: 491, endPoint x: 342, endPoint y: 491, distance: 26.0
click at [317, 491] on button "Ship Selected" at bounding box center [326, 500] width 69 height 20
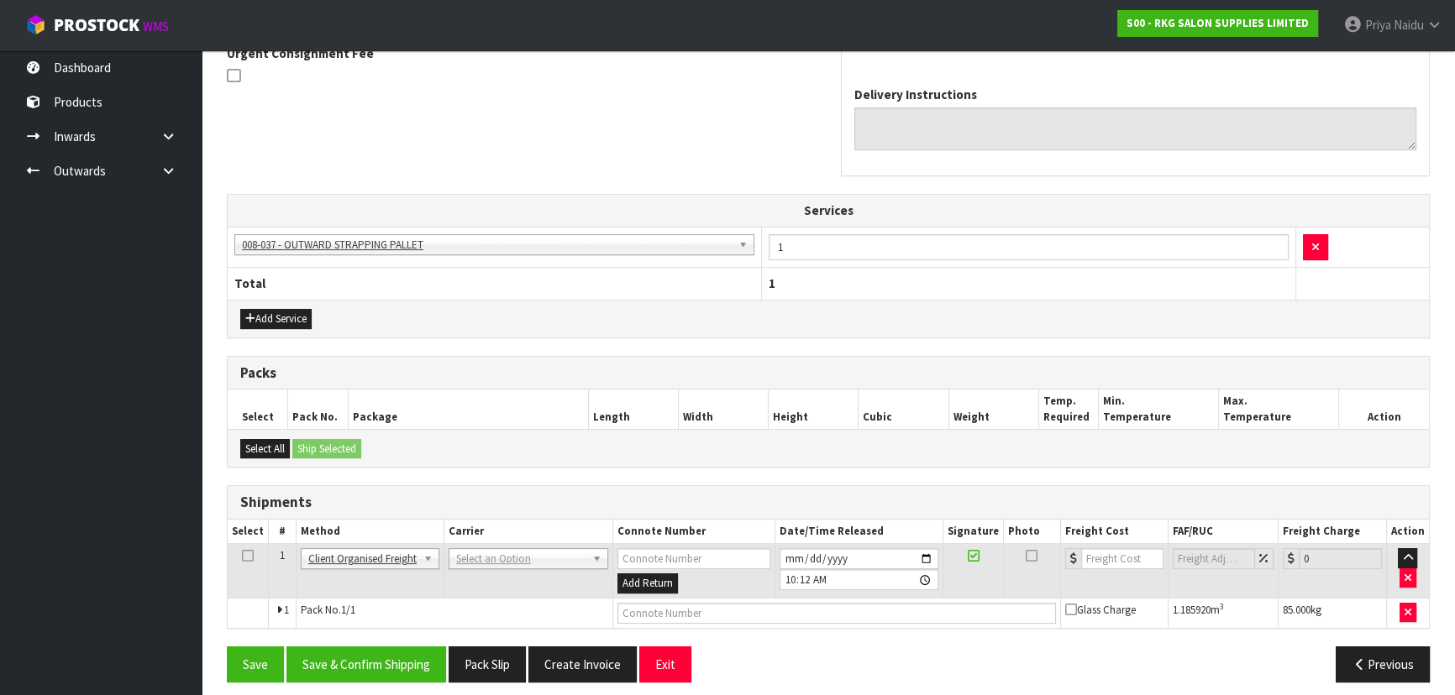
scroll to position [460, 0]
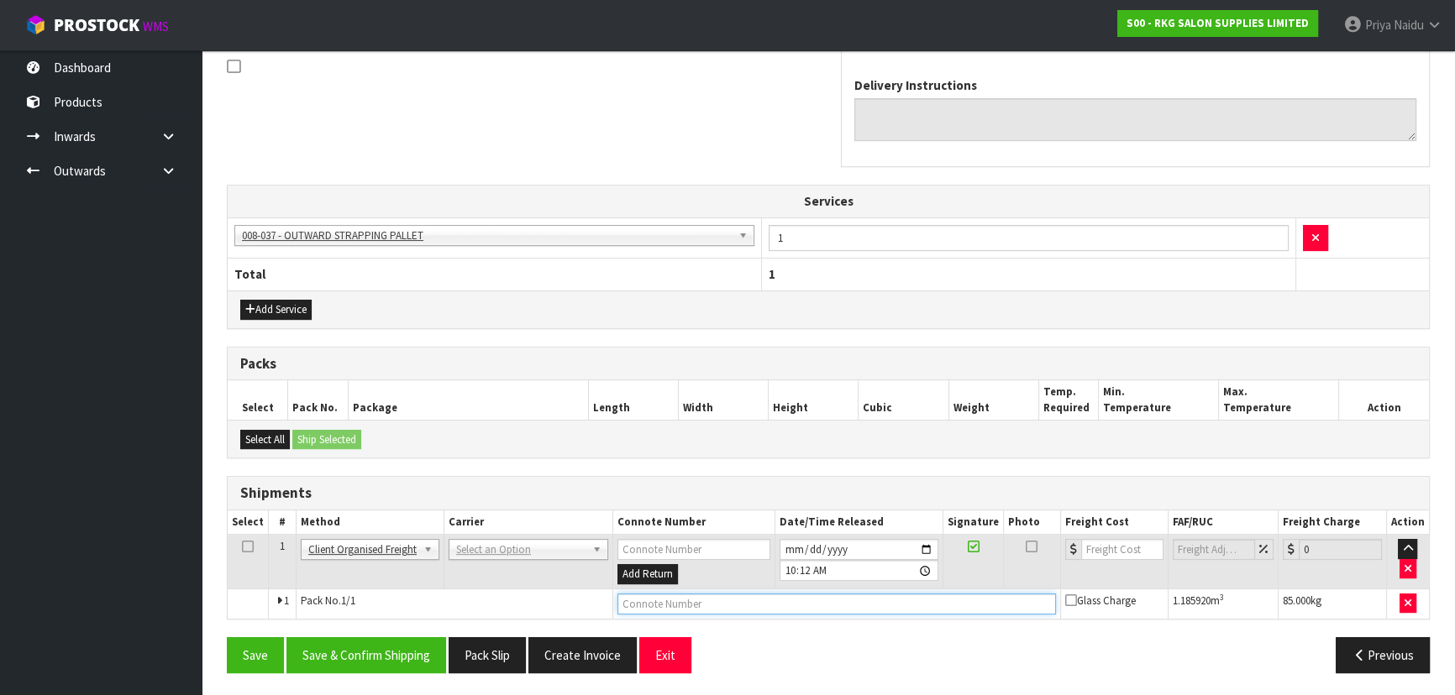
click at [697, 606] on input "text" at bounding box center [836, 604] width 438 height 21
type input "CONROYS COLLECTED"
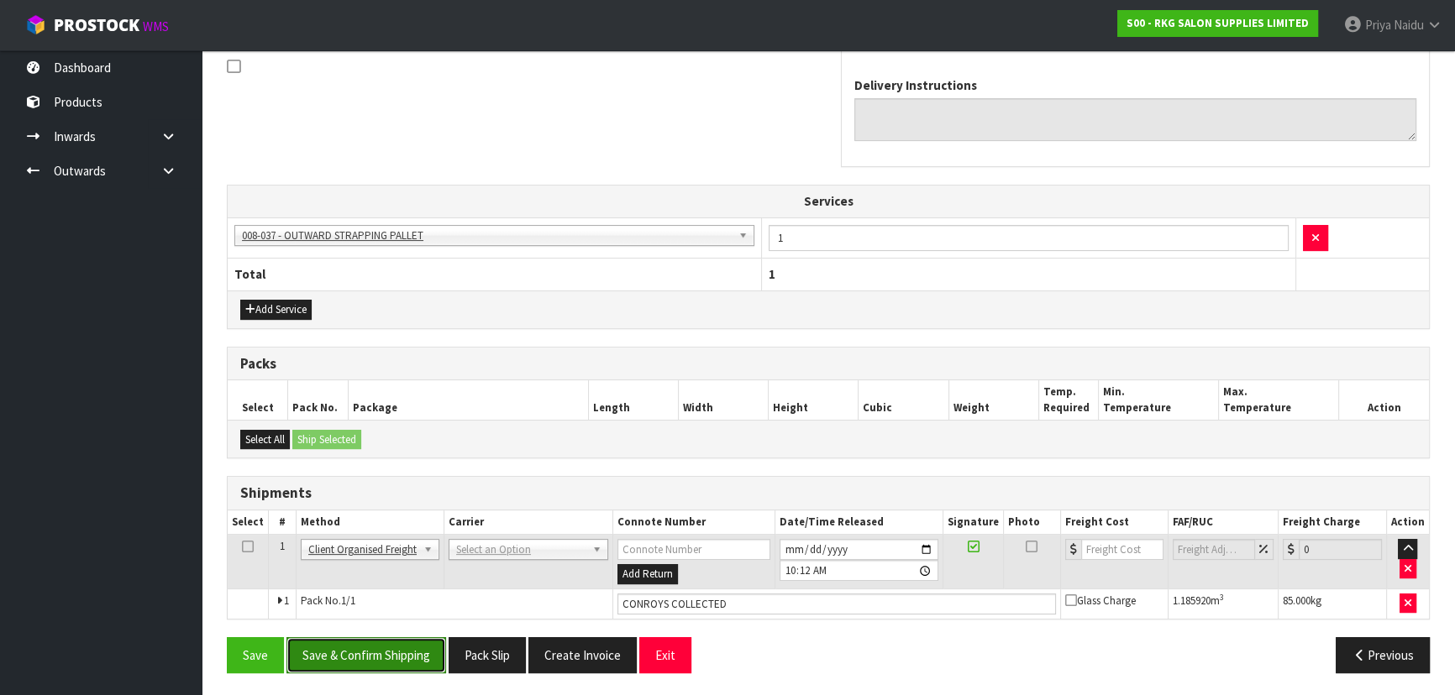
click at [353, 657] on button "Save & Confirm Shipping" at bounding box center [366, 655] width 160 height 36
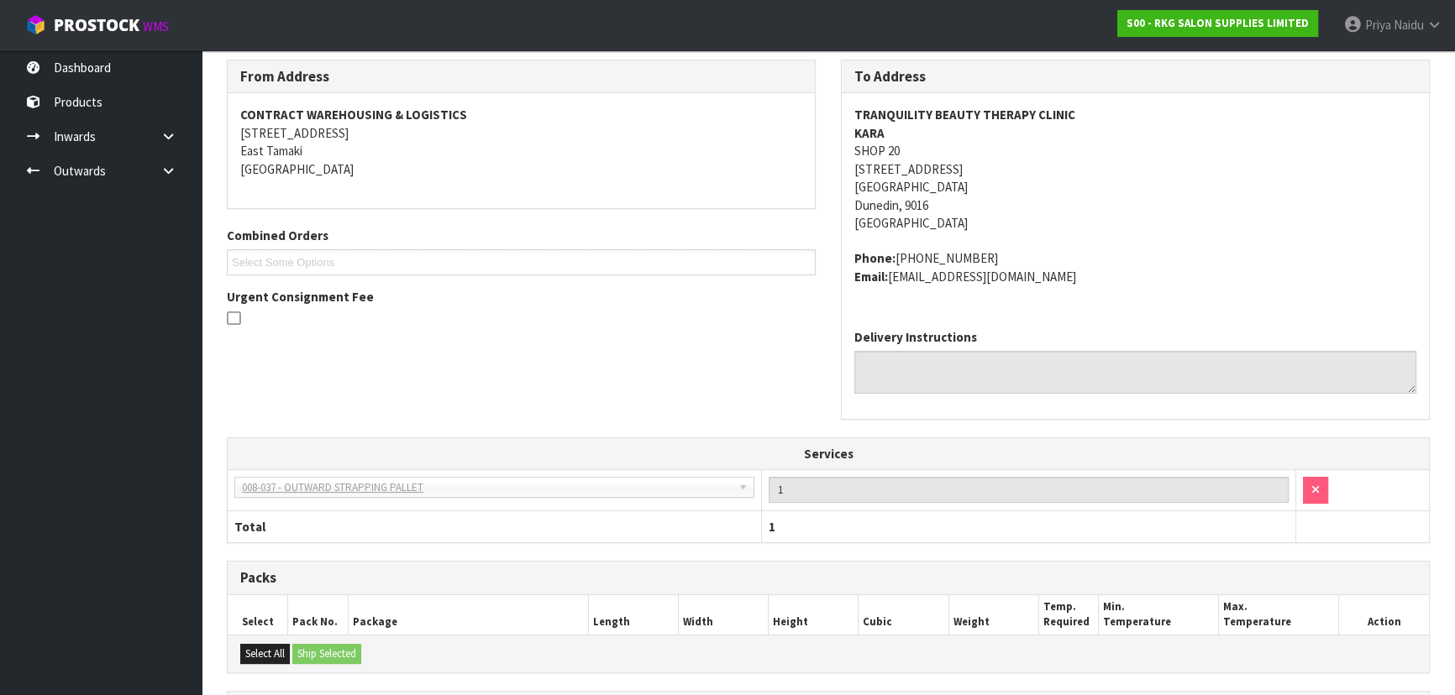
scroll to position [0, 0]
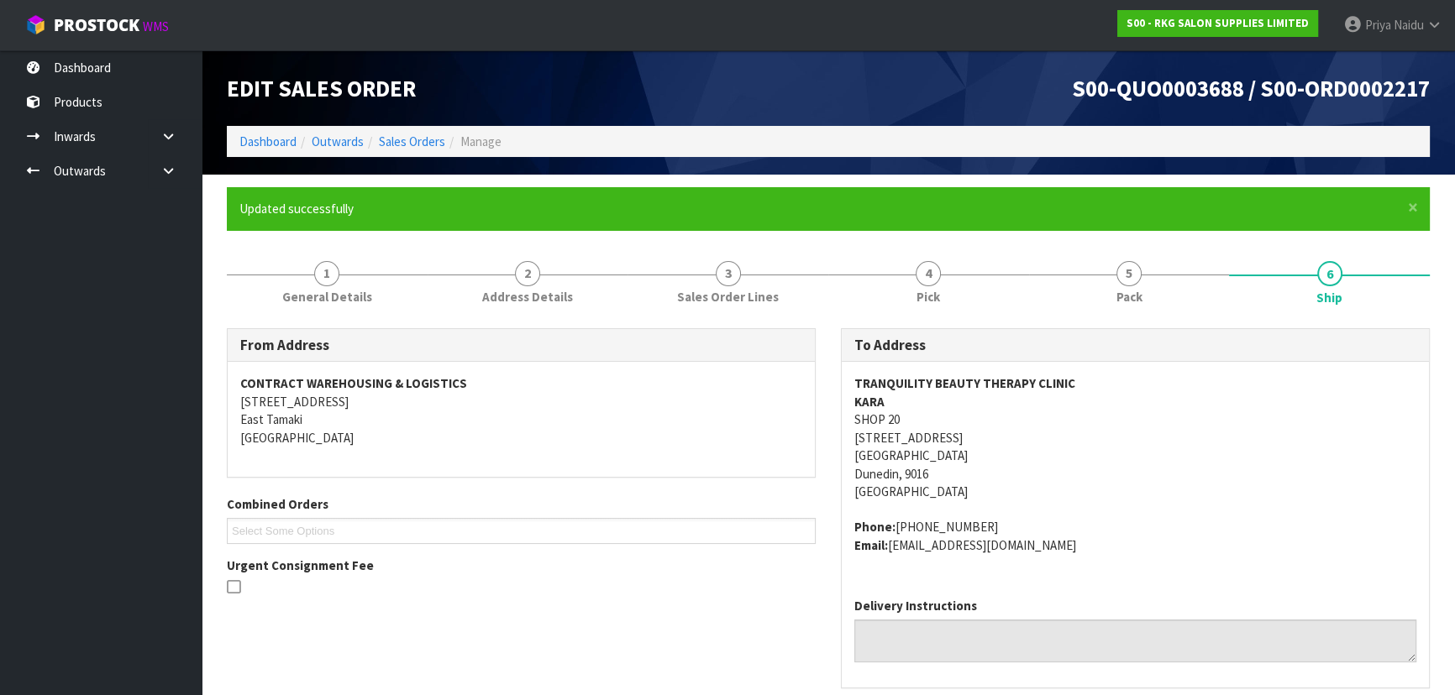
click at [258, 152] on ol "Dashboard Outwards Sales Orders Manage" at bounding box center [828, 141] width 1203 height 31
click at [275, 149] on link "Dashboard" at bounding box center [267, 142] width 57 height 16
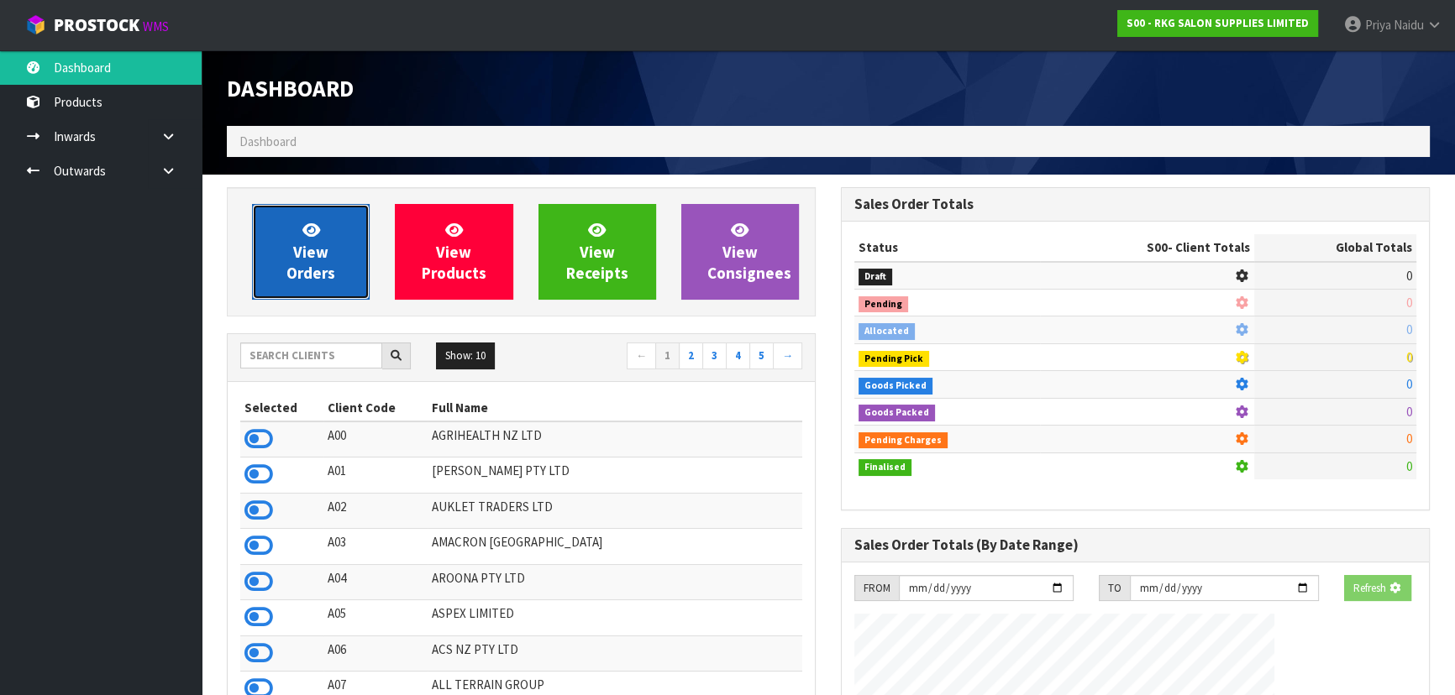
click at [294, 291] on link "View Orders" at bounding box center [311, 252] width 118 height 96
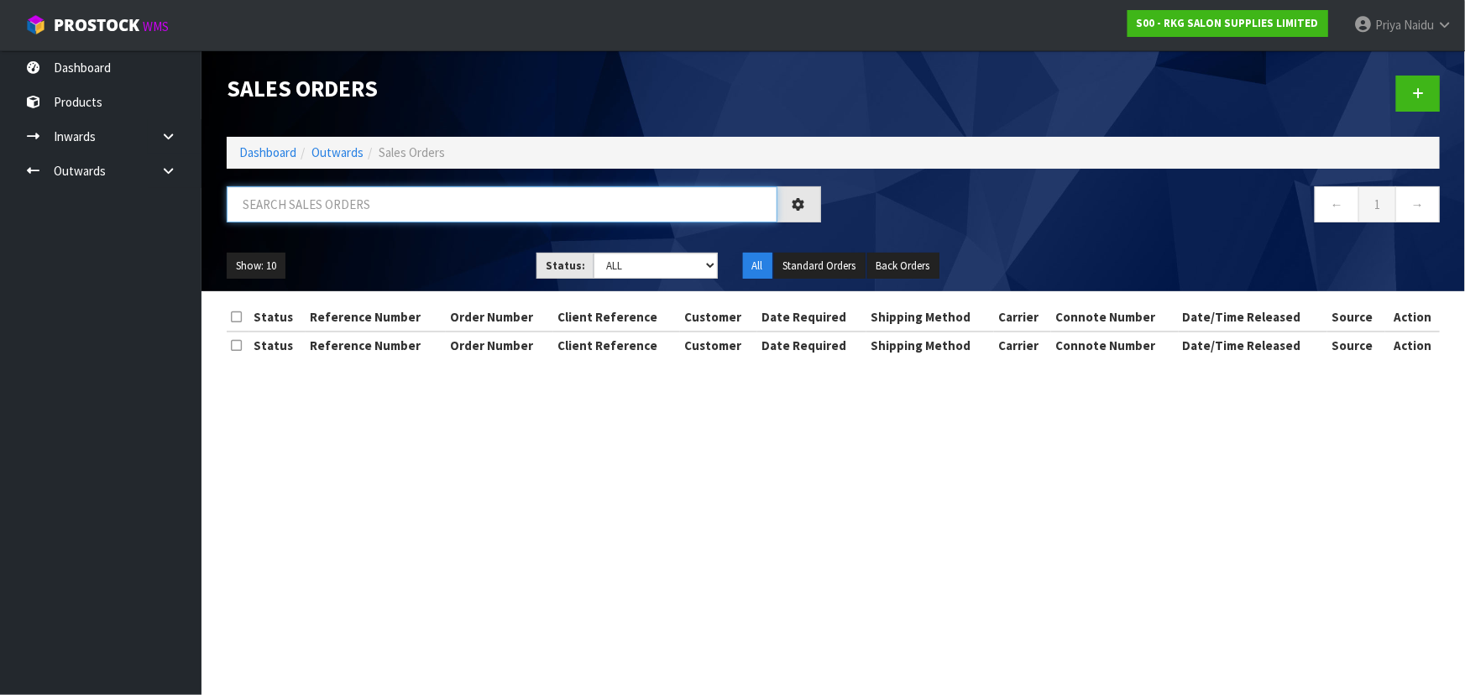
click at [333, 207] on input "text" at bounding box center [502, 204] width 551 height 36
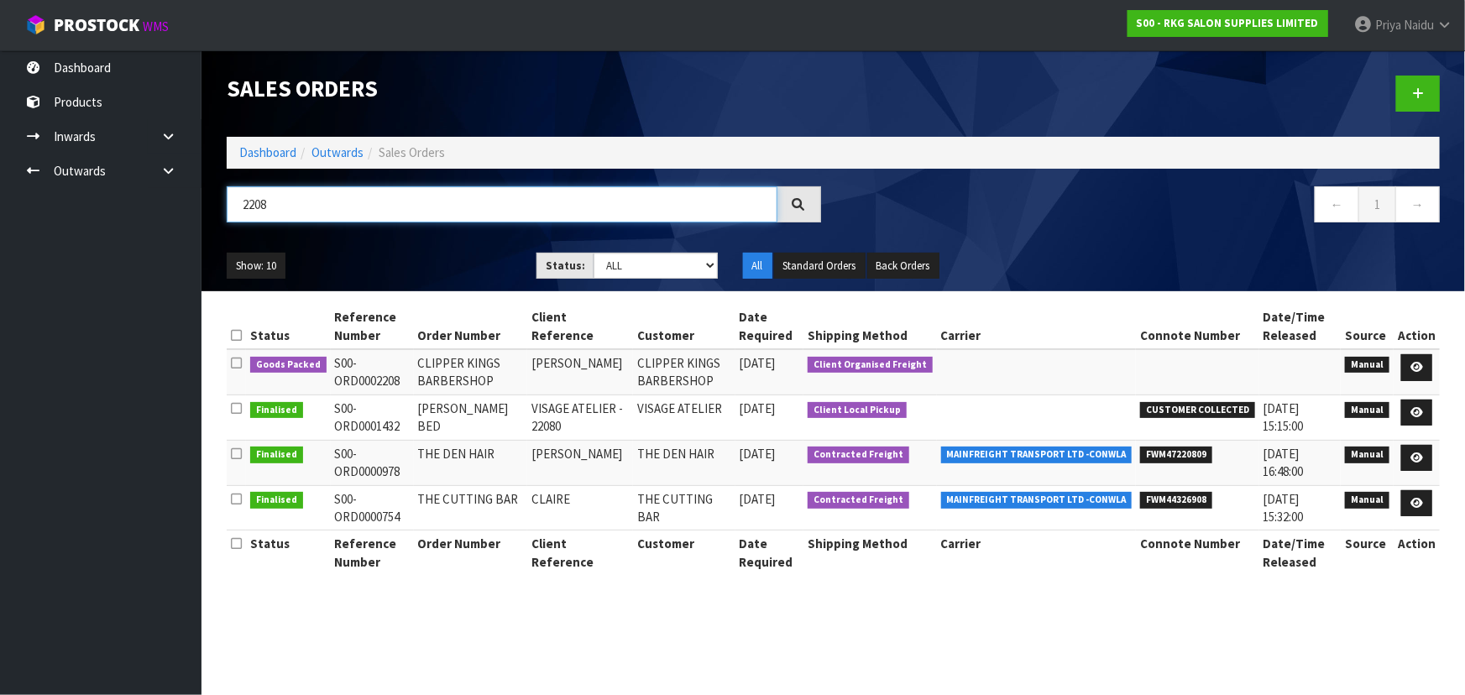
type input "2208"
click at [460, 233] on div "2208" at bounding box center [524, 210] width 620 height 49
click at [451, 249] on div "Show: 10 5 10 25 50 Status: Draft Pending Allocated Pending Pick Goods Picked G…" at bounding box center [833, 266] width 1239 height 52
click at [1418, 366] on icon at bounding box center [1417, 367] width 13 height 11
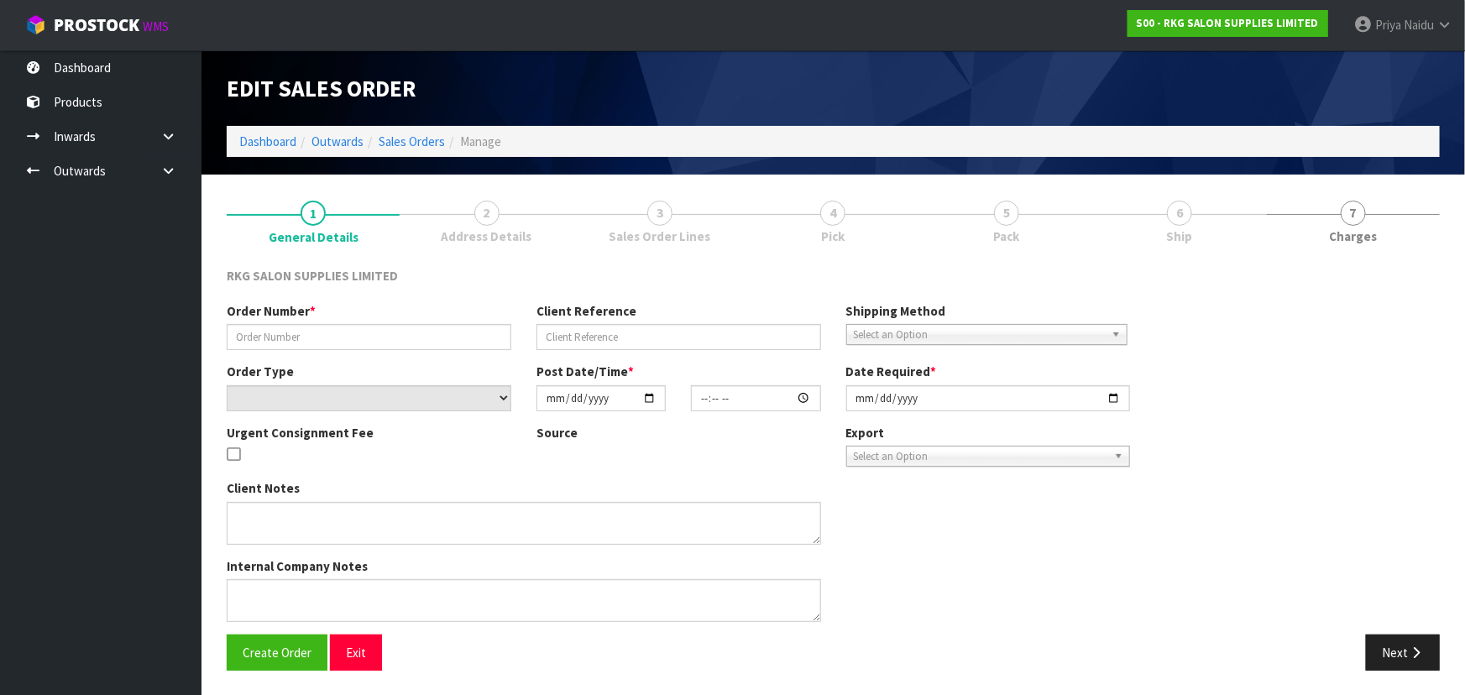
type input "CLIPPER KINGS BARBERSHOP"
type input "[PERSON_NAME]"
select select "number:0"
type input "[DATE]"
type input "21:40:00.000"
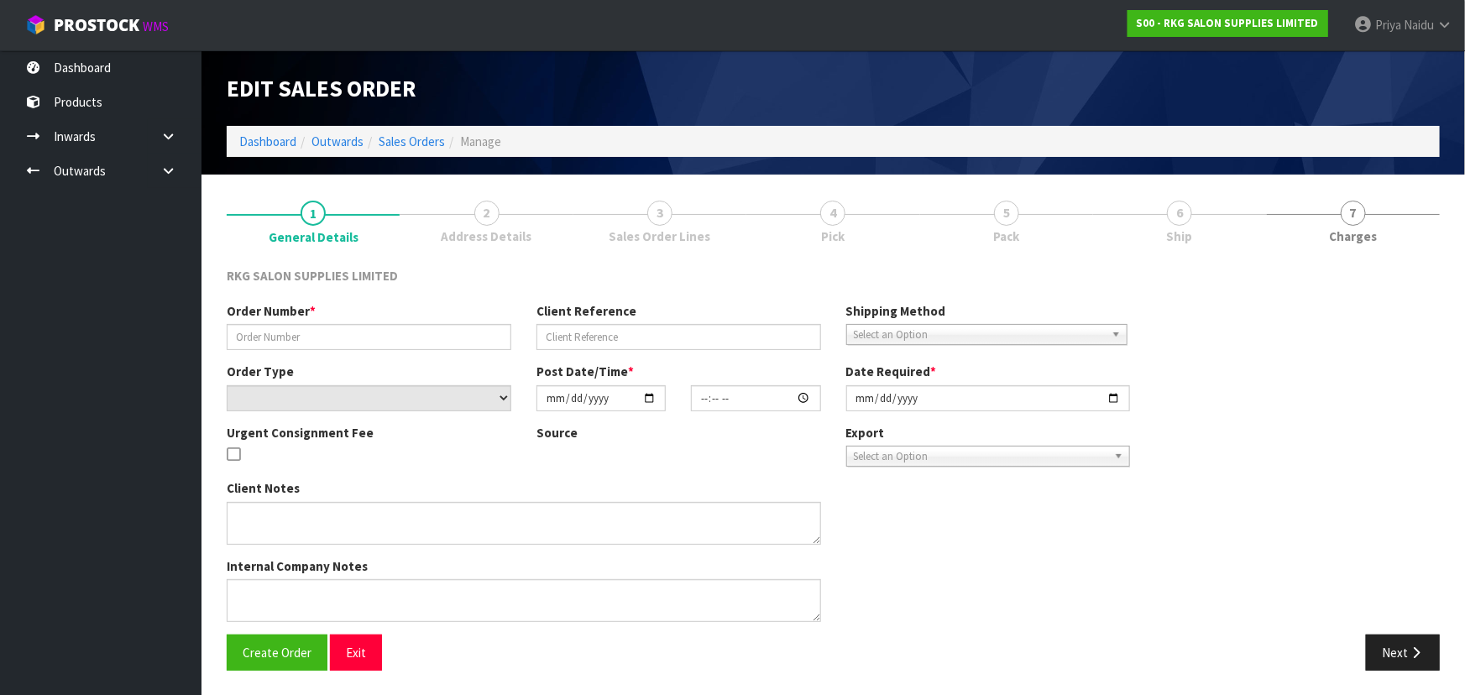
type input "[DATE]"
type textarea "[PERSON_NAME] COLLECT [DATE], JOB 2980249 1 X CHAIR ASSEMBLED SHRINKWRAP IN SHO…"
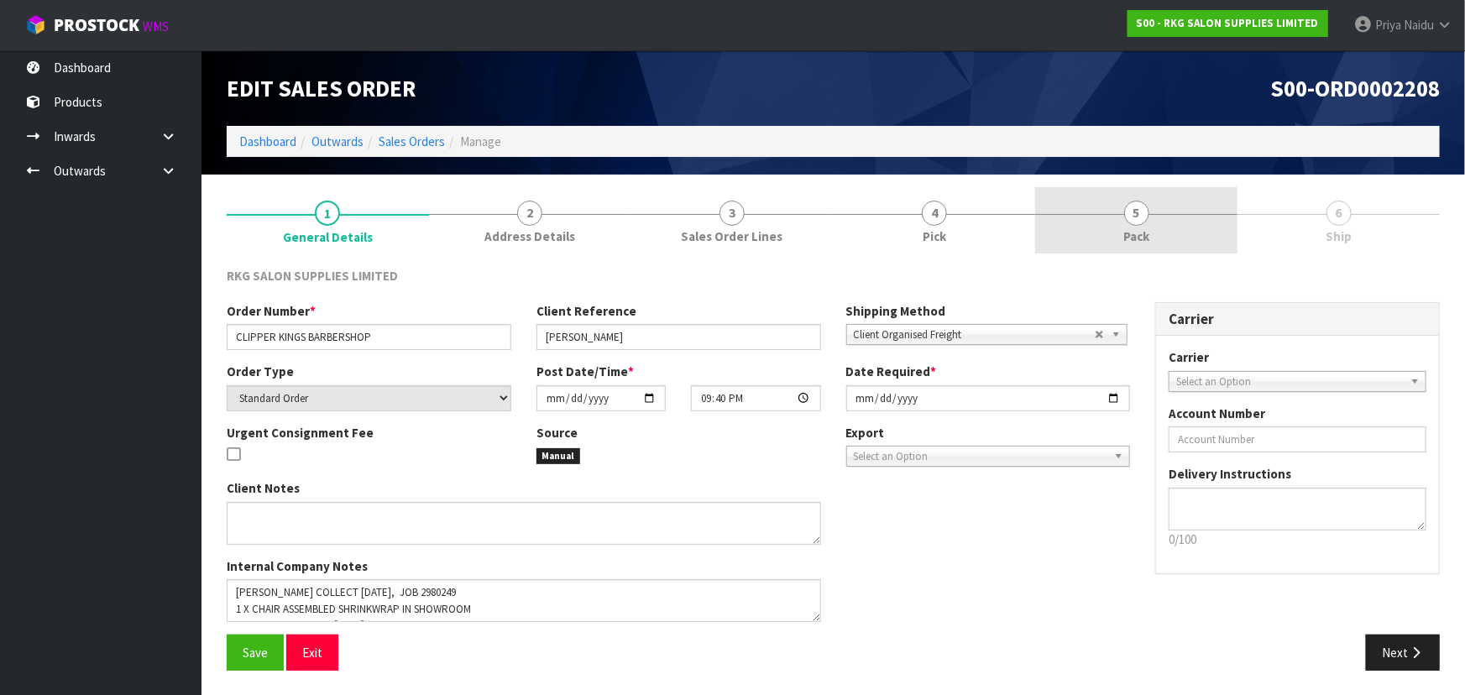
click at [1135, 234] on span "Pack" at bounding box center [1137, 237] width 26 height 18
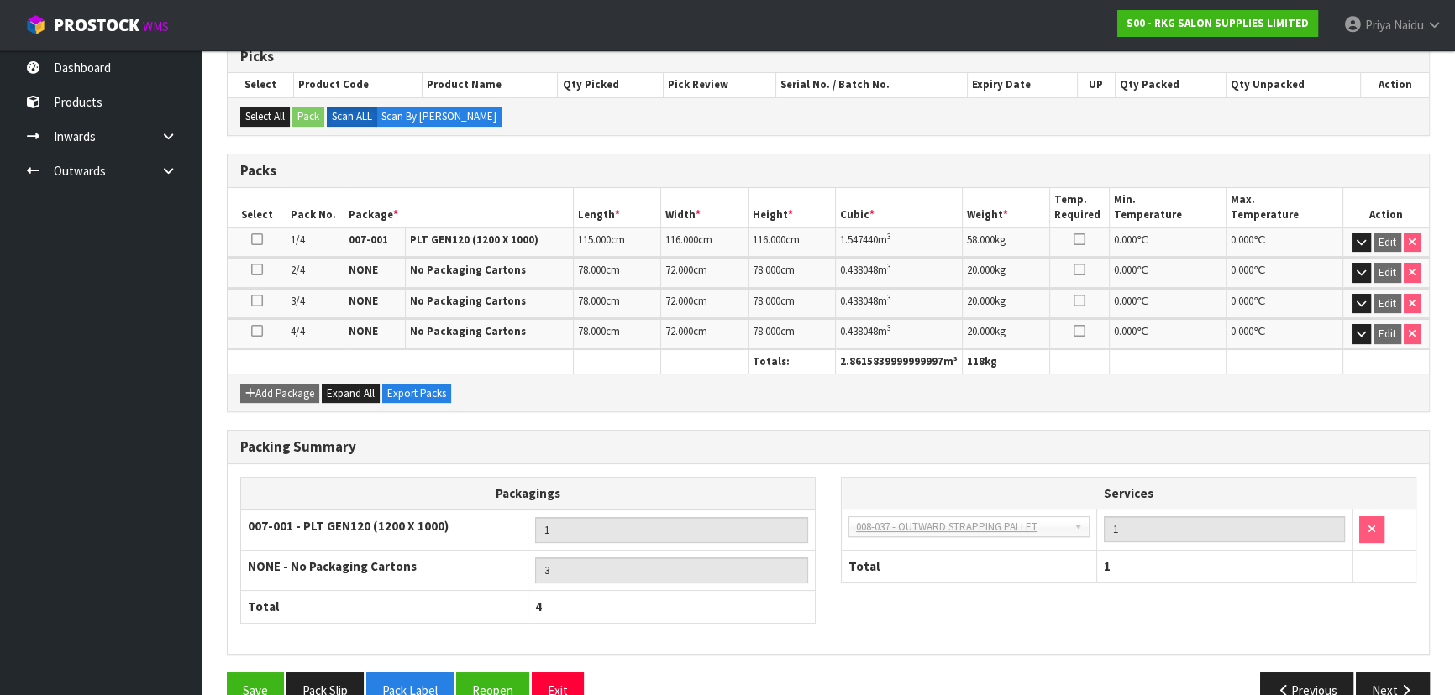
scroll to position [322, 0]
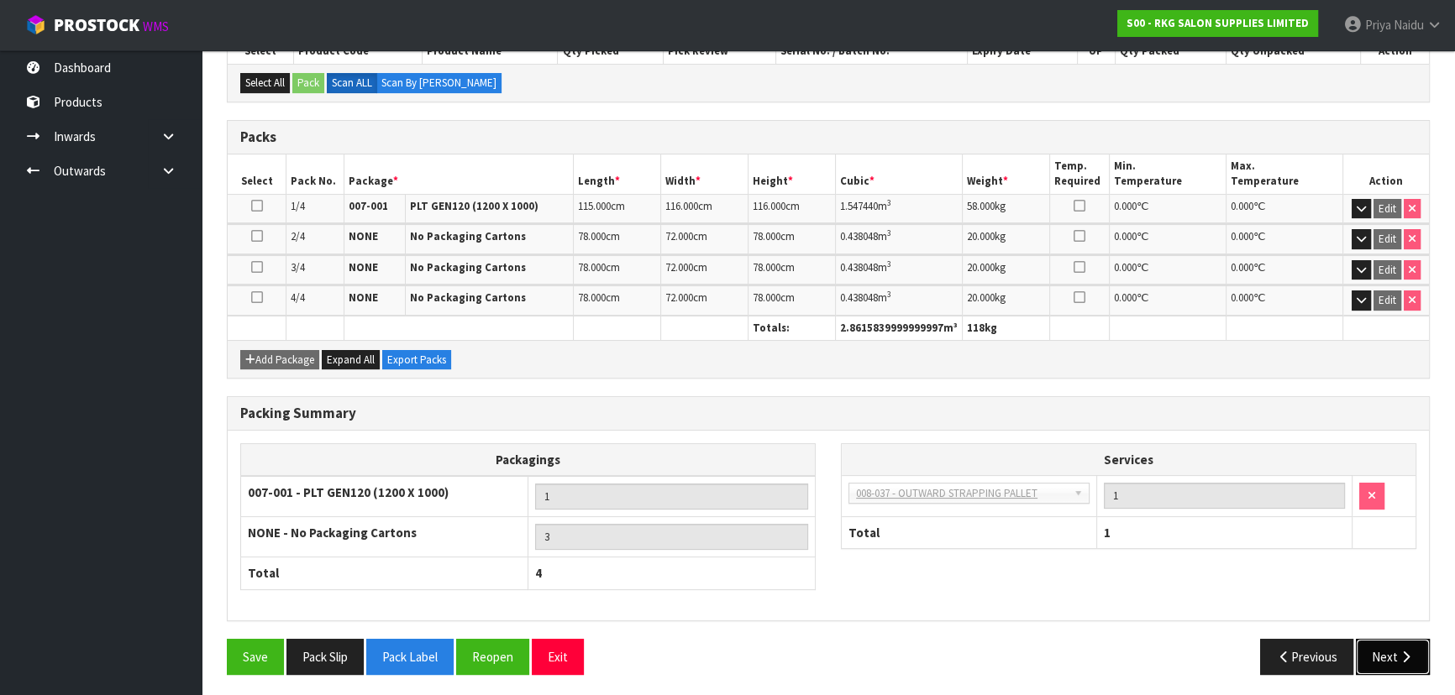
click at [1379, 657] on button "Next" at bounding box center [1392, 657] width 74 height 36
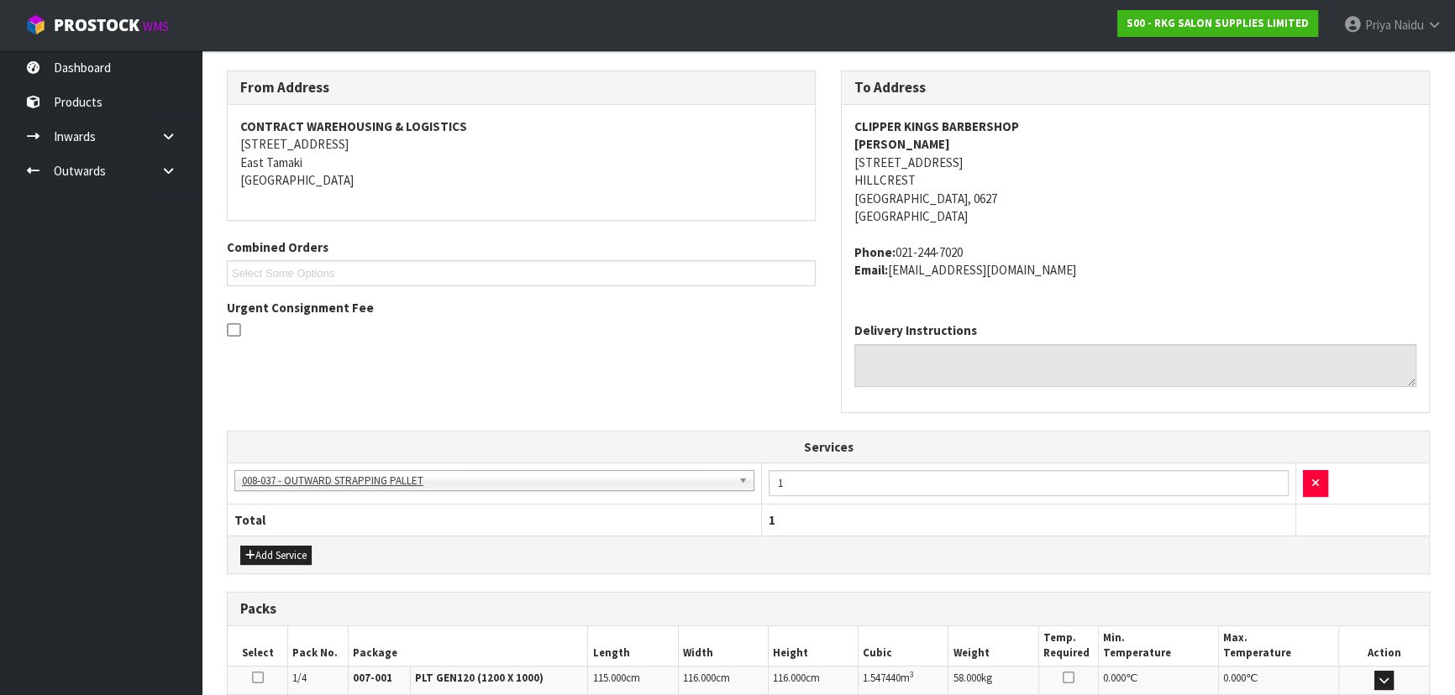
scroll to position [504, 0]
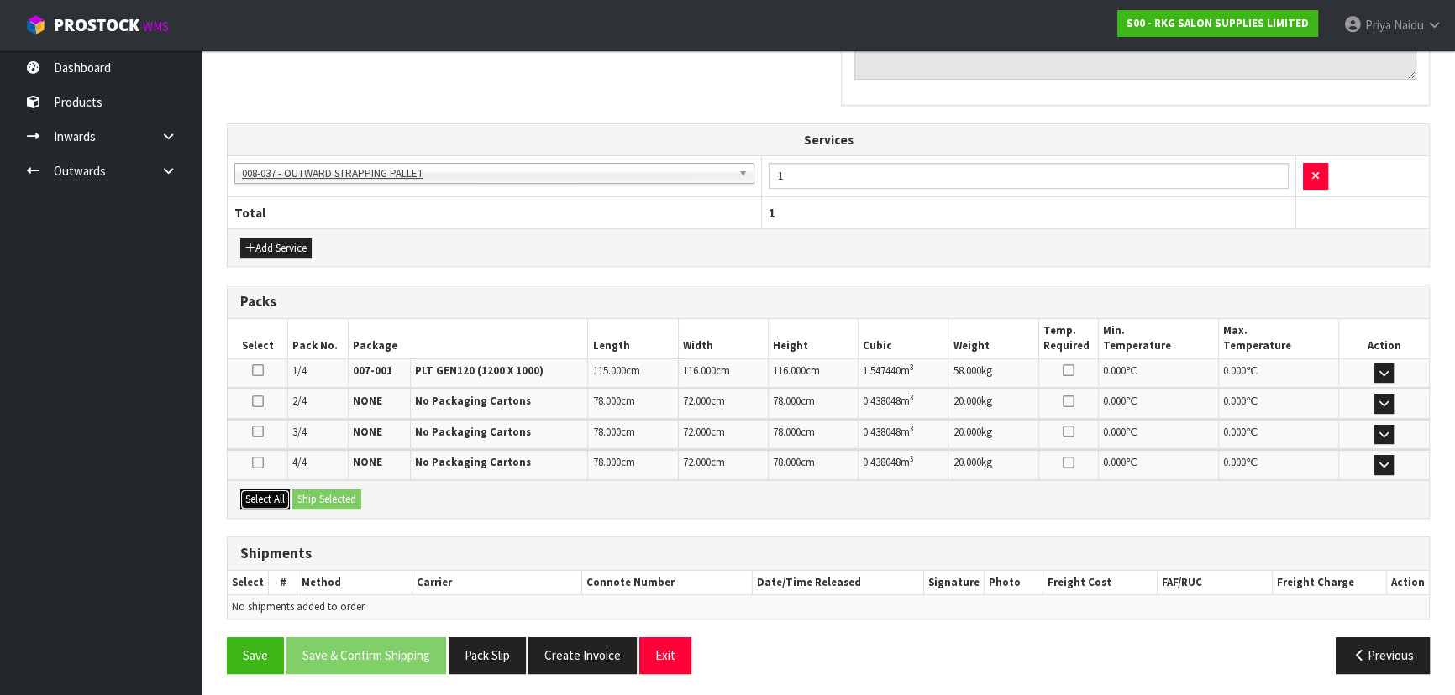
click at [280, 495] on button "Select All" at bounding box center [265, 500] width 50 height 20
click at [318, 491] on button "Ship Selected" at bounding box center [326, 500] width 69 height 20
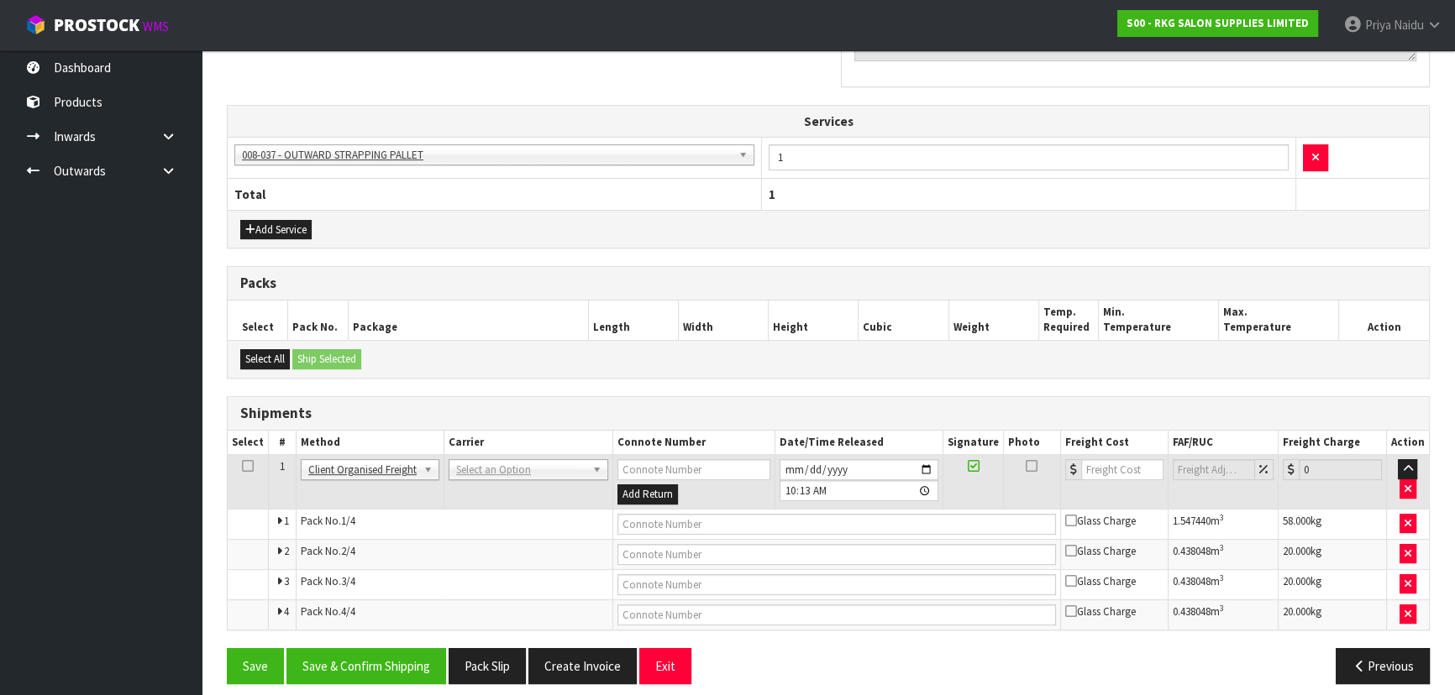
scroll to position [532, 0]
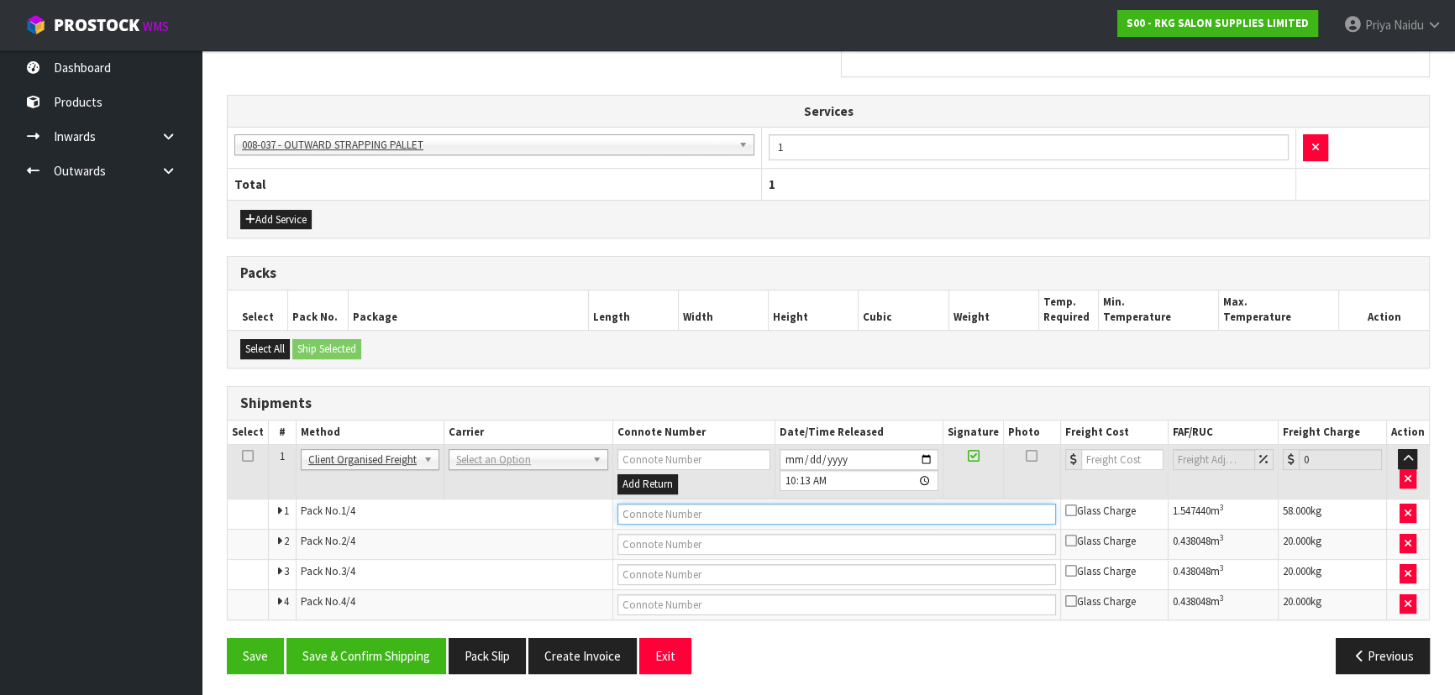
click at [697, 504] on input "text" at bounding box center [836, 514] width 438 height 21
type input "CONROYS COLLECTED"
click at [394, 644] on button "Save & Confirm Shipping" at bounding box center [366, 656] width 160 height 36
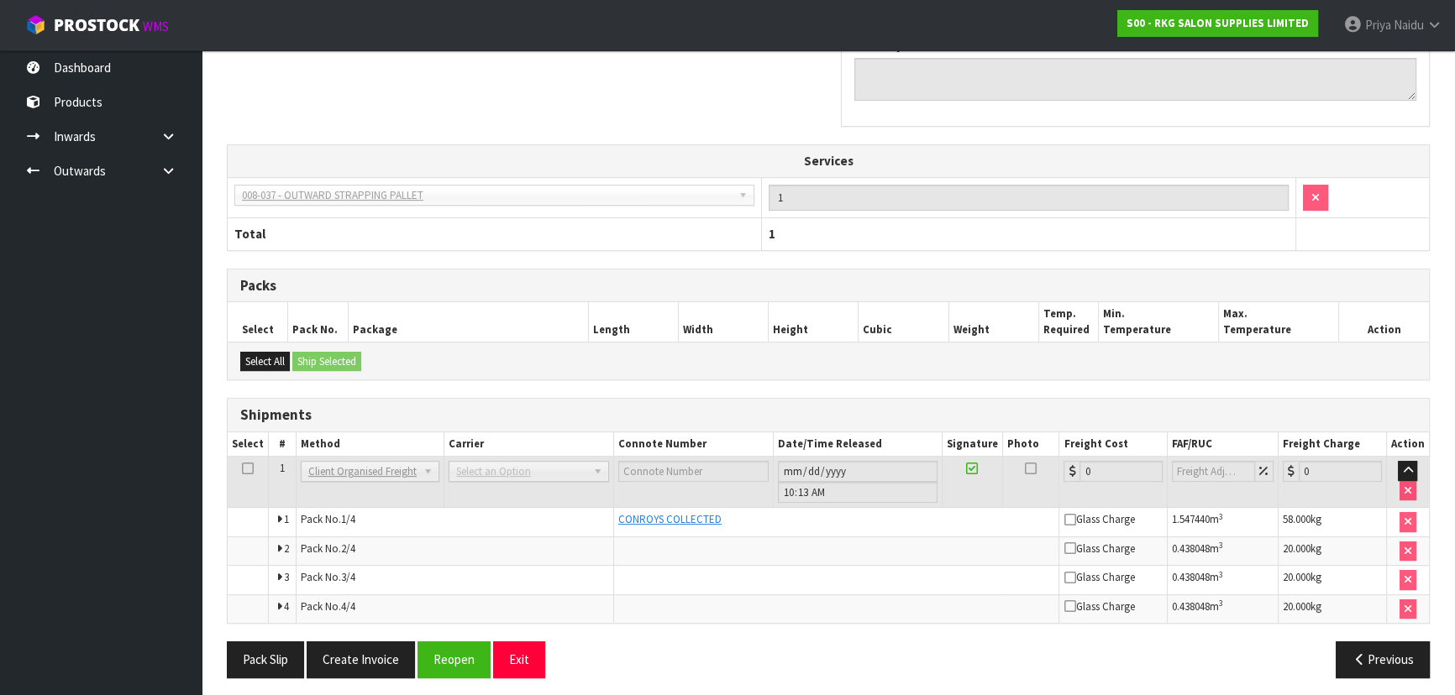
scroll to position [548, 0]
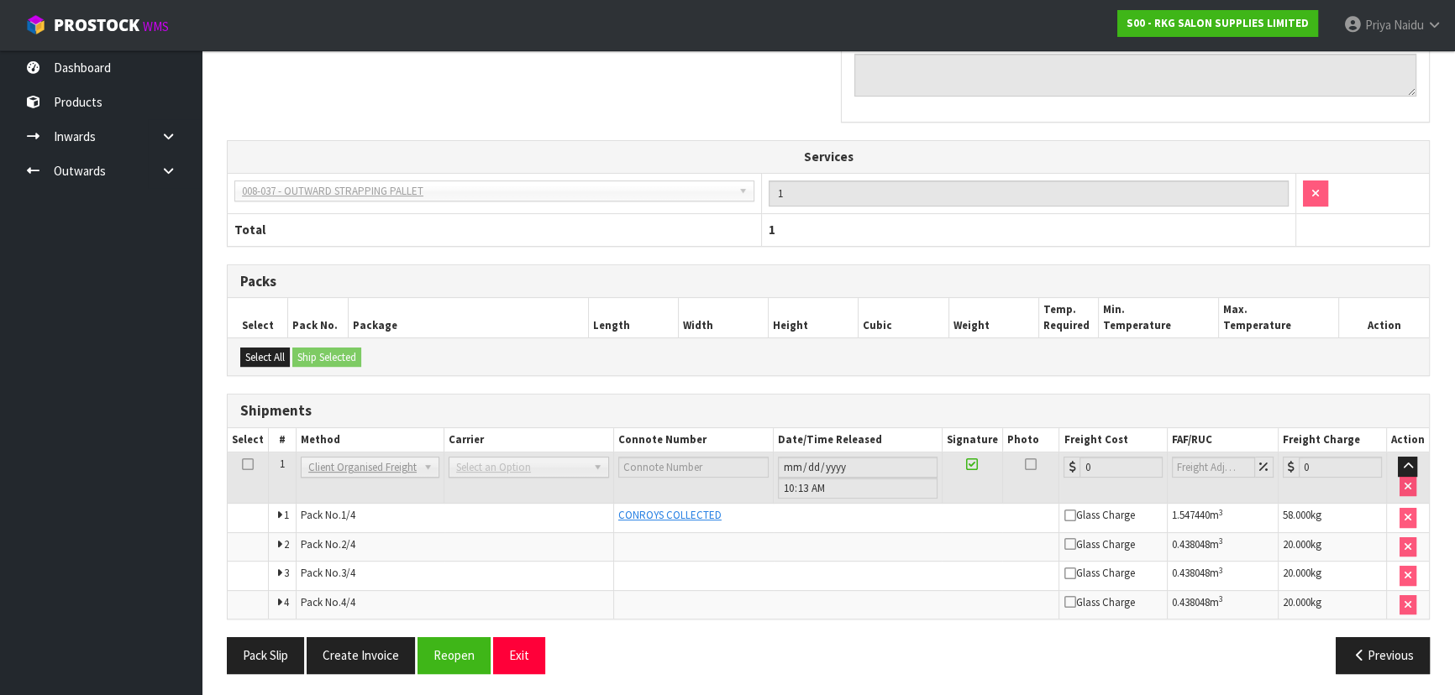
click at [541, 495] on td "ACFS TRANSPORT - ACFS TRANSPORT ACT TRANSPORT LTD - ACT TRANSPORT LTD AGS - AGS…" at bounding box center [529, 478] width 170 height 51
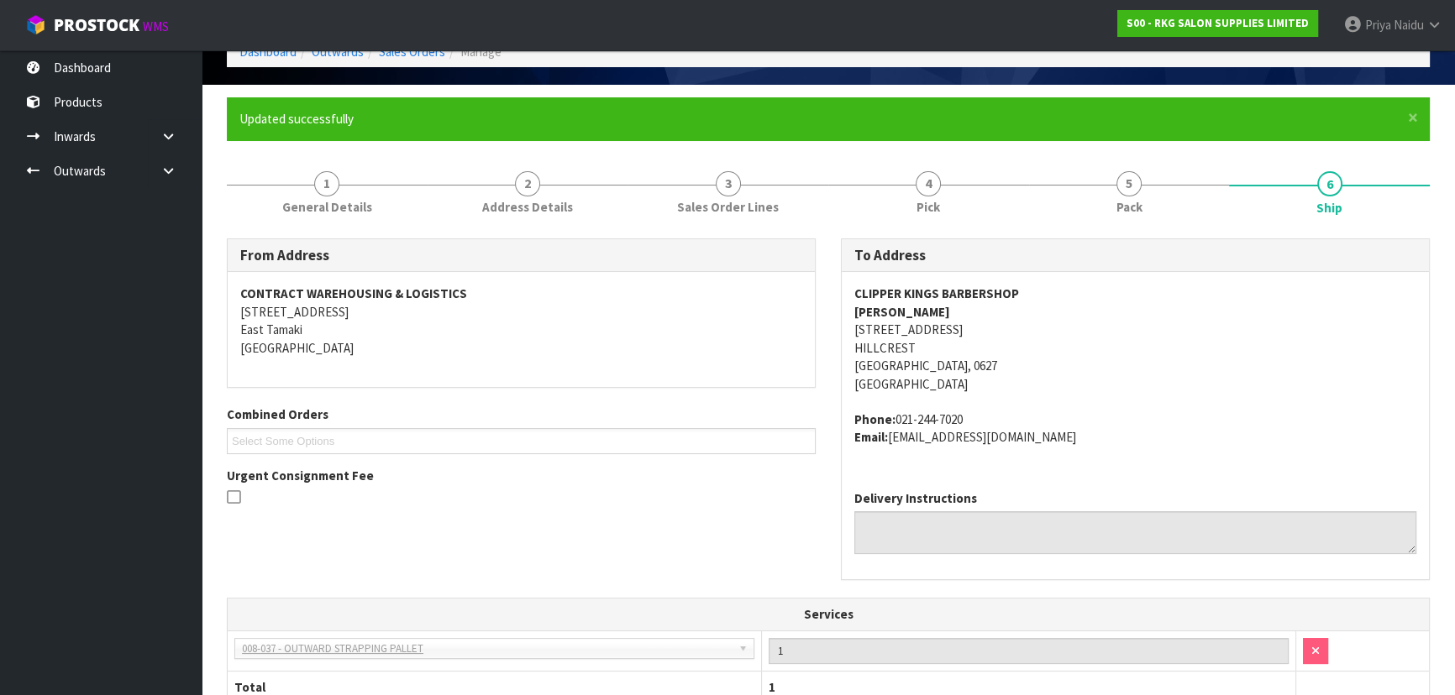
scroll to position [0, 0]
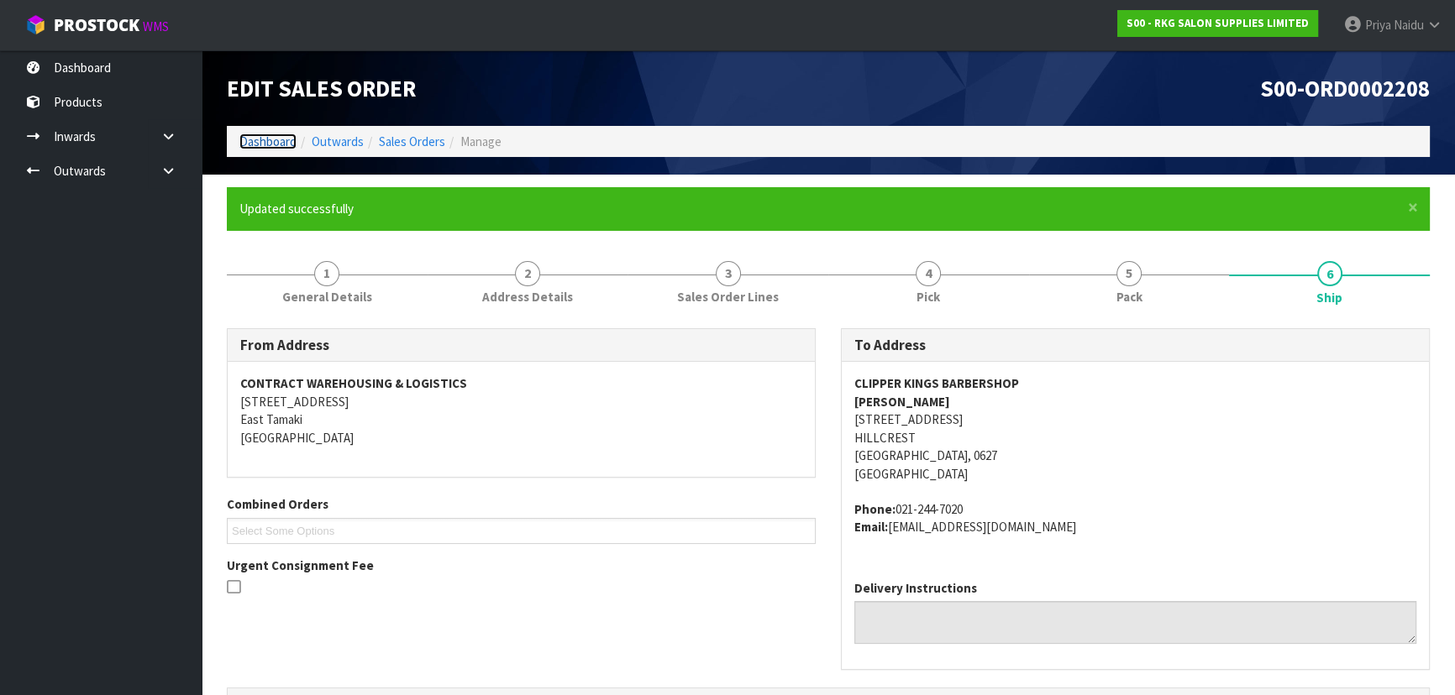
click at [268, 145] on link "Dashboard" at bounding box center [267, 142] width 57 height 16
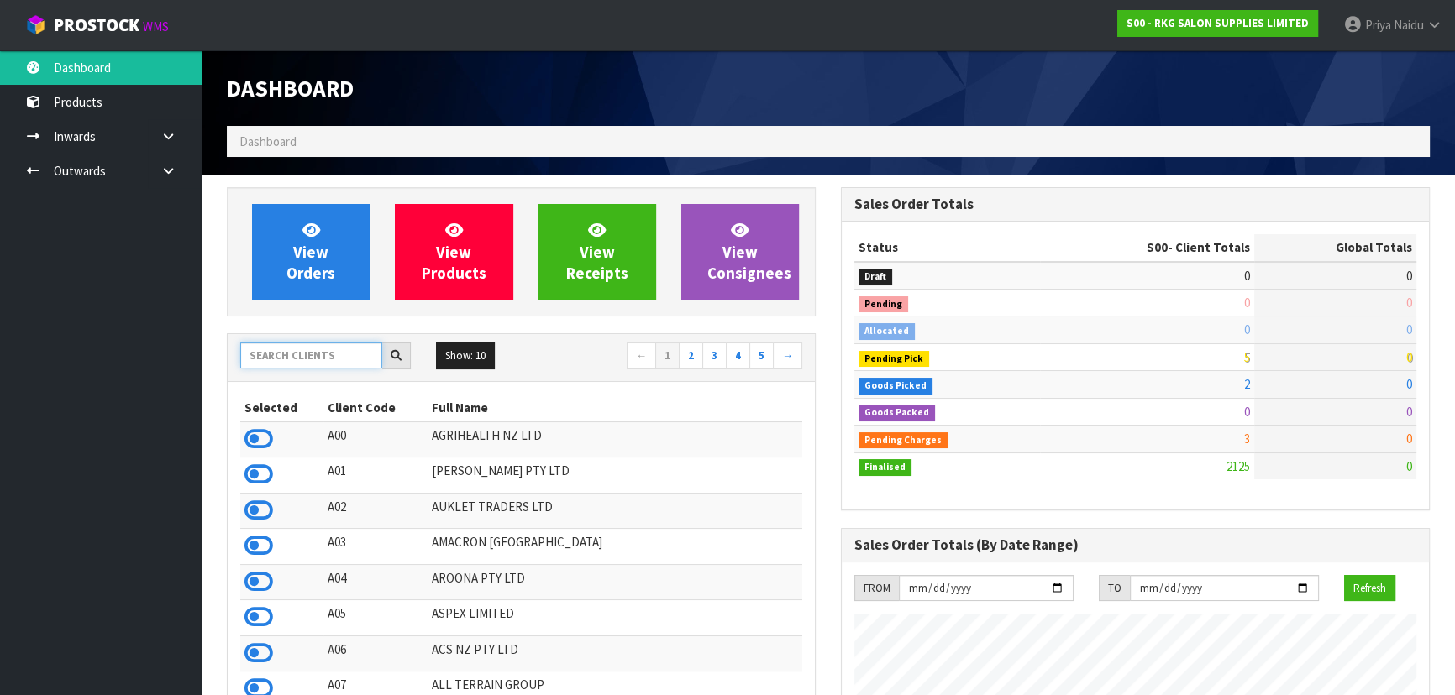
scroll to position [1270, 613]
click at [349, 349] on input "text" at bounding box center [311, 356] width 142 height 26
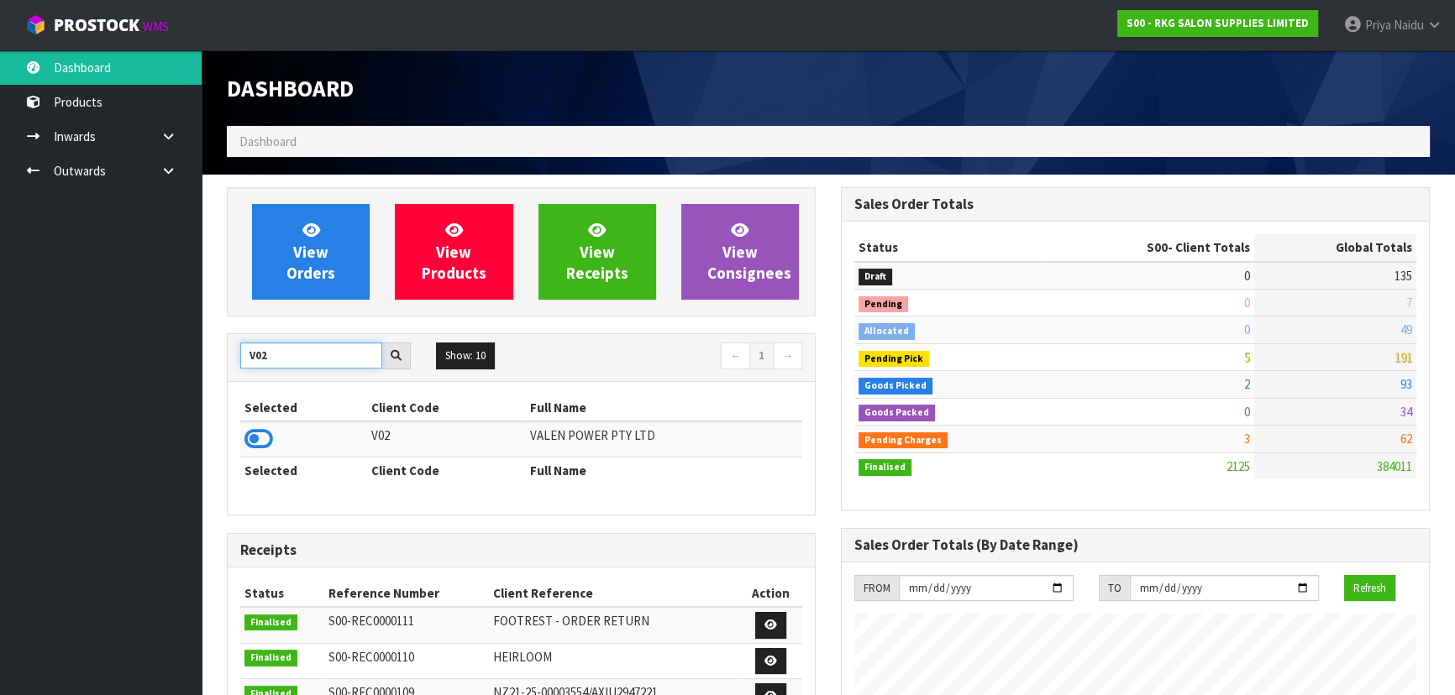
type input "V02"
click at [240, 437] on td at bounding box center [303, 440] width 127 height 36
click at [264, 438] on icon at bounding box center [258, 439] width 29 height 25
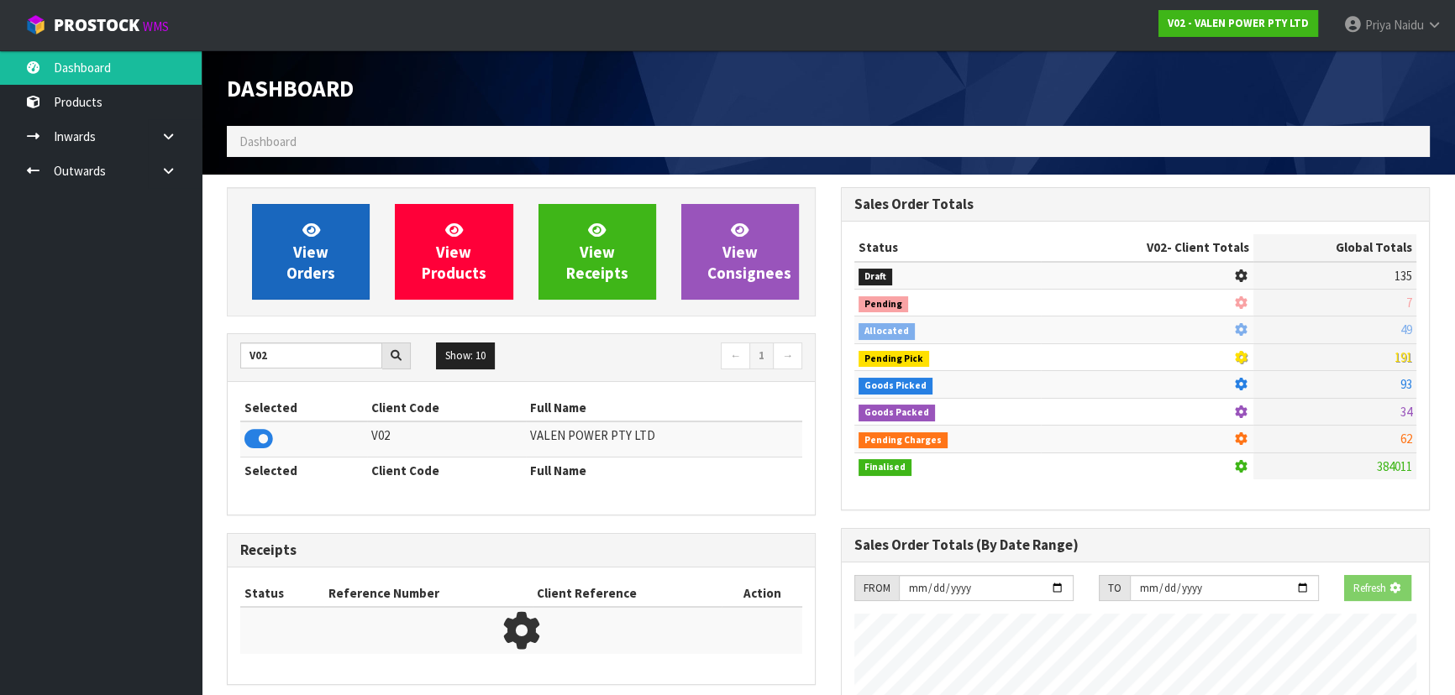
scroll to position [1046, 613]
click at [343, 227] on link "View Orders" at bounding box center [311, 252] width 118 height 96
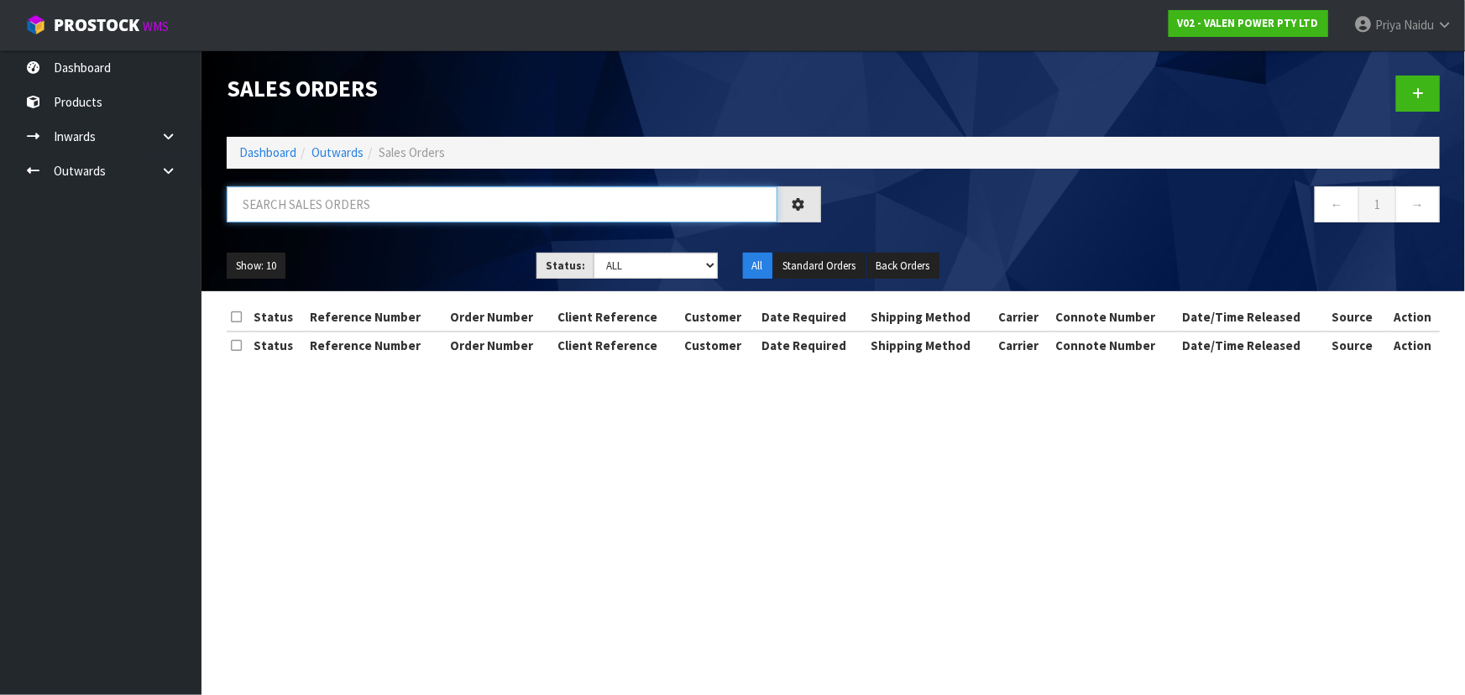
click at [365, 211] on input "text" at bounding box center [502, 204] width 551 height 36
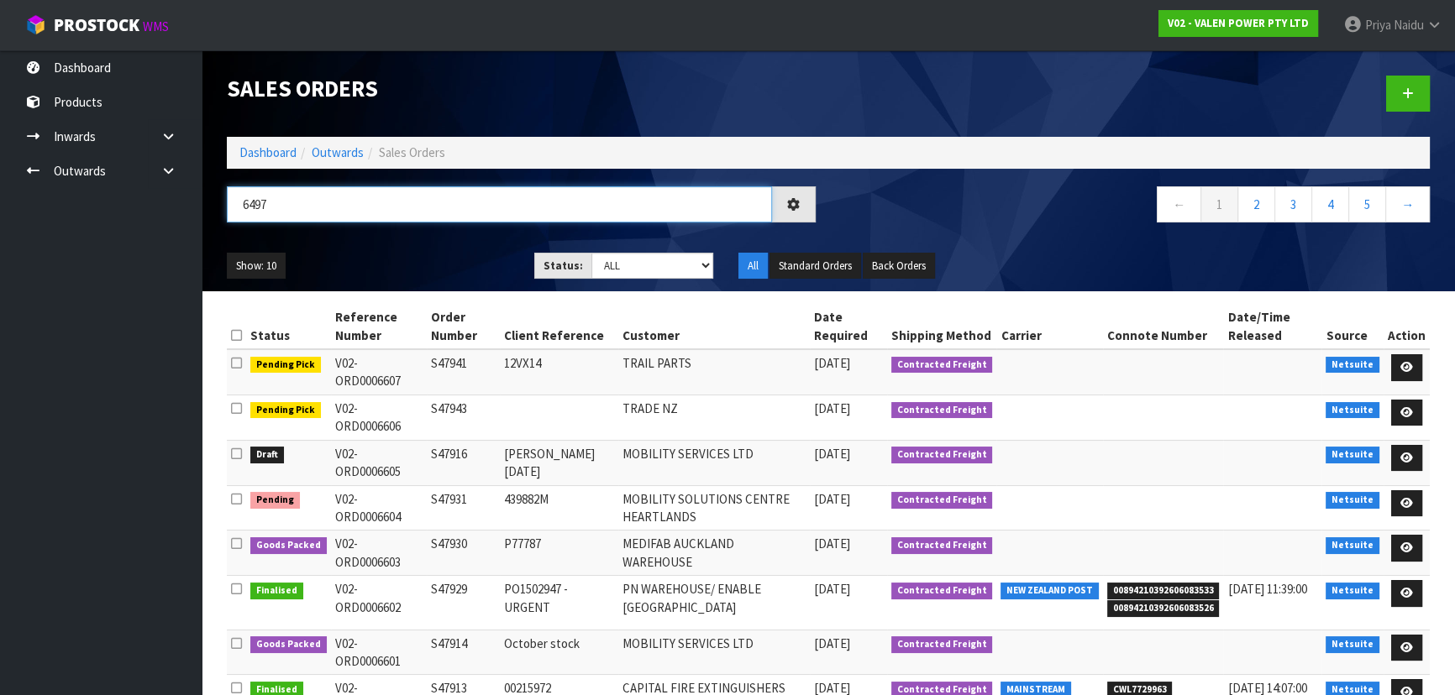
type input "6497"
click at [427, 267] on ul "Show: 10 5 10 25 50" at bounding box center [368, 266] width 282 height 27
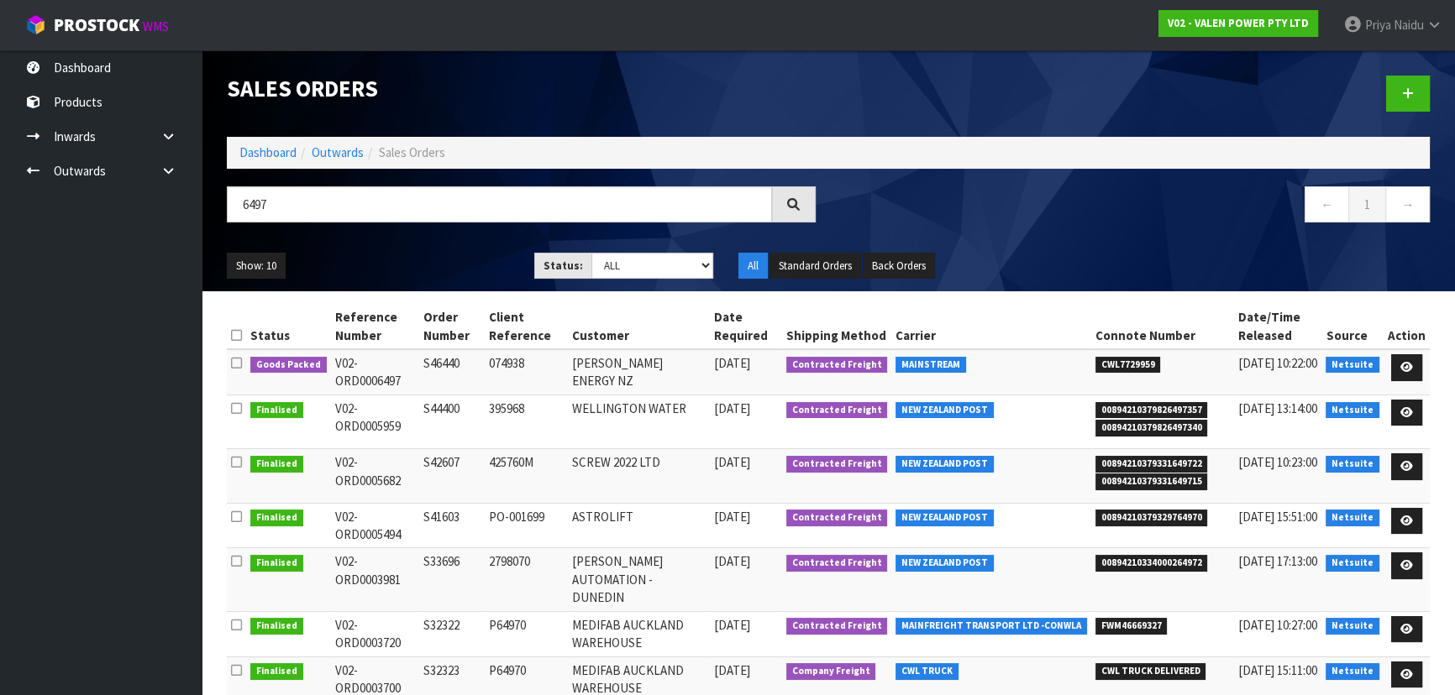
click at [420, 246] on div "Show: 10 5 10 25 50 Status: Draft Pending Allocated Pending Pick Goods Picked G…" at bounding box center [828, 266] width 1228 height 52
click at [422, 260] on ul "Show: 10 5 10 25 50" at bounding box center [368, 266] width 282 height 27
click at [398, 274] on ul "Show: 10 5 10 25 50" at bounding box center [368, 266] width 282 height 27
click at [1398, 364] on link at bounding box center [1406, 367] width 31 height 27
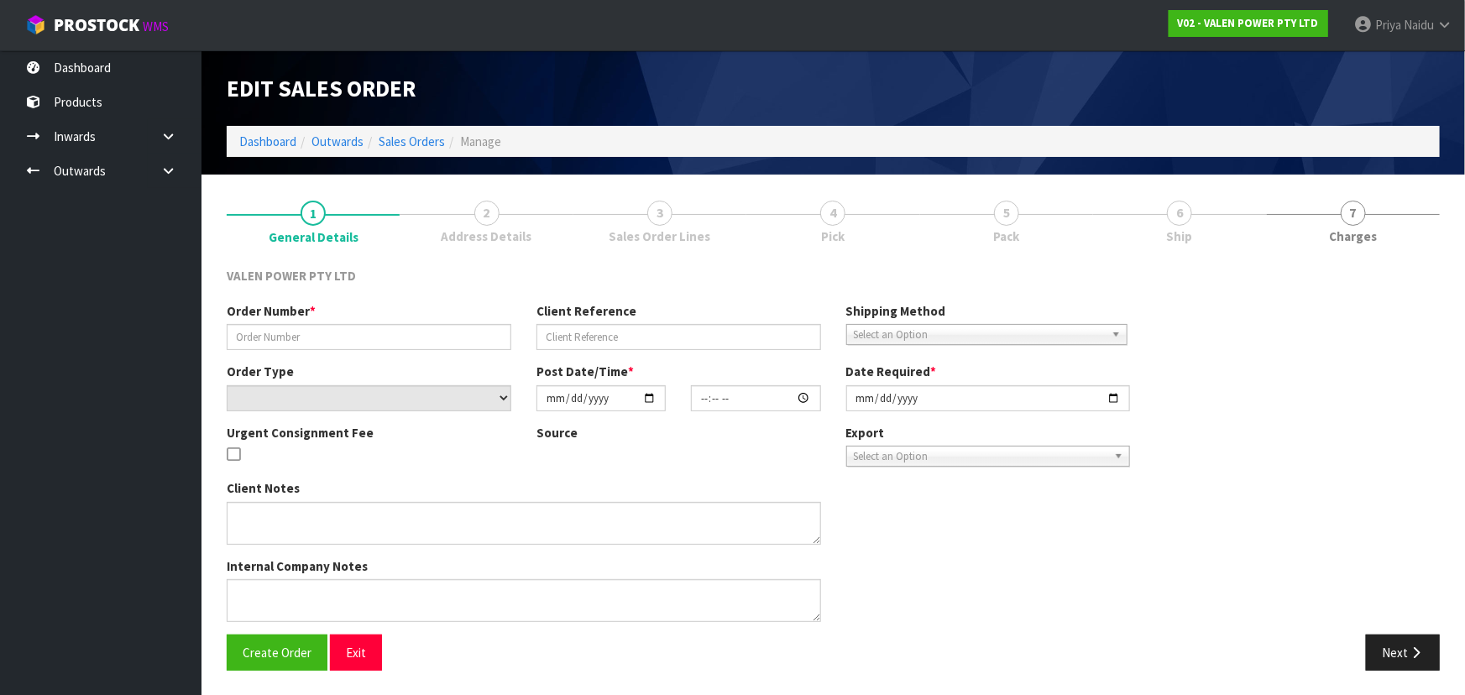
type input "S46440"
type input "074938"
select select "number:0"
type input "[DATE]"
type input "17:45:07.000"
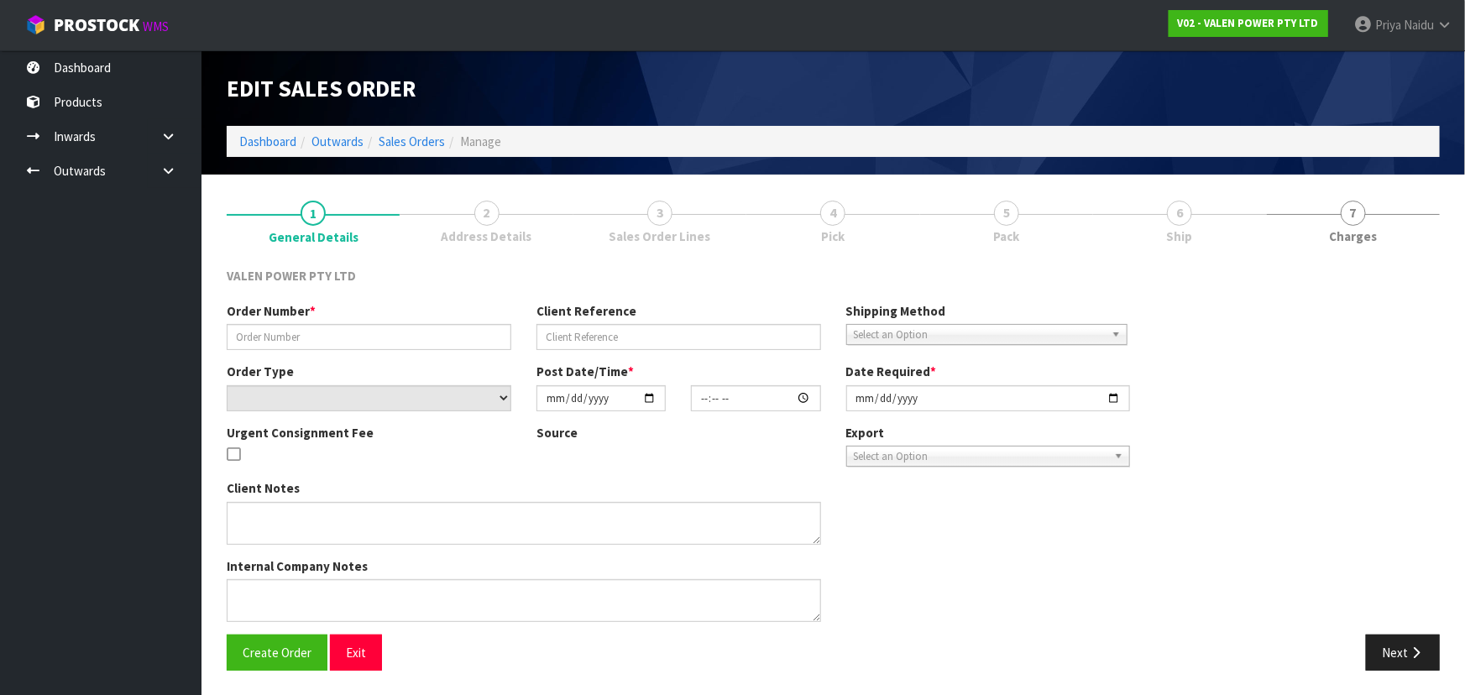
type input "[DATE]"
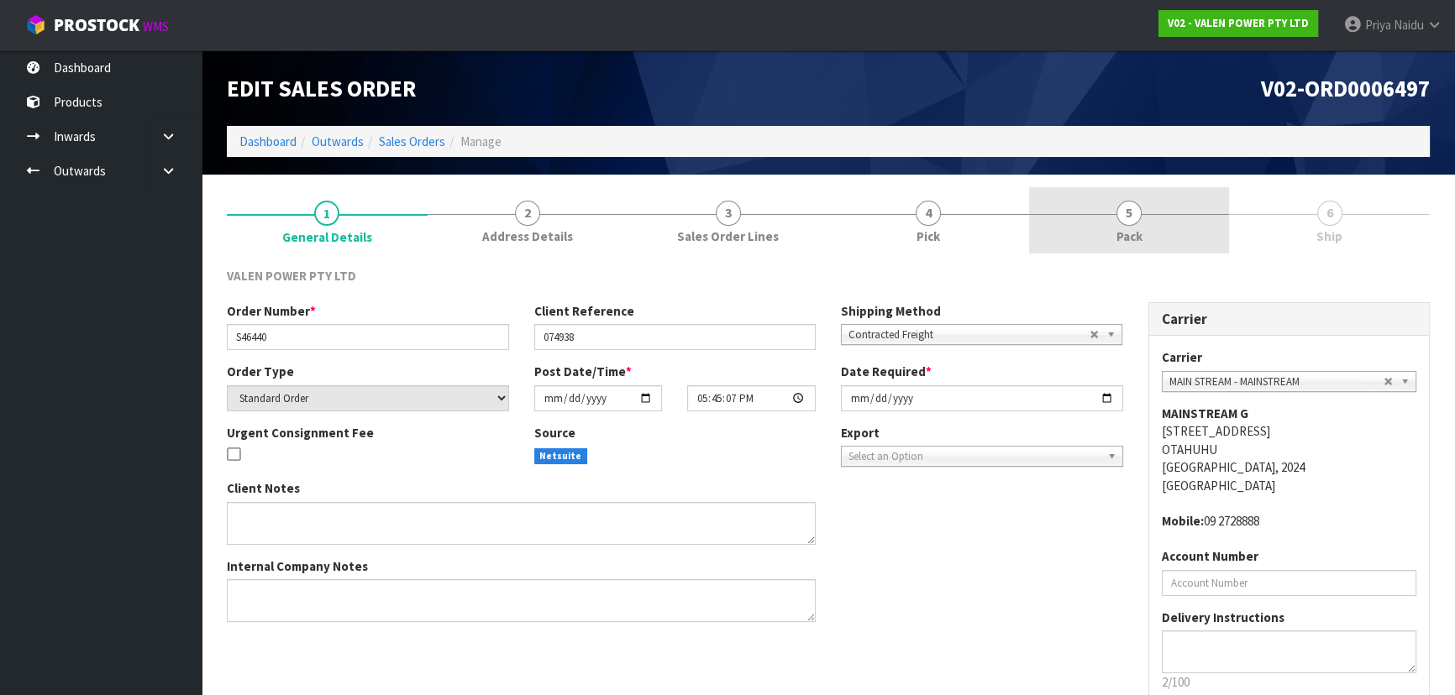
click at [1118, 211] on span "5" at bounding box center [1128, 213] width 25 height 25
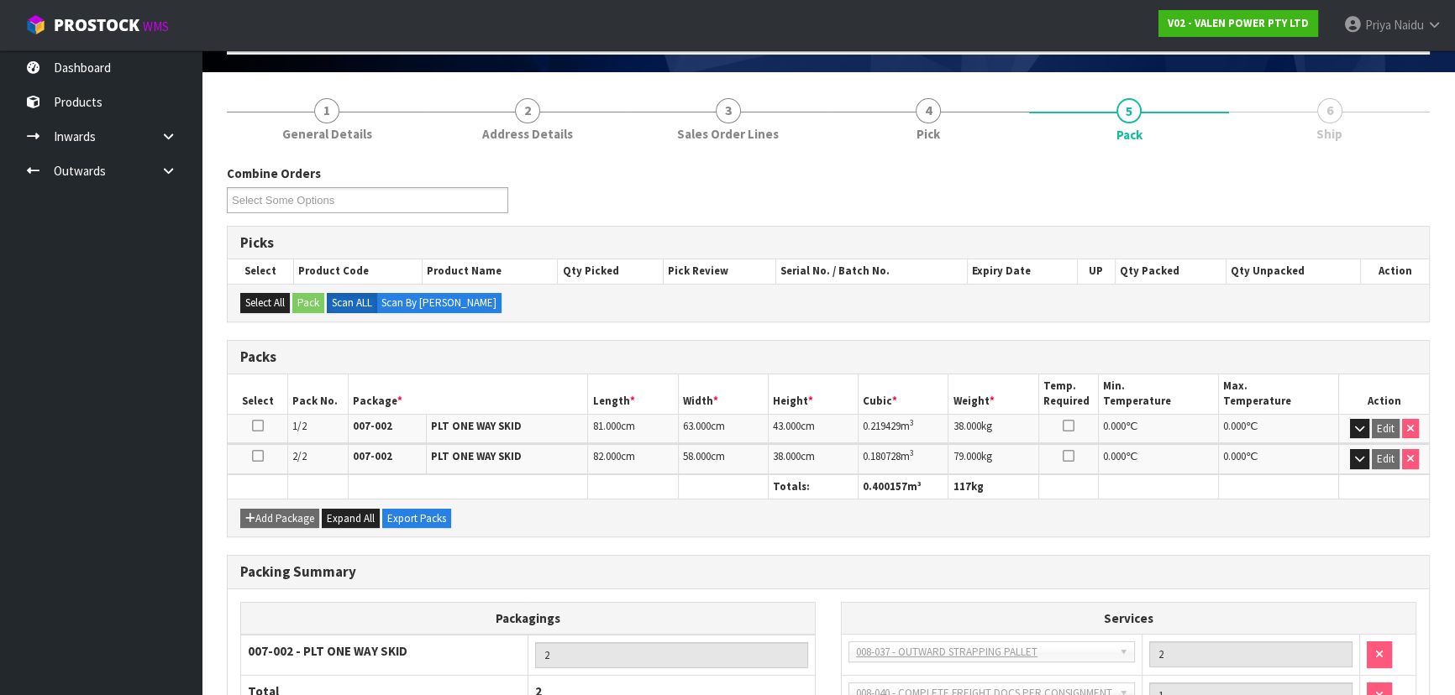
scroll to position [262, 0]
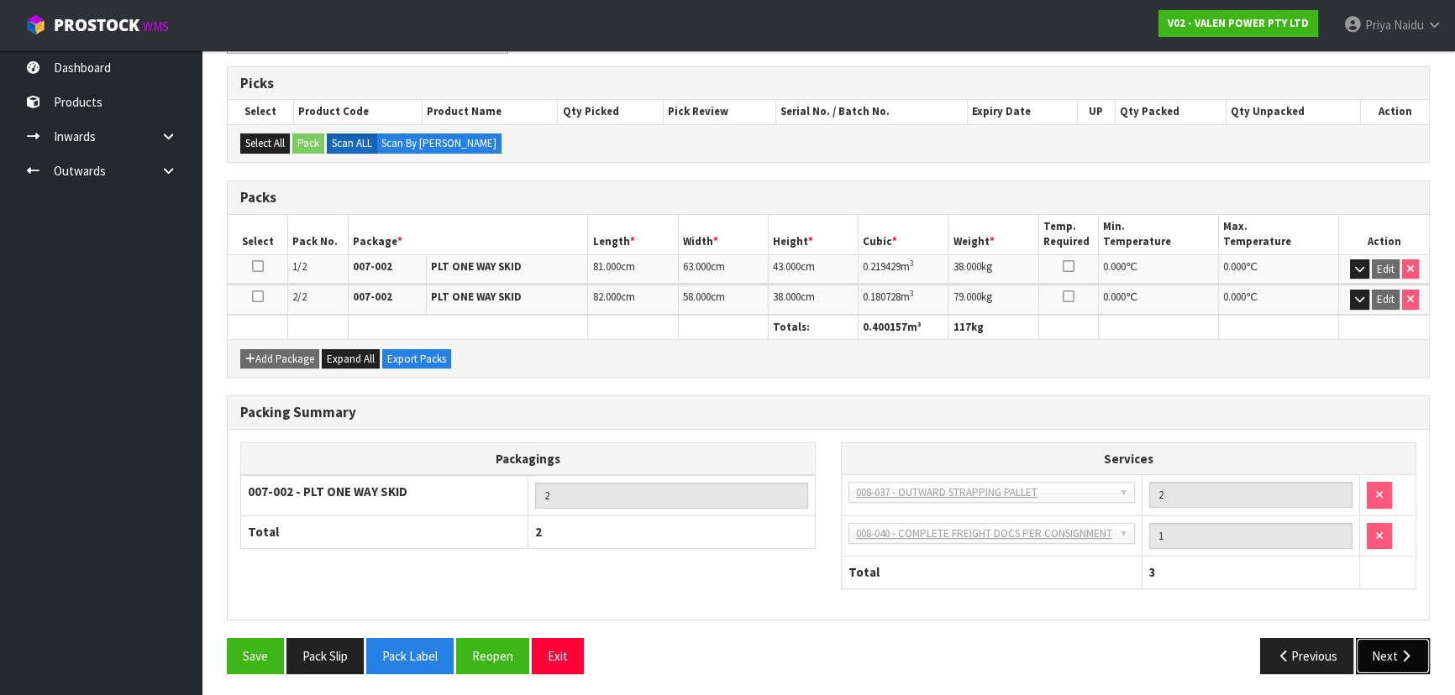
click at [1397, 640] on button "Next" at bounding box center [1392, 656] width 74 height 36
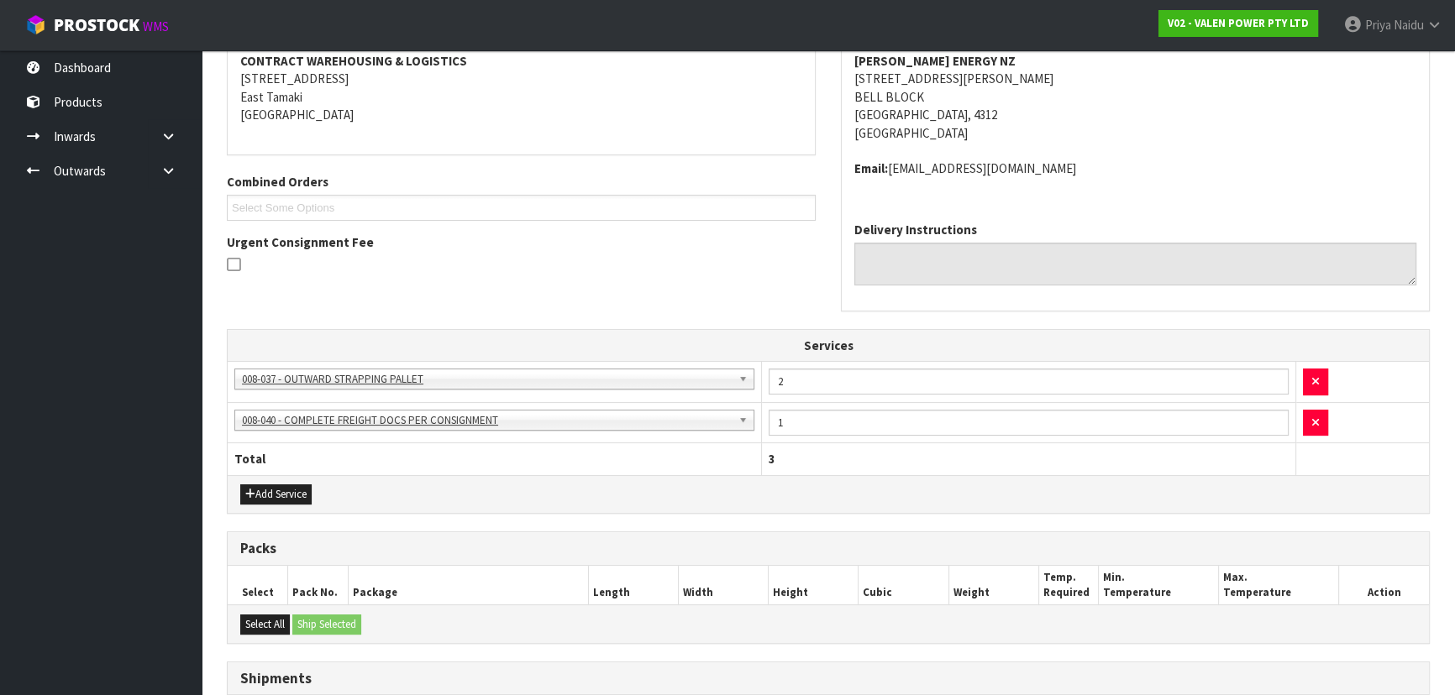
scroll to position [0, 0]
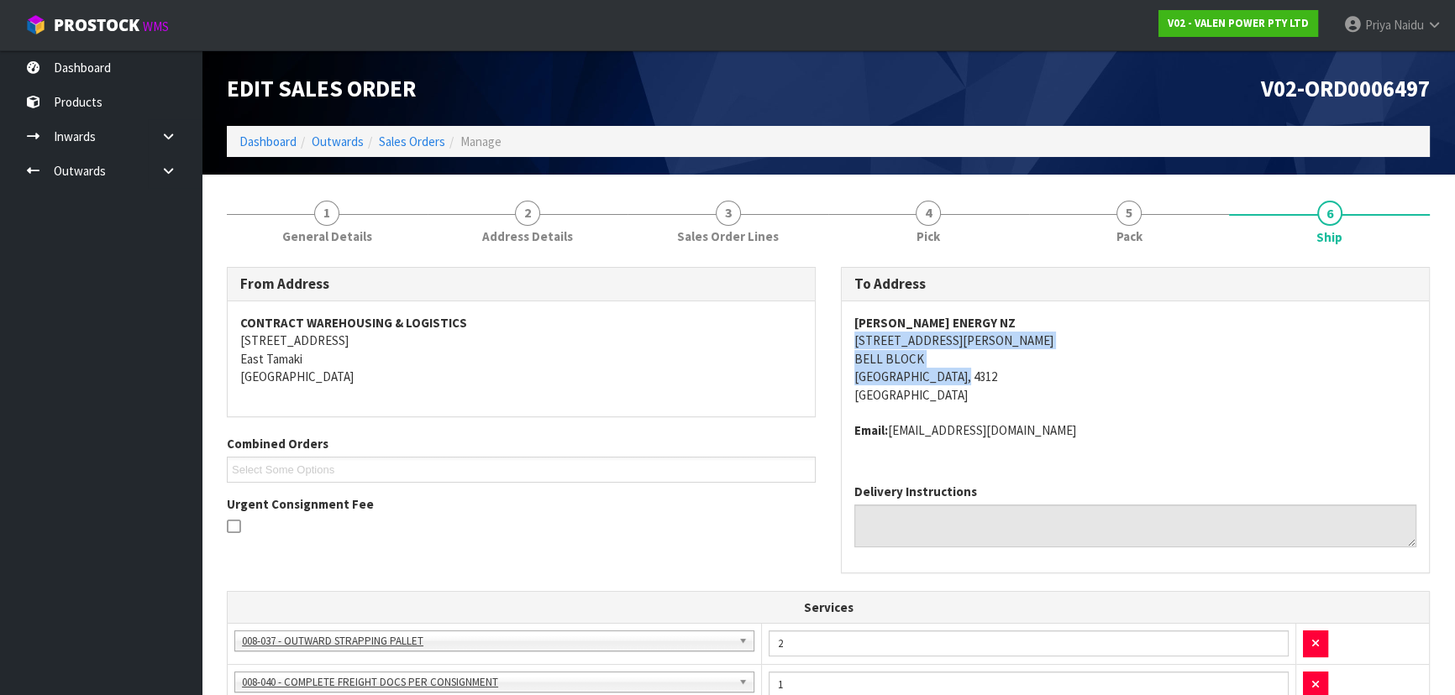
copy address "[STREET_ADDRESS][PERSON_NAME]"
drag, startPoint x: 851, startPoint y: 341, endPoint x: 1016, endPoint y: 369, distance: 167.7
click at [1016, 369] on div "[PERSON_NAME] ENERGY NZ [STREET_ADDRESS][PERSON_NAME] Email: [EMAIL_ADDRESS][DO…" at bounding box center [1134, 385] width 587 height 169
click at [1069, 361] on address "[PERSON_NAME] ENERGY NZ [STREET_ADDRESS][PERSON_NAME]" at bounding box center [1135, 359] width 562 height 90
copy strong "[PERSON_NAME] ENERGY NZ"
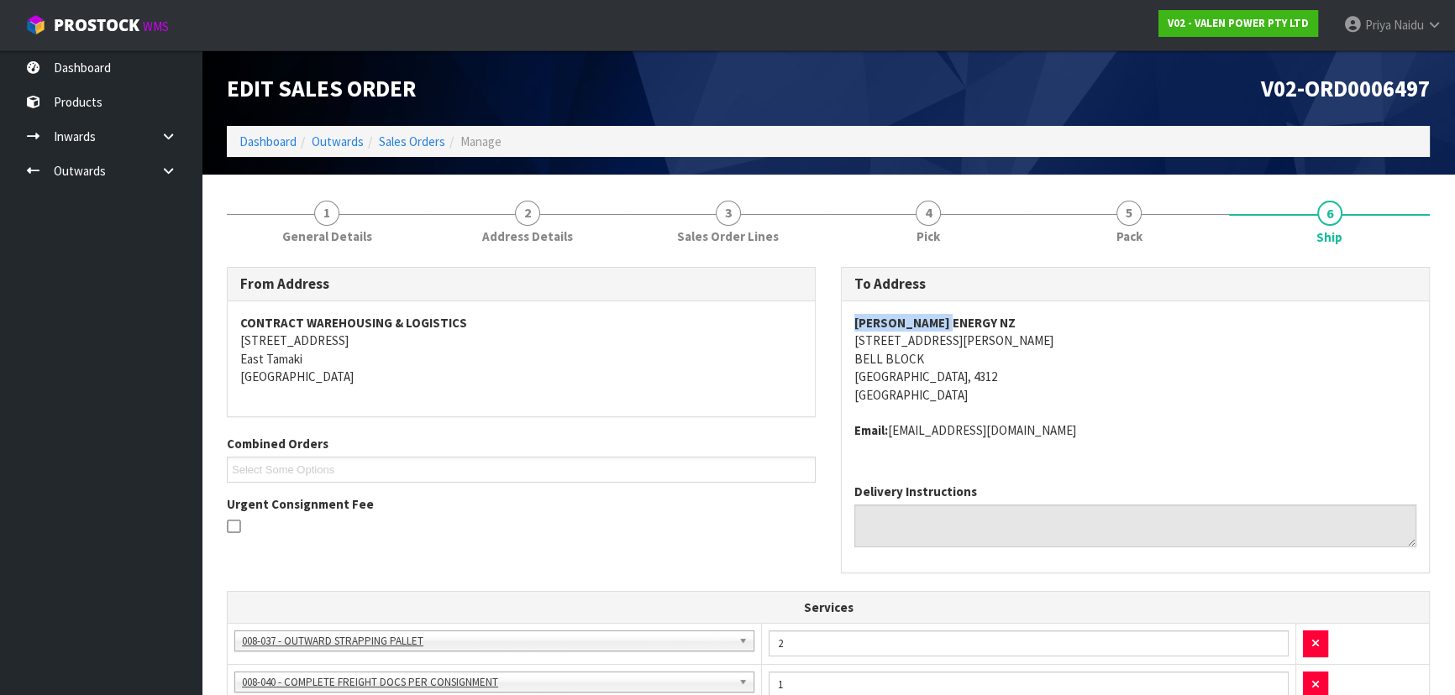
drag, startPoint x: 841, startPoint y: 317, endPoint x: 966, endPoint y: 312, distance: 125.3
click at [966, 312] on div "[PERSON_NAME] ENERGY NZ [STREET_ADDRESS][PERSON_NAME] Email: [EMAIL_ADDRESS][DO…" at bounding box center [1134, 385] width 587 height 169
copy address "Email: [EMAIL_ADDRESS][DOMAIN_NAME]"
drag, startPoint x: 851, startPoint y: 432, endPoint x: 1065, endPoint y: 443, distance: 214.5
click at [1065, 443] on div "[PERSON_NAME] ENERGY NZ [STREET_ADDRESS][PERSON_NAME] Email: [EMAIL_ADDRESS][DO…" at bounding box center [1134, 385] width 587 height 169
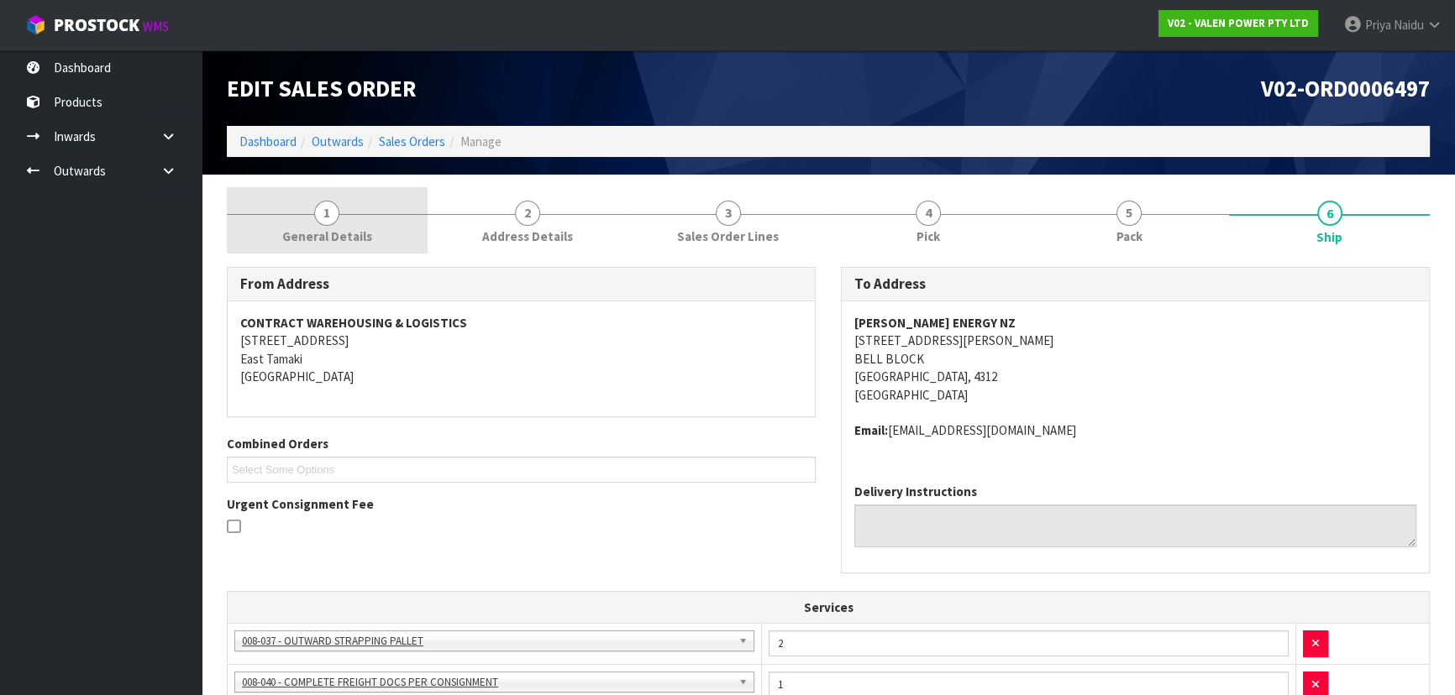
click at [353, 245] on link "1 General Details" at bounding box center [327, 220] width 201 height 66
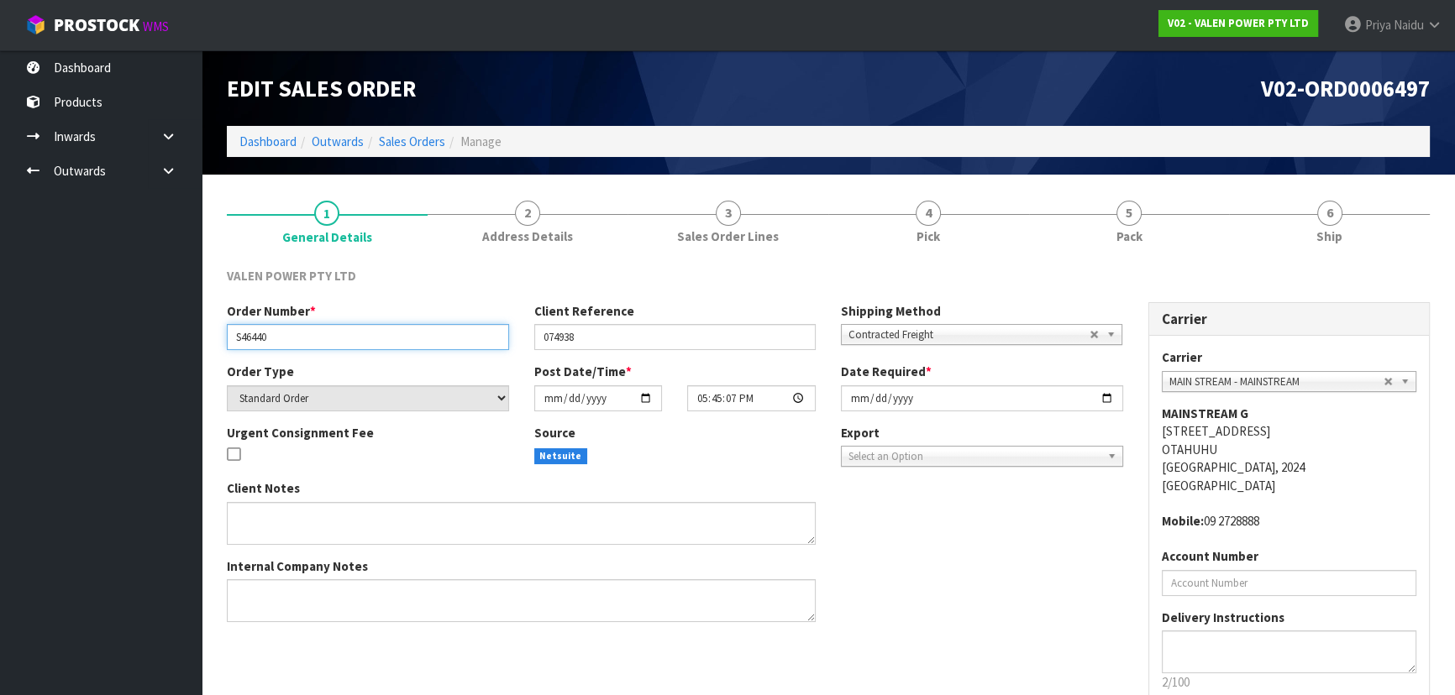
drag, startPoint x: 235, startPoint y: 338, endPoint x: 281, endPoint y: 338, distance: 46.2
click at [281, 338] on input "S46440" at bounding box center [368, 337] width 282 height 26
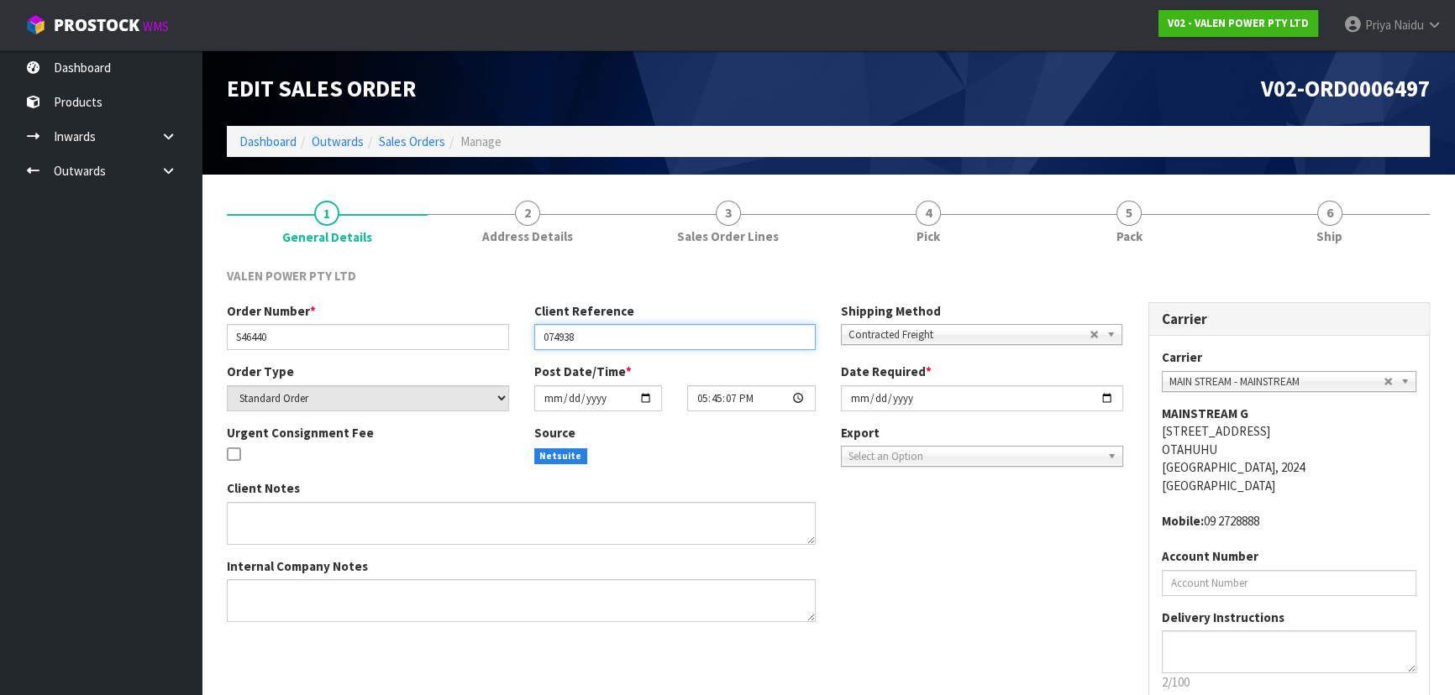
drag, startPoint x: 537, startPoint y: 330, endPoint x: 595, endPoint y: 349, distance: 60.3
click at [595, 349] on input "074938" at bounding box center [675, 337] width 282 height 26
click at [1056, 543] on div "Client Notes Internal Company Notes" at bounding box center [674, 557] width 921 height 155
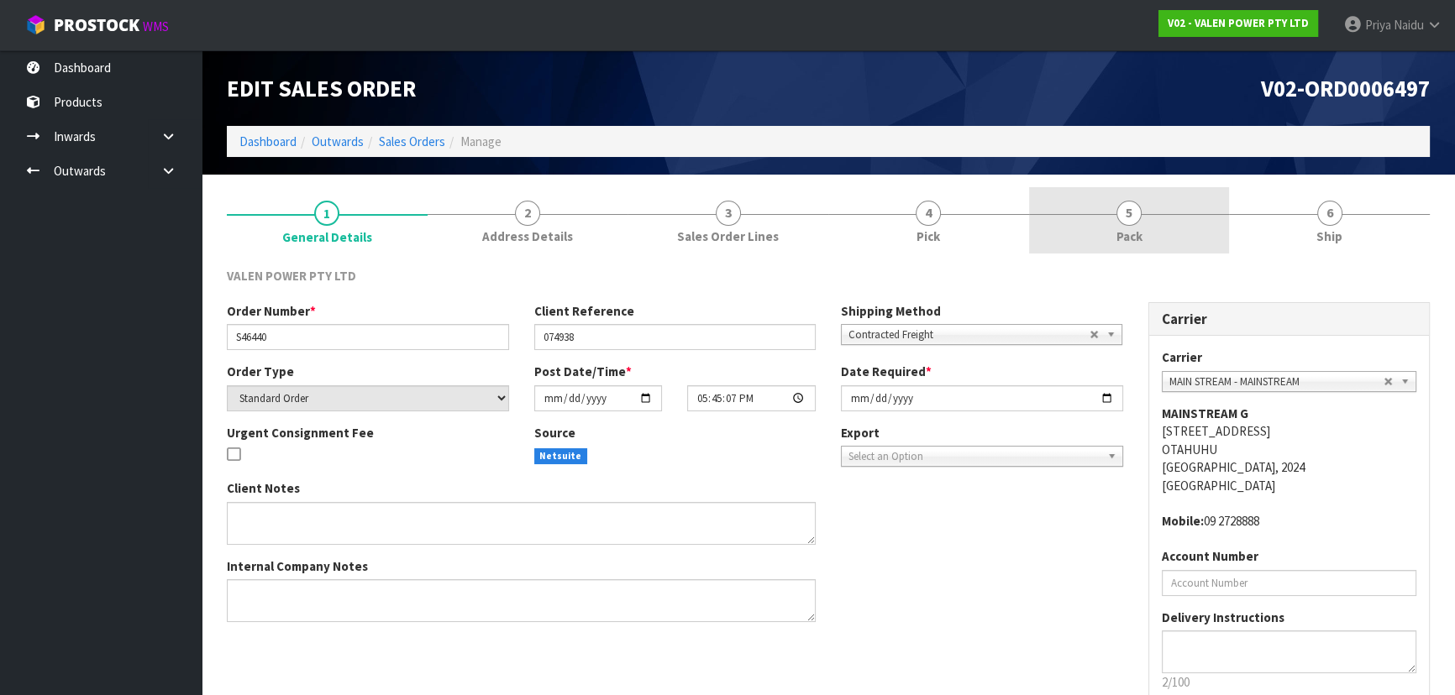
drag, startPoint x: 1119, startPoint y: 199, endPoint x: 1117, endPoint y: 207, distance: 8.8
click at [1117, 199] on link "5 Pack" at bounding box center [1129, 220] width 201 height 66
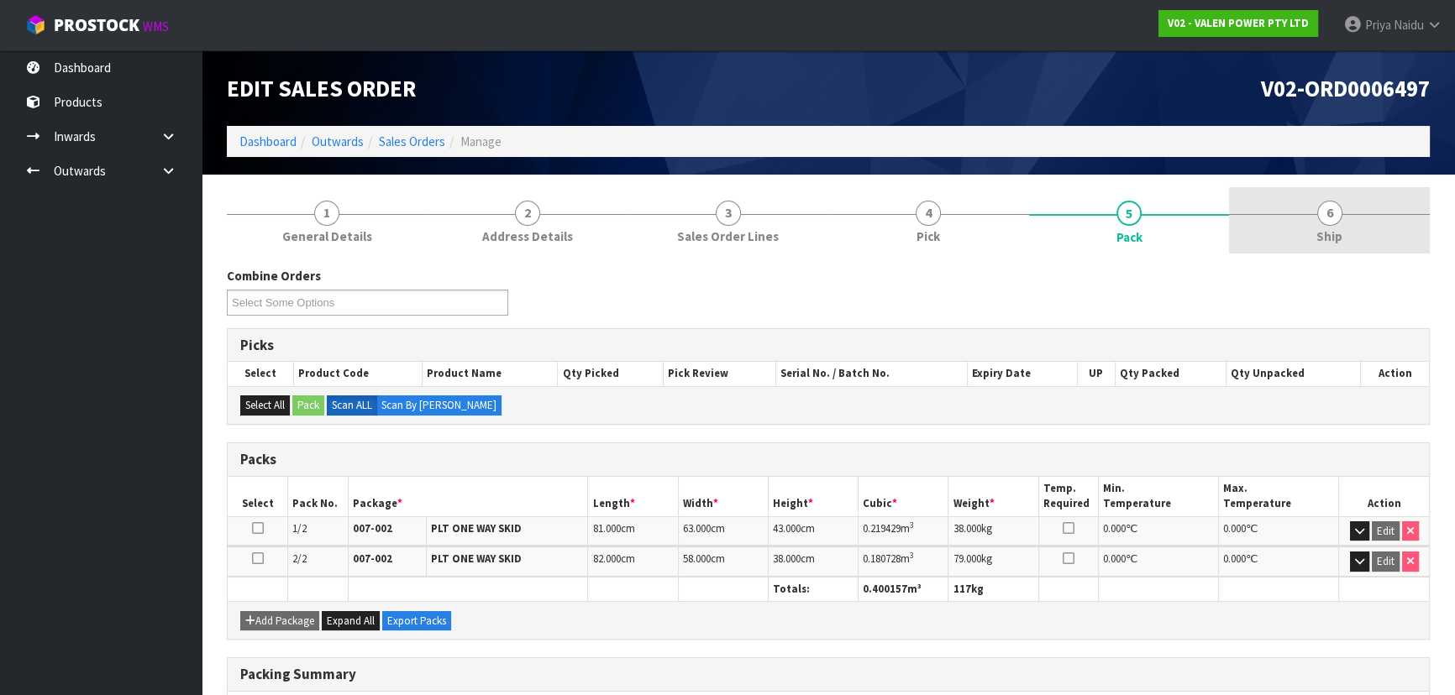
click at [1294, 234] on link "6 Ship" at bounding box center [1329, 220] width 201 height 66
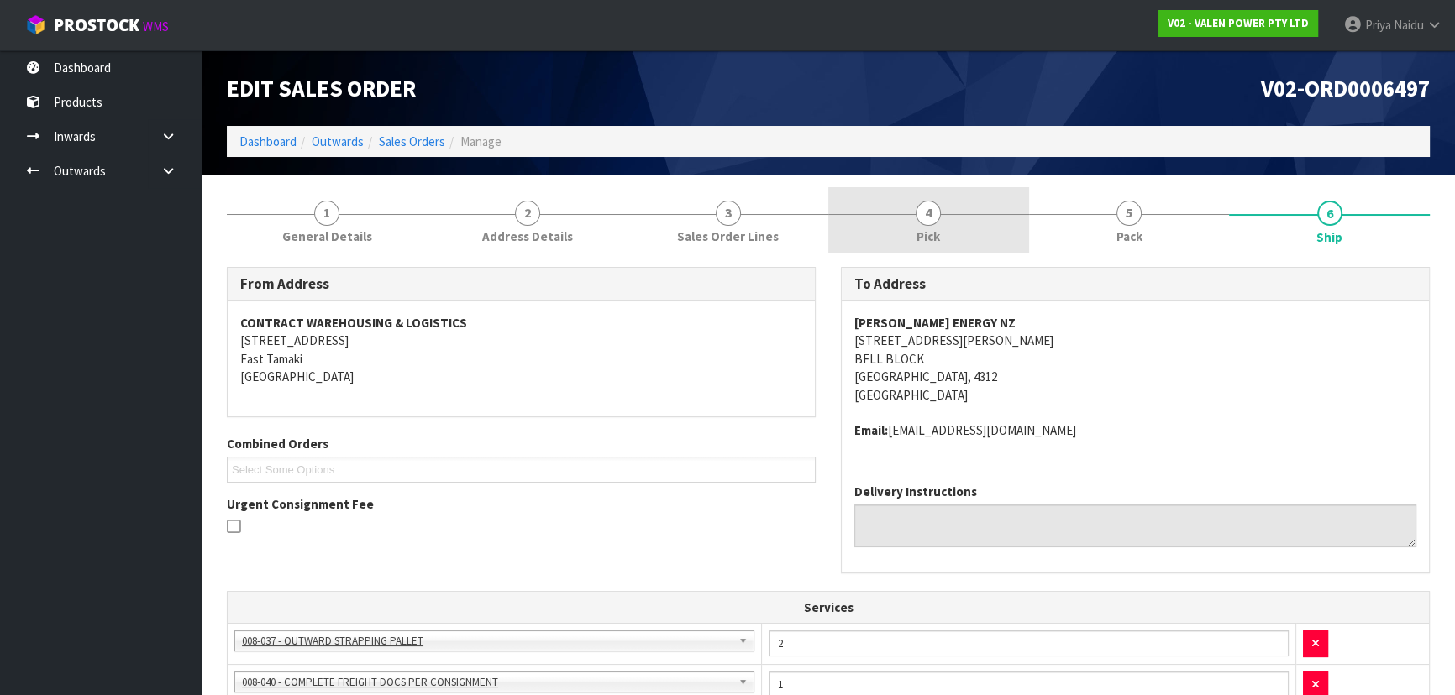
drag, startPoint x: 1117, startPoint y: 214, endPoint x: 978, endPoint y: 212, distance: 139.4
click at [1116, 214] on span "5" at bounding box center [1128, 213] width 25 height 25
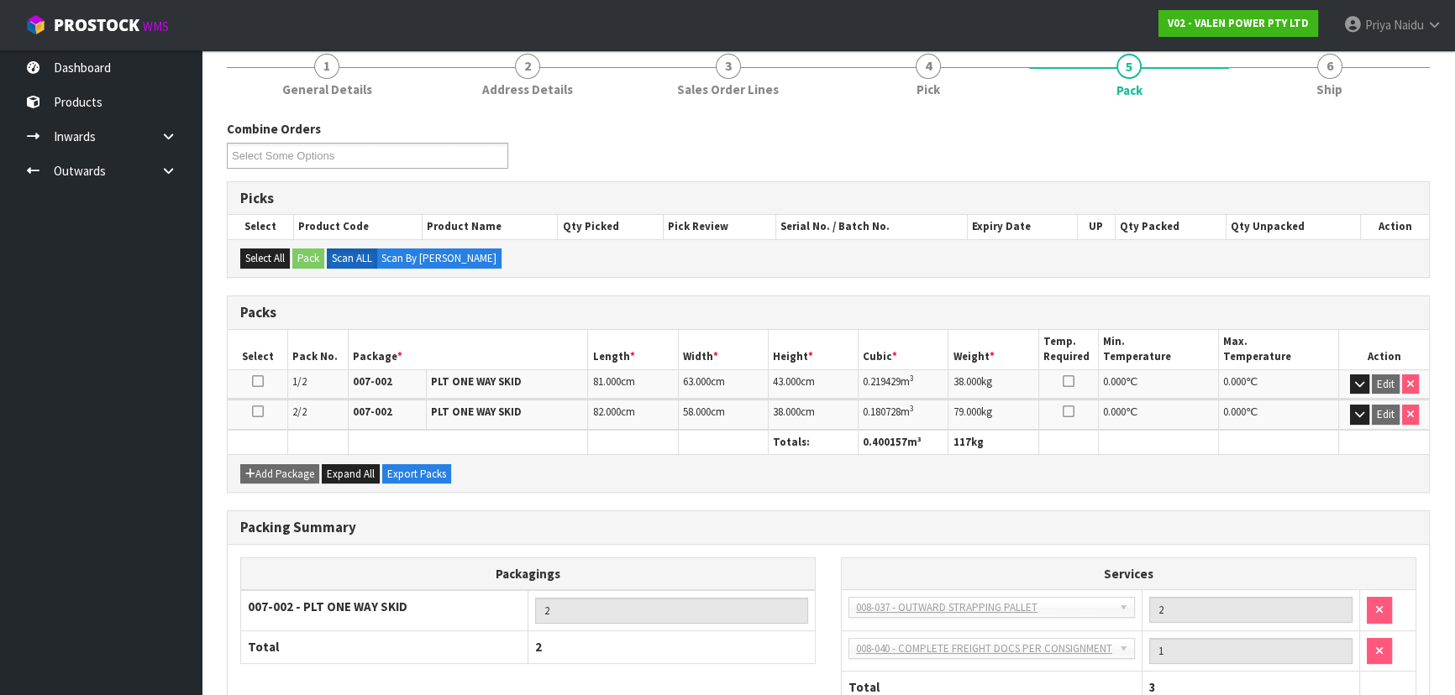
scroll to position [152, 0]
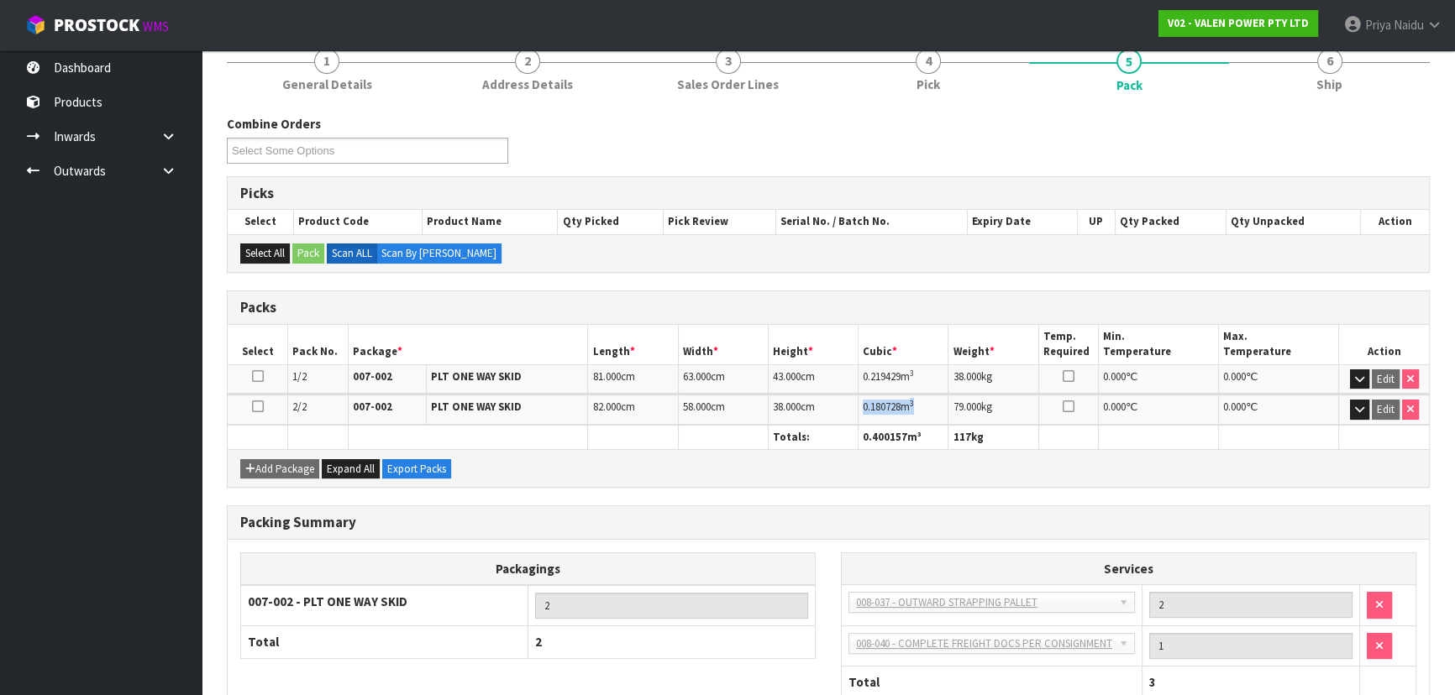
copy td "0.180728 m 3"
drag, startPoint x: 862, startPoint y: 406, endPoint x: 934, endPoint y: 402, distance: 71.5
click at [934, 402] on td "0.180728 m 3" at bounding box center [903, 409] width 90 height 29
drag, startPoint x: 1339, startPoint y: 83, endPoint x: 1330, endPoint y: 92, distance: 12.5
click at [1339, 83] on span "Ship" at bounding box center [1329, 85] width 26 height 18
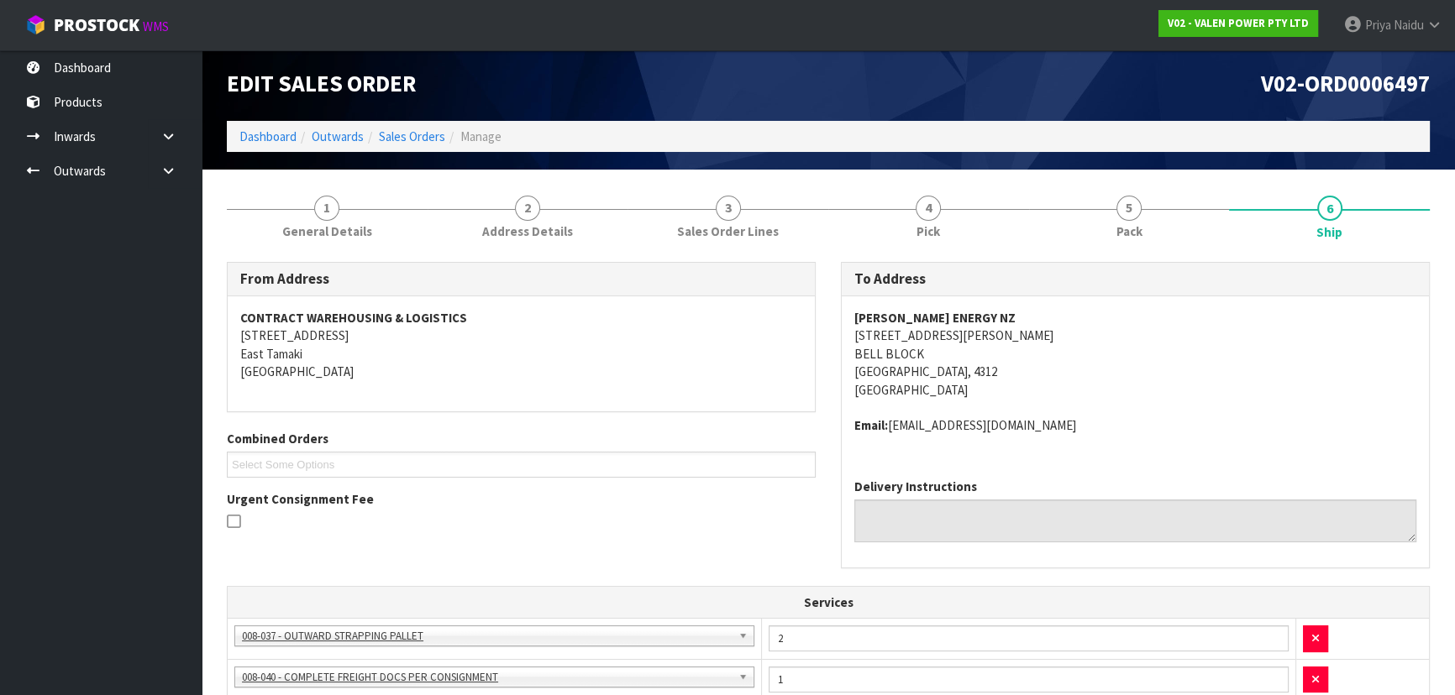
scroll to position [0, 0]
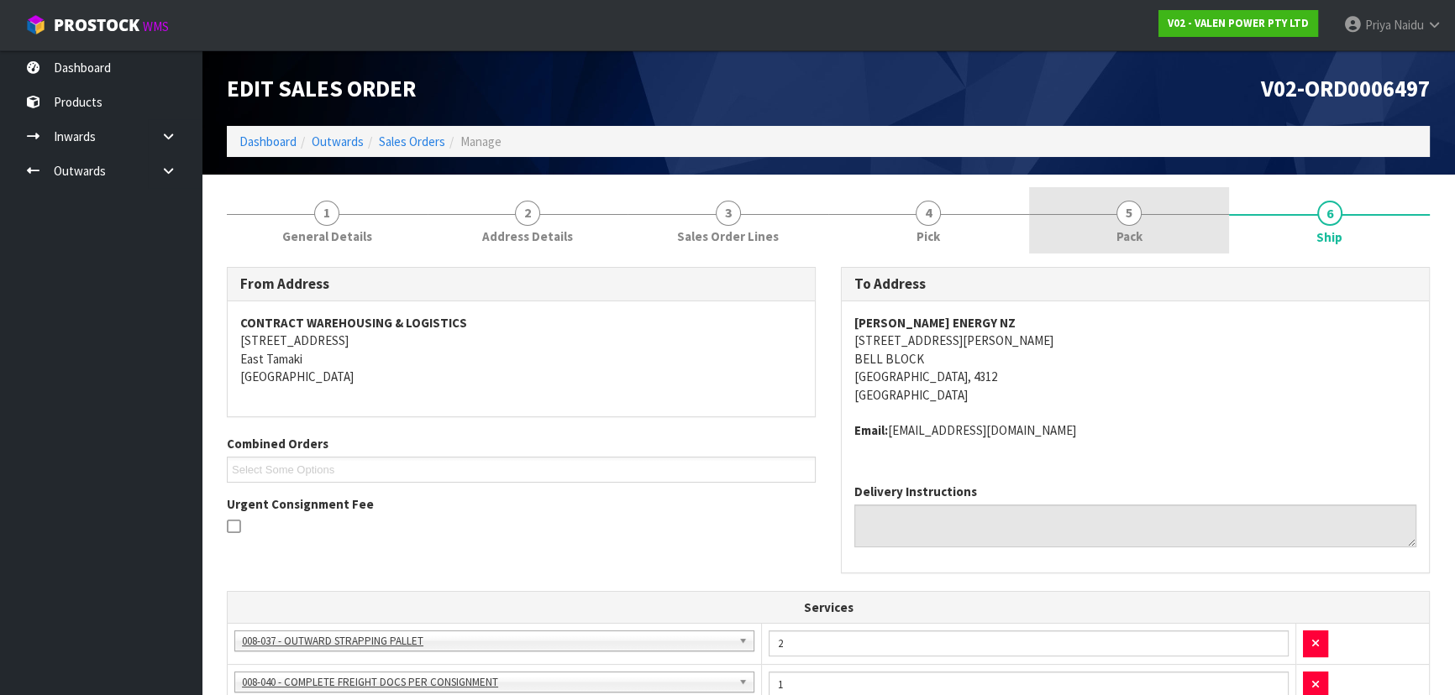
click at [1153, 225] on link "5 Pack" at bounding box center [1129, 220] width 201 height 66
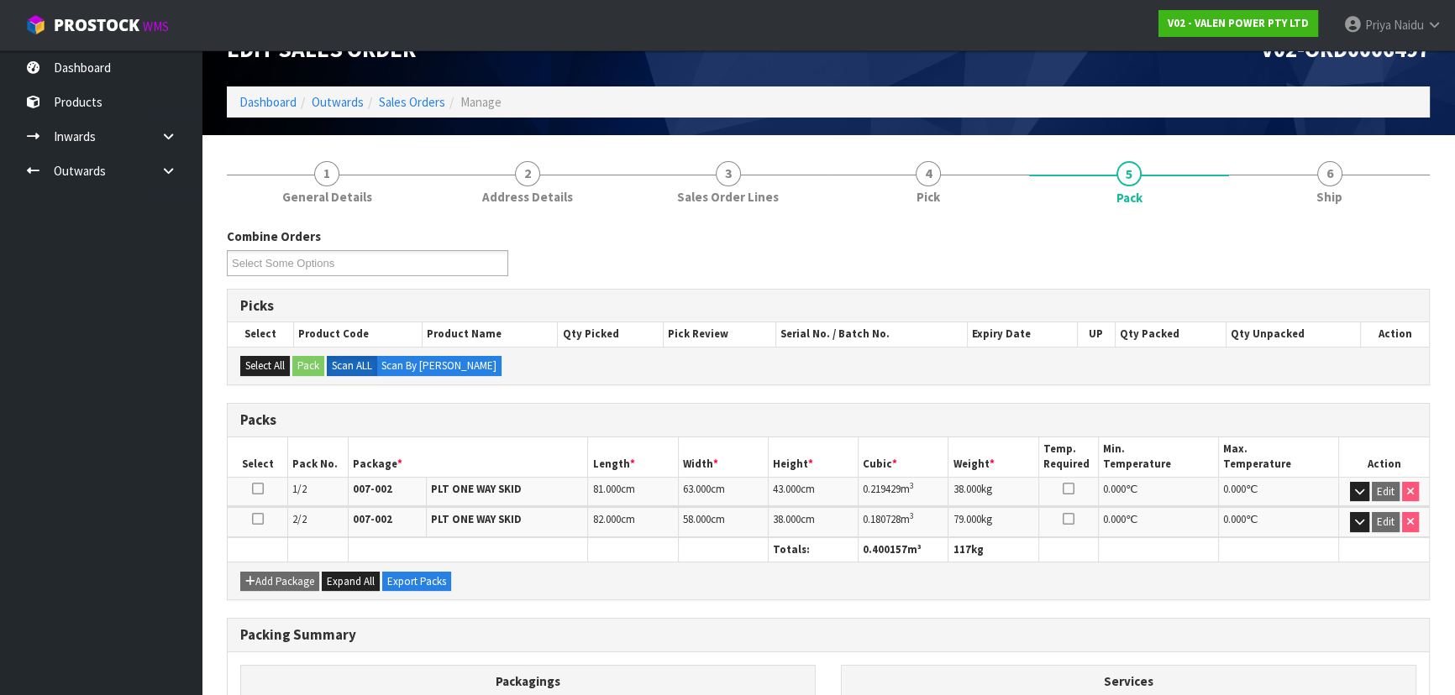
scroll to position [76, 0]
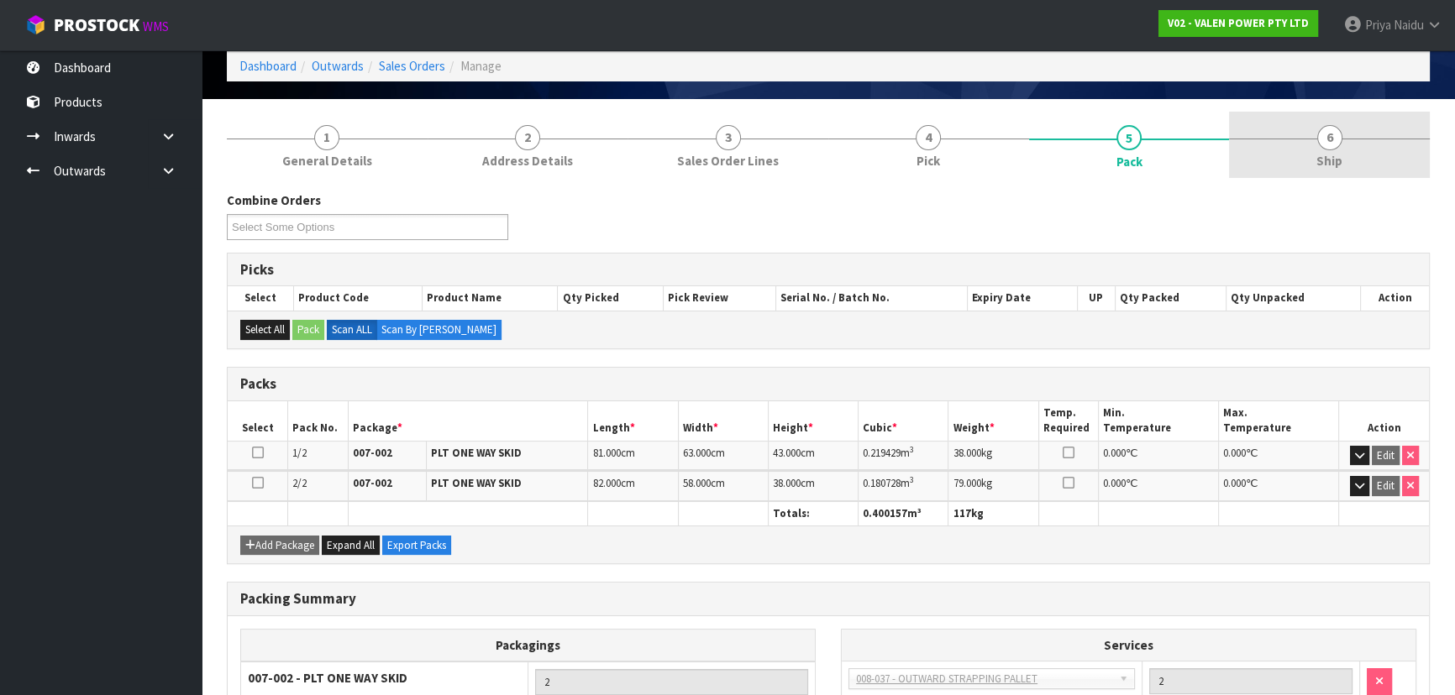
click at [1389, 160] on link "6 Ship" at bounding box center [1329, 145] width 201 height 66
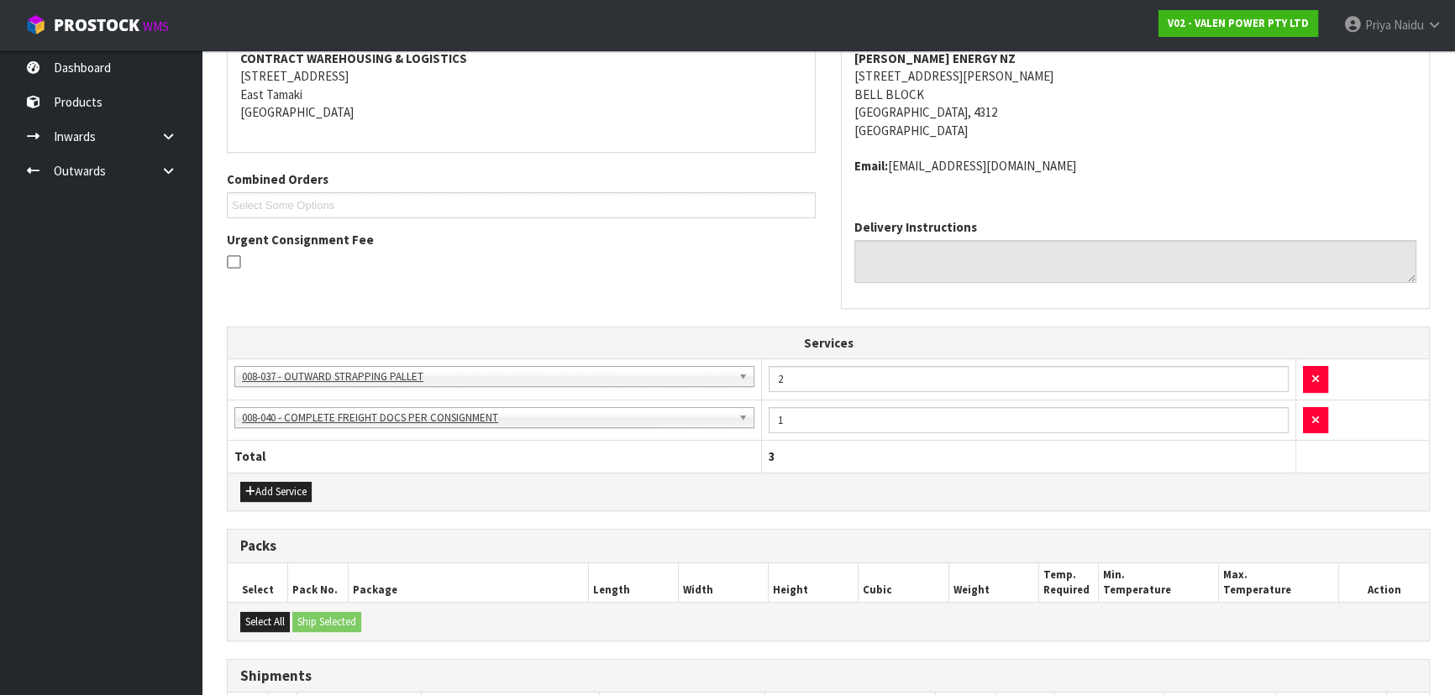
scroll to position [477, 0]
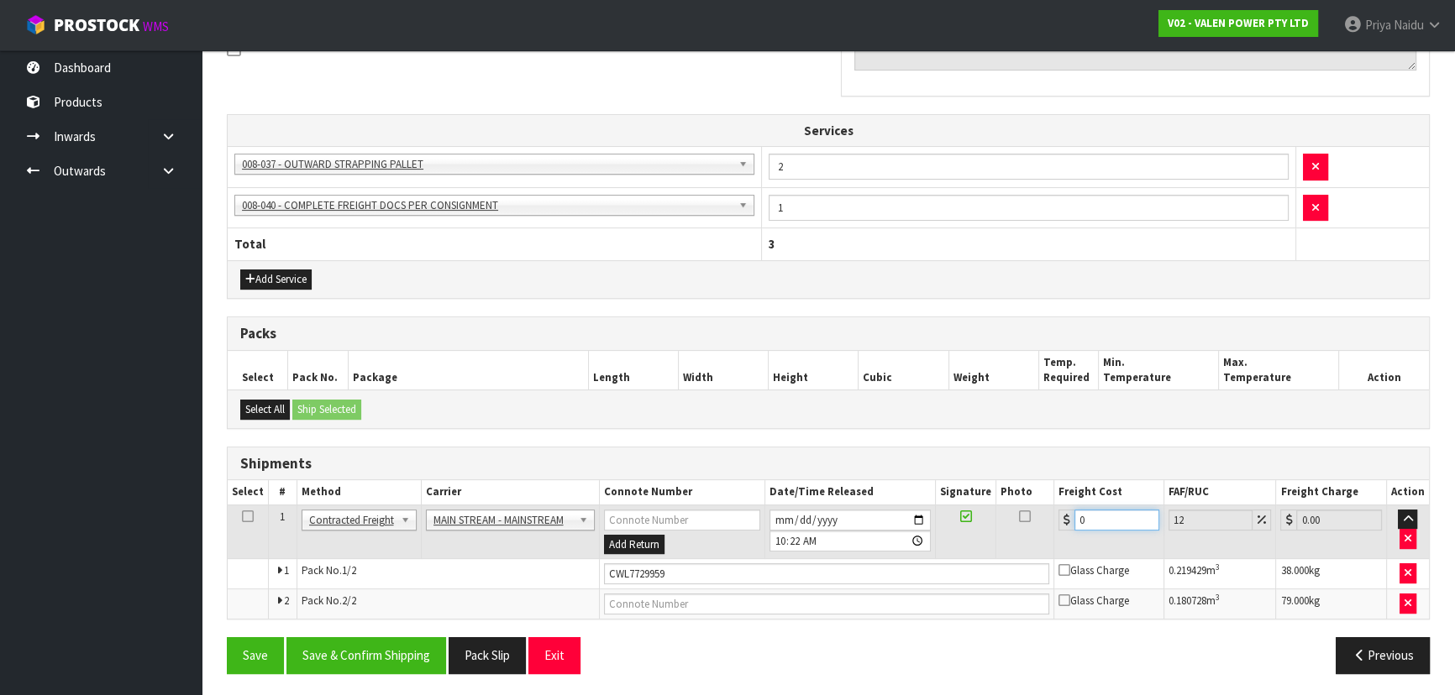
click at [1081, 522] on input "0" at bounding box center [1116, 520] width 85 height 21
click at [1098, 512] on input "0" at bounding box center [1116, 520] width 85 height 21
type input "0"
drag, startPoint x: 1097, startPoint y: 514, endPoint x: 1092, endPoint y: 459, distance: 55.7
click at [1097, 514] on input "number" at bounding box center [1116, 520] width 85 height 21
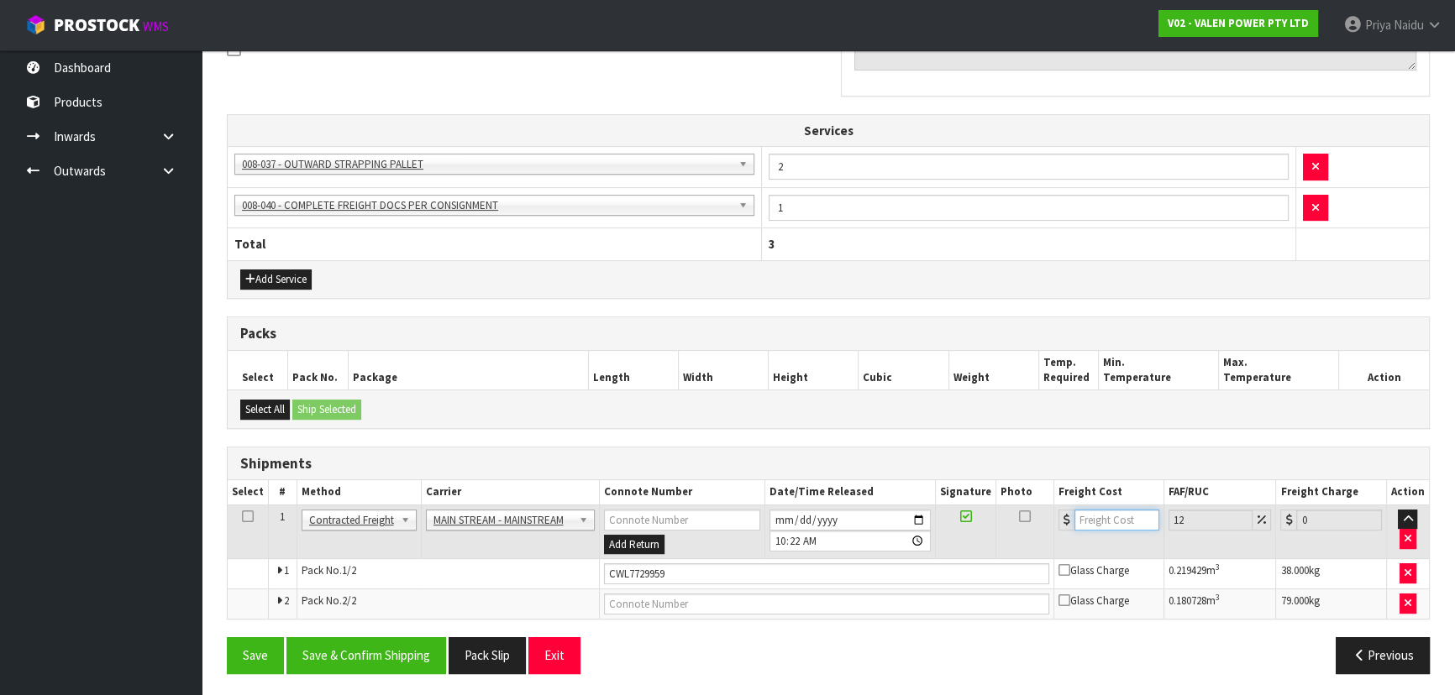
type input "7"
type input "7.84"
type input "74"
type input "82.88"
type input "74"
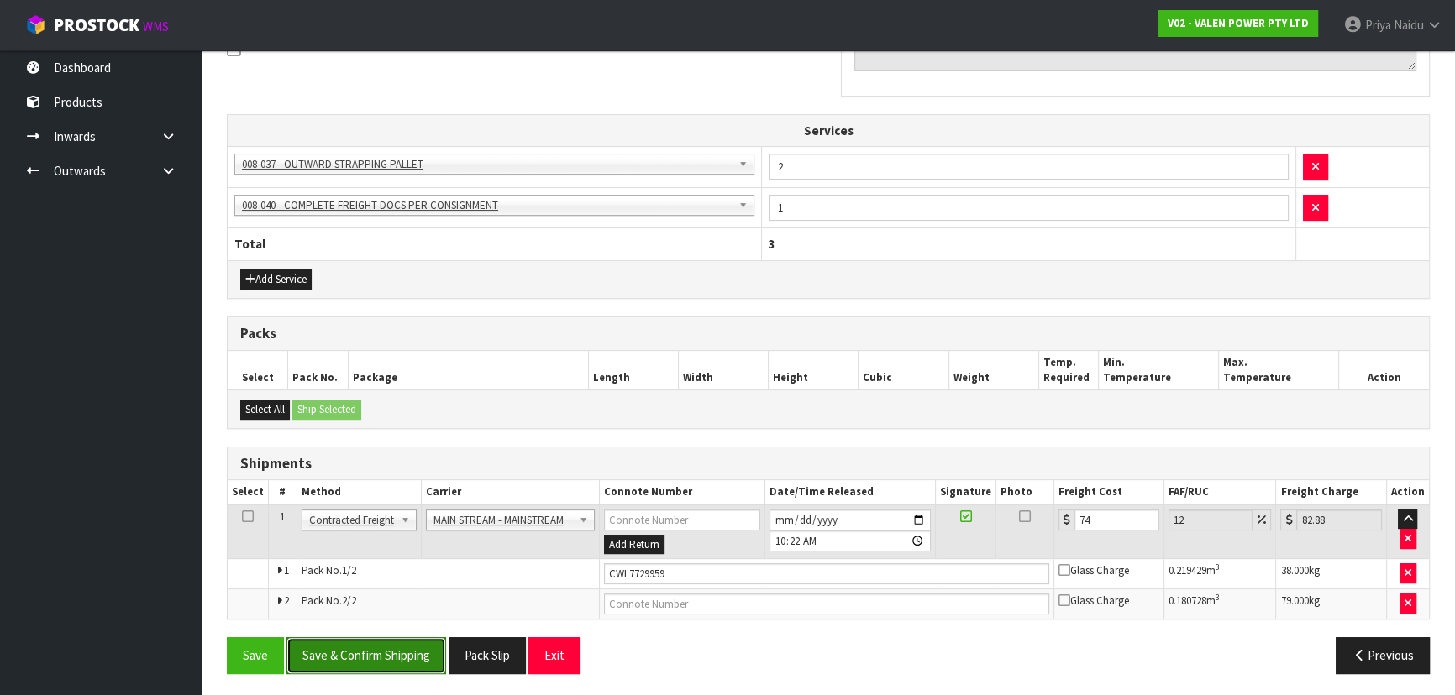
click at [385, 649] on button "Save & Confirm Shipping" at bounding box center [366, 655] width 160 height 36
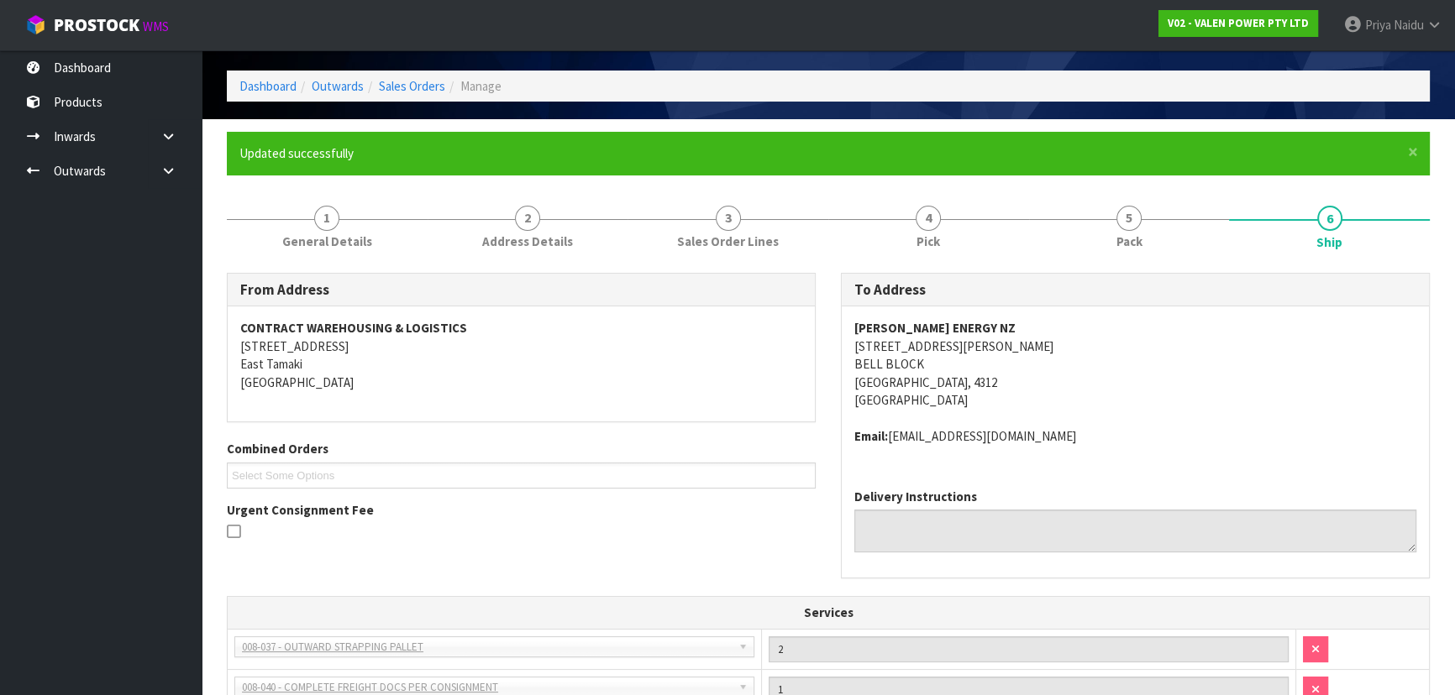
scroll to position [0, 0]
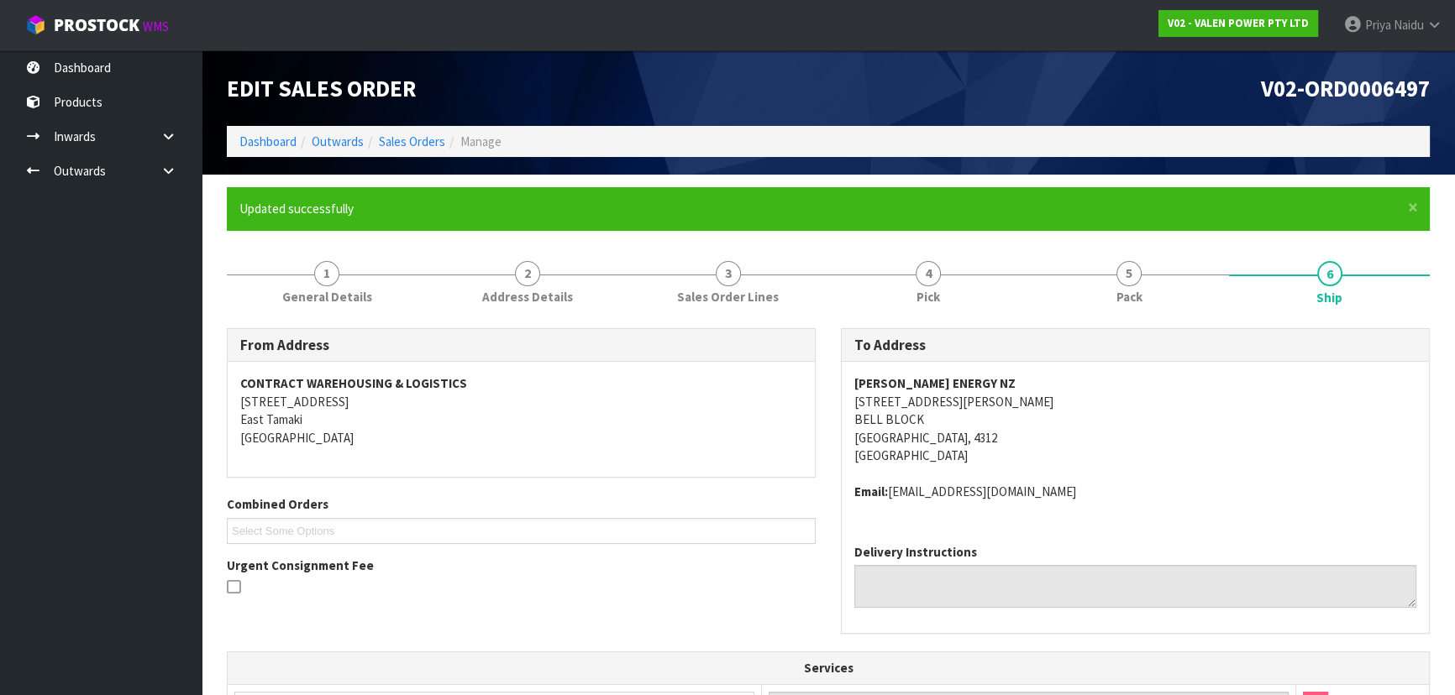
click at [668, 474] on div "CONTRACT WAREHOUSING & LOGISTICS [STREET_ADDRESS]" at bounding box center [521, 419] width 587 height 115
click at [667, 475] on div "CONTRACT WAREHOUSING & LOGISTICS [STREET_ADDRESS]" at bounding box center [521, 419] width 587 height 115
click at [276, 141] on link "Dashboard" at bounding box center [267, 142] width 57 height 16
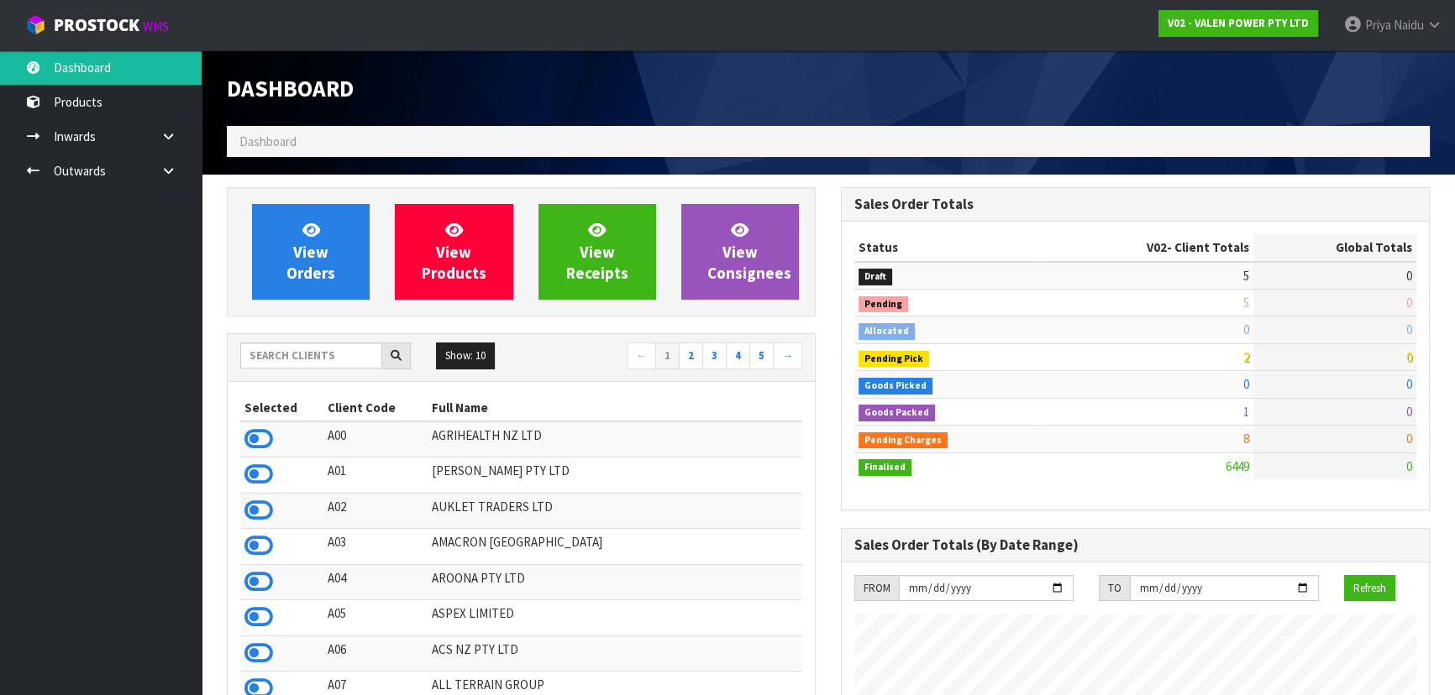
scroll to position [1324, 613]
click at [347, 351] on input "text" at bounding box center [311, 356] width 142 height 26
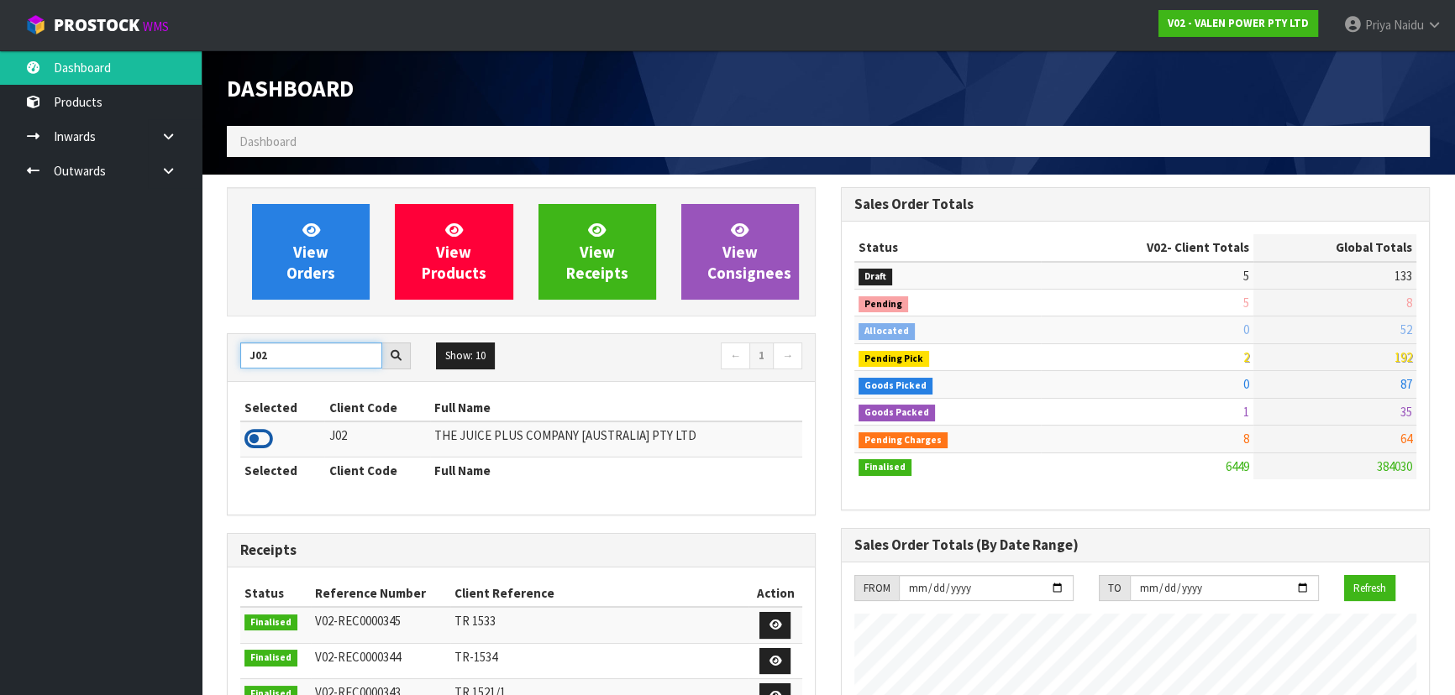
type input "J02"
click at [252, 435] on icon at bounding box center [258, 439] width 29 height 25
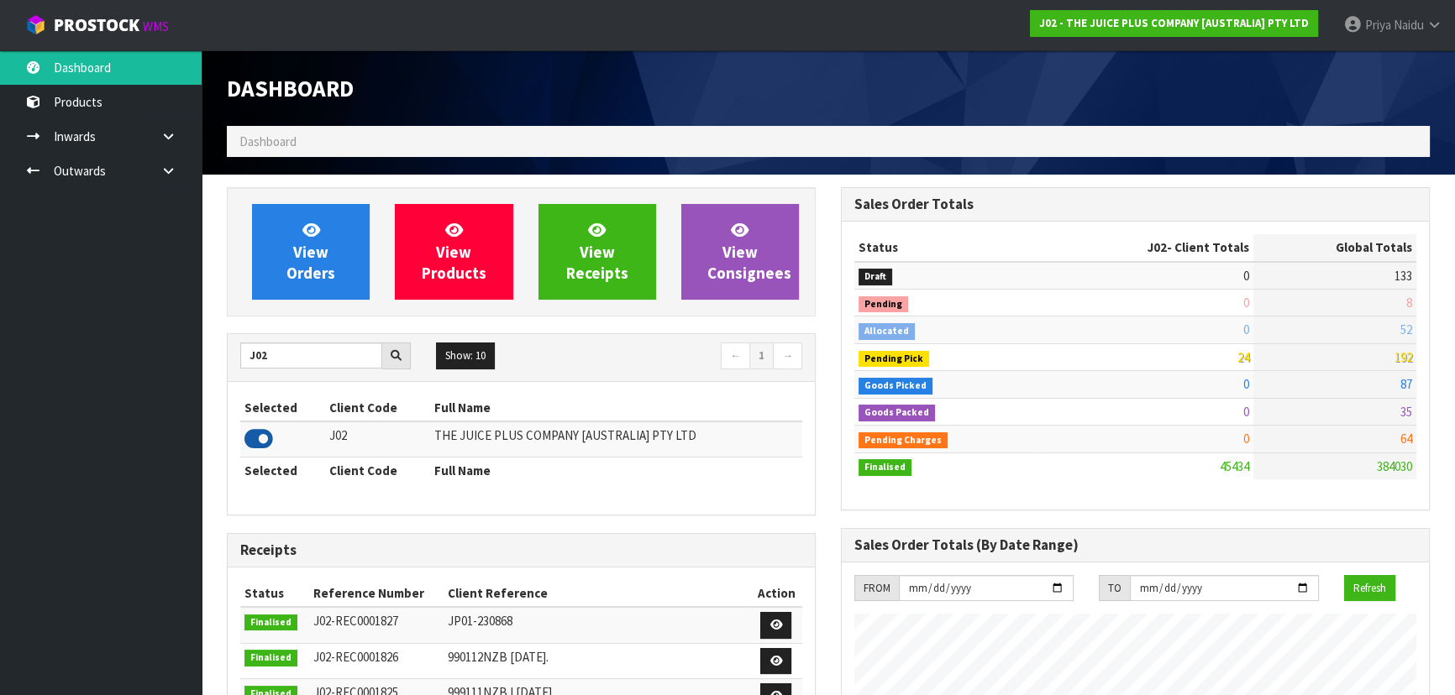
scroll to position [1270, 613]
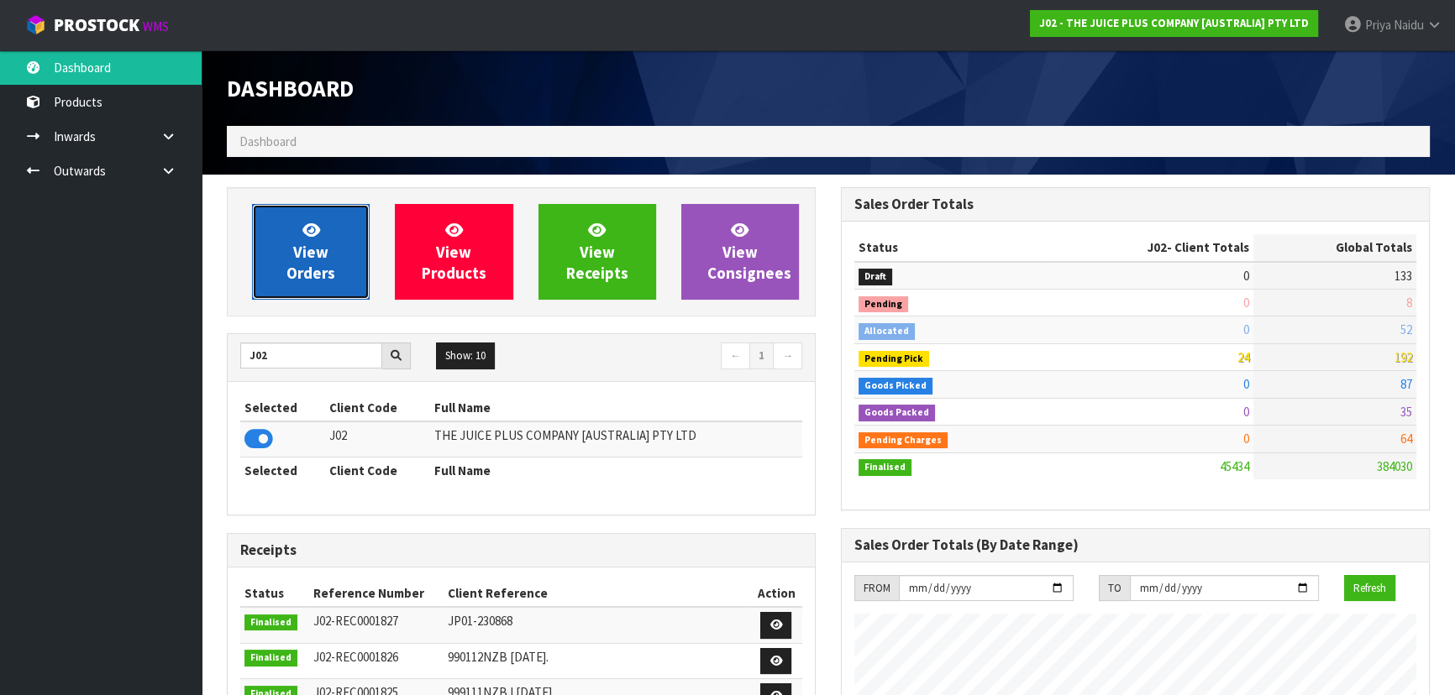
click at [286, 237] on link "View Orders" at bounding box center [311, 252] width 118 height 96
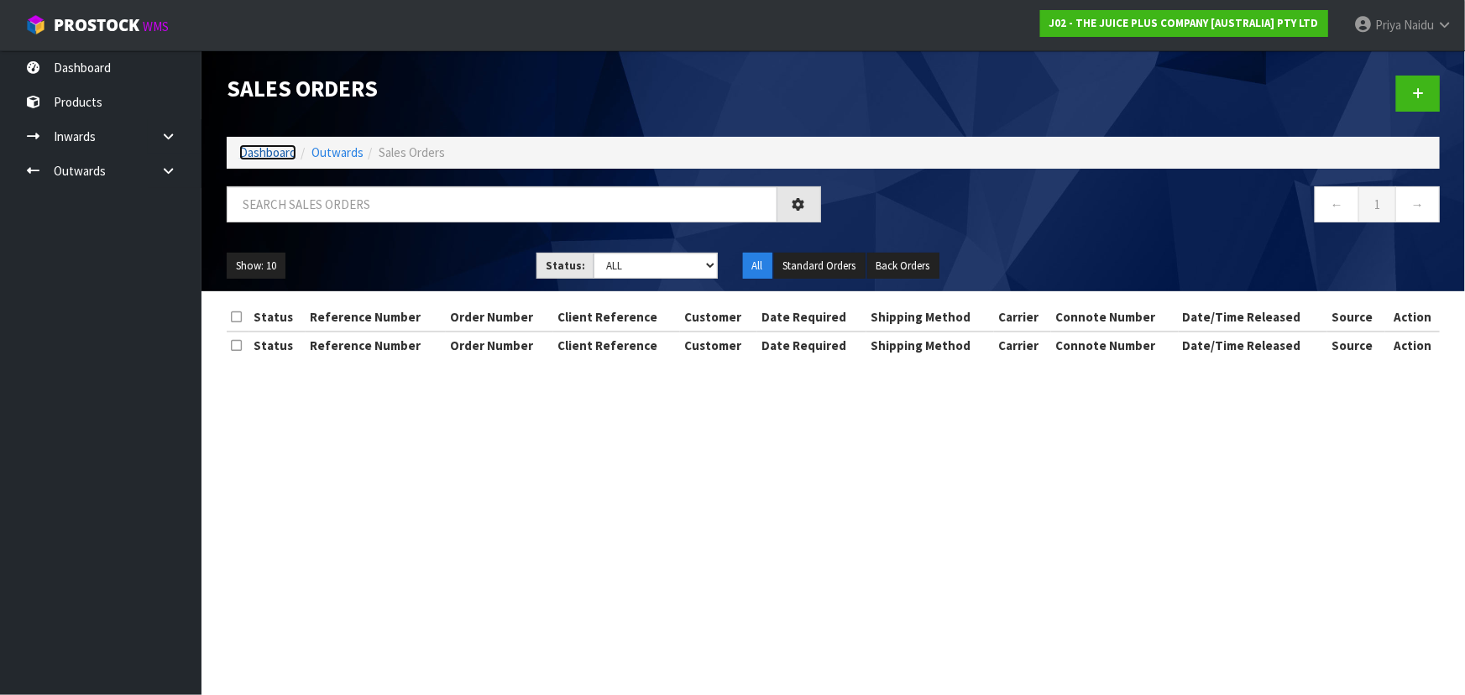
click at [259, 150] on link "Dashboard" at bounding box center [267, 152] width 57 height 16
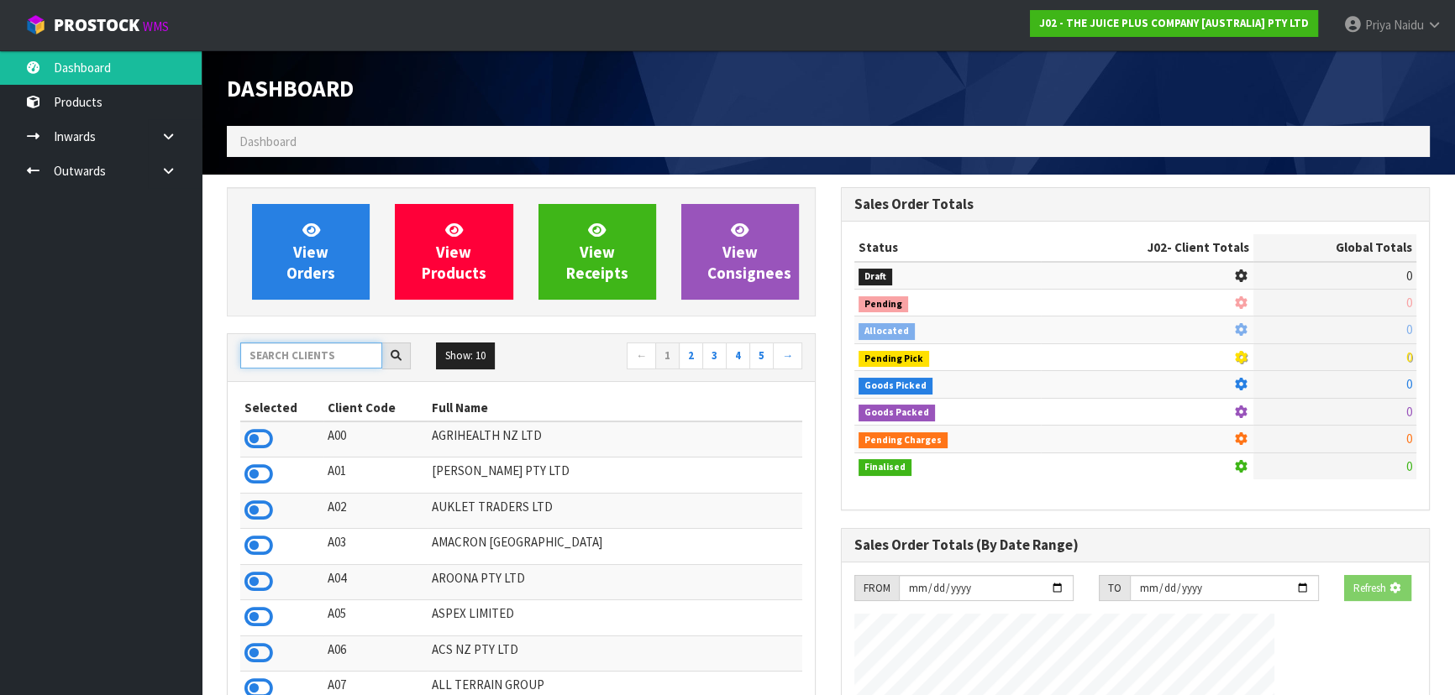
click at [263, 359] on input "text" at bounding box center [311, 356] width 142 height 26
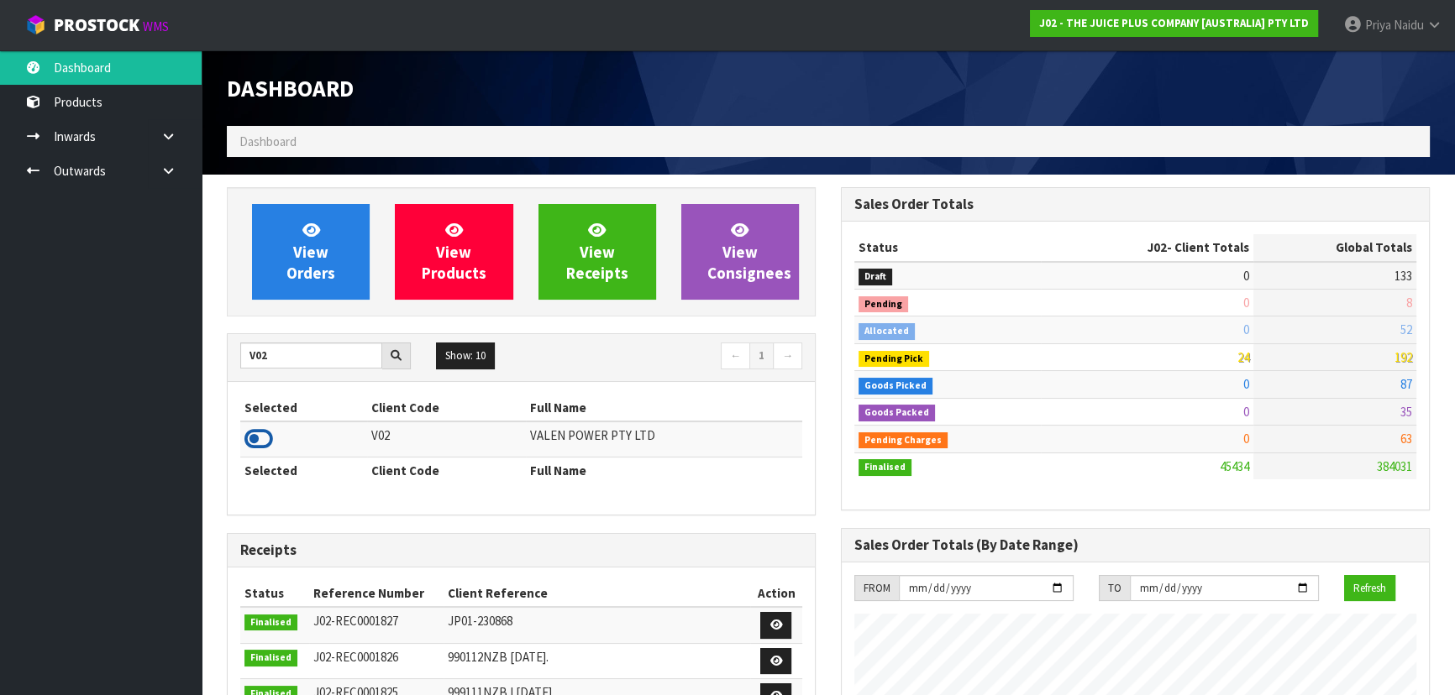
click at [256, 442] on icon at bounding box center [258, 439] width 29 height 25
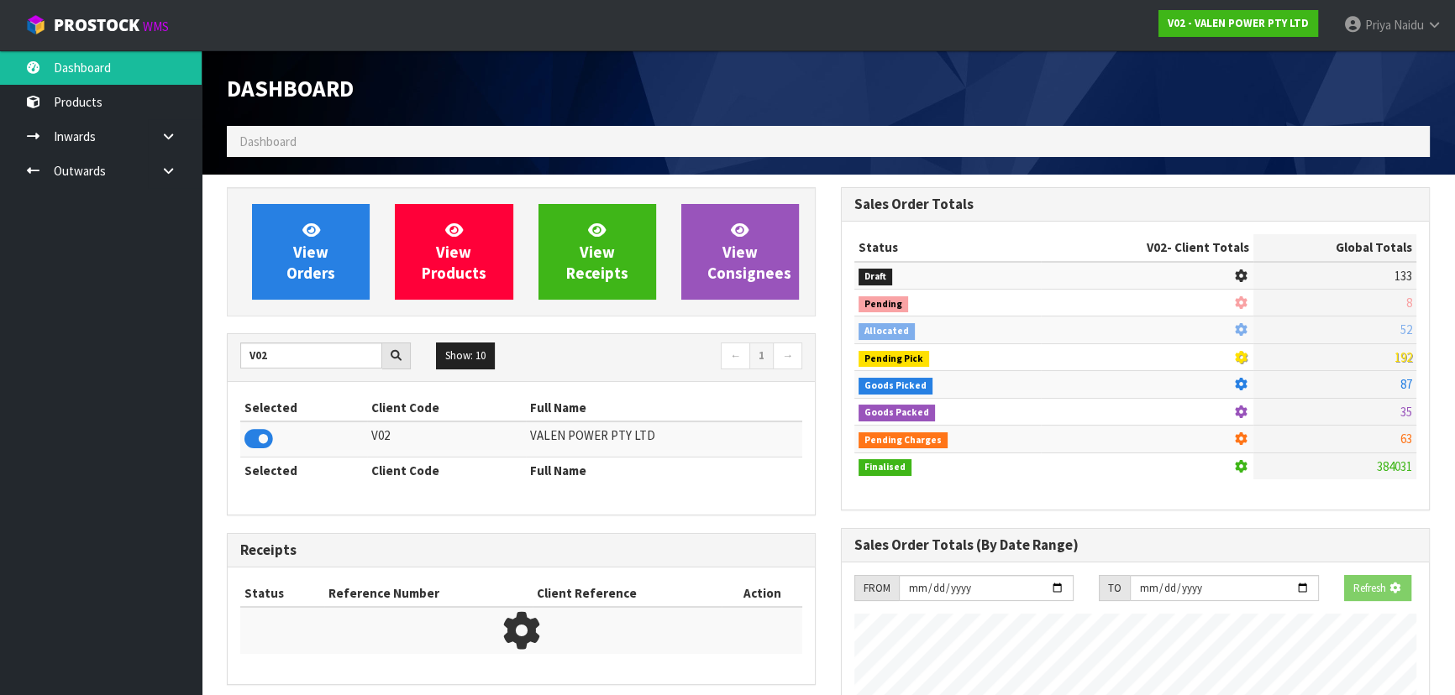
scroll to position [1324, 613]
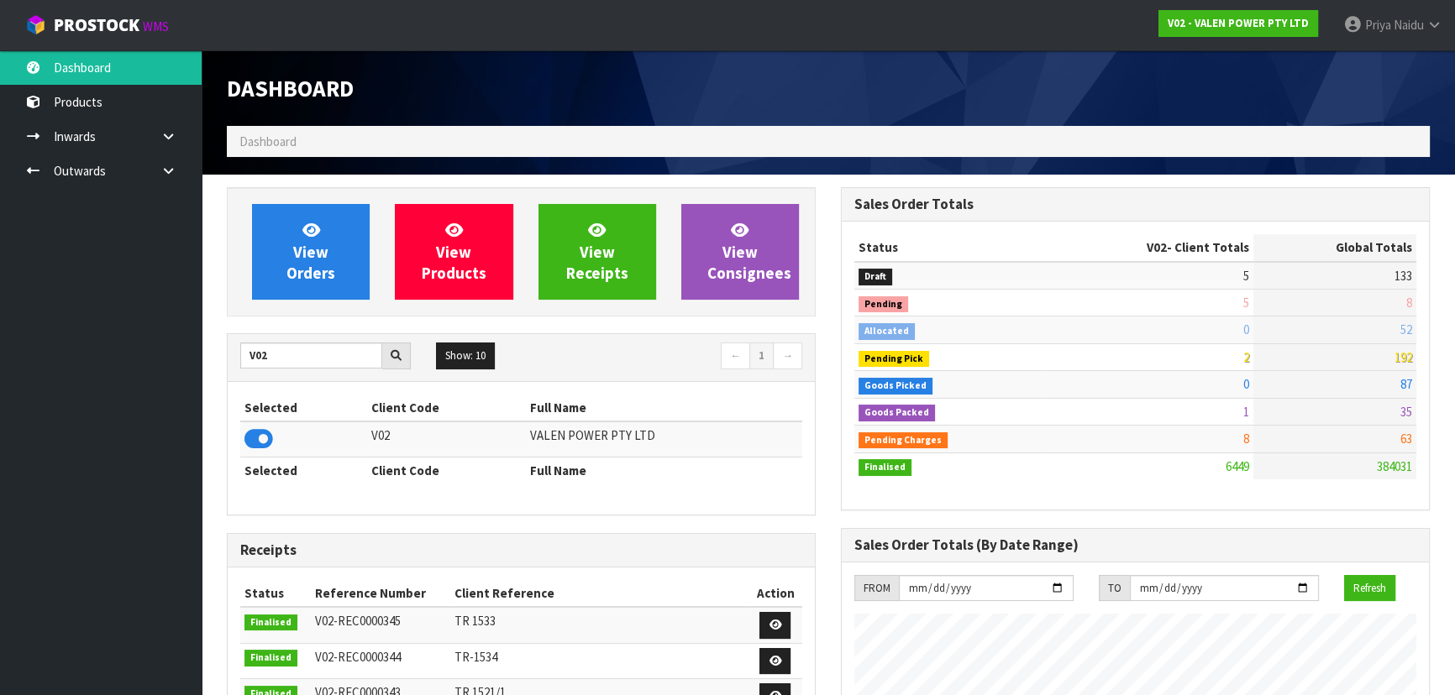
drag, startPoint x: 356, startPoint y: 301, endPoint x: 363, endPoint y: 335, distance: 34.3
click at [357, 301] on div "View Orders View Products View Receipts View Consignees" at bounding box center [521, 251] width 589 height 129
click at [360, 326] on div "View Orders View Products View Receipts View Consignees V02 Show: 10 5 10 25 50…" at bounding box center [521, 674] width 614 height 975
click at [363, 335] on div "V02 Show: 10 5 10 25 50 ← 1 →" at bounding box center [521, 357] width 587 height 47
click at [278, 358] on input "V02" at bounding box center [311, 356] width 142 height 26
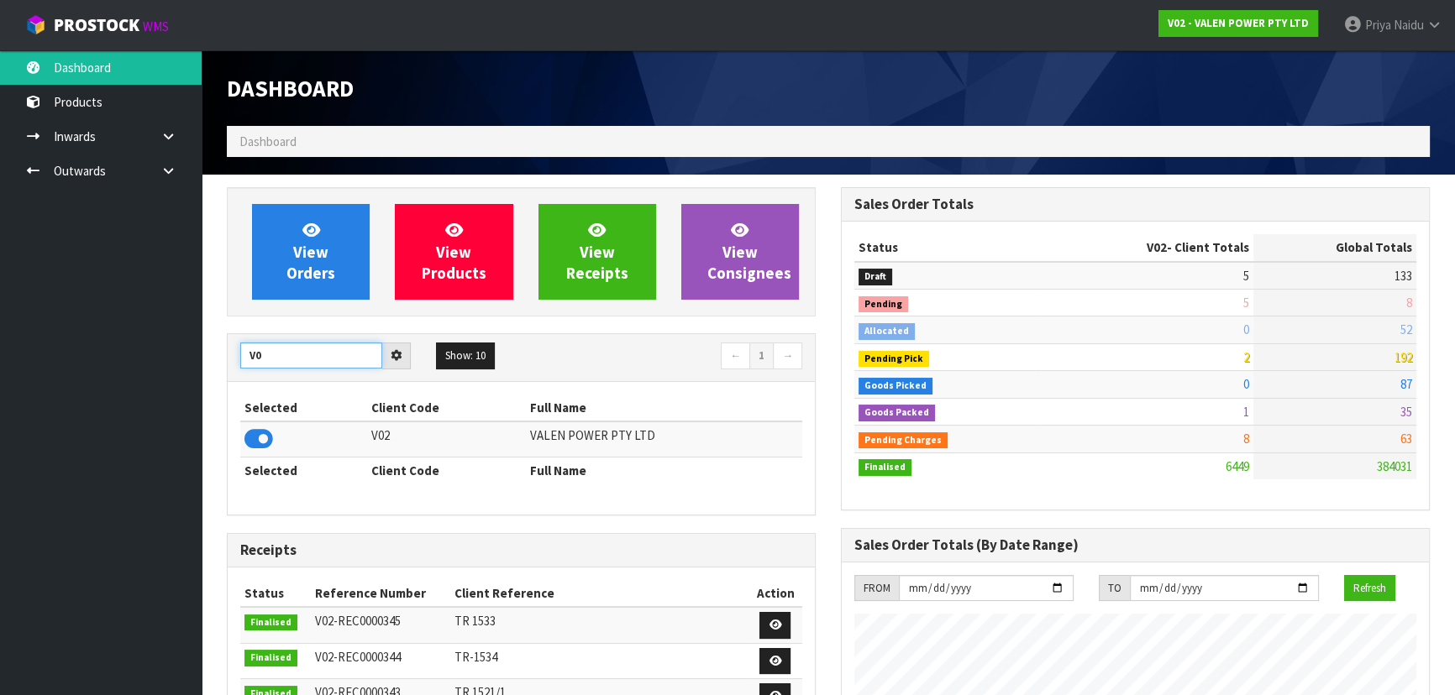
type input "V"
type input "N04"
click at [259, 436] on icon at bounding box center [258, 439] width 29 height 25
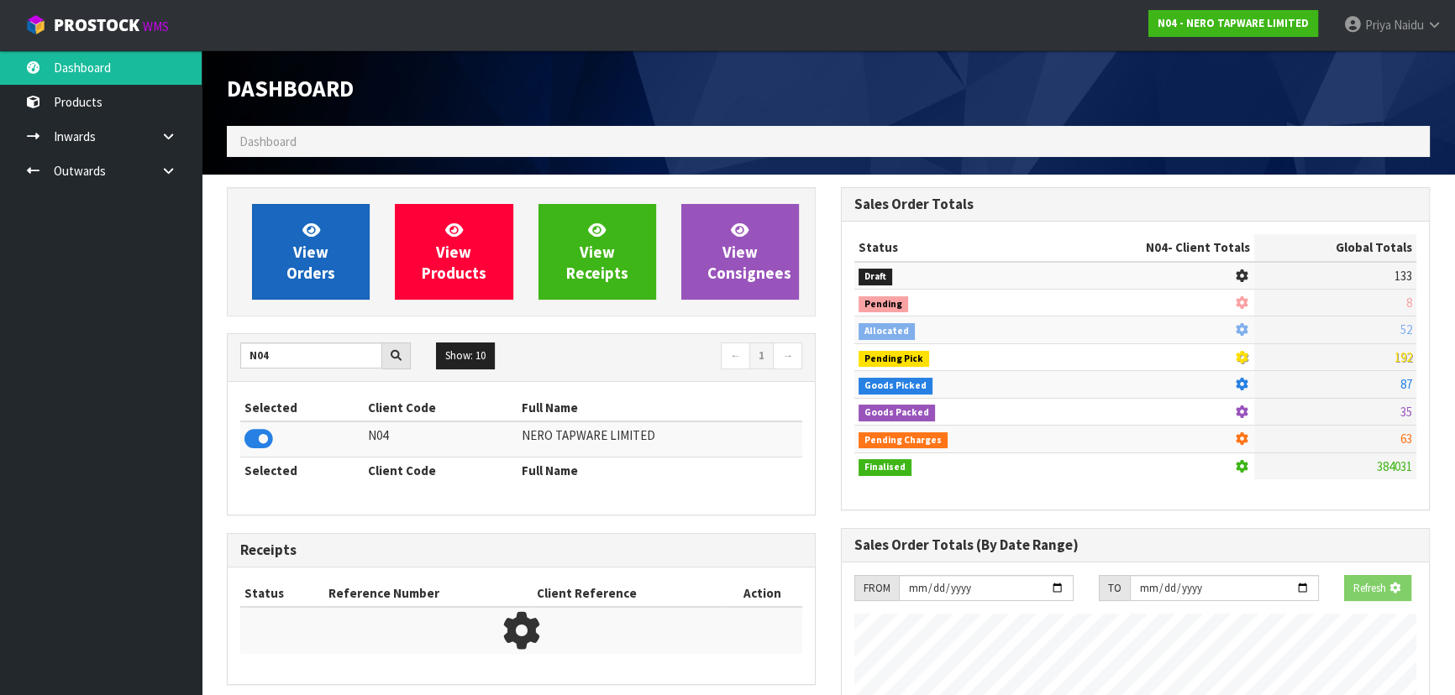
scroll to position [838745, 839176]
click at [313, 275] on span "View Orders" at bounding box center [310, 251] width 49 height 63
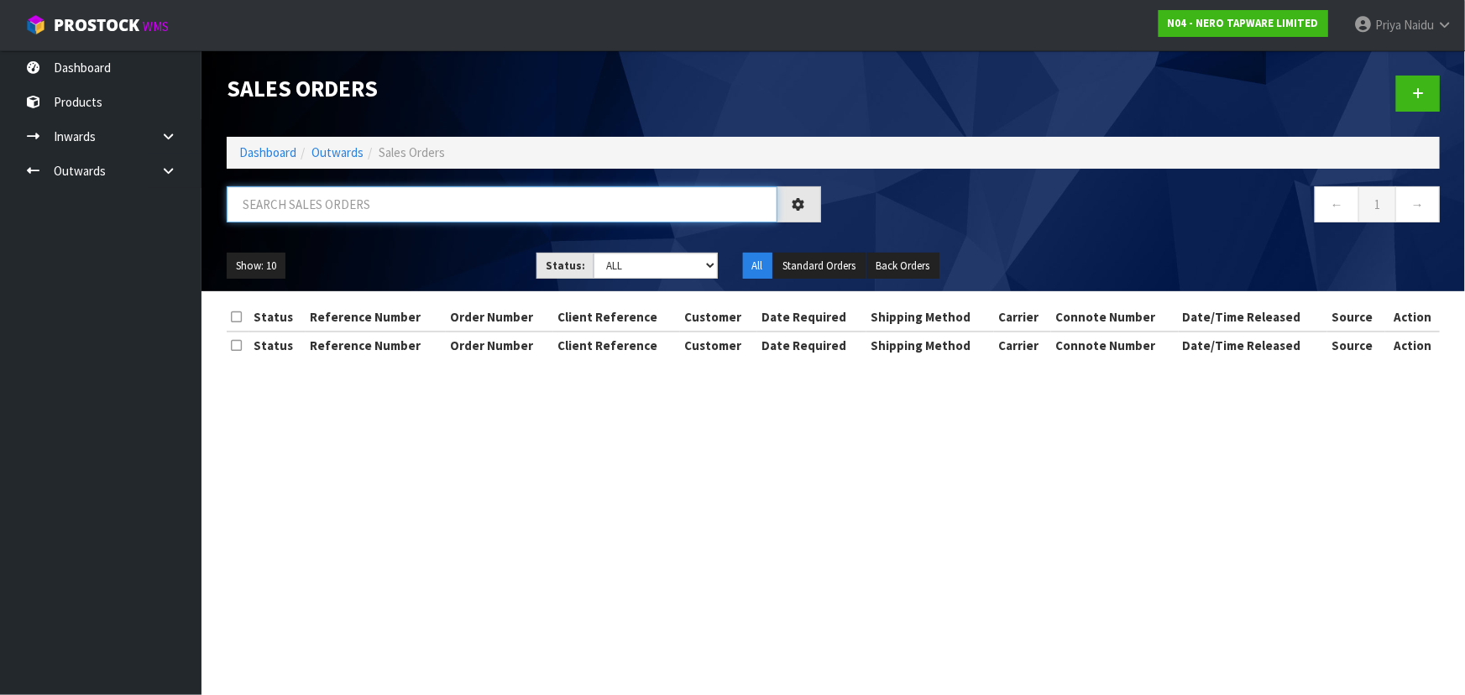
click at [356, 196] on input "text" at bounding box center [502, 204] width 551 height 36
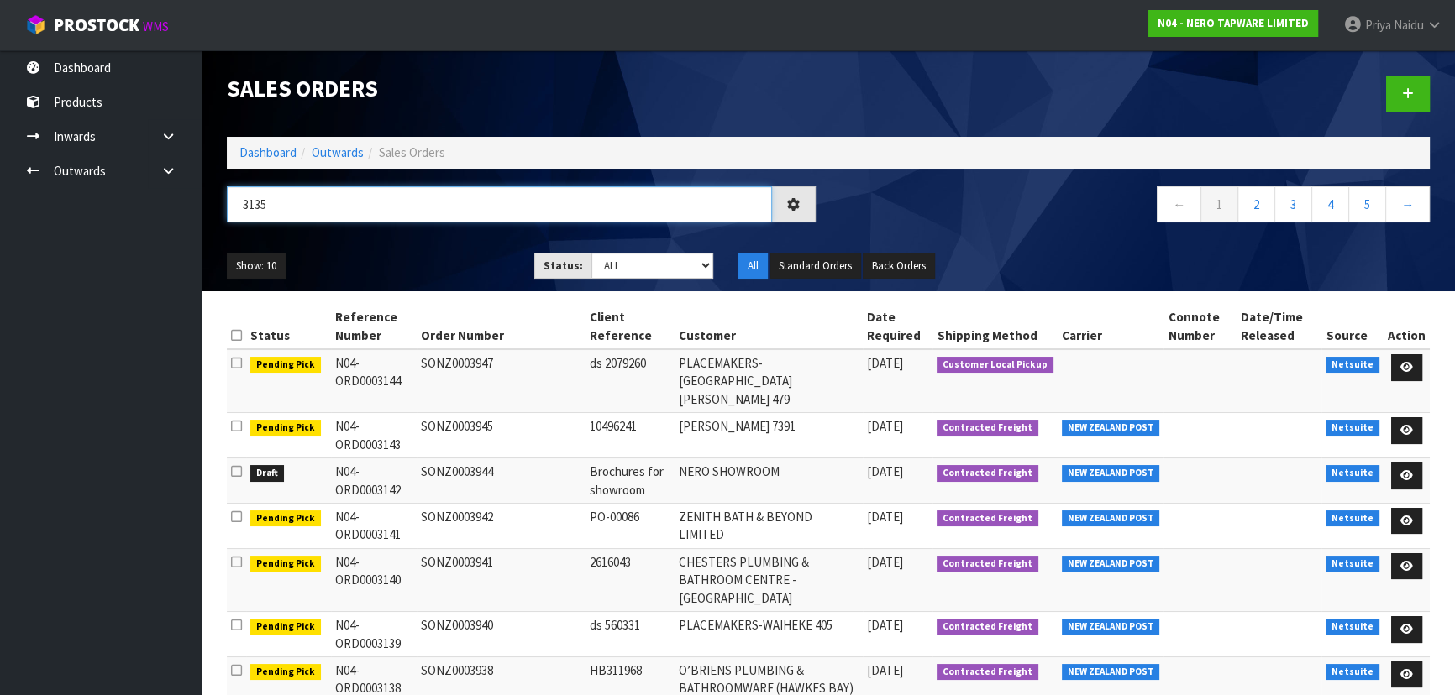
type input "3135"
click at [364, 257] on ul "Show: 10 5 10 25 50" at bounding box center [368, 266] width 282 height 27
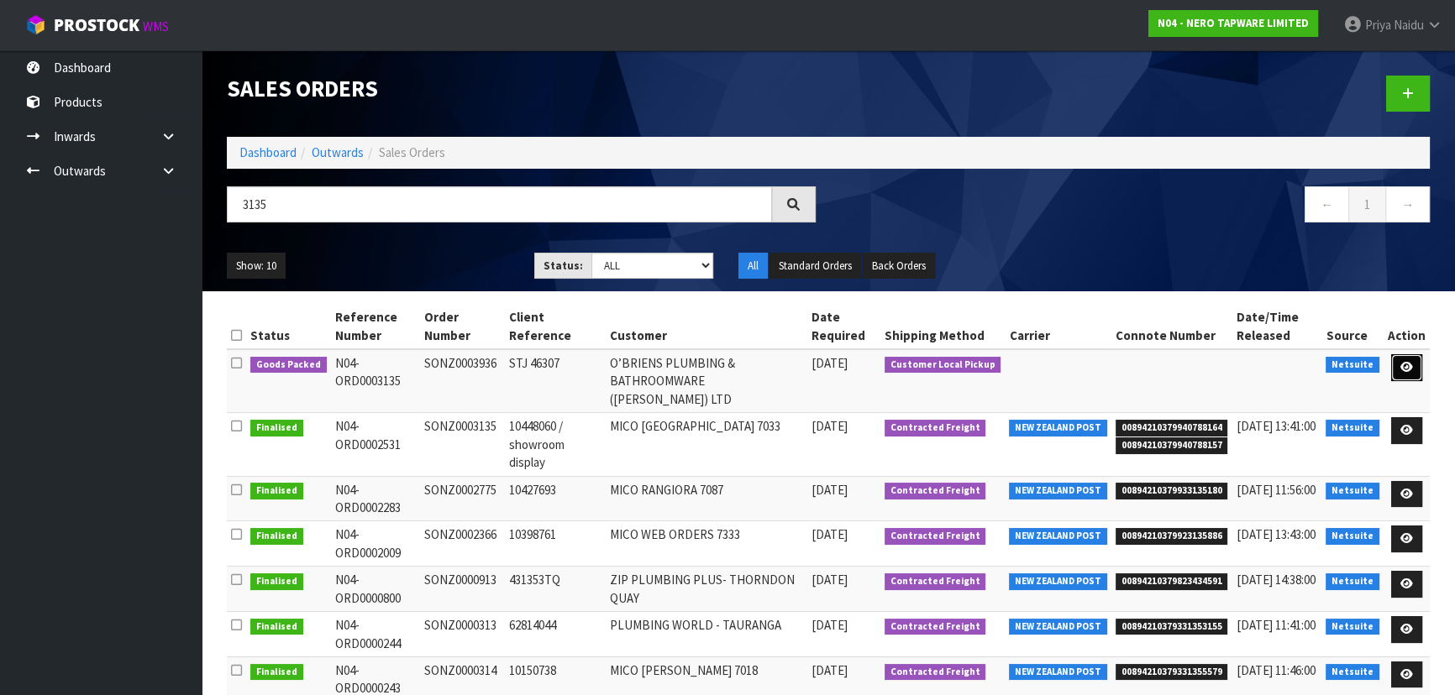
click at [1413, 364] on icon at bounding box center [1406, 367] width 13 height 11
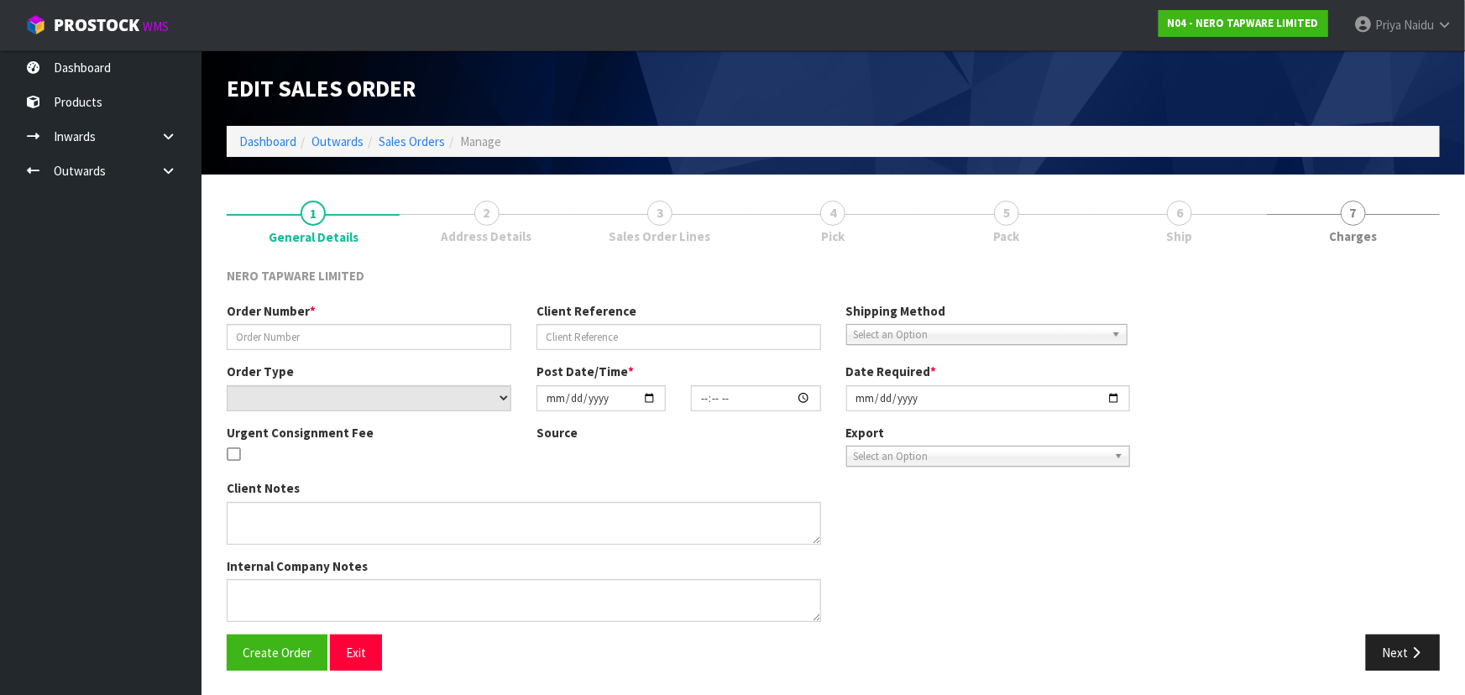
type input "SONZ0003936"
type input "STJ 46307"
select select "number:0"
type input "[DATE]"
type input "16:00:20.000"
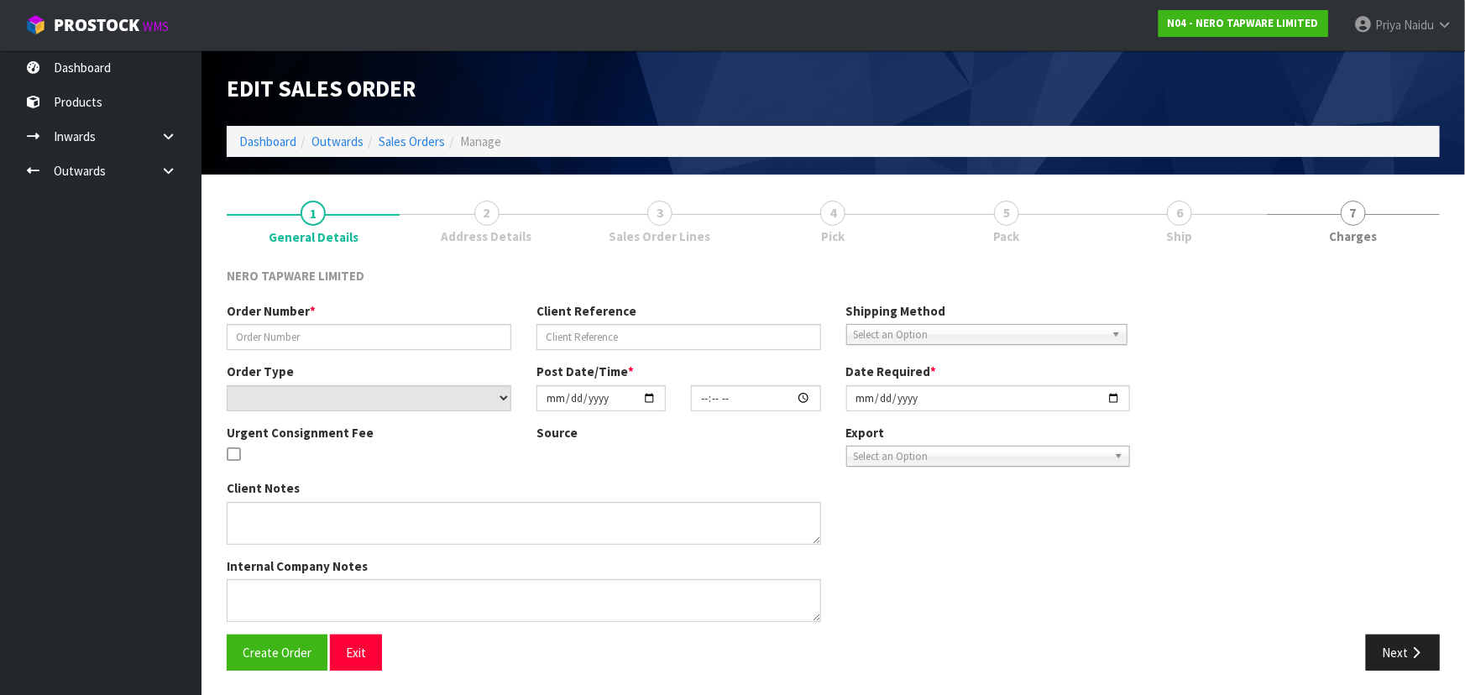
type input "[DATE]"
type textarea "customer pick up 03/10"
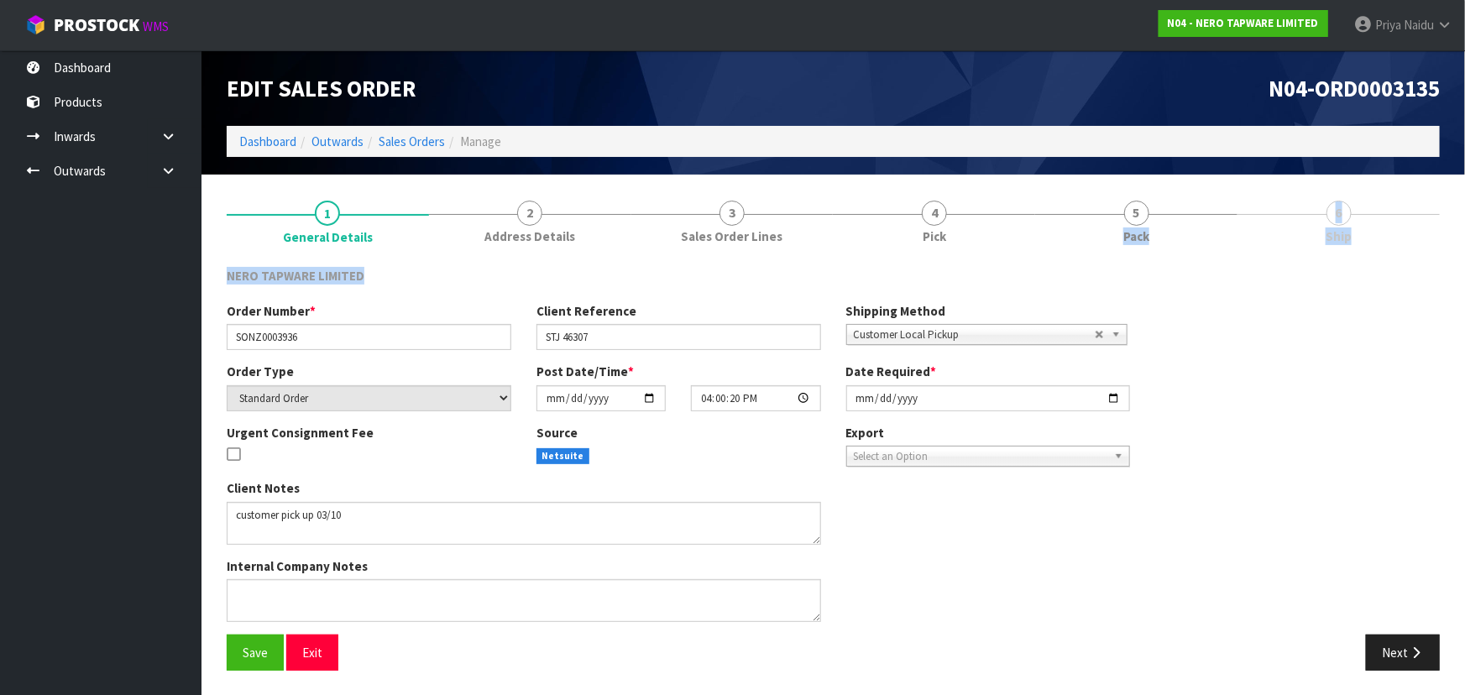
drag, startPoint x: 1126, startPoint y: 228, endPoint x: 1075, endPoint y: 290, distance: 79.9
click at [1075, 290] on div "1 General Details 2 Address Details 3 Sales Order Lines 4 Pick 5 Pack 6 Ship NE…" at bounding box center [833, 435] width 1213 height 496
click at [1150, 228] on span "Pack" at bounding box center [1137, 237] width 26 height 18
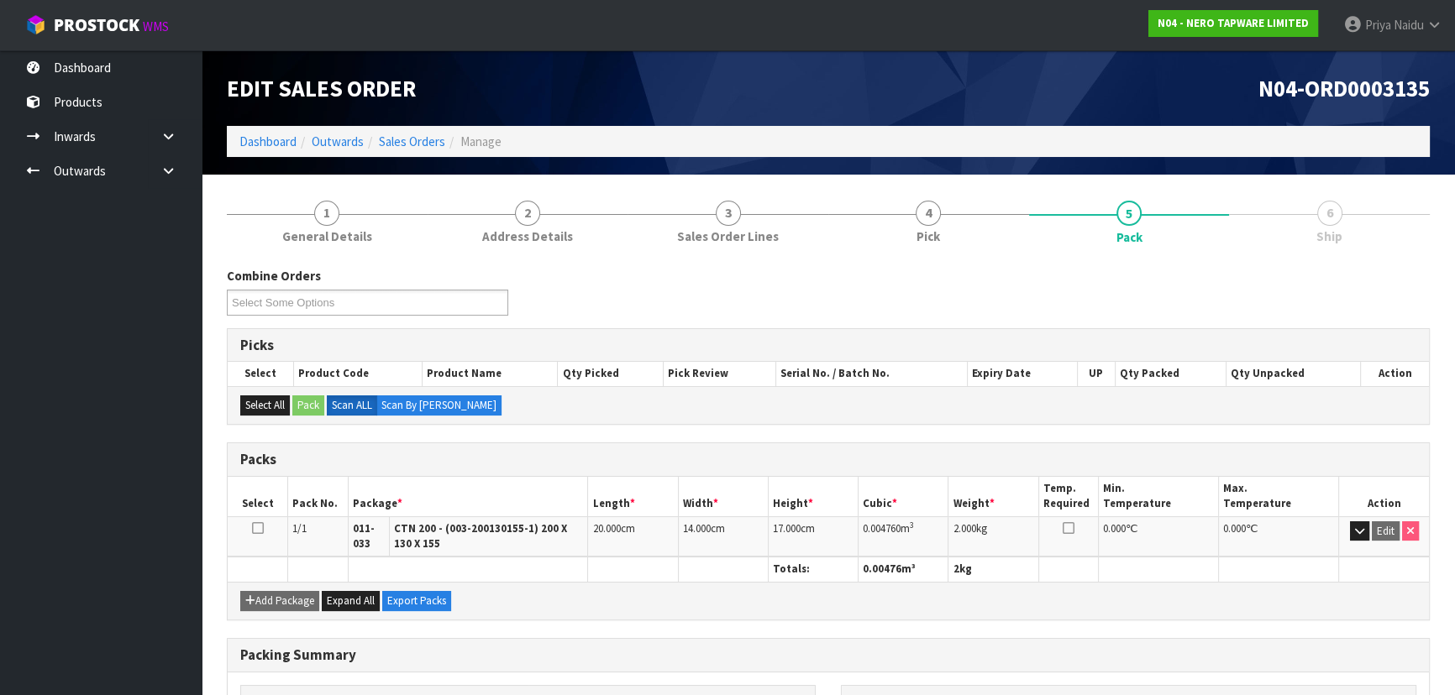
scroll to position [212, 0]
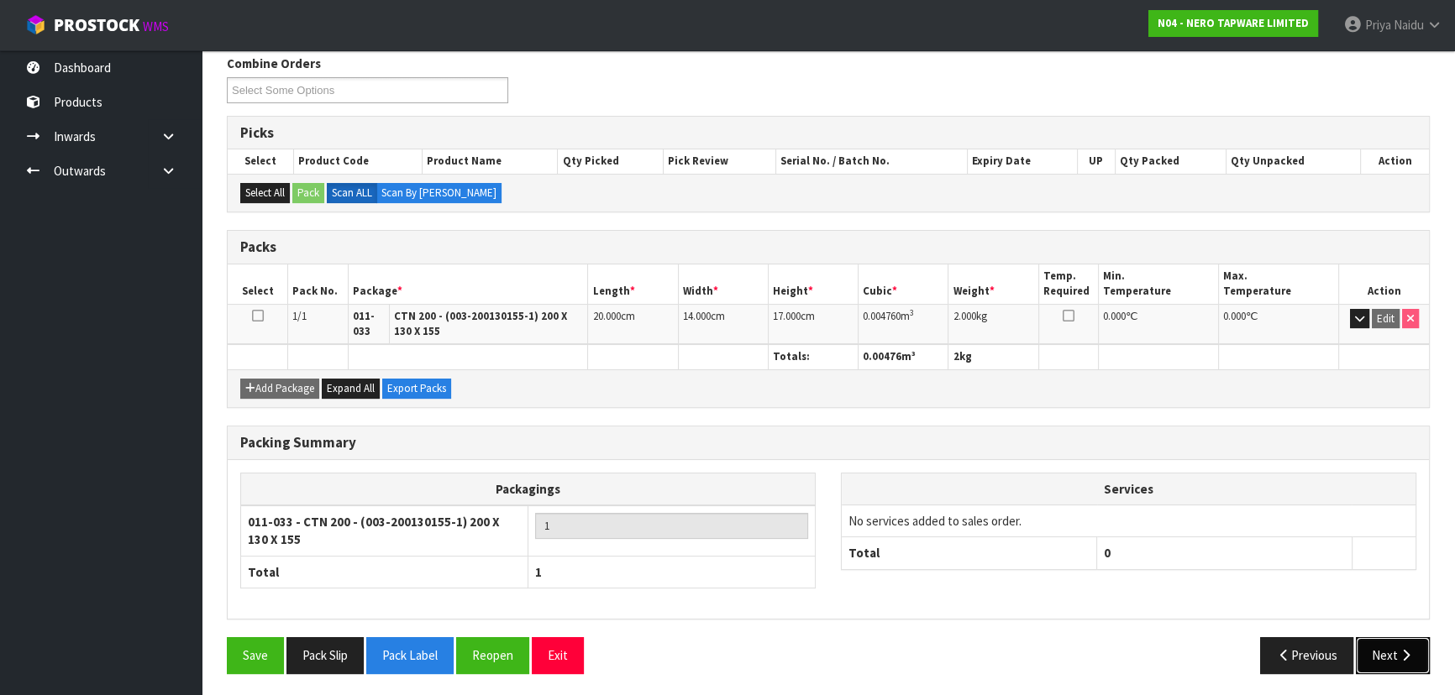
click at [1394, 647] on button "Next" at bounding box center [1392, 655] width 74 height 36
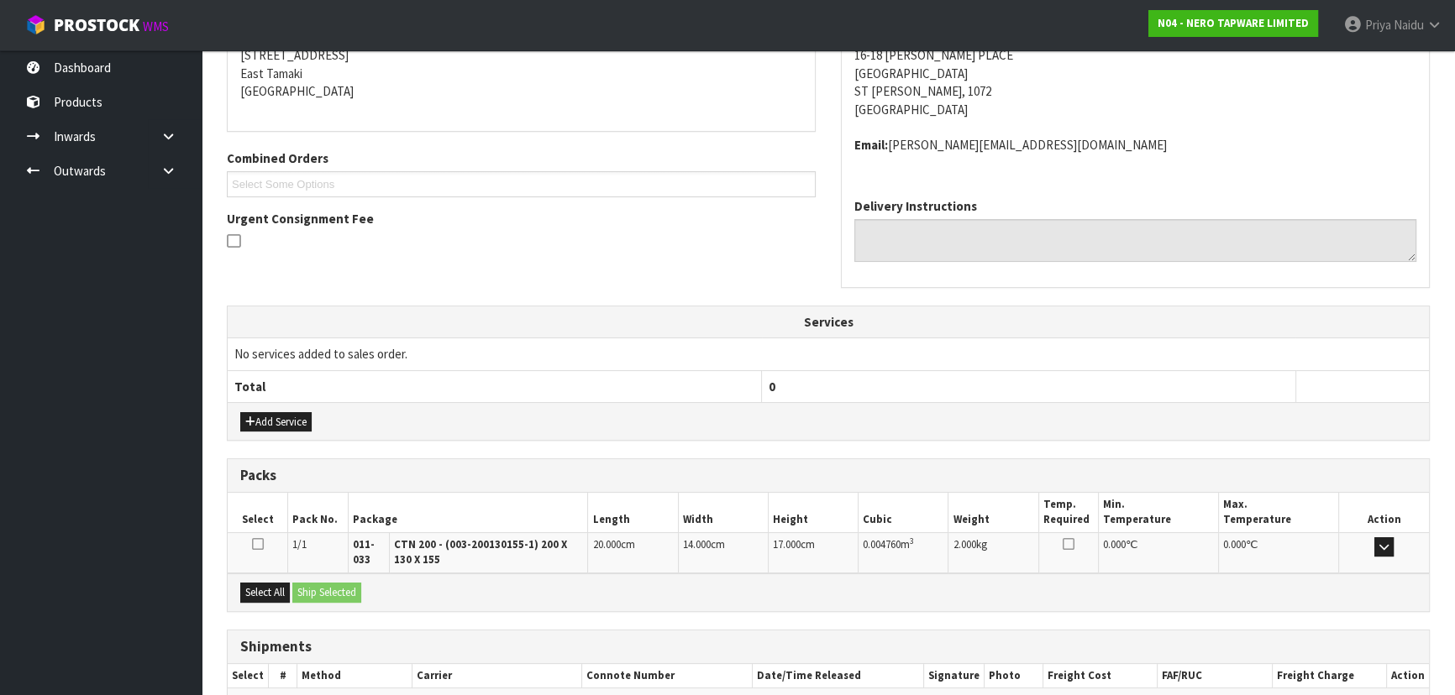
scroll to position [379, 0]
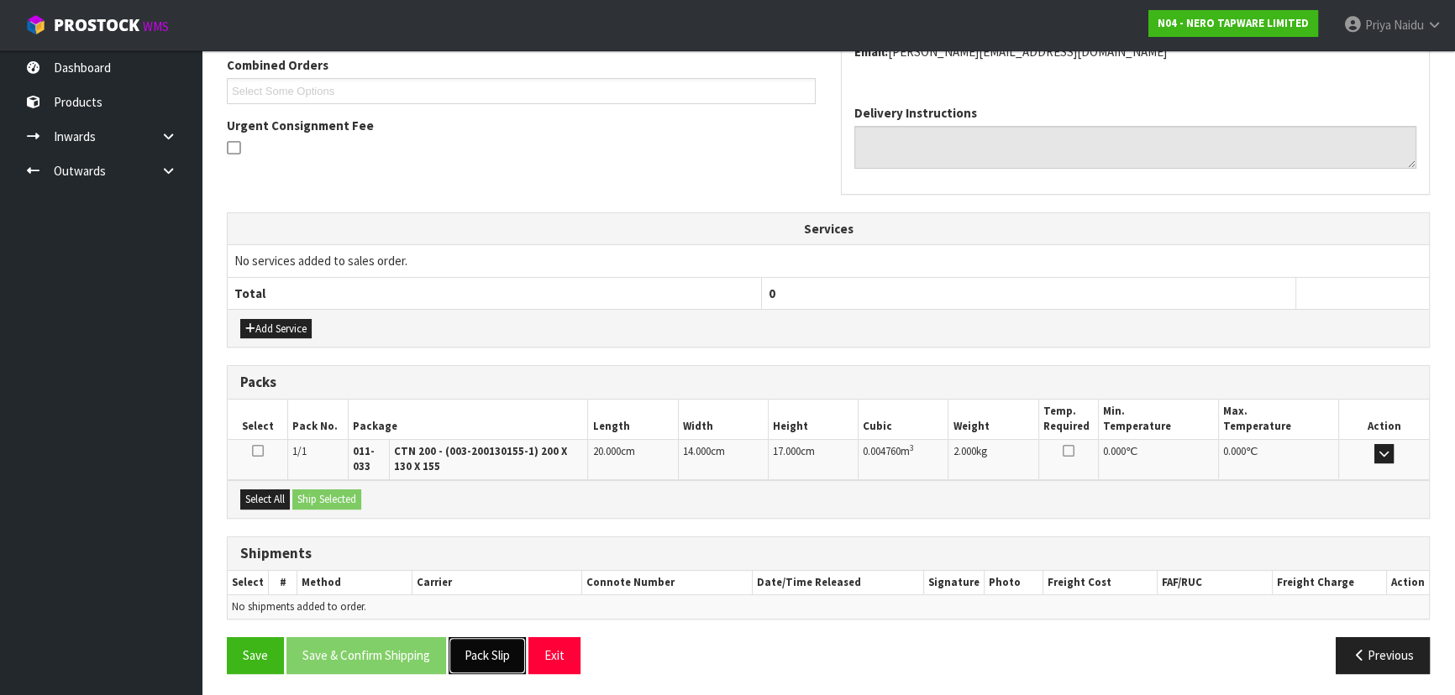
click at [486, 650] on button "Pack Slip" at bounding box center [486, 655] width 77 height 36
click at [267, 494] on button "Select All" at bounding box center [265, 500] width 50 height 20
click at [336, 500] on button "Ship Selected" at bounding box center [326, 500] width 69 height 20
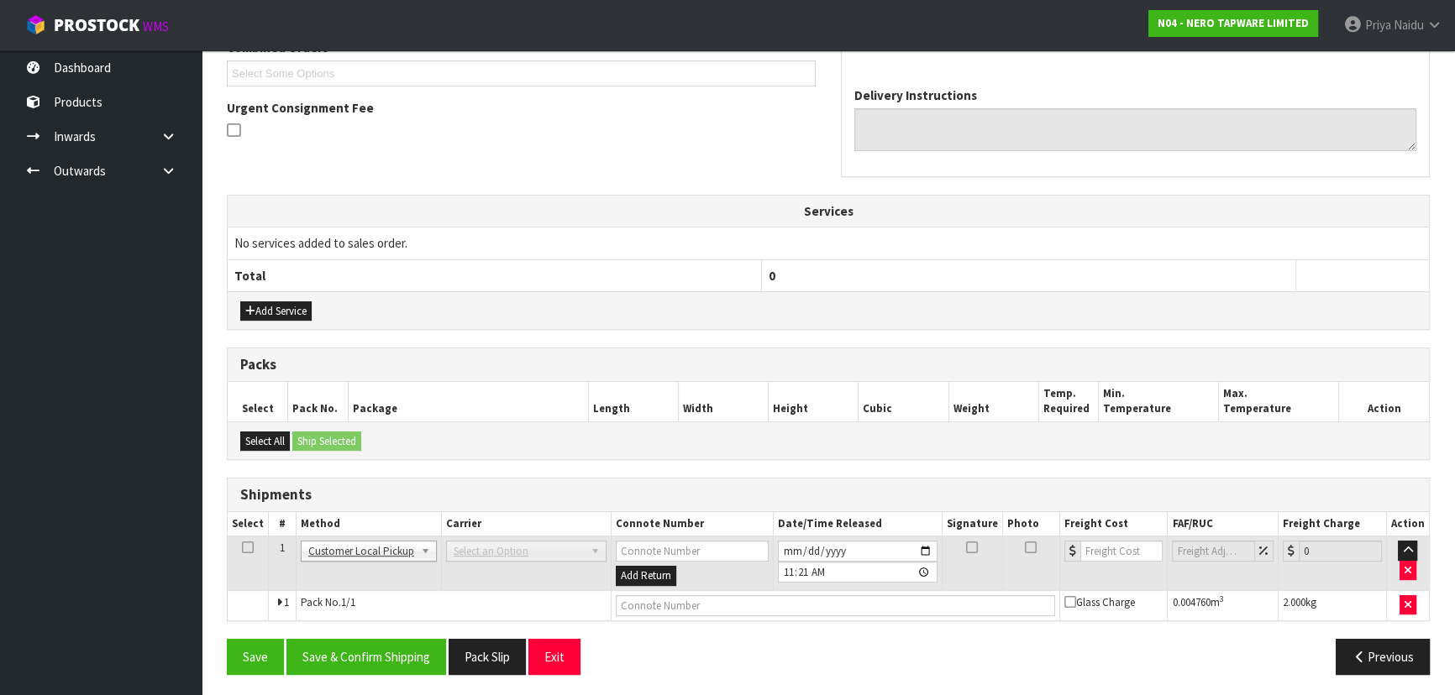
scroll to position [398, 0]
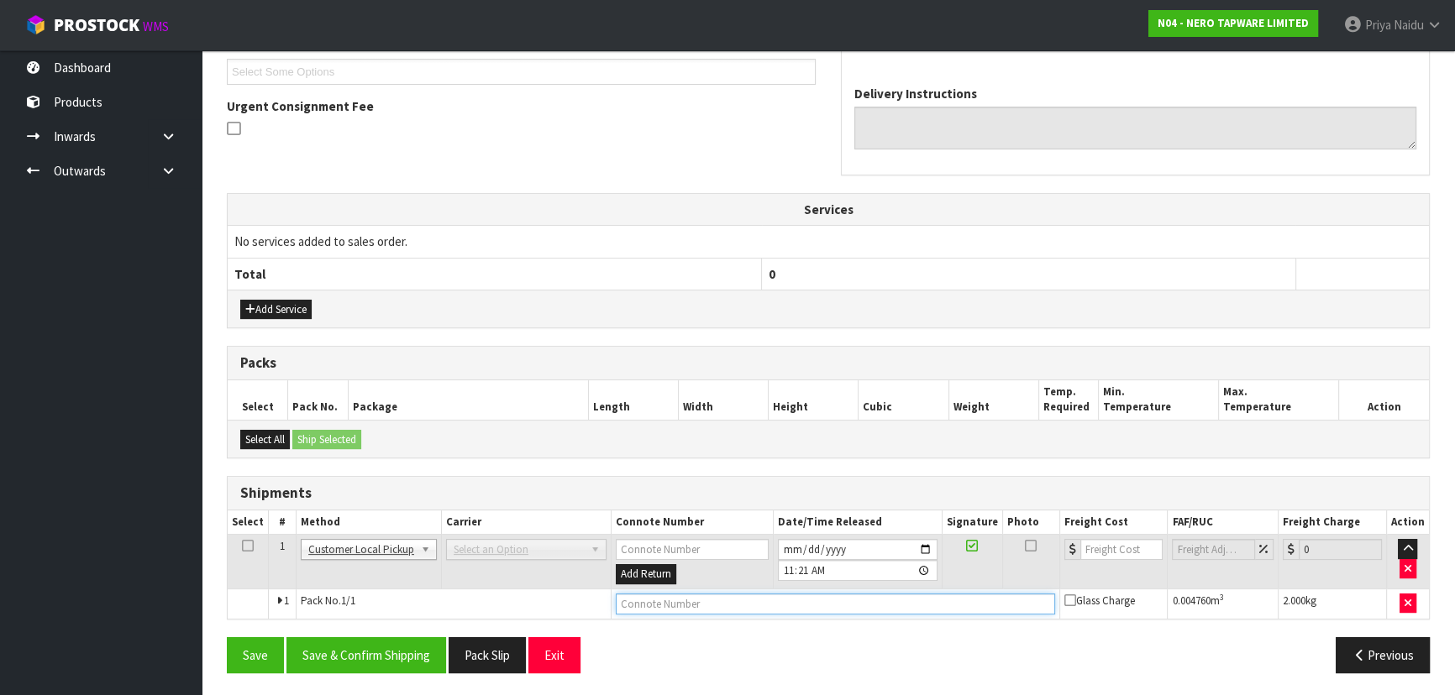
click at [641, 602] on input "text" at bounding box center [835, 604] width 439 height 21
type input "CUSTOMER COLLECTED"
click at [388, 642] on button "Save & Confirm Shipping" at bounding box center [366, 655] width 160 height 36
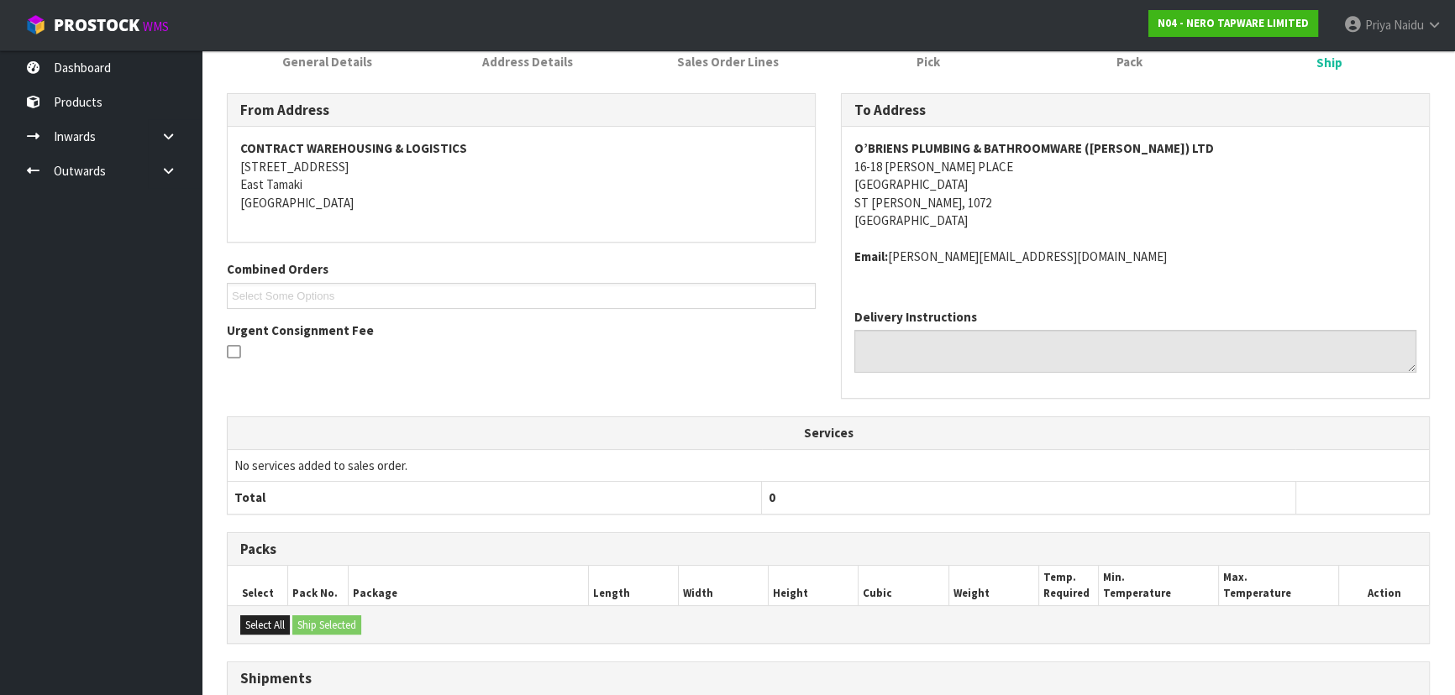
scroll to position [417, 0]
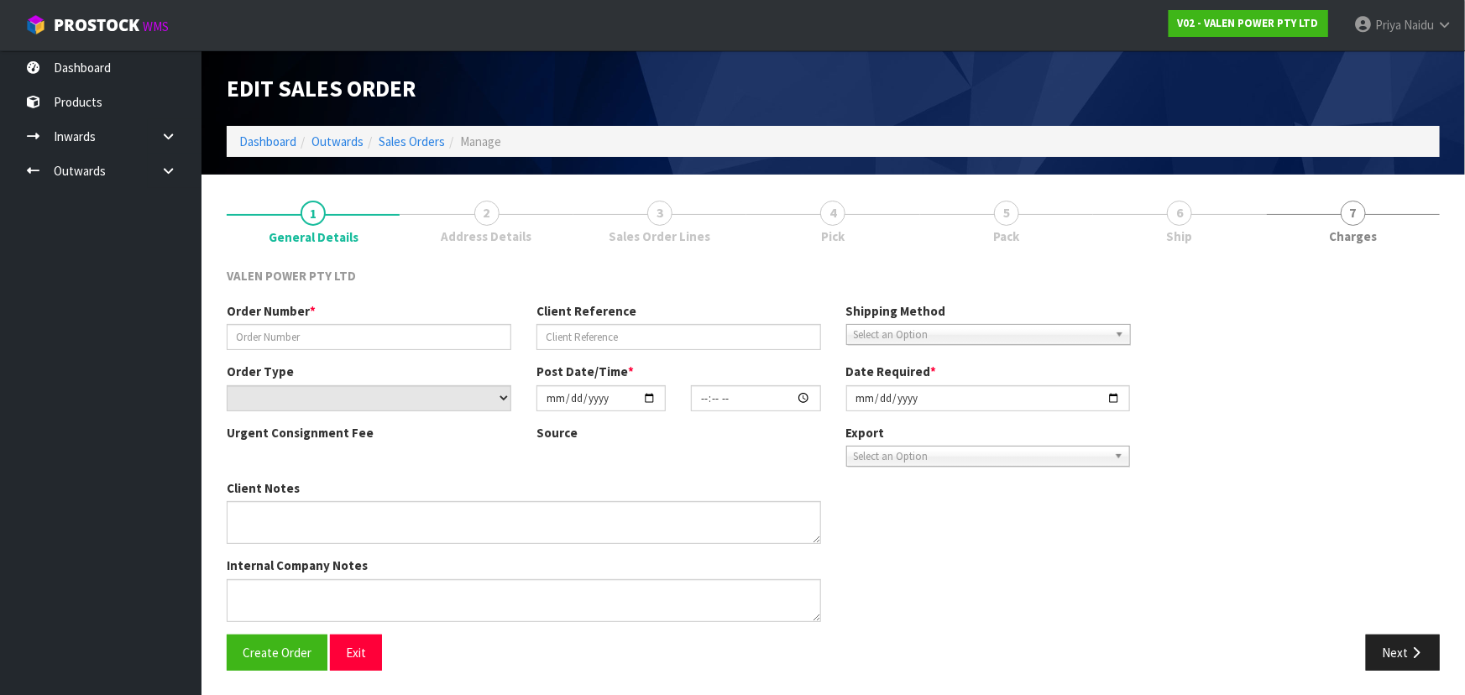
type input "S46440"
type input "074938"
select select "number:0"
type input "[DATE]"
type input "17:45:07.000"
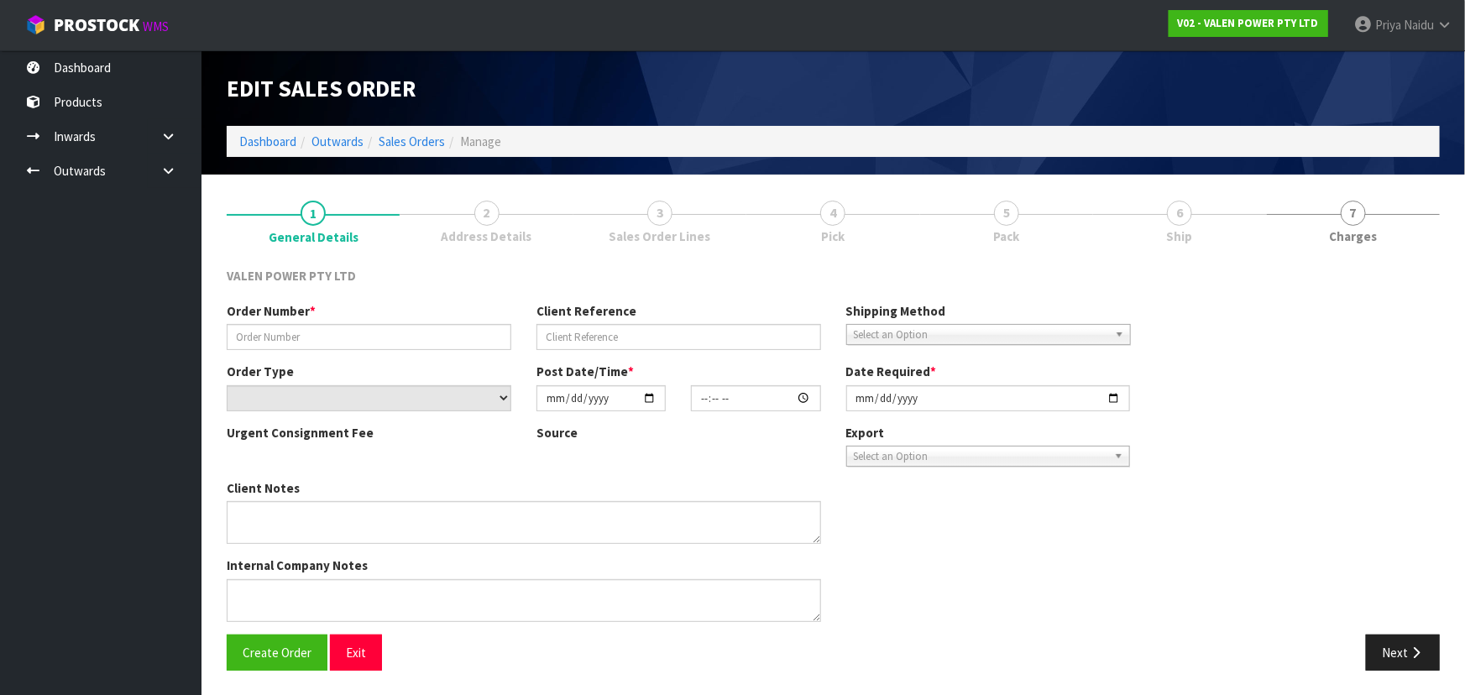
type input "[DATE]"
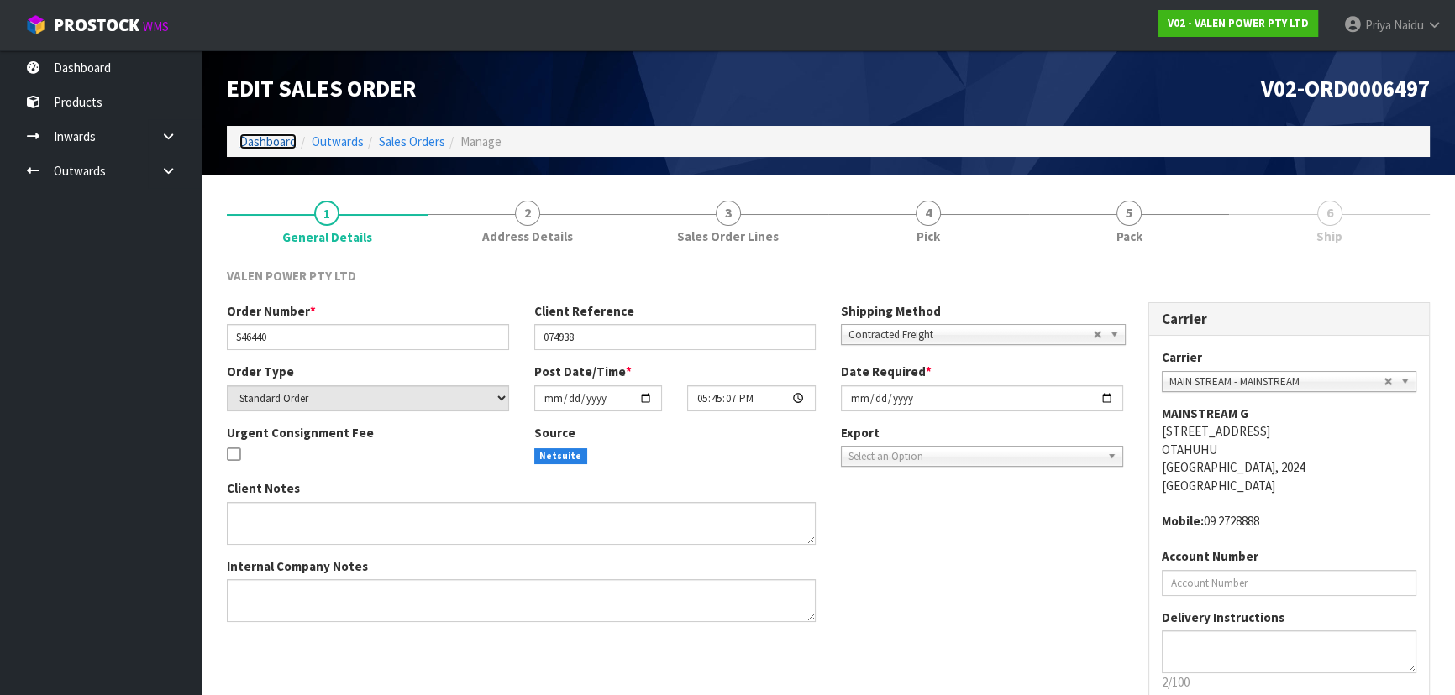
click at [283, 135] on link "Dashboard" at bounding box center [267, 142] width 57 height 16
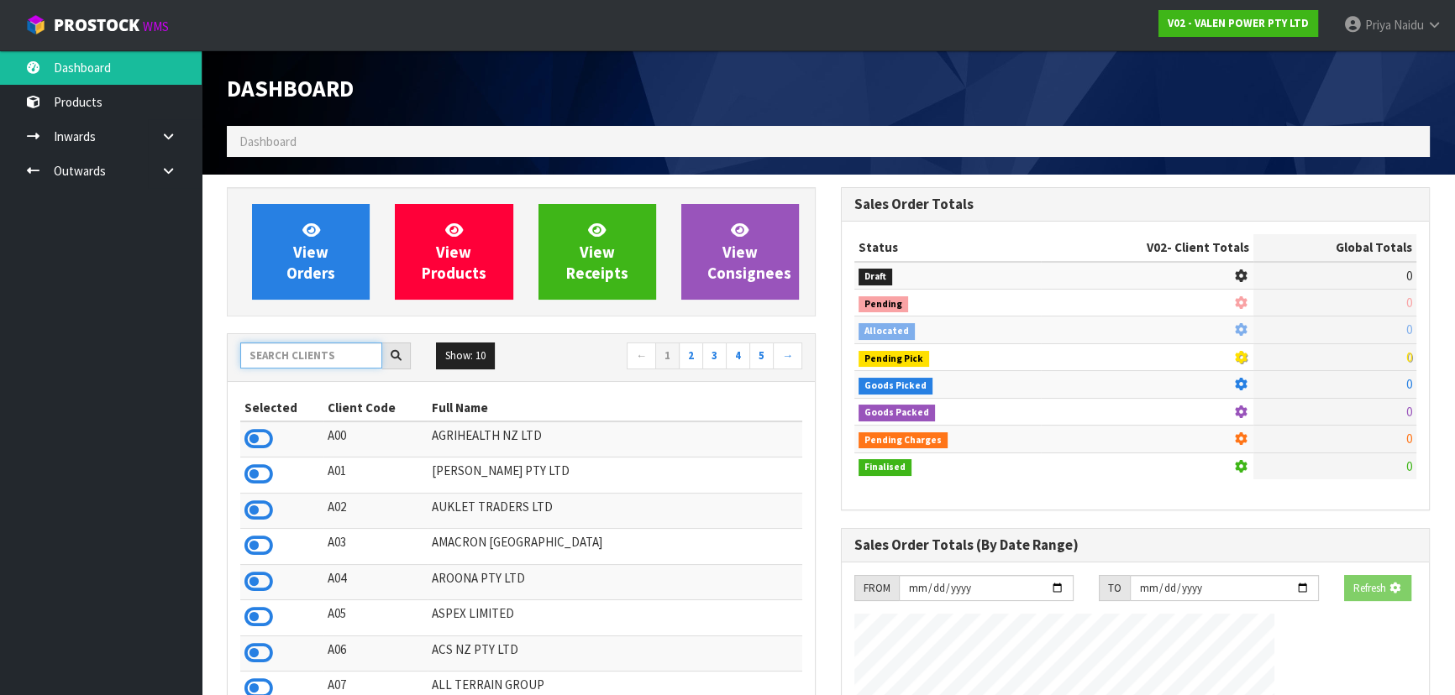
click at [311, 356] on input "text" at bounding box center [311, 356] width 142 height 26
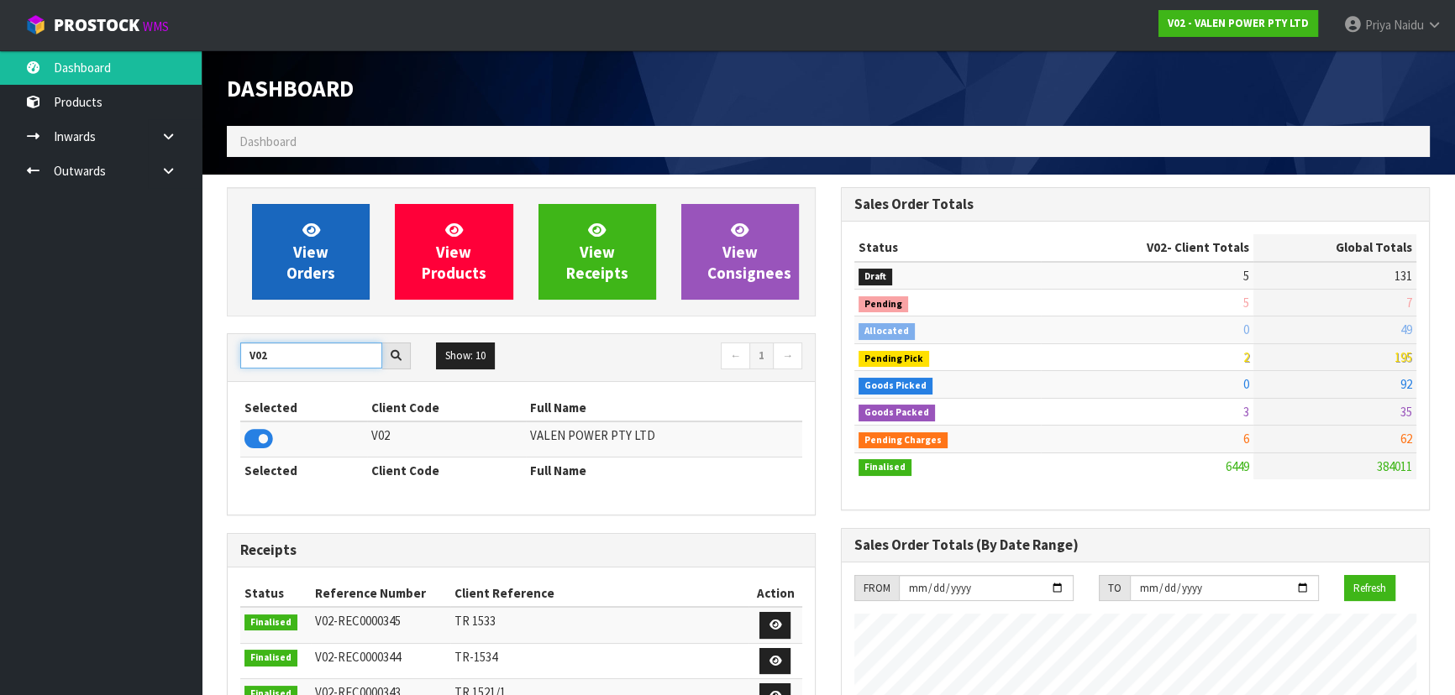
type input "V02"
click at [283, 245] on link "View Orders" at bounding box center [311, 252] width 118 height 96
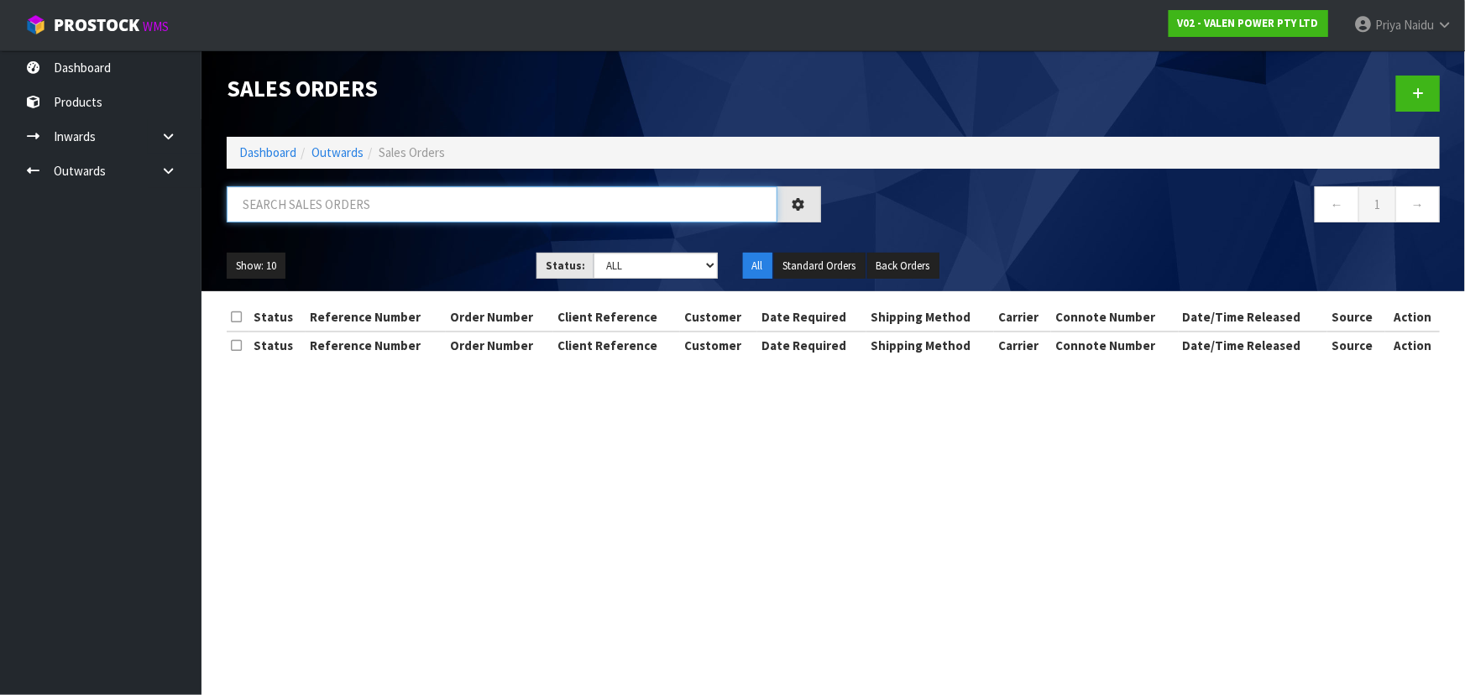
click at [350, 196] on input "text" at bounding box center [502, 204] width 551 height 36
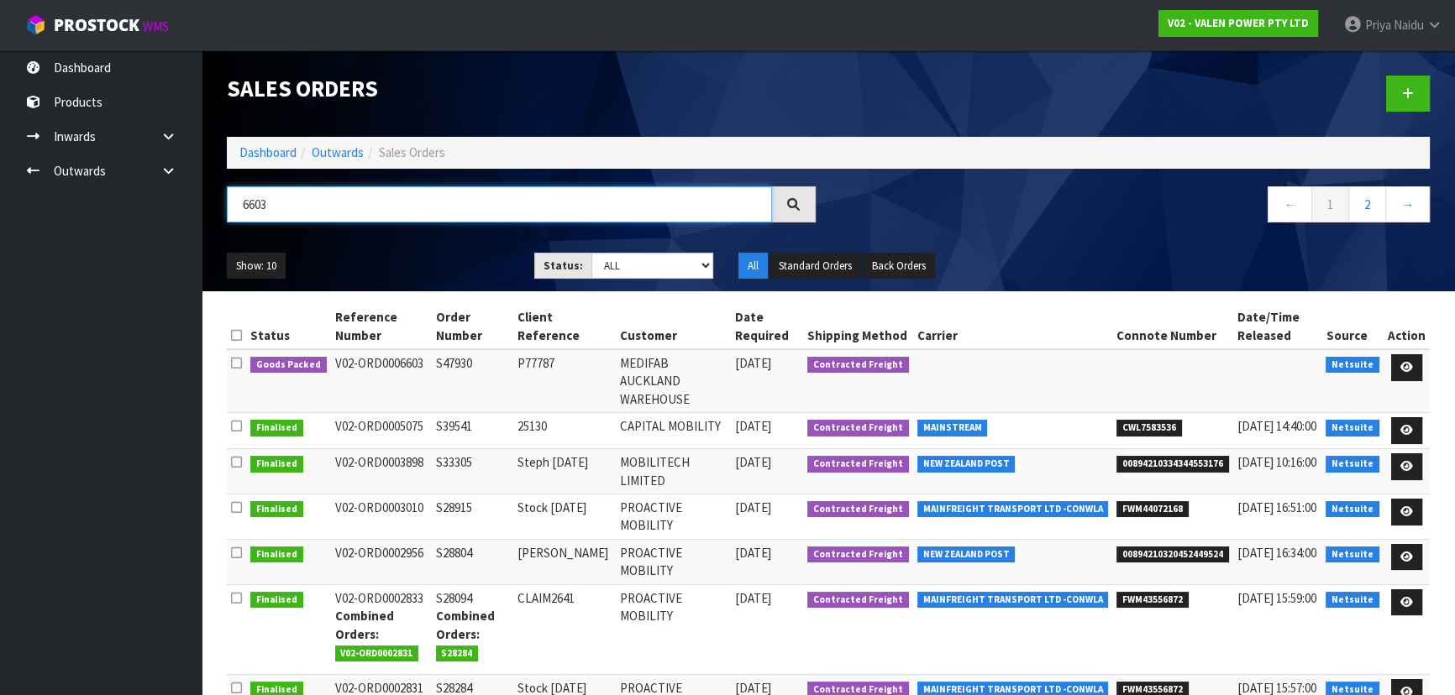
type input "6603"
click at [434, 258] on ul "Show: 10 5 10 25 50" at bounding box center [368, 266] width 282 height 27
click at [1411, 364] on icon at bounding box center [1406, 367] width 13 height 11
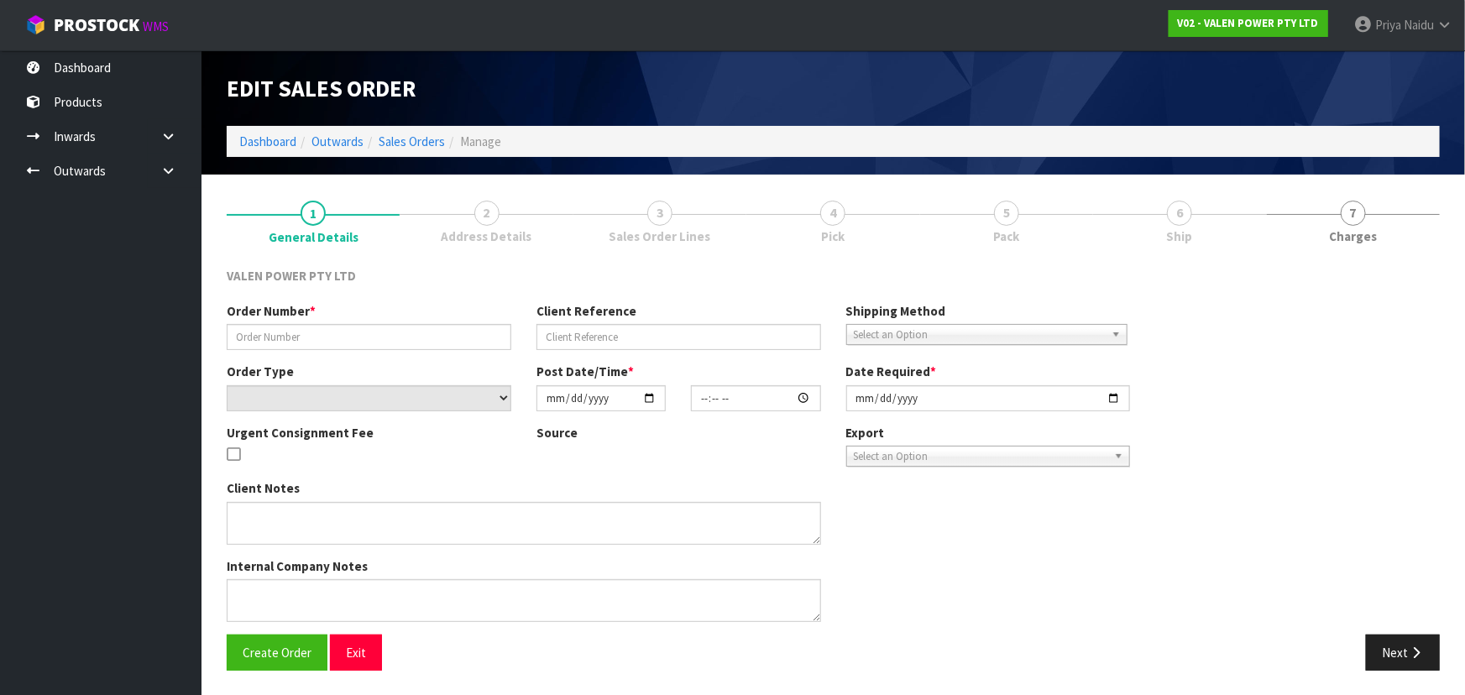
type input "S47930"
type input "P77787"
select select "number:0"
type input "[DATE]"
type input "15:00:14.000"
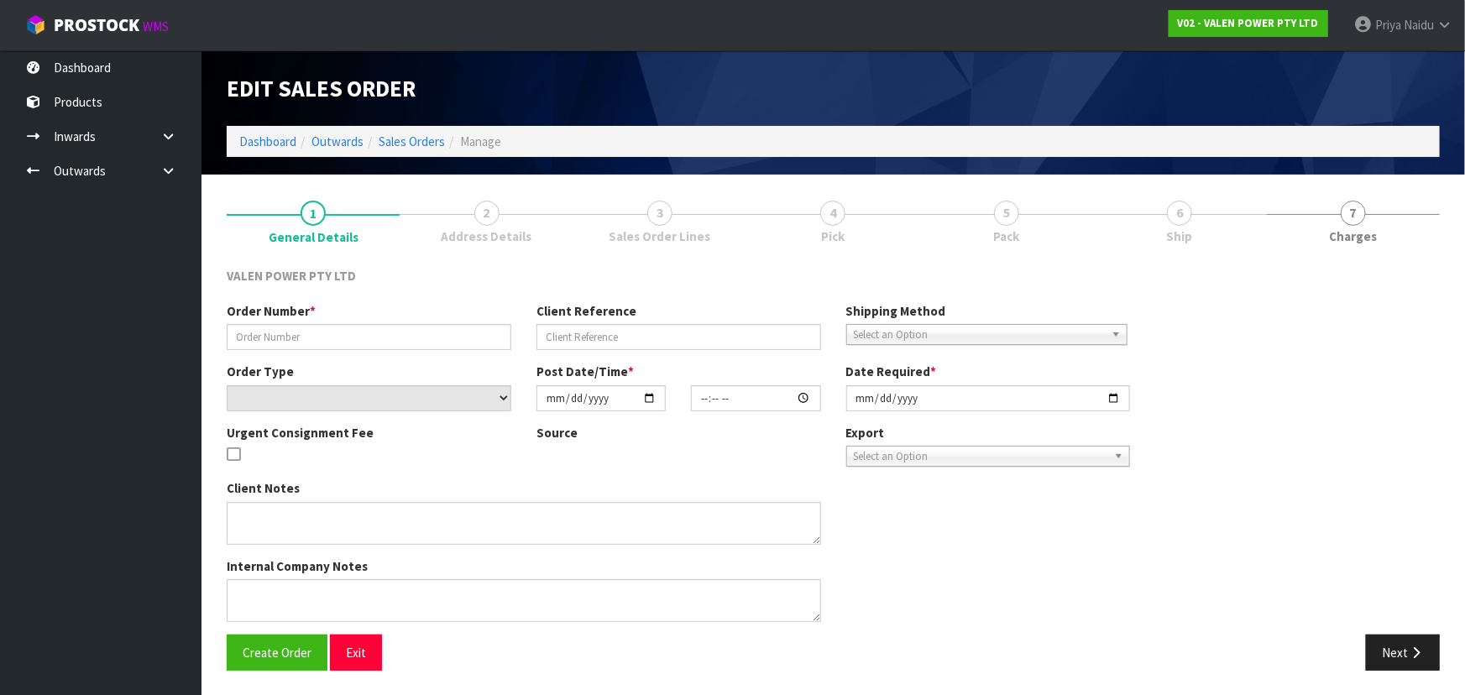
type input "[DATE]"
type textarea "LOCATION - 35-03-1-B PICK 23 AS UNIFORM"
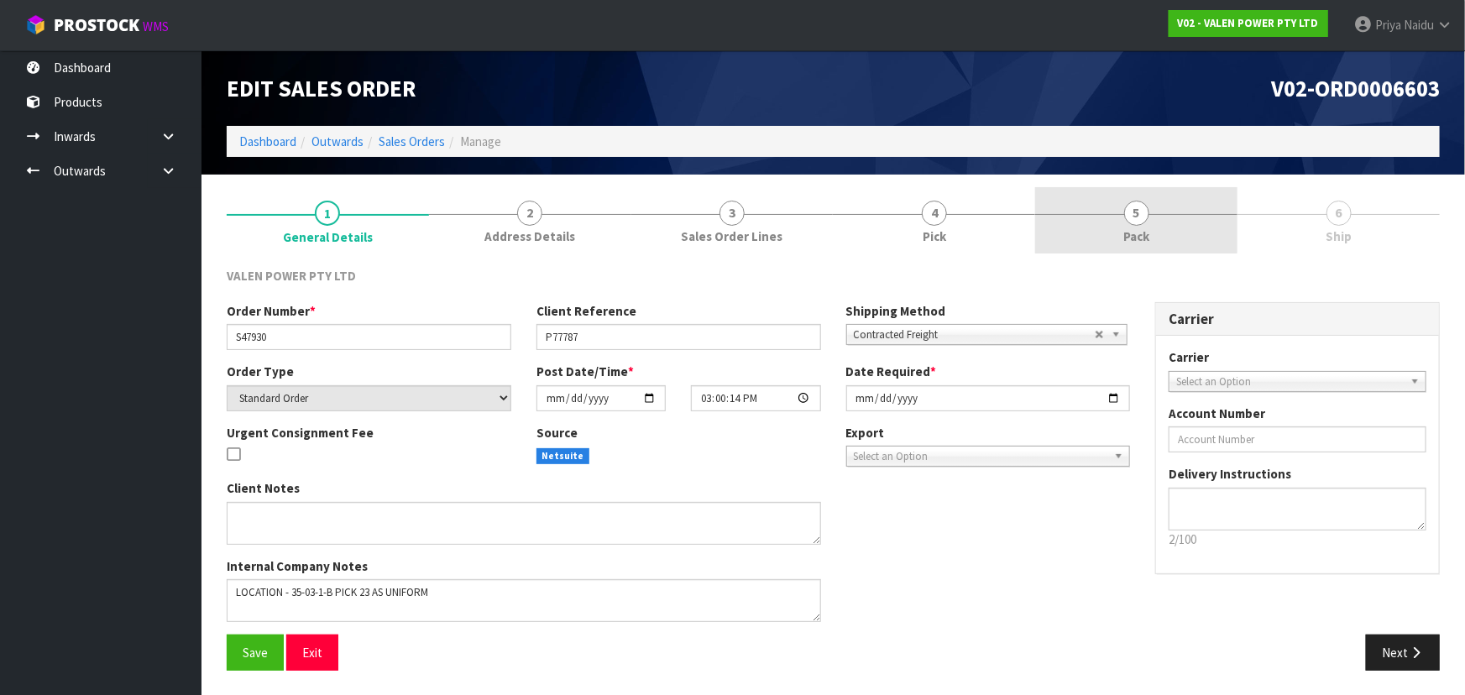
click at [1193, 250] on link "5 Pack" at bounding box center [1136, 220] width 202 height 66
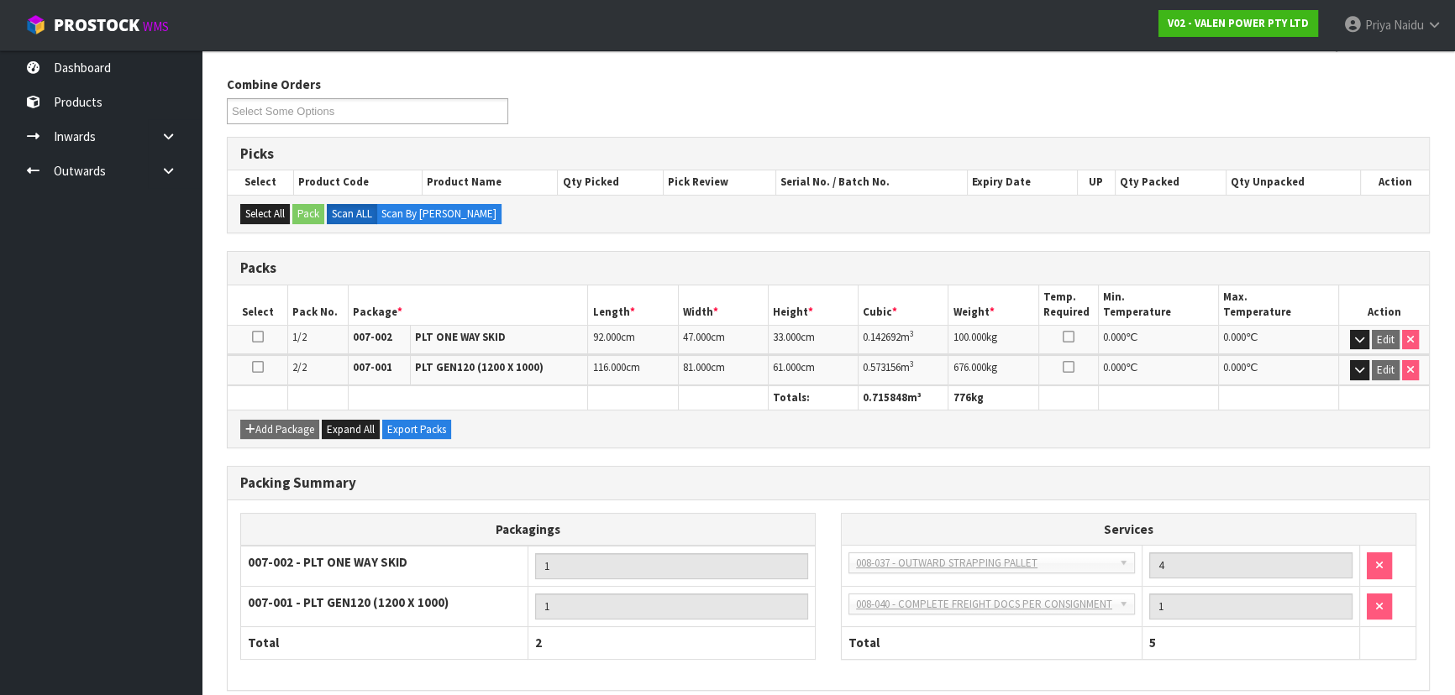
scroll to position [262, 0]
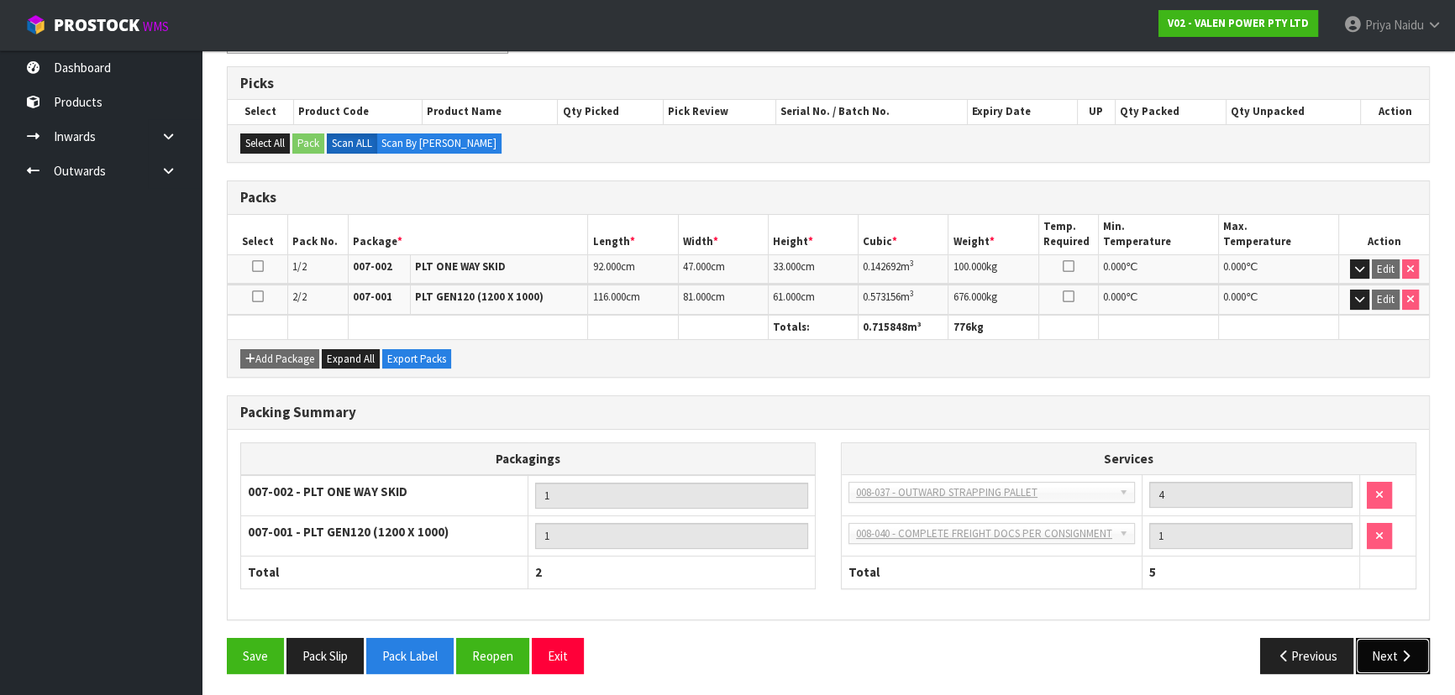
click at [1372, 651] on button "Next" at bounding box center [1392, 656] width 74 height 36
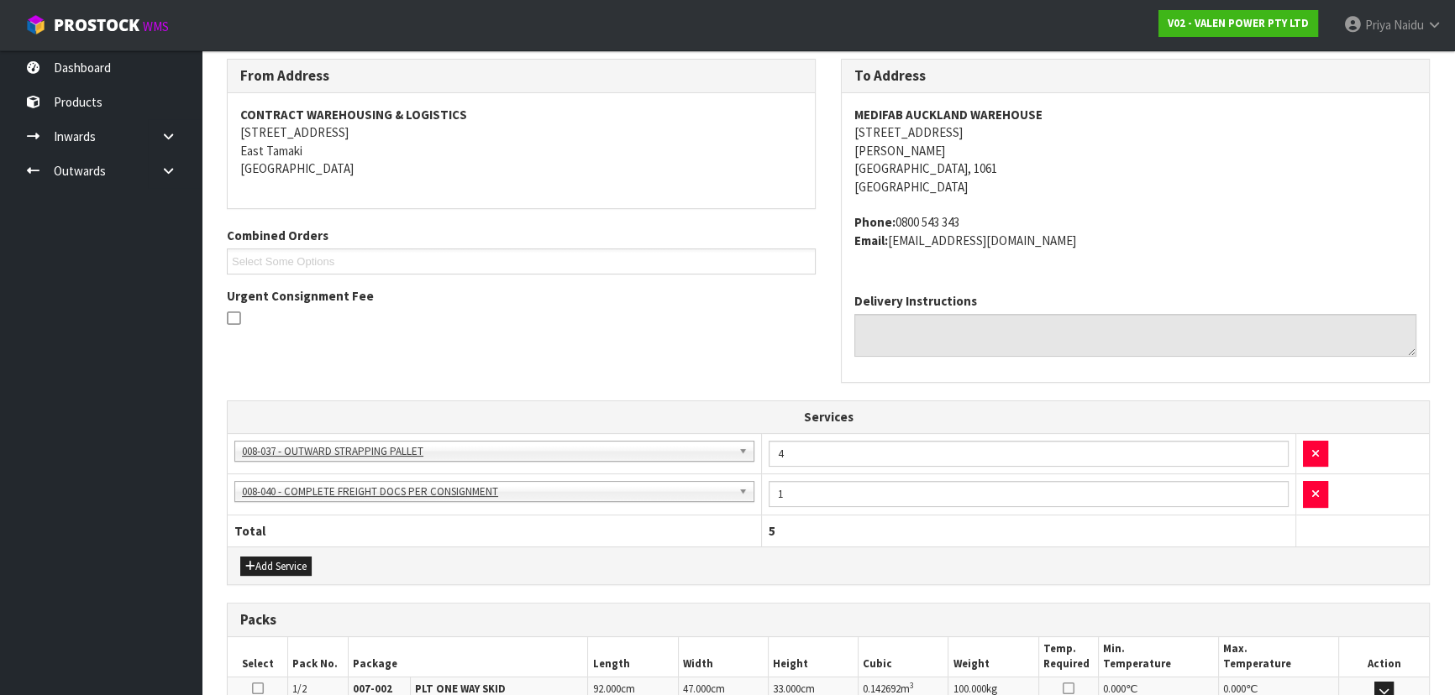
scroll to position [465, 0]
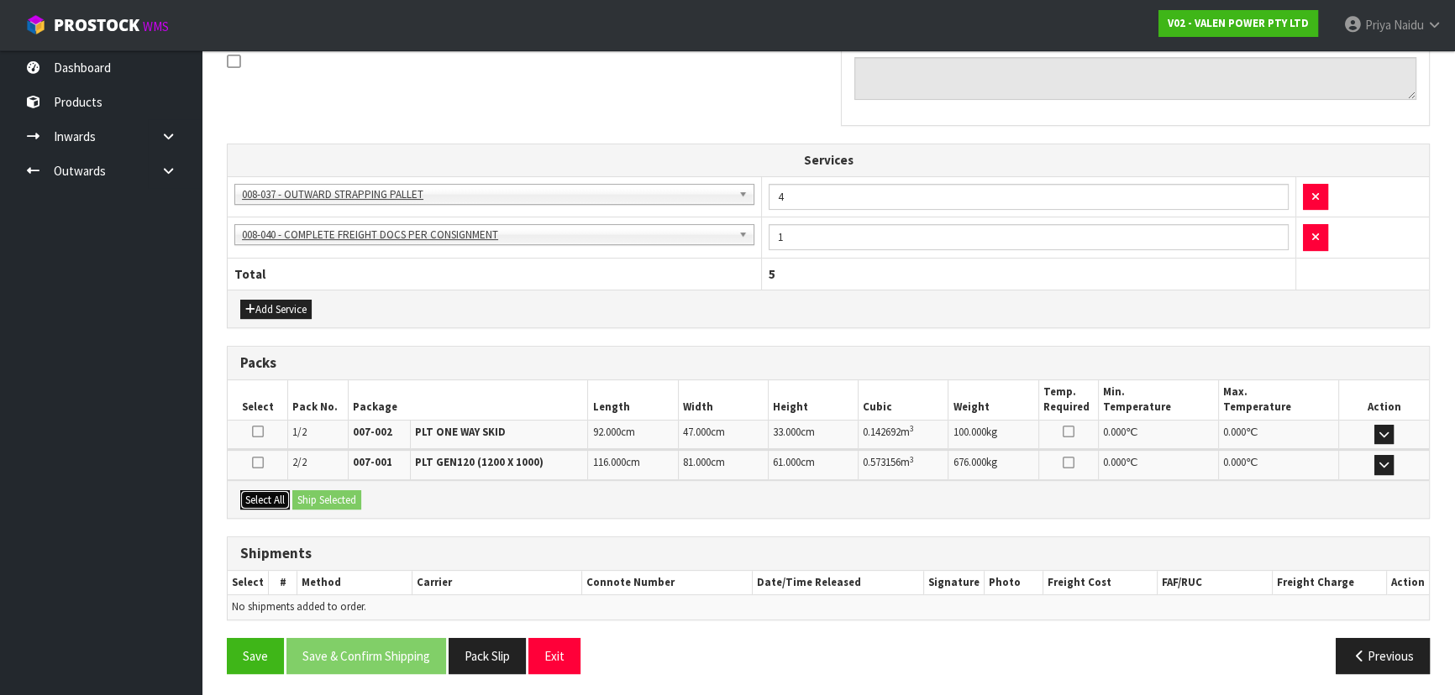
drag, startPoint x: 267, startPoint y: 490, endPoint x: 319, endPoint y: 496, distance: 52.4
click at [269, 490] on button "Select All" at bounding box center [265, 500] width 50 height 20
click at [319, 496] on button "Ship Selected" at bounding box center [326, 500] width 69 height 20
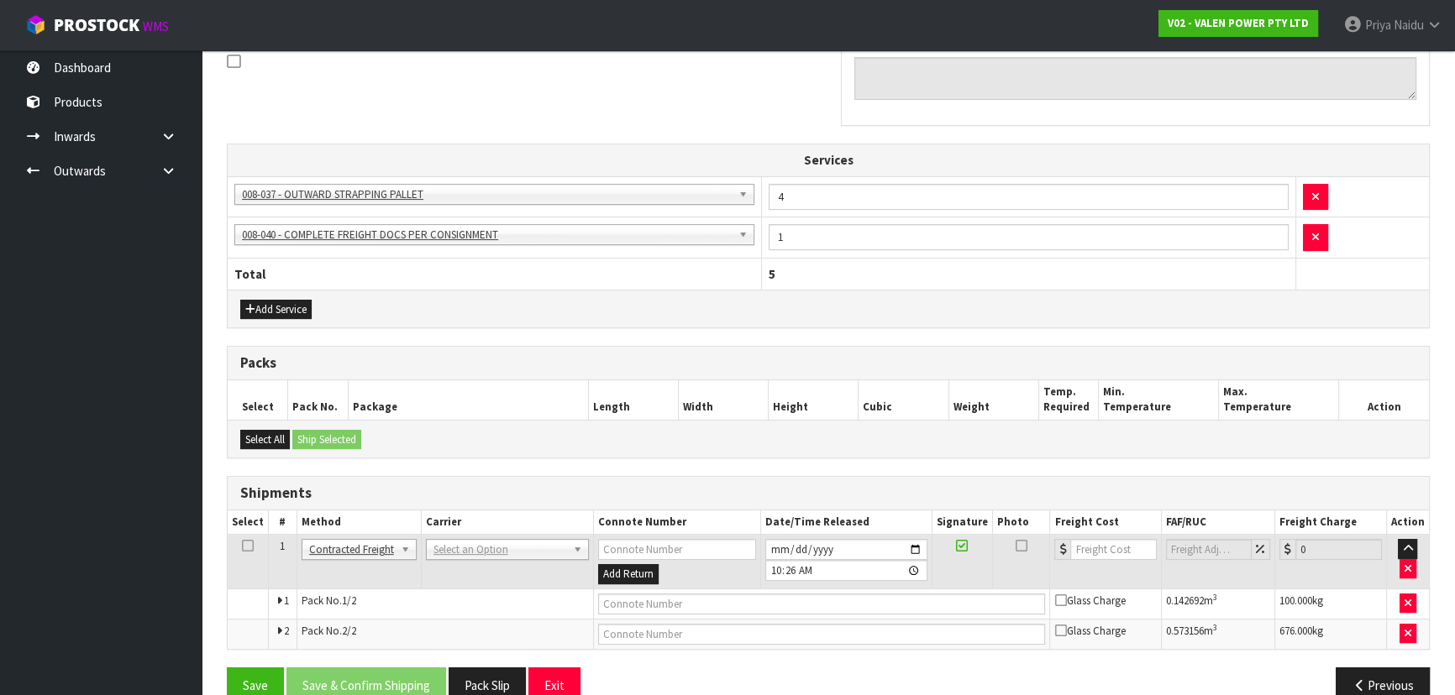
scroll to position [495, 0]
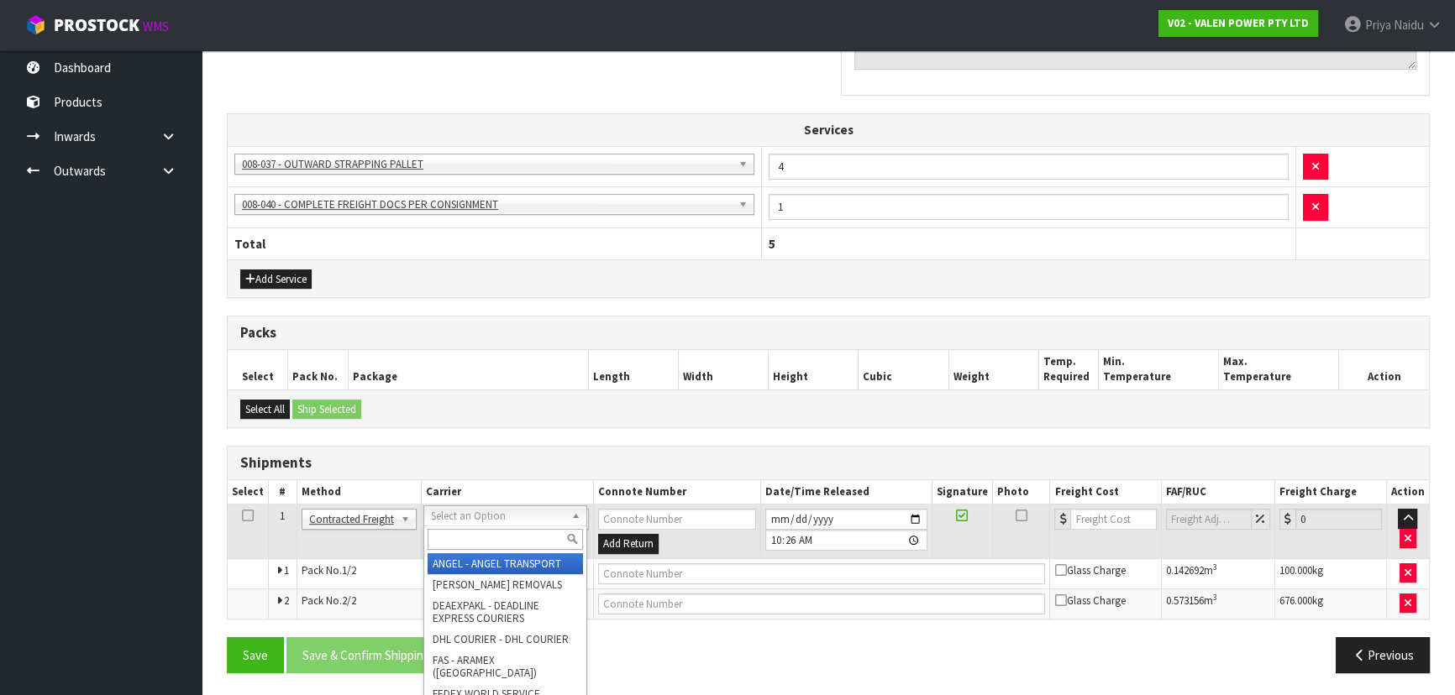
click at [482, 529] on input "text" at bounding box center [504, 539] width 155 height 21
click at [444, 538] on input "text" at bounding box center [504, 539] width 155 height 21
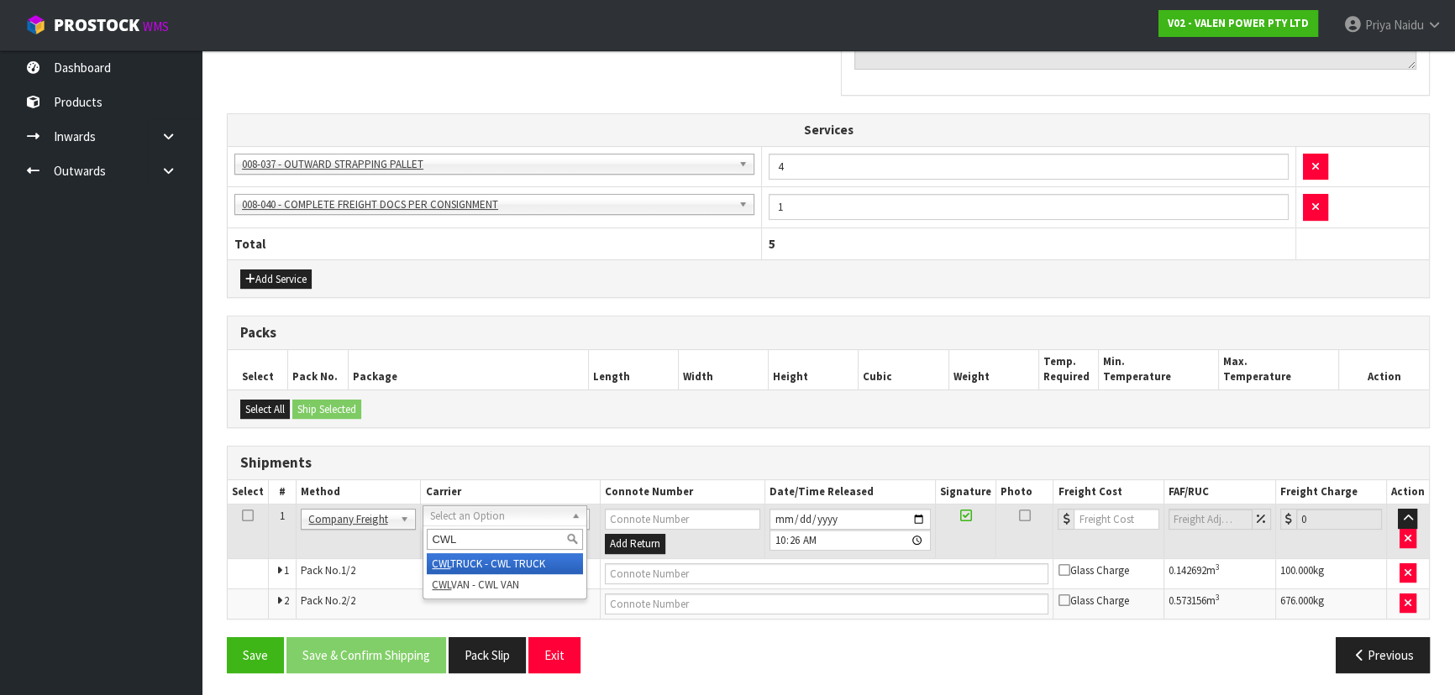
type input "CWL"
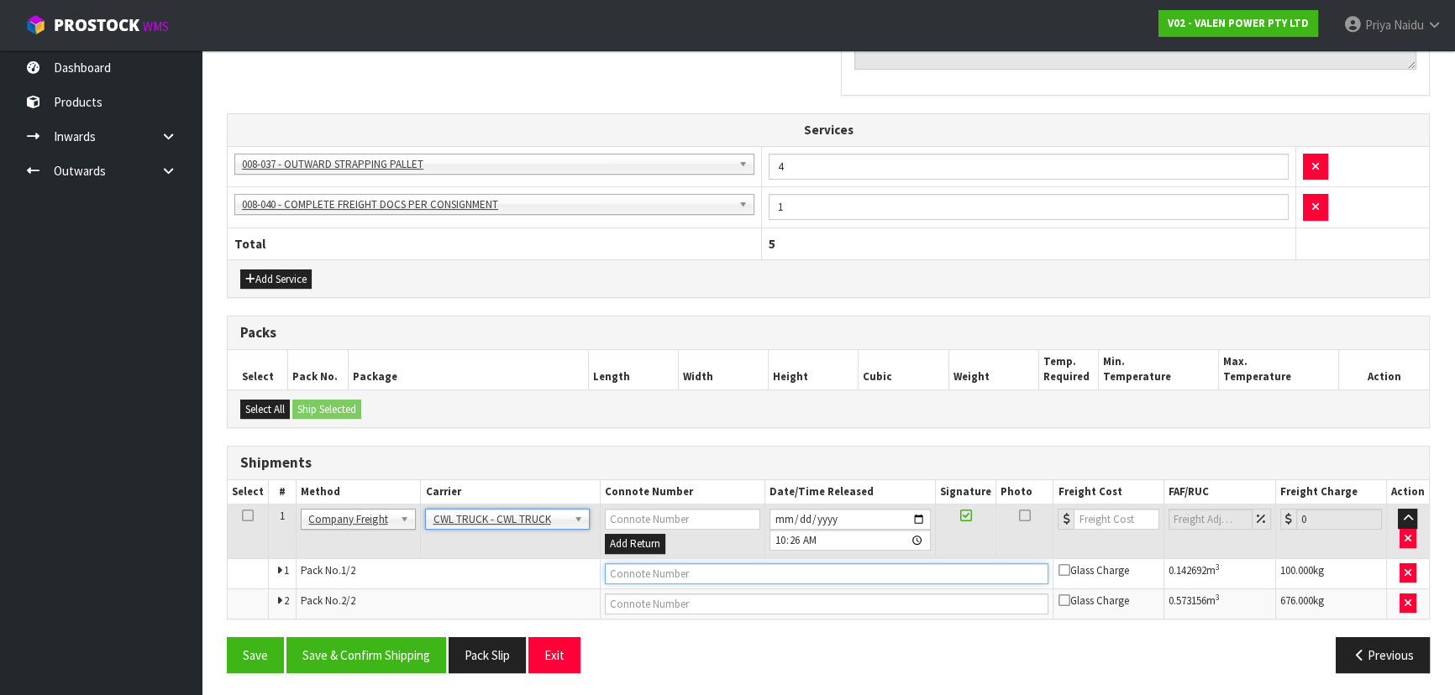
click at [638, 579] on input "text" at bounding box center [827, 573] width 444 height 21
type input "CWL TRUCK DELIVERY"
click at [391, 656] on button "Save & Confirm Shipping" at bounding box center [366, 655] width 160 height 36
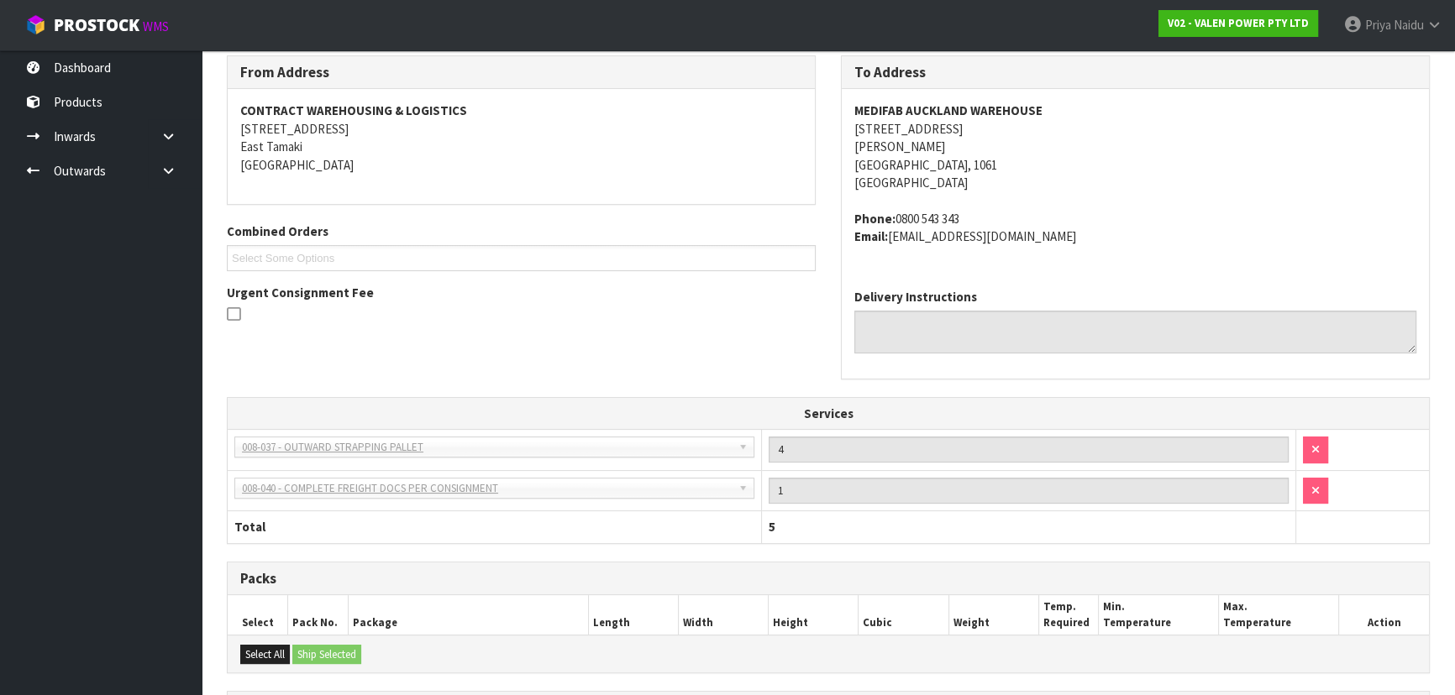
scroll to position [512, 0]
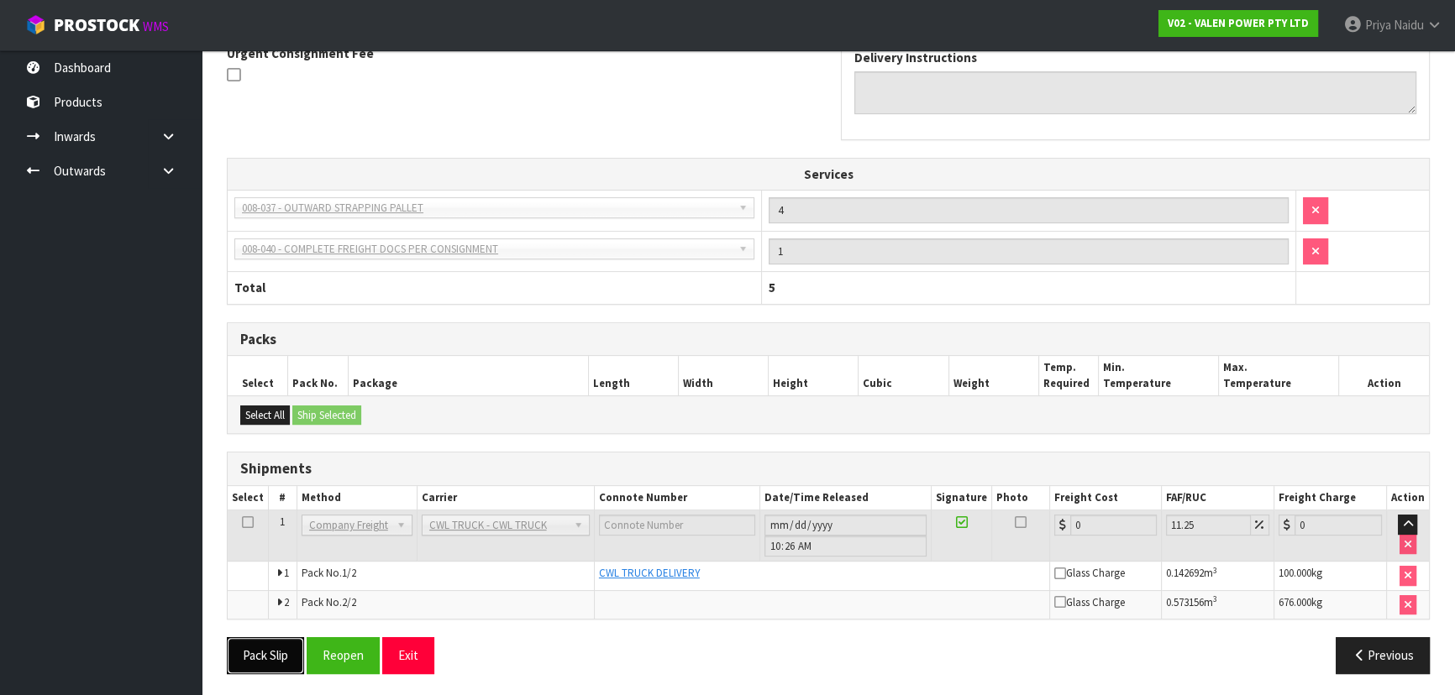
click at [265, 653] on button "Pack Slip" at bounding box center [265, 655] width 77 height 36
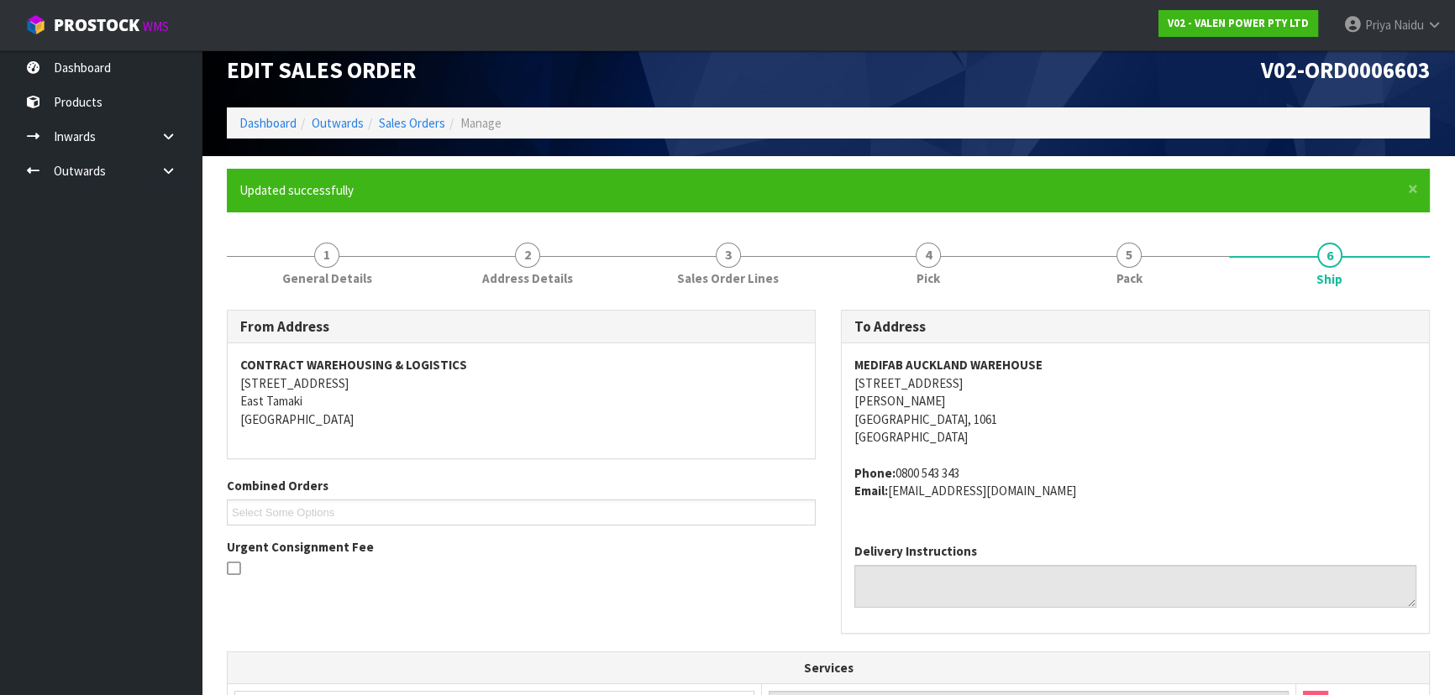
scroll to position [0, 0]
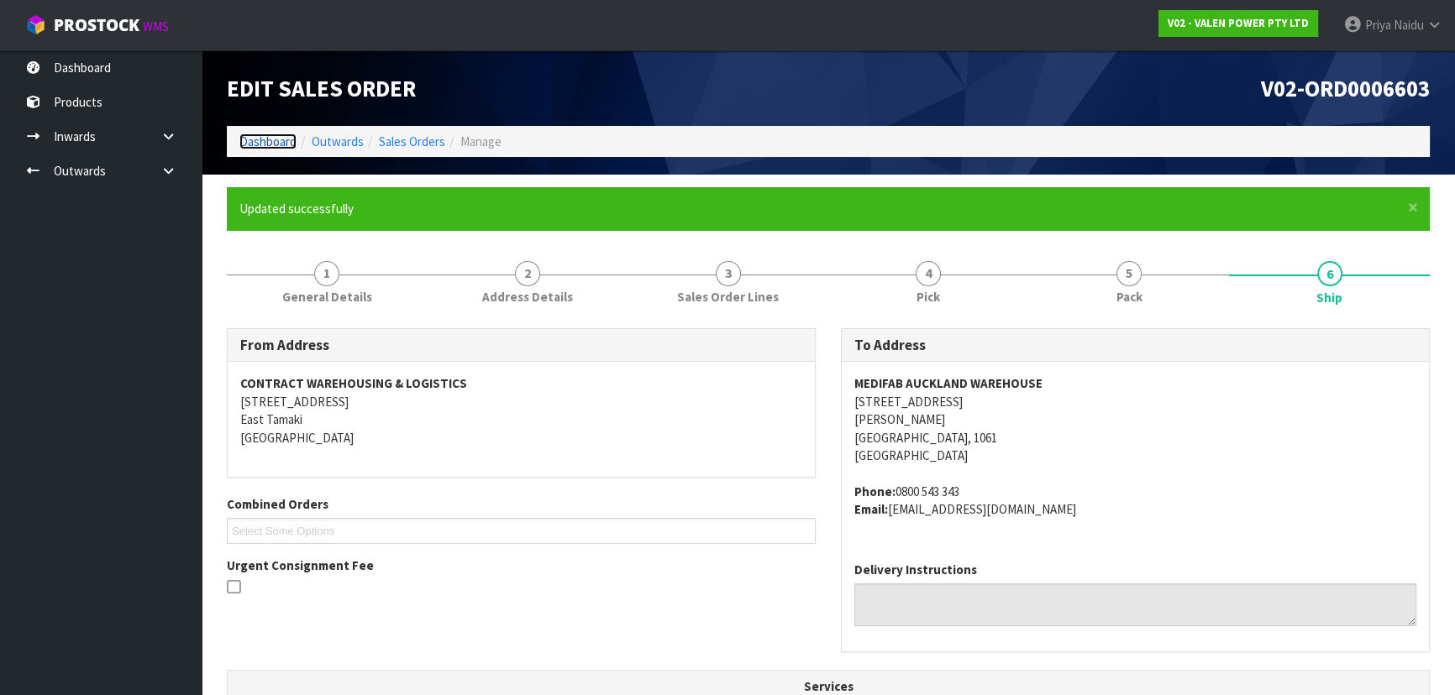
click at [265, 142] on link "Dashboard" at bounding box center [267, 142] width 57 height 16
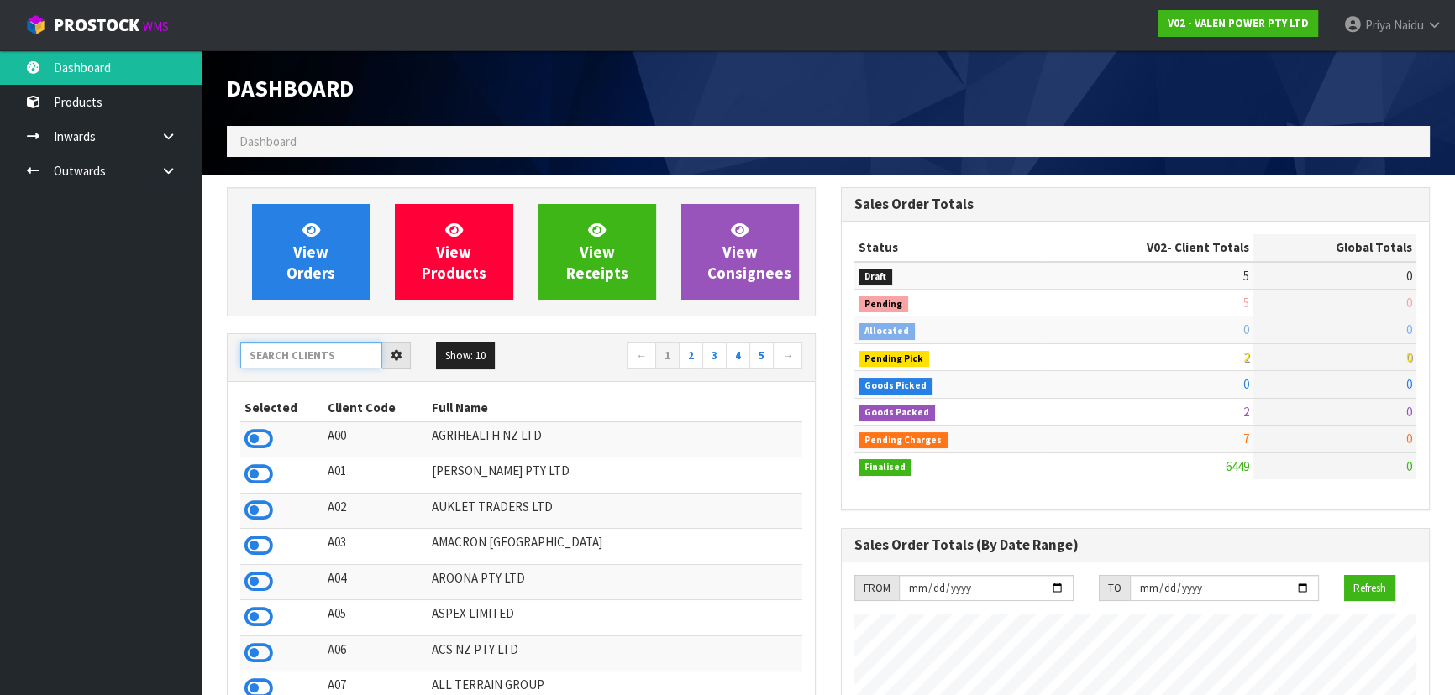
click at [320, 349] on input "text" at bounding box center [311, 356] width 142 height 26
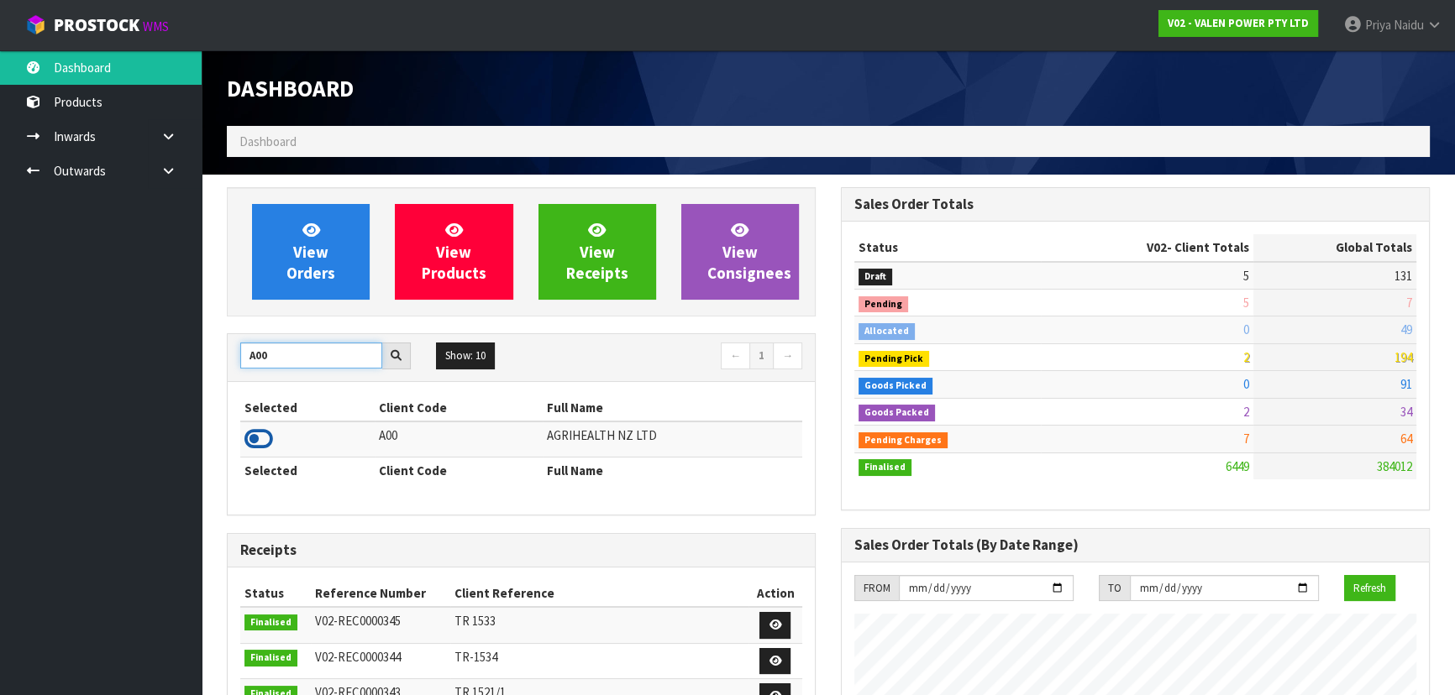
type input "A00"
click at [257, 438] on icon at bounding box center [258, 439] width 29 height 25
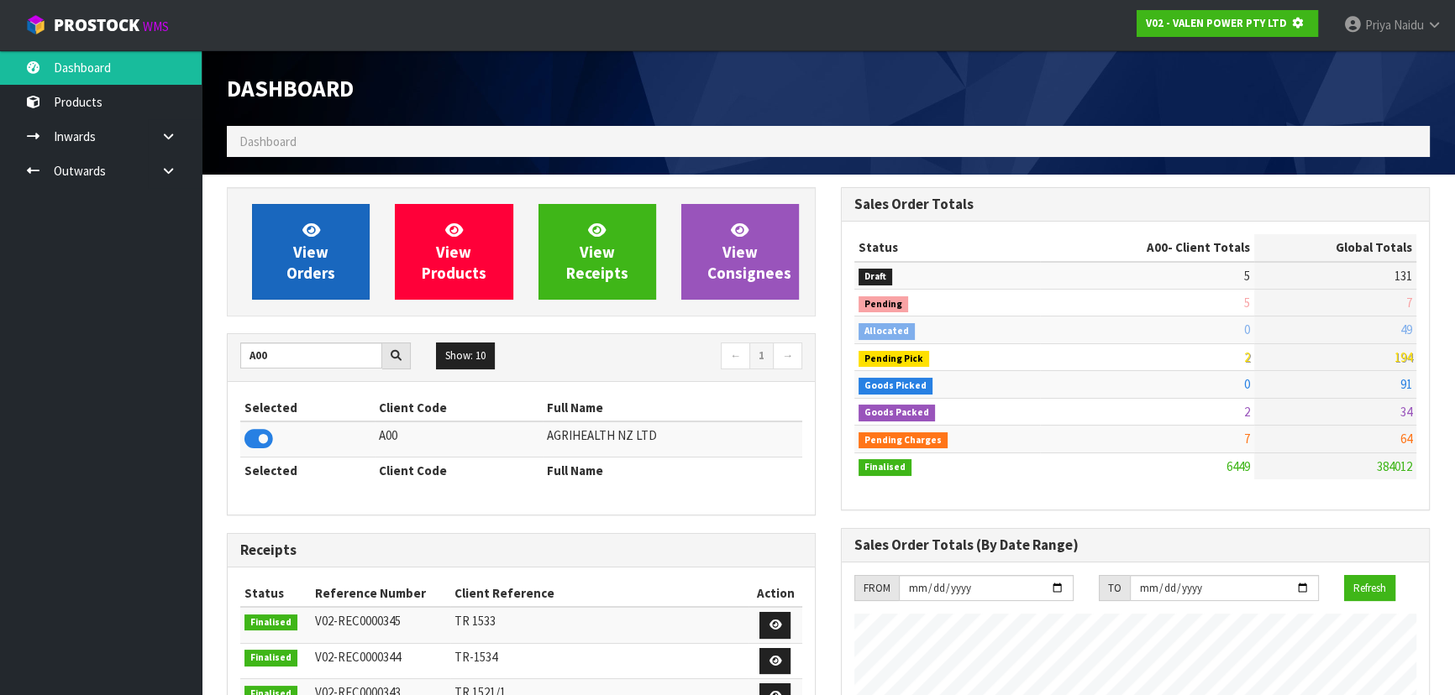
scroll to position [1046, 613]
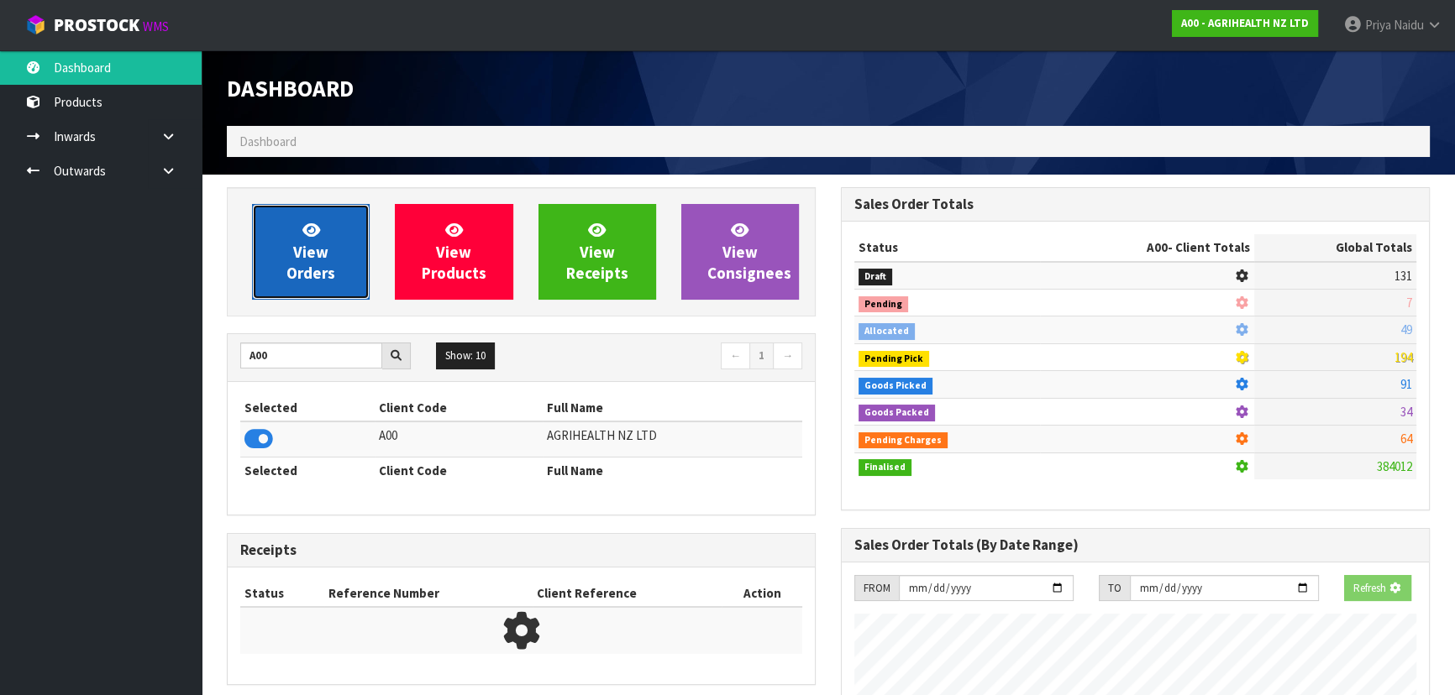
click at [335, 269] on link "View Orders" at bounding box center [311, 252] width 118 height 96
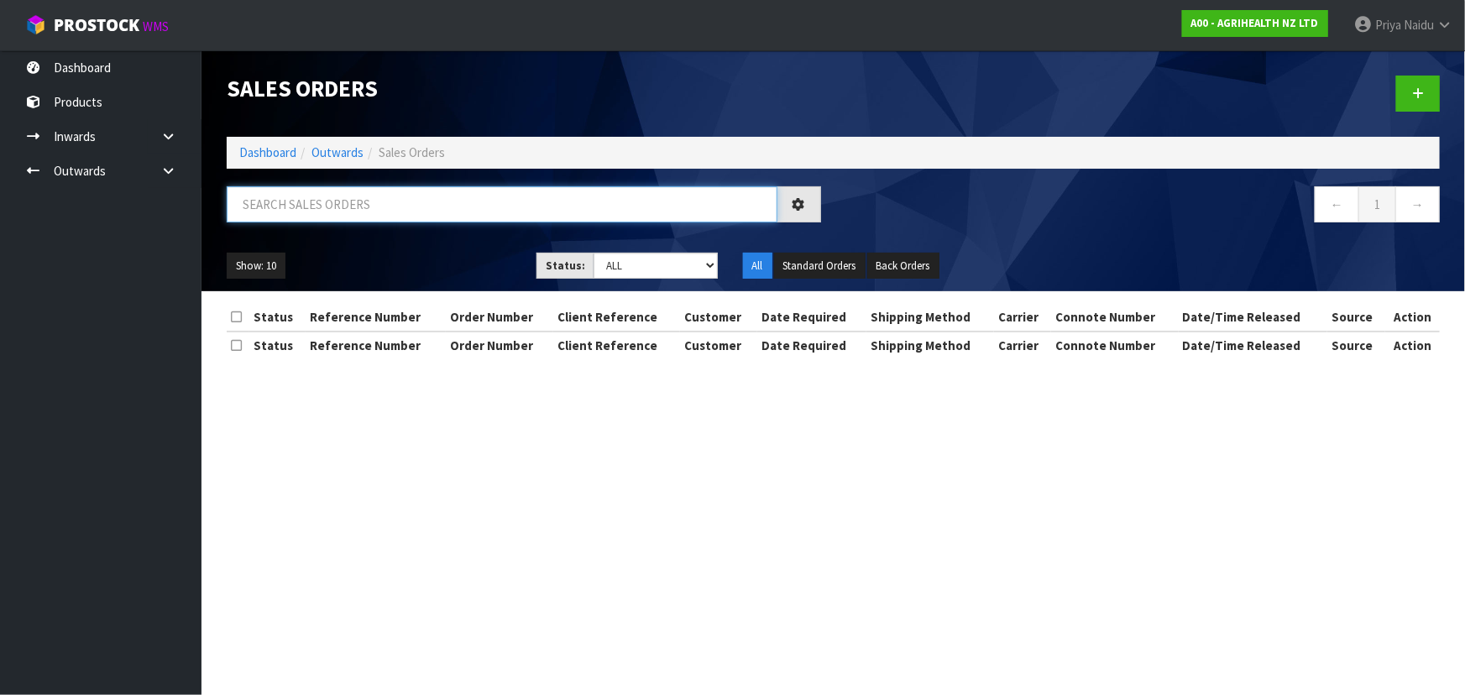
click at [342, 204] on input "text" at bounding box center [502, 204] width 551 height 36
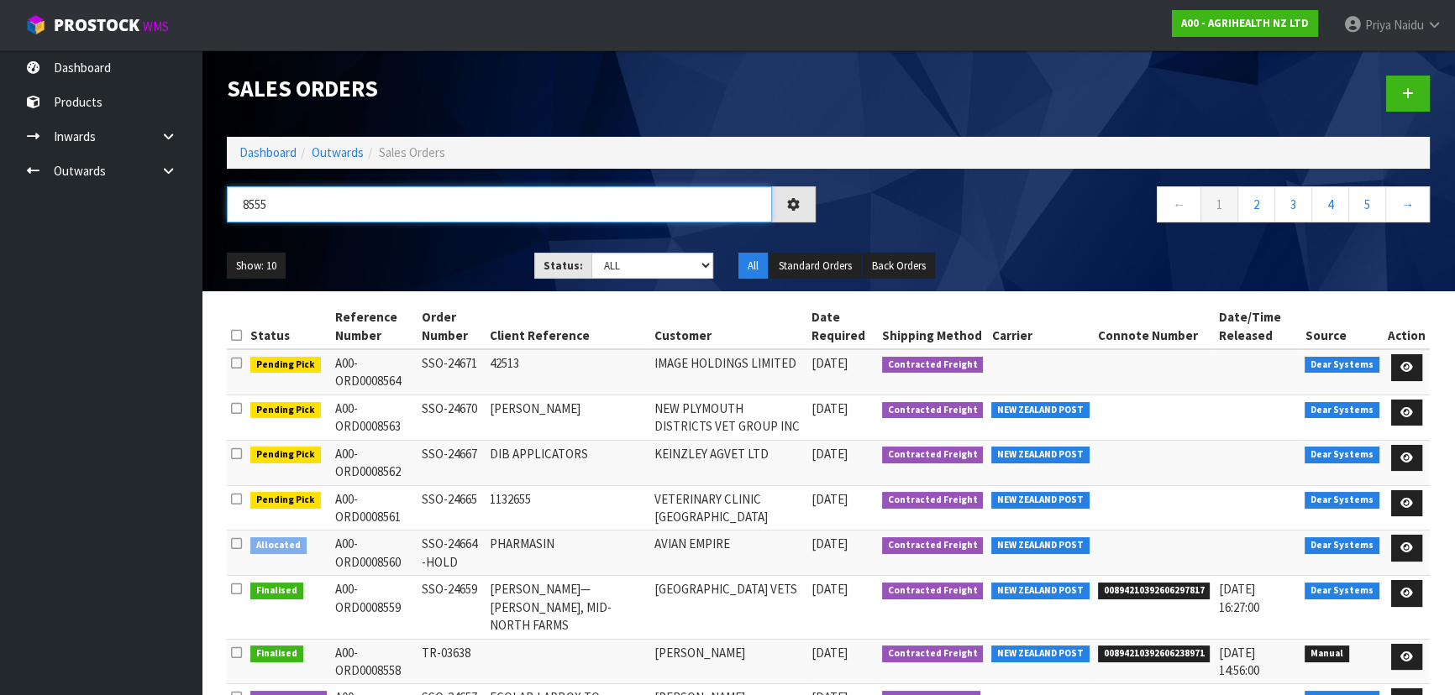
type input "8555"
click at [448, 244] on div "Show: 10 5 10 25 50 Status: Draft Pending Allocated Pending Pick Goods Picked G…" at bounding box center [828, 266] width 1228 height 52
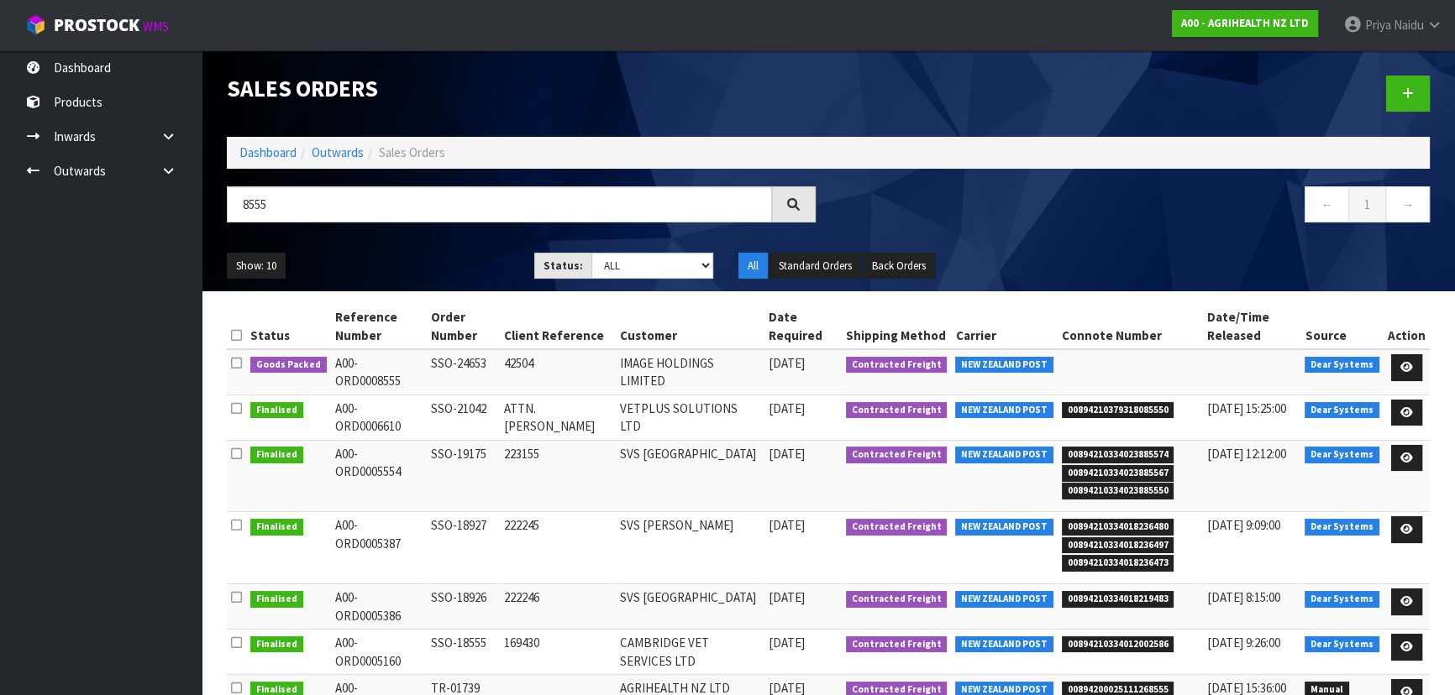
click at [450, 250] on div "Show: 10 5 10 25 50 Status: Draft Pending Allocated Pending Pick Goods Picked G…" at bounding box center [828, 266] width 1228 height 52
click at [448, 242] on div "Show: 10 5 10 25 50 Status: Draft Pending Allocated Pending Pick Goods Picked G…" at bounding box center [828, 266] width 1228 height 52
click at [436, 265] on ul "Show: 10 5 10 25 50" at bounding box center [368, 266] width 282 height 27
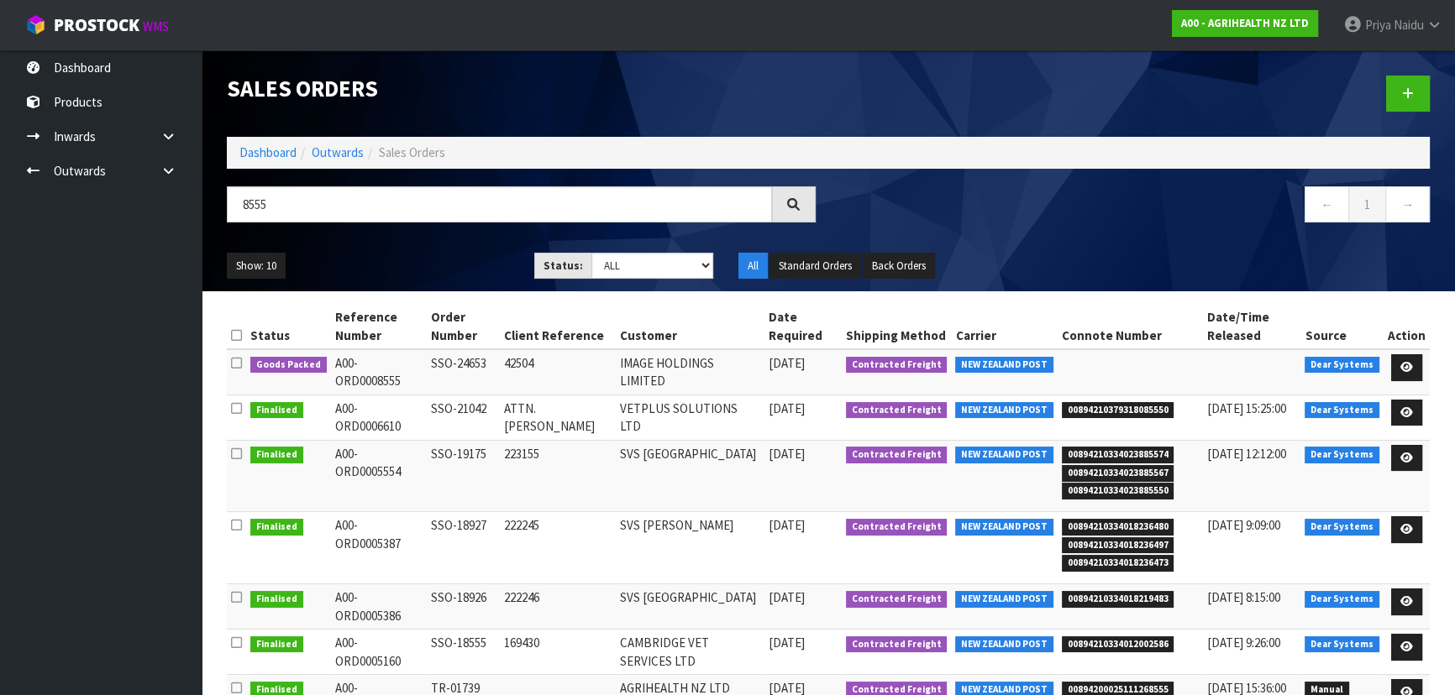
click at [436, 264] on ul "Show: 10 5 10 25 50" at bounding box center [368, 266] width 282 height 27
click at [1409, 362] on icon at bounding box center [1406, 367] width 13 height 11
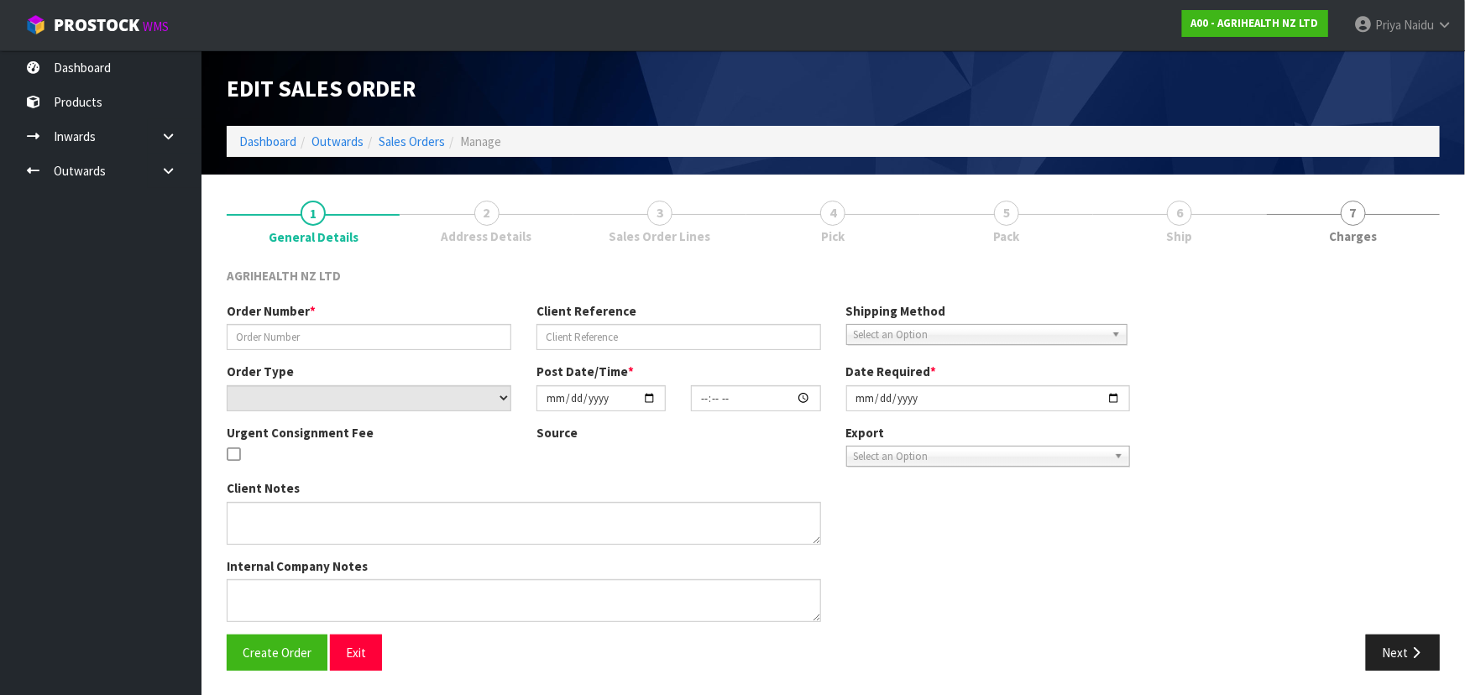
type input "SSO-24653"
type input "42504"
select select "number:0"
type input "[DATE]"
type input "14:54:05.000"
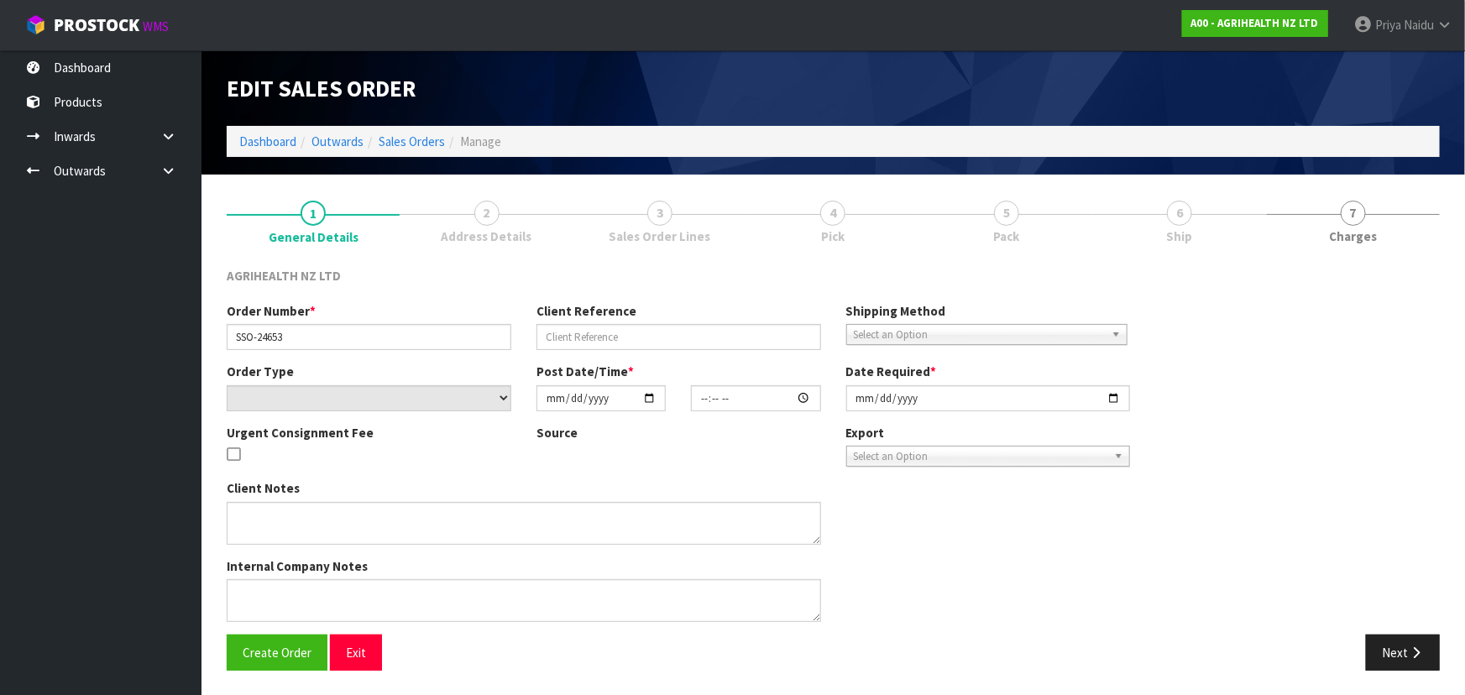
type input "[DATE]"
type textarea "SHIP BY: Freight"
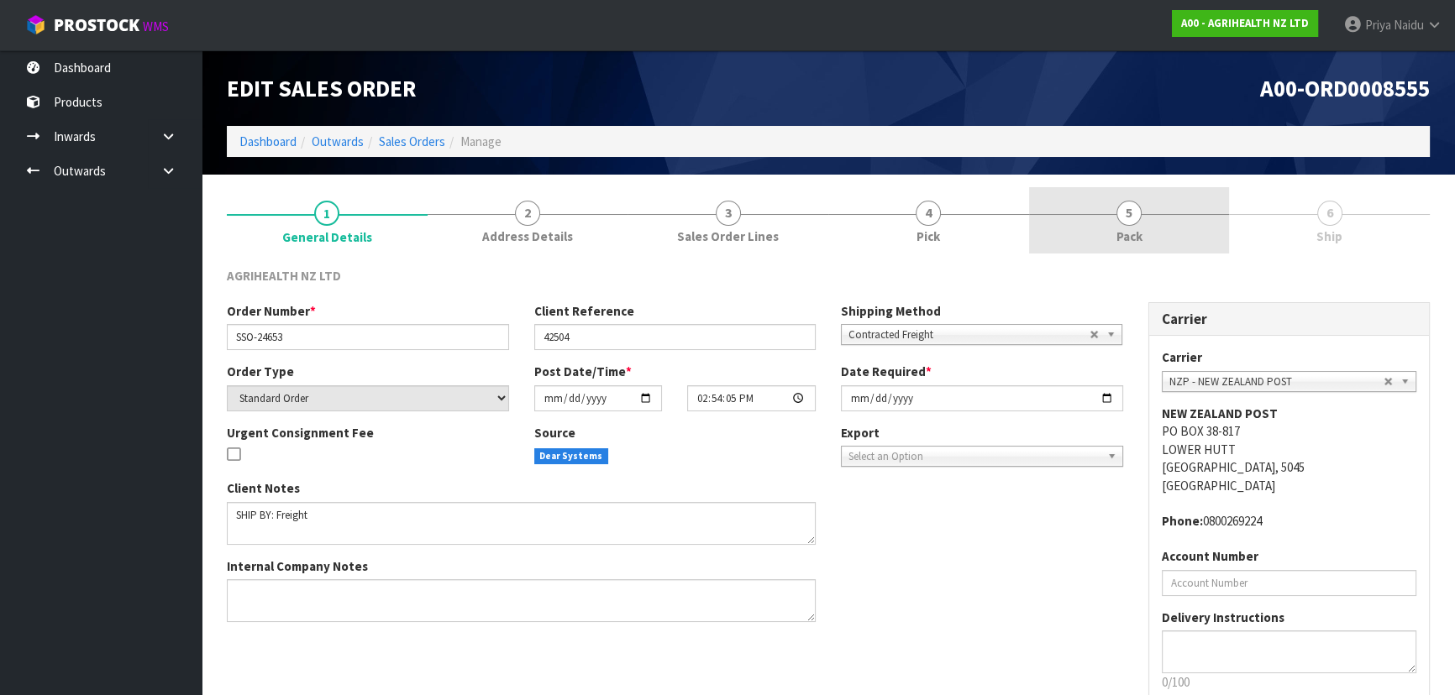
click at [1141, 241] on span "Pack" at bounding box center [1129, 237] width 26 height 18
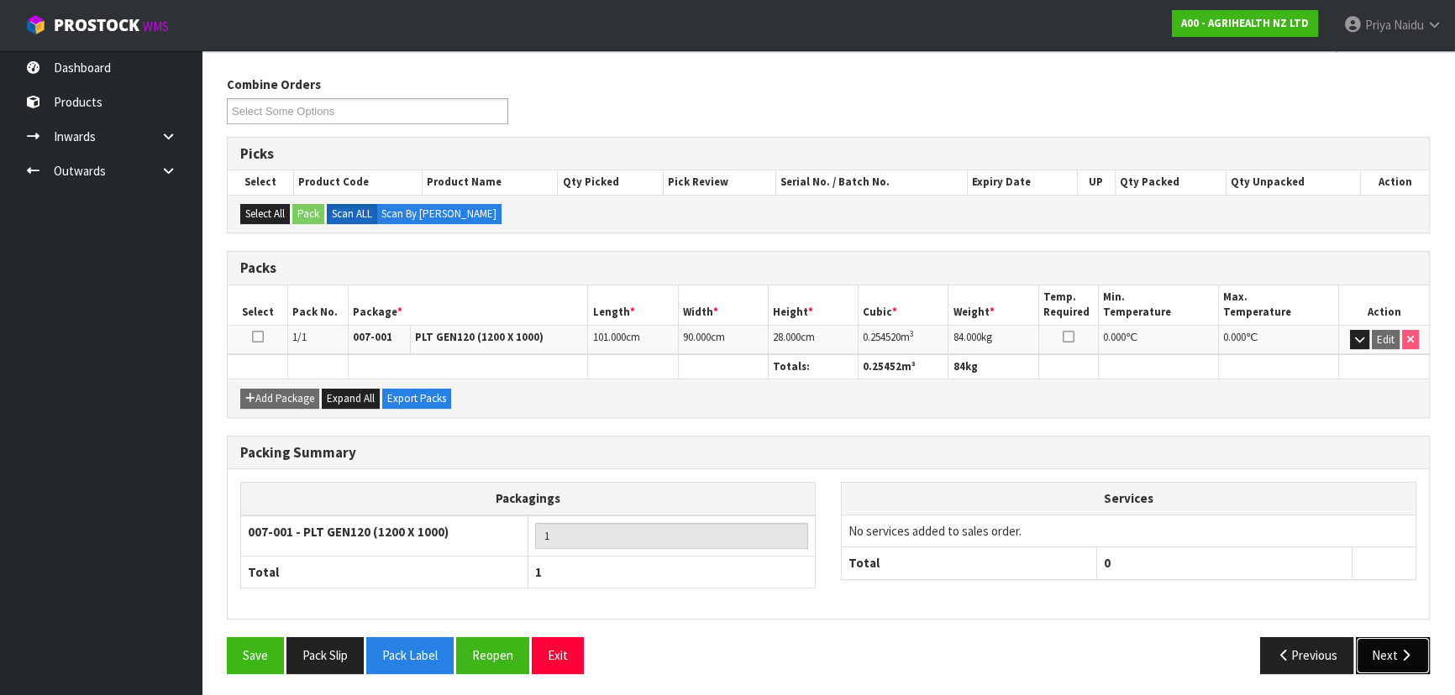
click at [1413, 640] on button "Next" at bounding box center [1392, 655] width 74 height 36
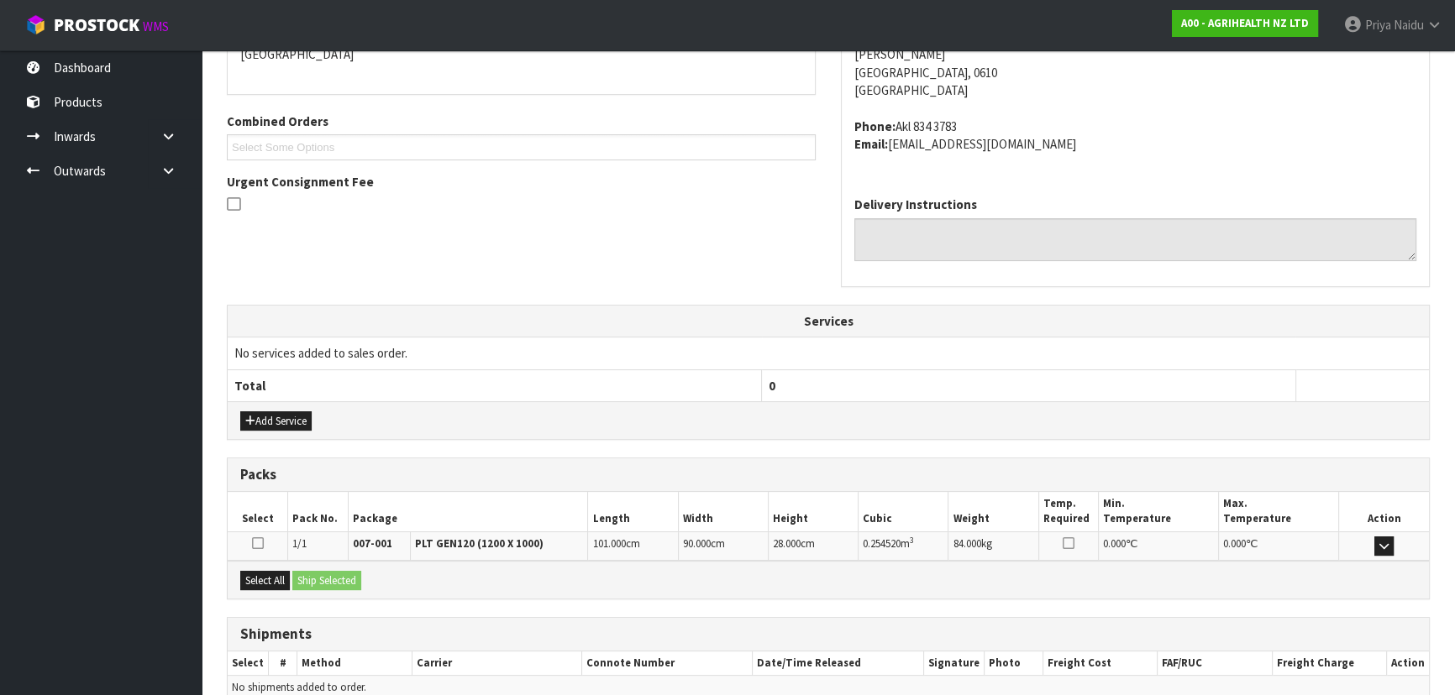
scroll to position [404, 0]
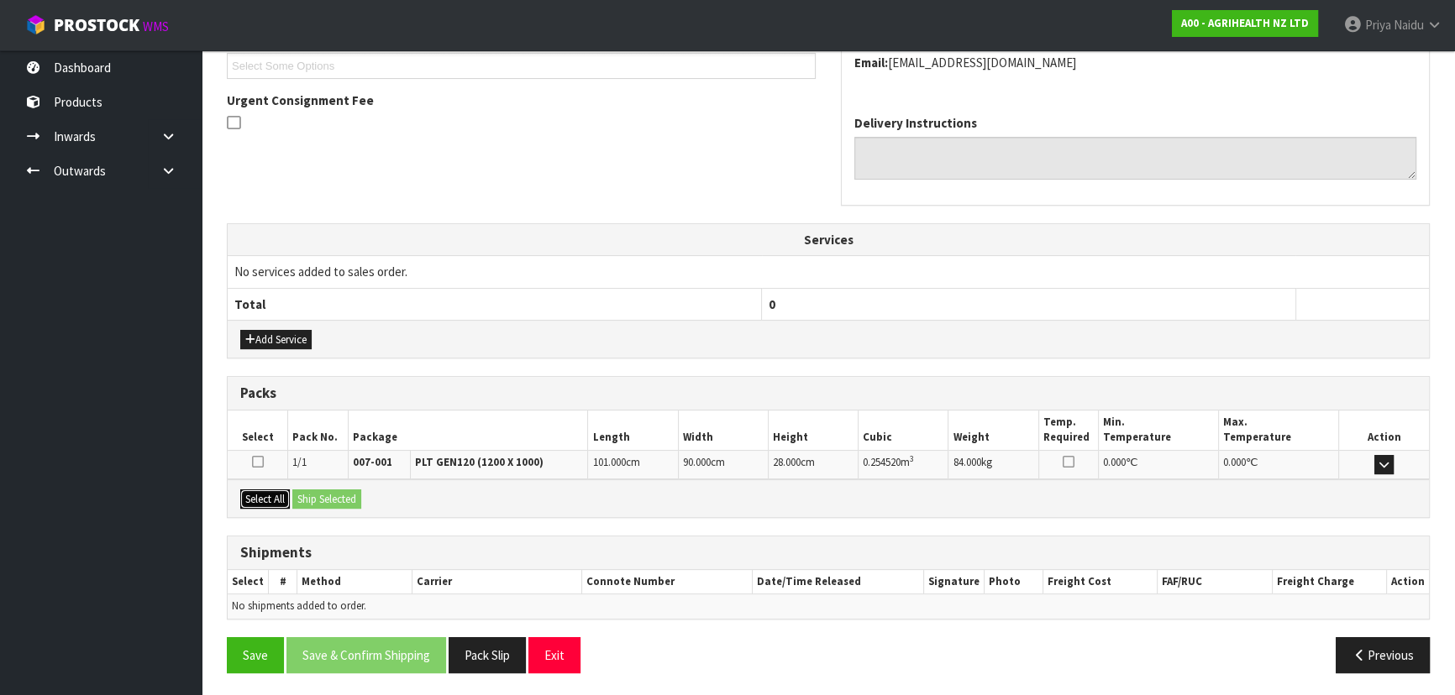
drag, startPoint x: 276, startPoint y: 487, endPoint x: 311, endPoint y: 485, distance: 34.5
click at [277, 490] on button "Select All" at bounding box center [265, 500] width 50 height 20
click at [311, 490] on button "Ship Selected" at bounding box center [326, 500] width 69 height 20
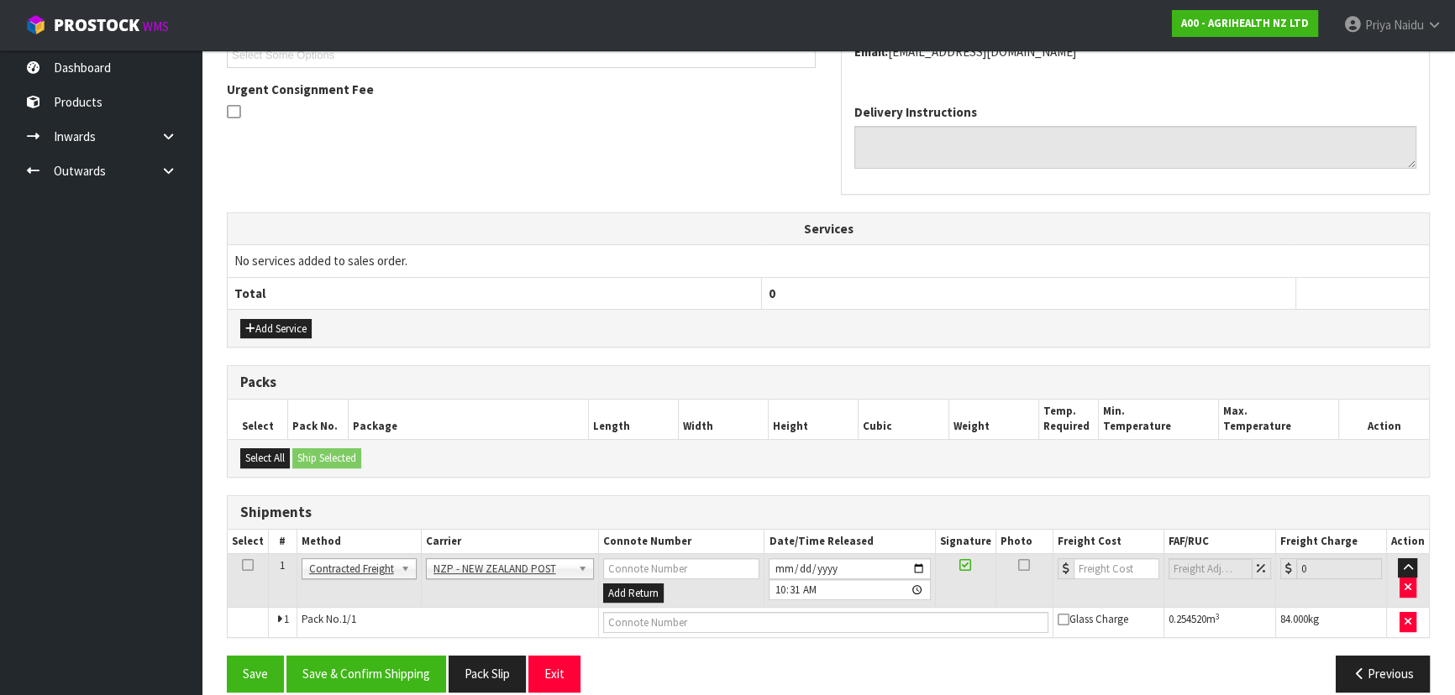
scroll to position [434, 0]
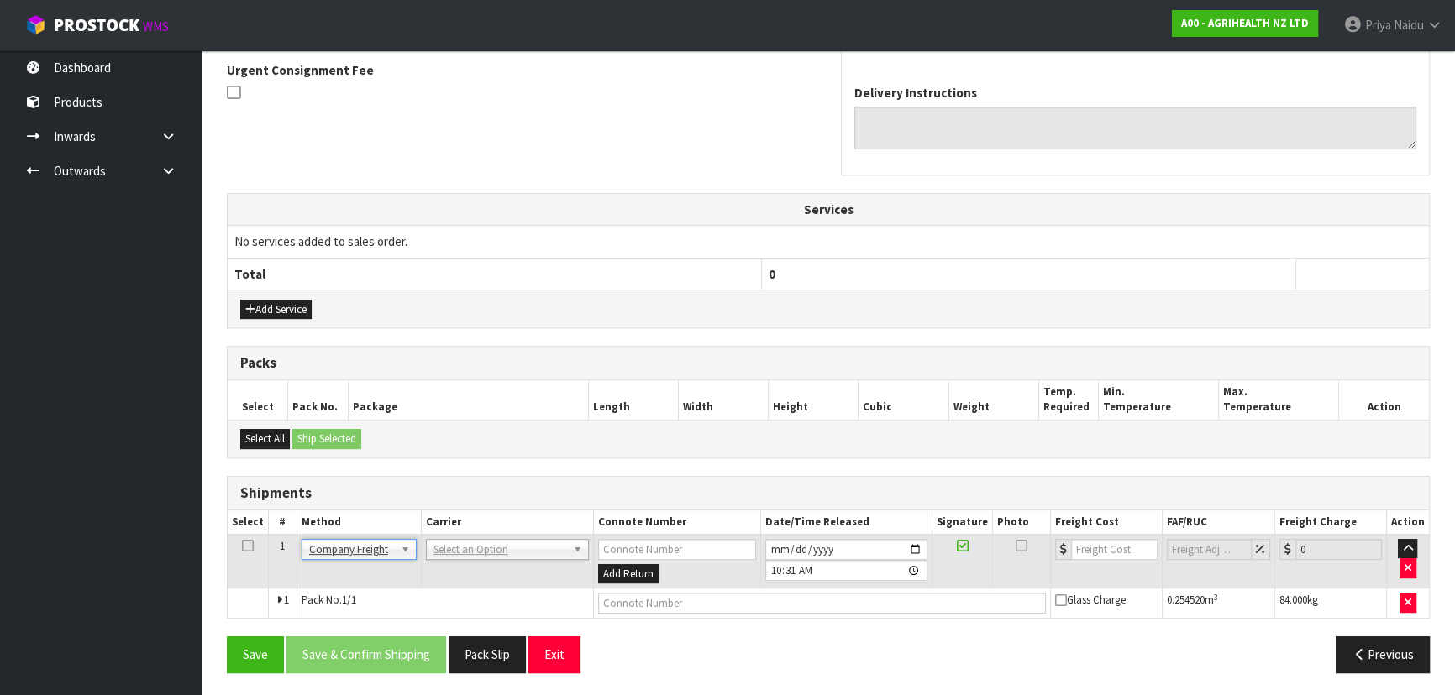
click at [457, 559] on td "ACFS TRANSPORT - ACFS TRANSPORT AJ TUTILL CARRIERS - AJ TUTILL CARRIERS ALLIANC…" at bounding box center [507, 561] width 172 height 55
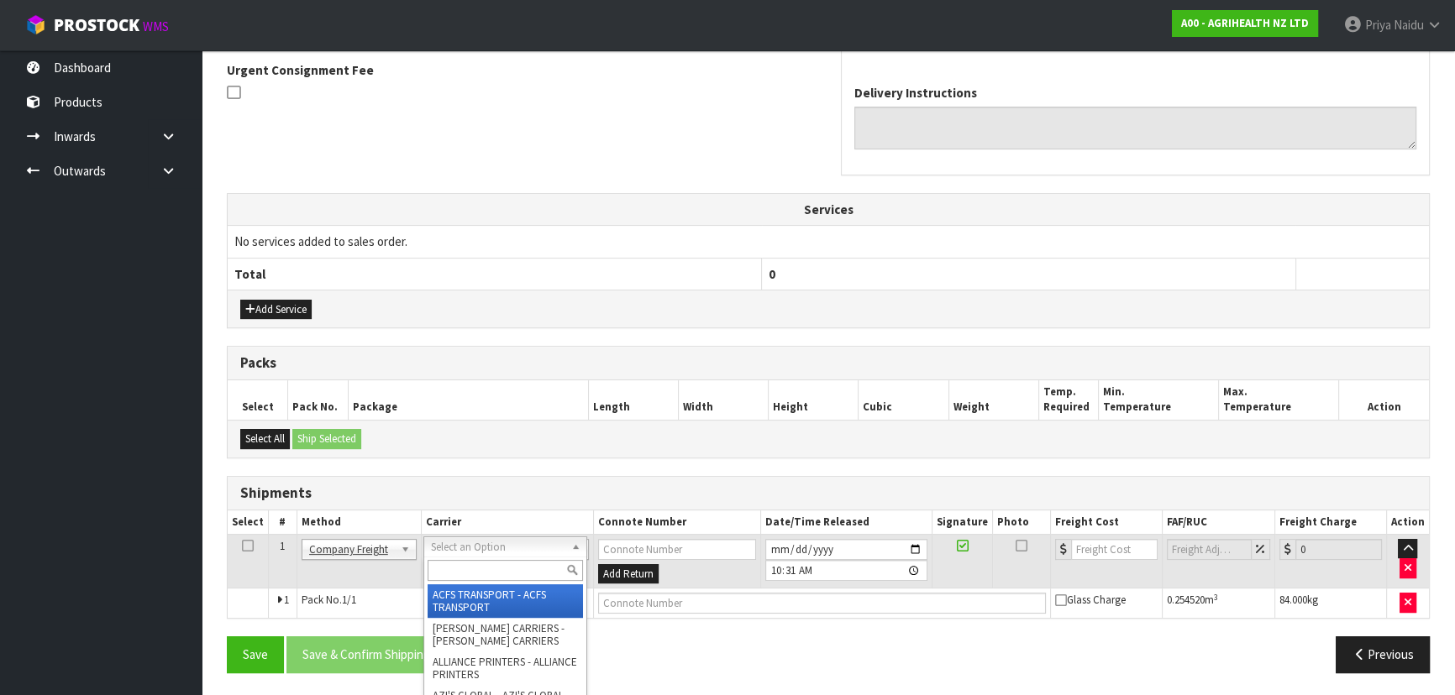
click at [453, 569] on input "text" at bounding box center [504, 570] width 155 height 21
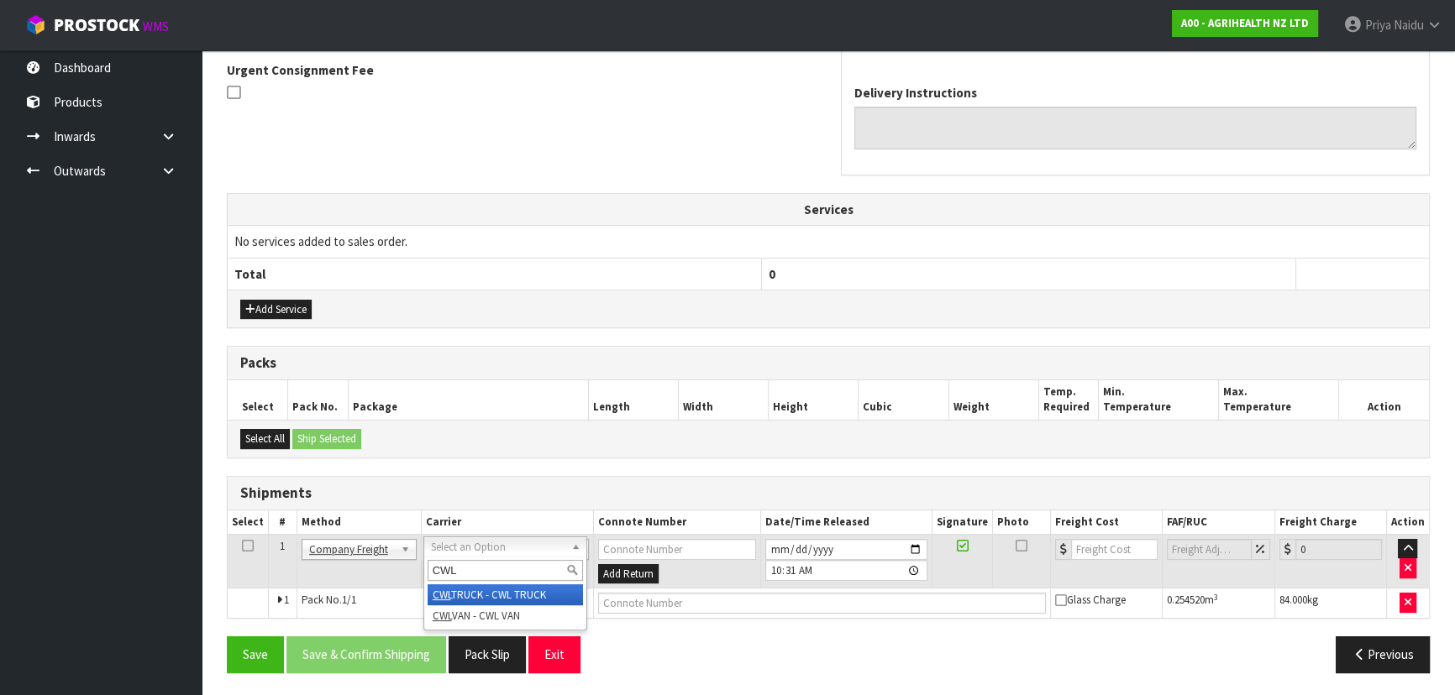
type input "CWL"
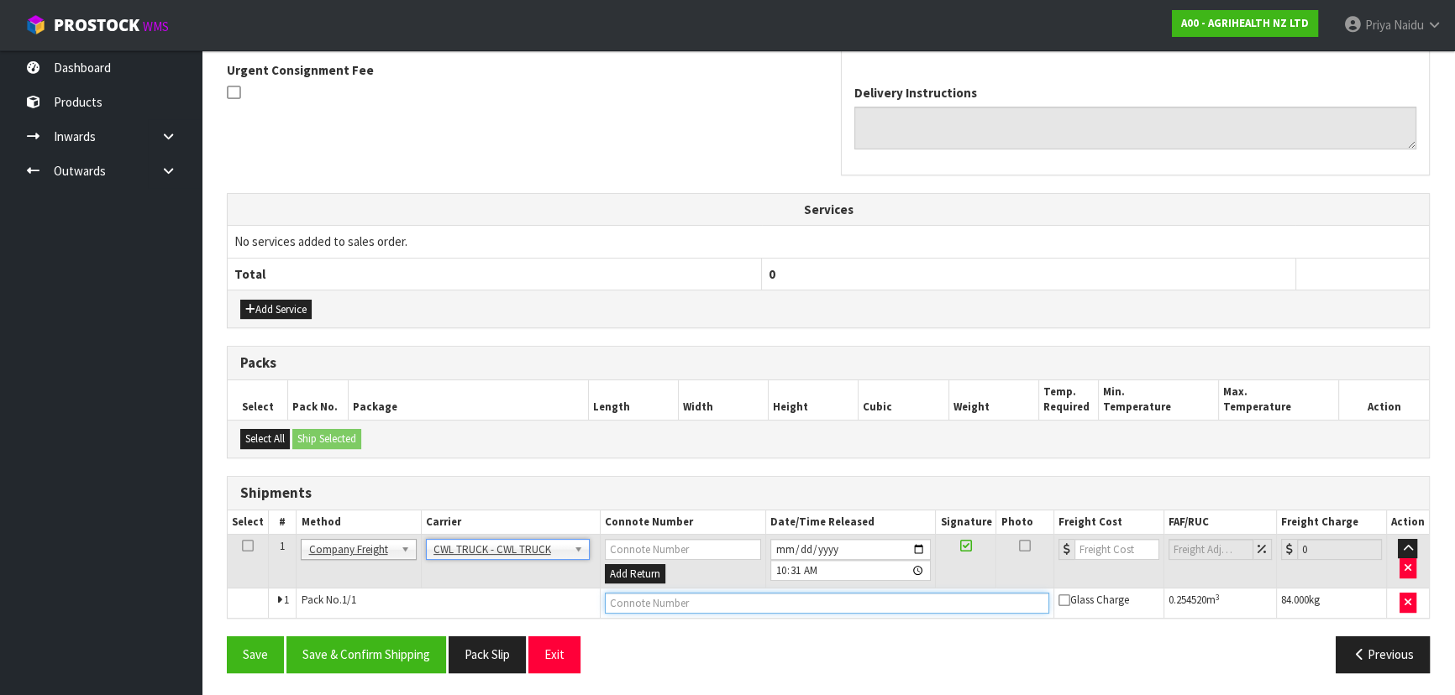
click at [632, 605] on input "text" at bounding box center [827, 603] width 444 height 21
type input "CWL TRUCK DELIVERY"
click at [364, 637] on button "Save & Confirm Shipping" at bounding box center [366, 655] width 160 height 36
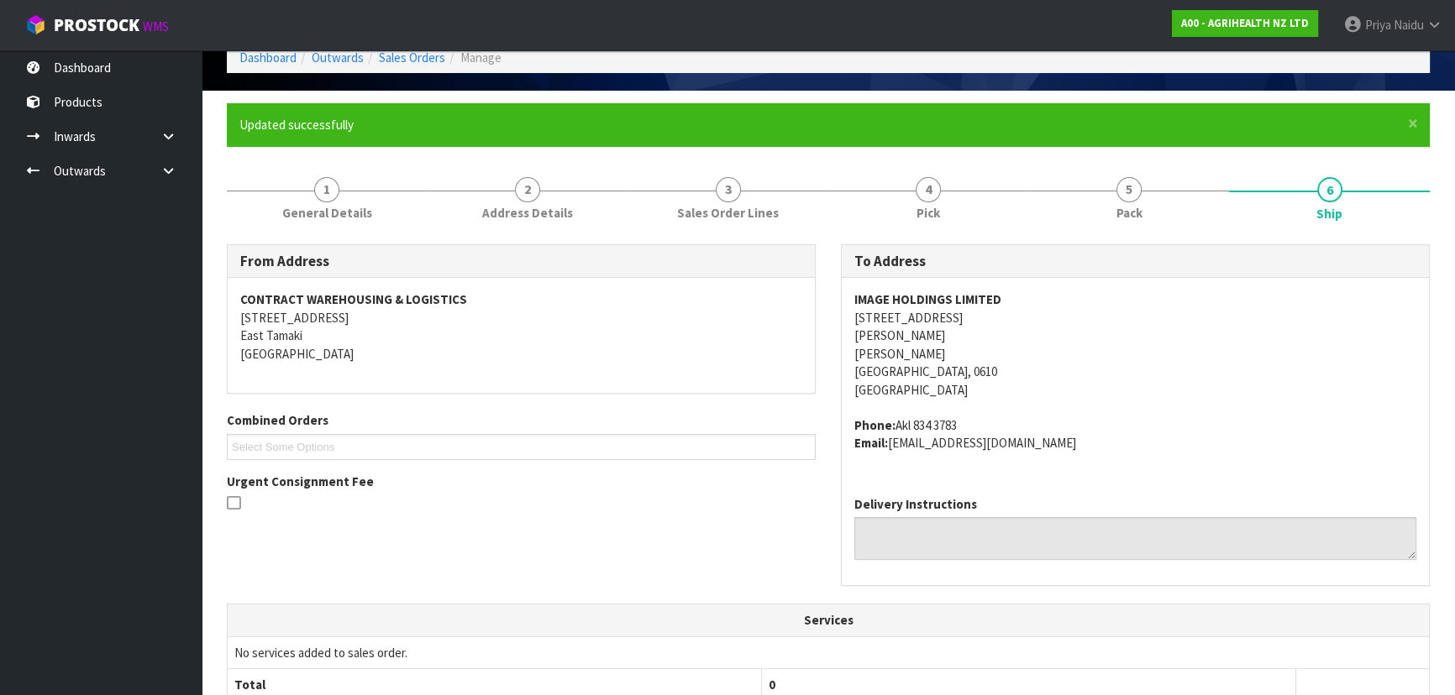
scroll to position [453, 0]
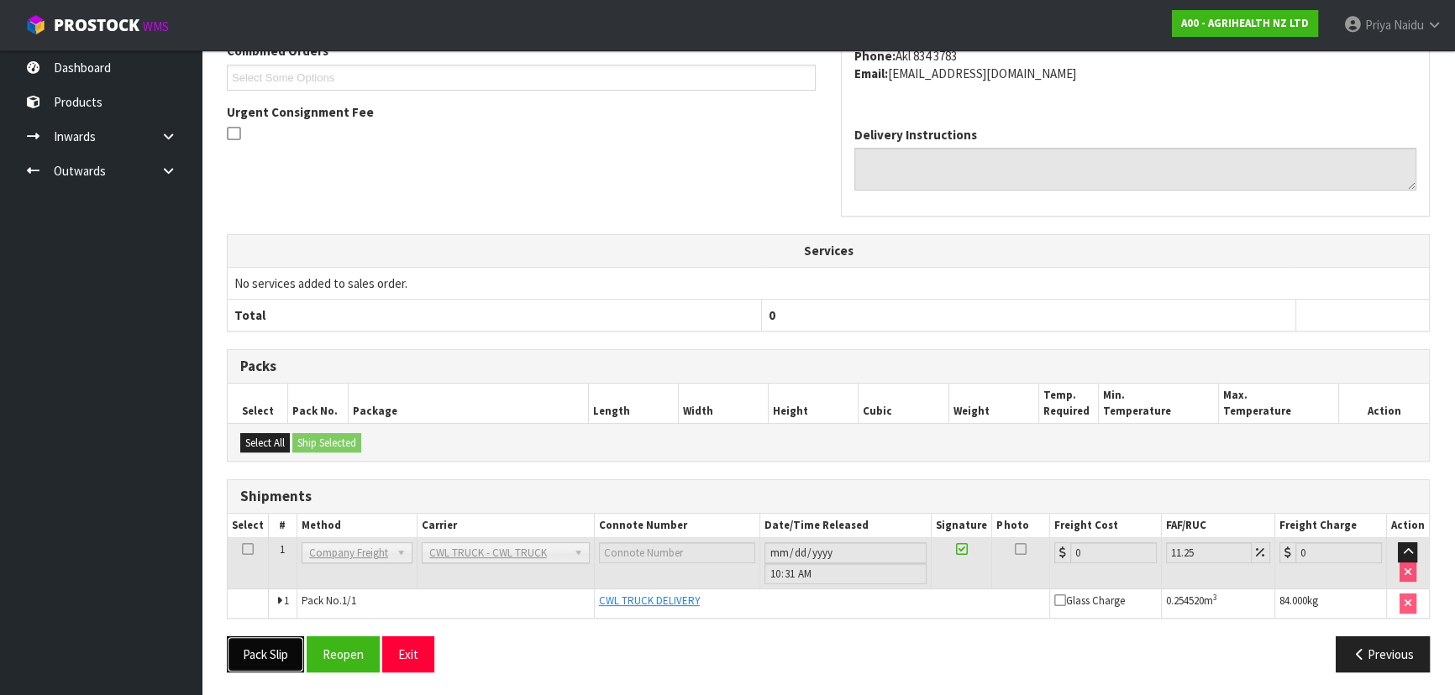
click at [273, 645] on button "Pack Slip" at bounding box center [265, 655] width 77 height 36
